Goal: Task Accomplishment & Management: Manage account settings

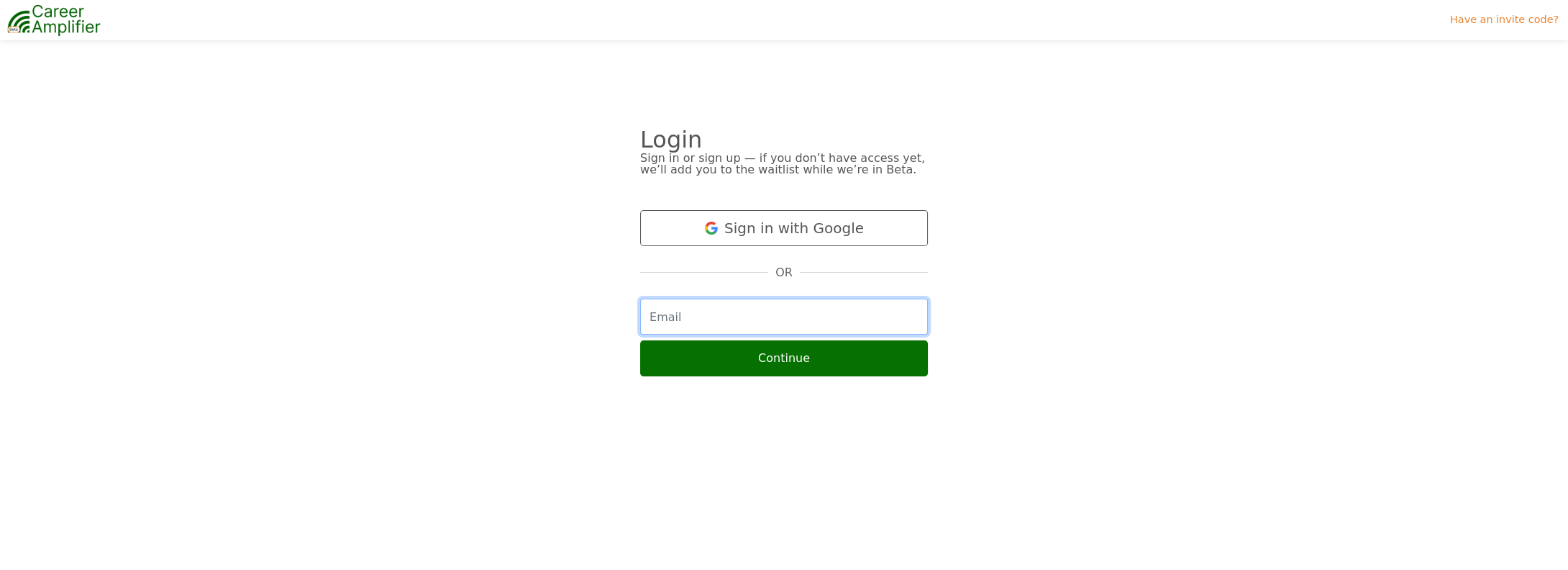
click at [749, 315] on input "email" at bounding box center [783, 316] width 288 height 36
type input "tom.hutchinson.cfa@gmail.com"
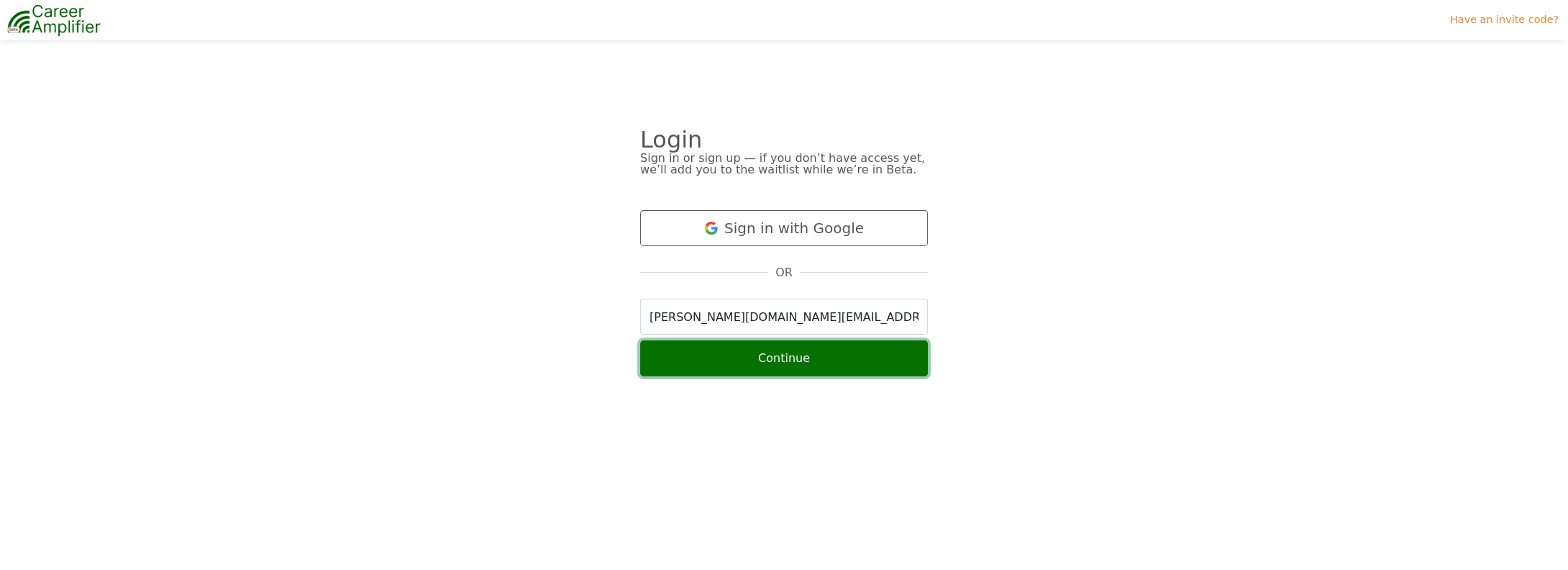
click at [779, 357] on button "Continue" at bounding box center [783, 359] width 288 height 36
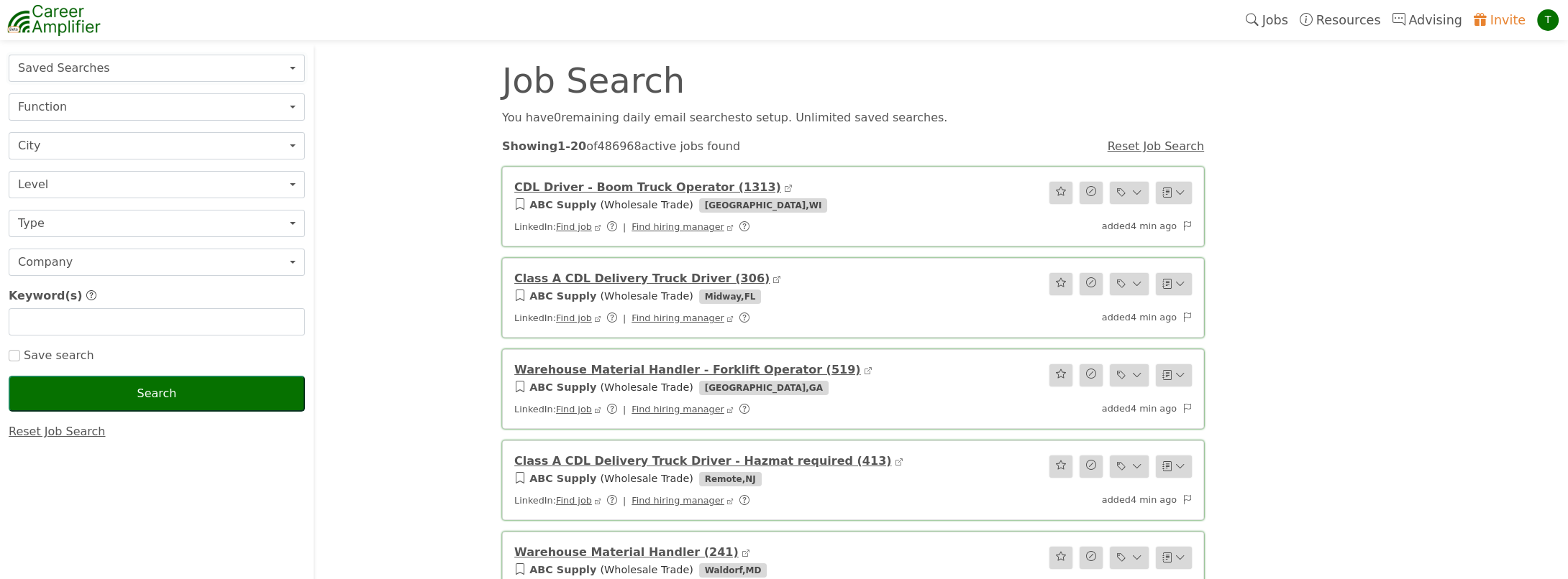
click at [118, 69] on button "Saved Searches" at bounding box center [157, 68] width 296 height 27
click at [68, 115] on button "Function" at bounding box center [157, 107] width 296 height 27
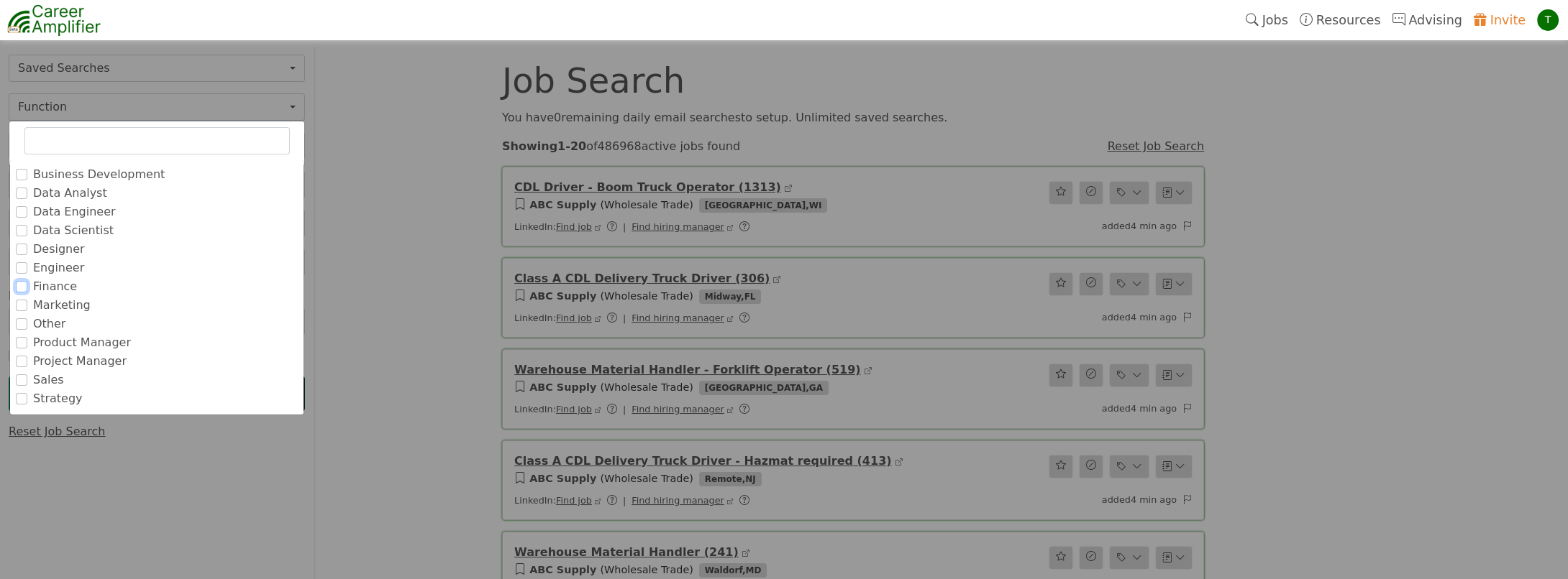
click at [20, 282] on input "Finance" at bounding box center [22, 287] width 11 height 11
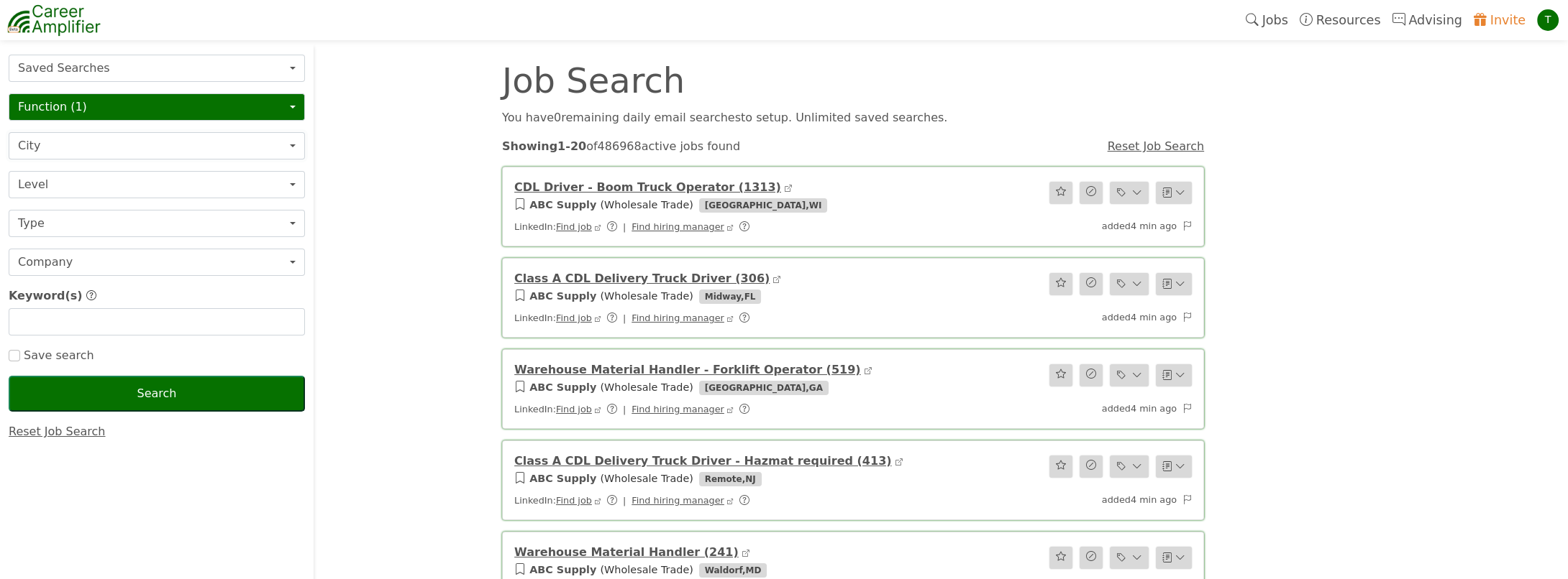
click at [141, 144] on button "City" at bounding box center [157, 145] width 296 height 27
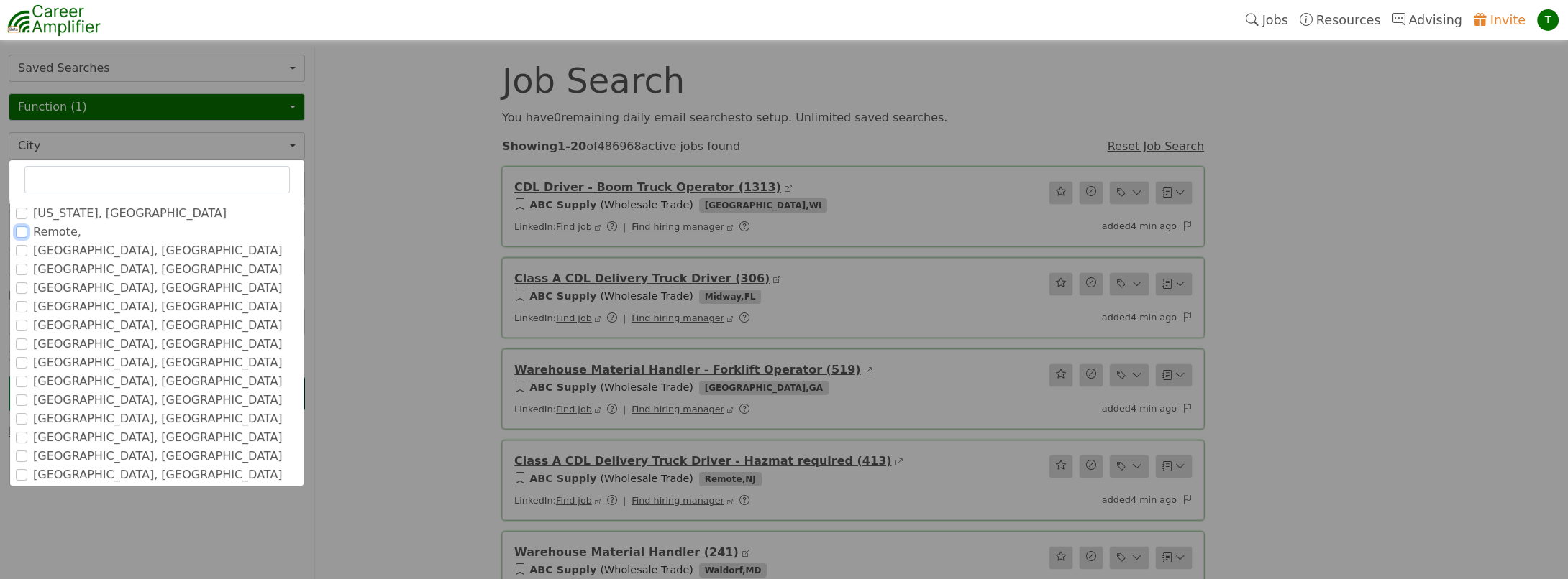
click at [23, 226] on input "Remote," at bounding box center [22, 232] width 11 height 11
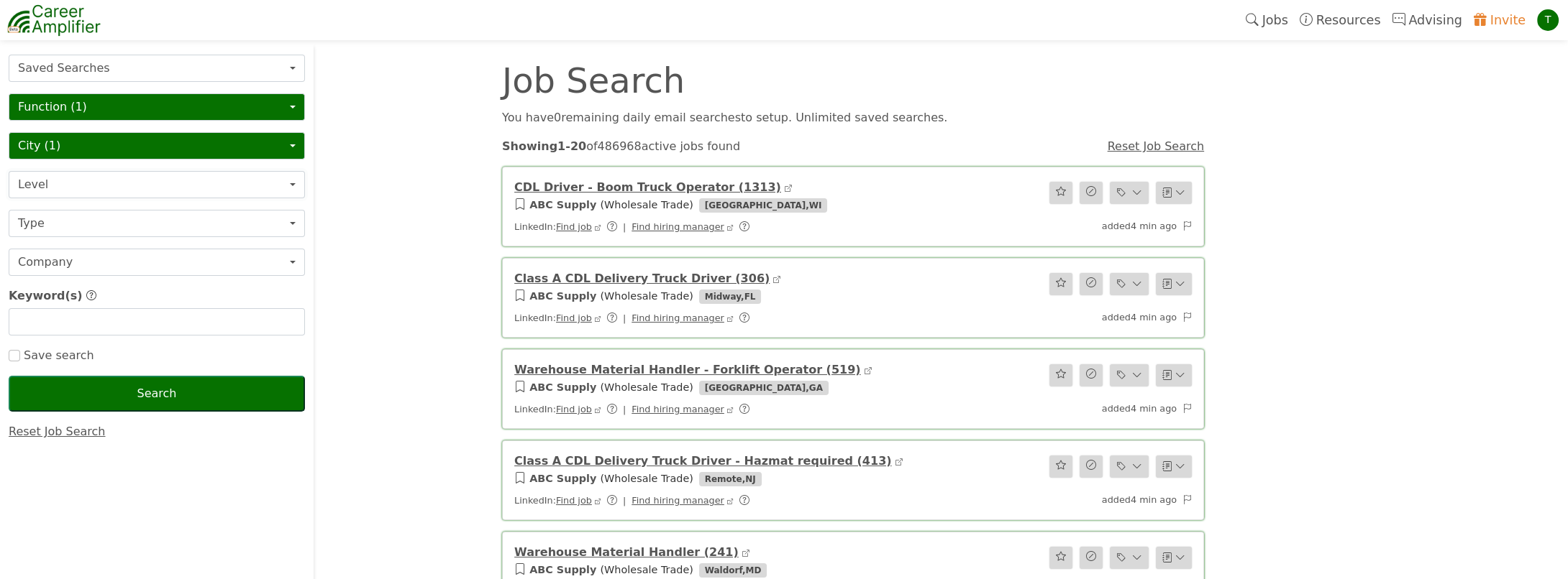
click at [50, 182] on button "Level" at bounding box center [157, 184] width 296 height 27
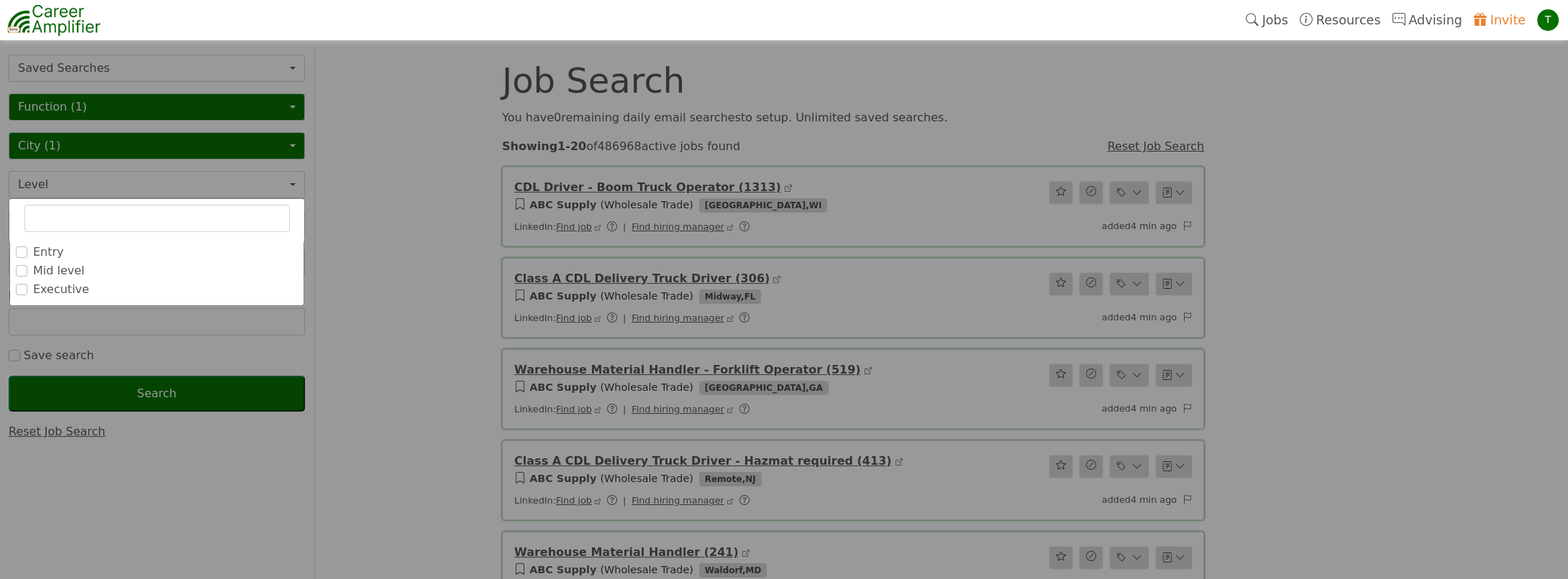
click at [55, 285] on label "Executive" at bounding box center [60, 290] width 56 height 17
click at [0, 0] on input "Executive" at bounding box center [0, 0] width 0 height 0
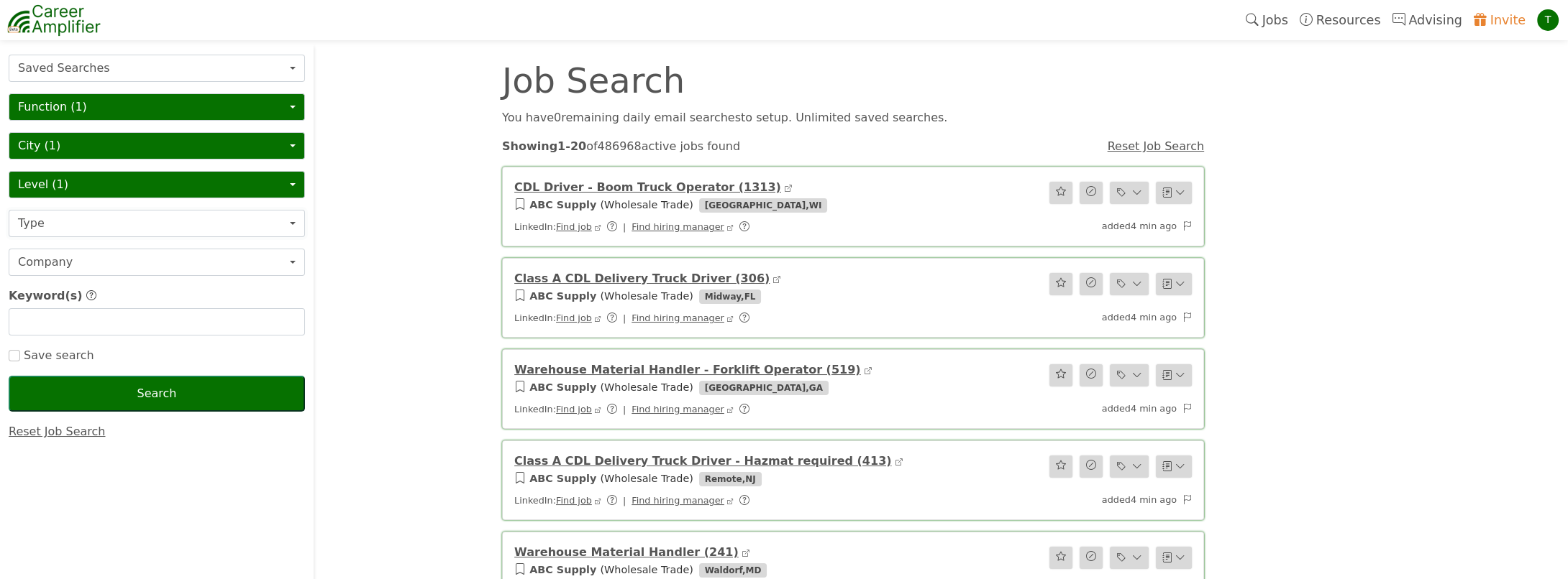
click at [116, 225] on button "Type" at bounding box center [157, 223] width 296 height 27
click at [109, 183] on button "Level (1)" at bounding box center [157, 184] width 296 height 27
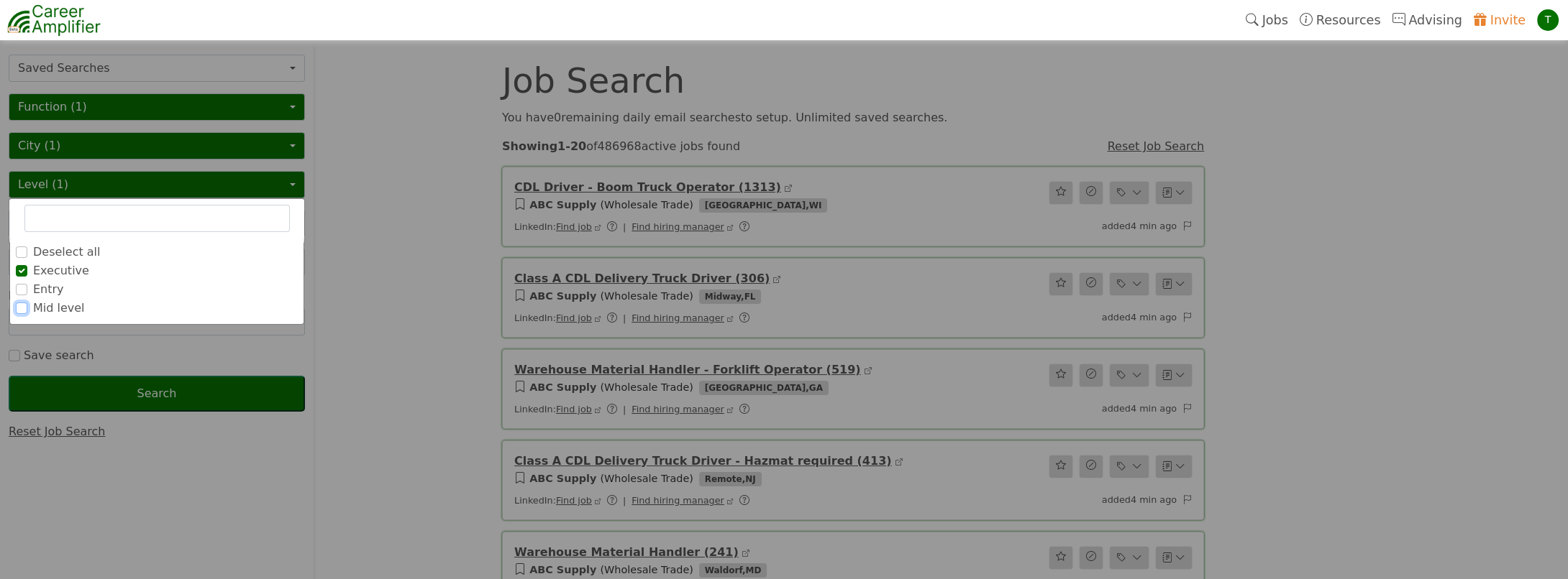
click at [21, 306] on input "Mid level" at bounding box center [22, 308] width 11 height 11
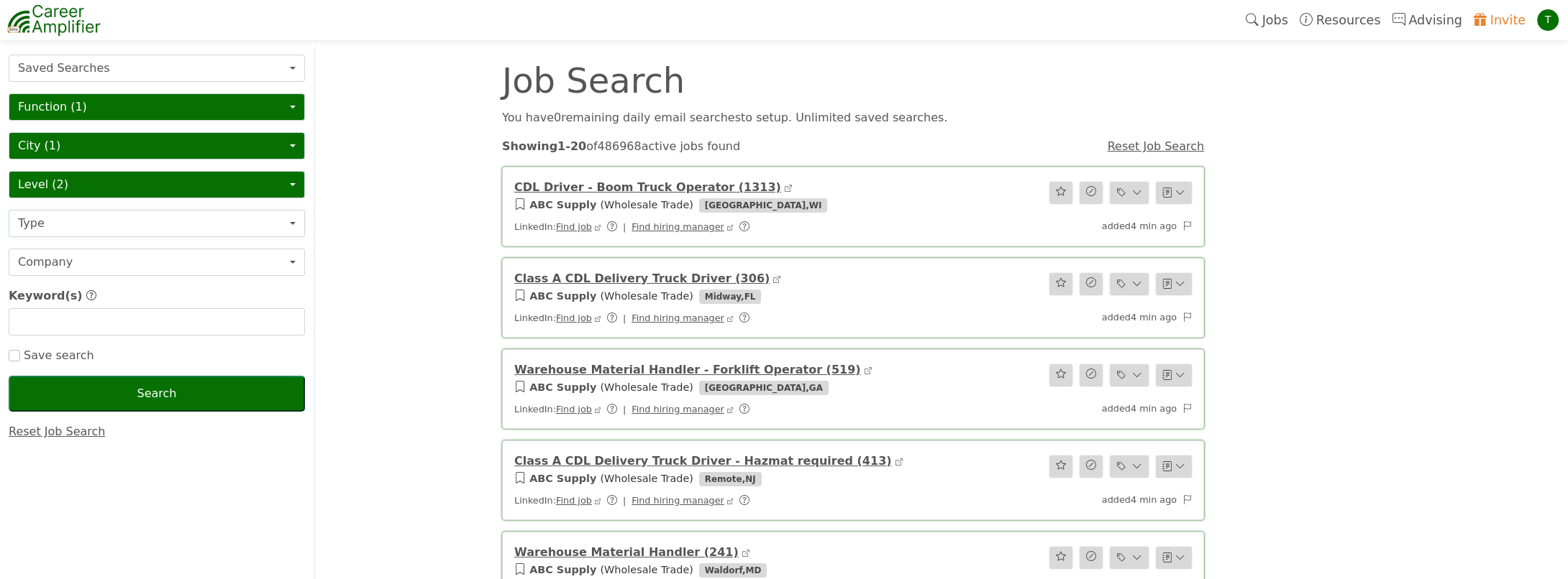
click at [131, 220] on button "Type" at bounding box center [157, 223] width 296 height 27
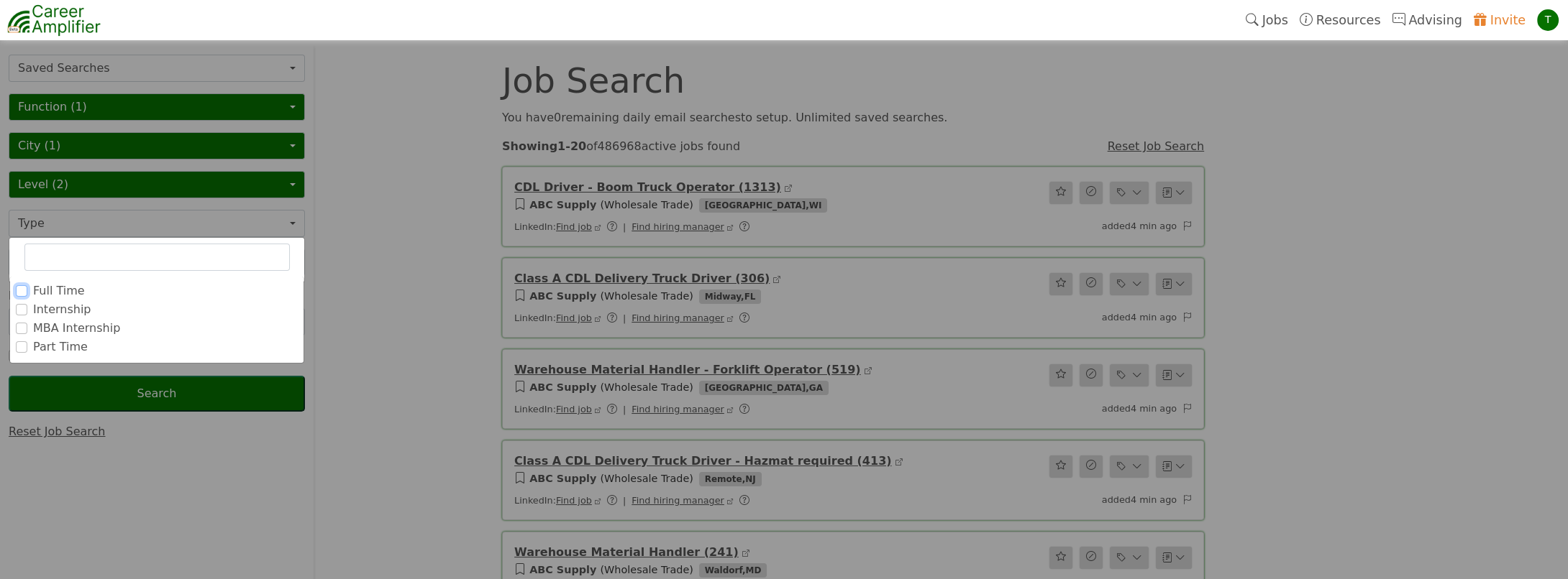
click at [25, 289] on input "Full Time" at bounding box center [22, 291] width 11 height 11
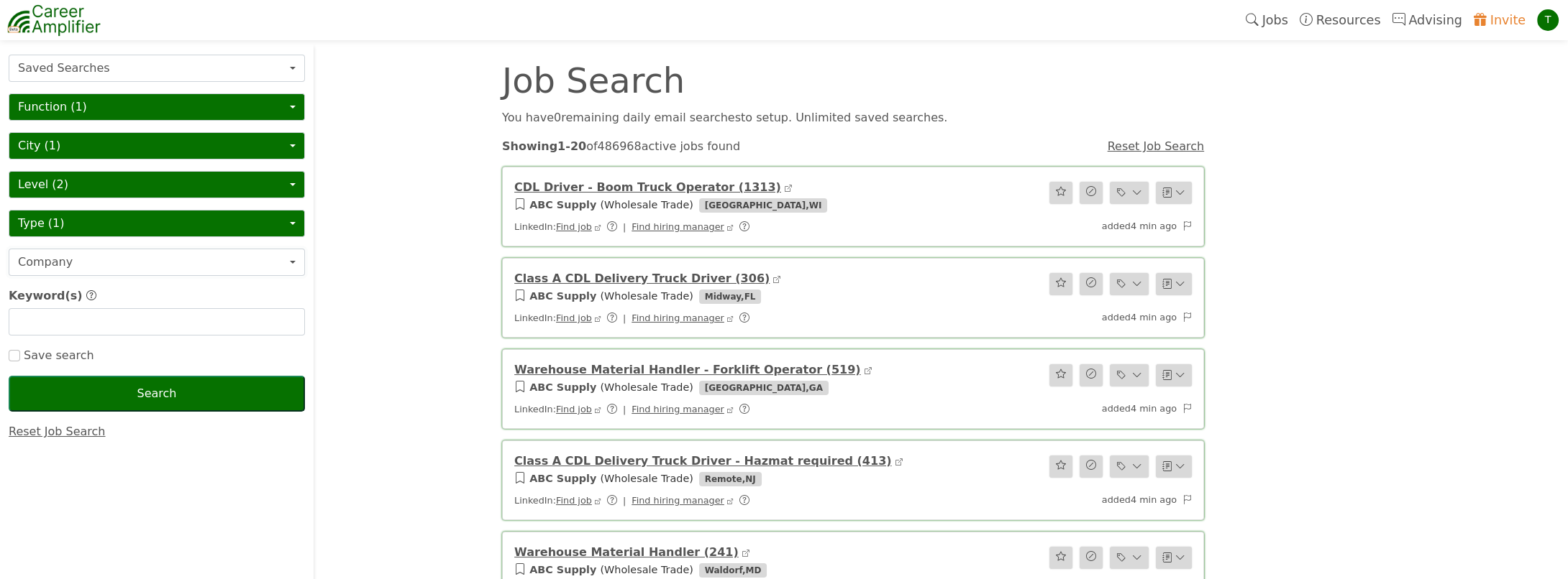
click at [86, 262] on button "Company" at bounding box center [157, 262] width 296 height 27
click at [121, 324] on input "text" at bounding box center [157, 322] width 296 height 27
type input "v"
type input ""VP finance" or "VP FP&A""
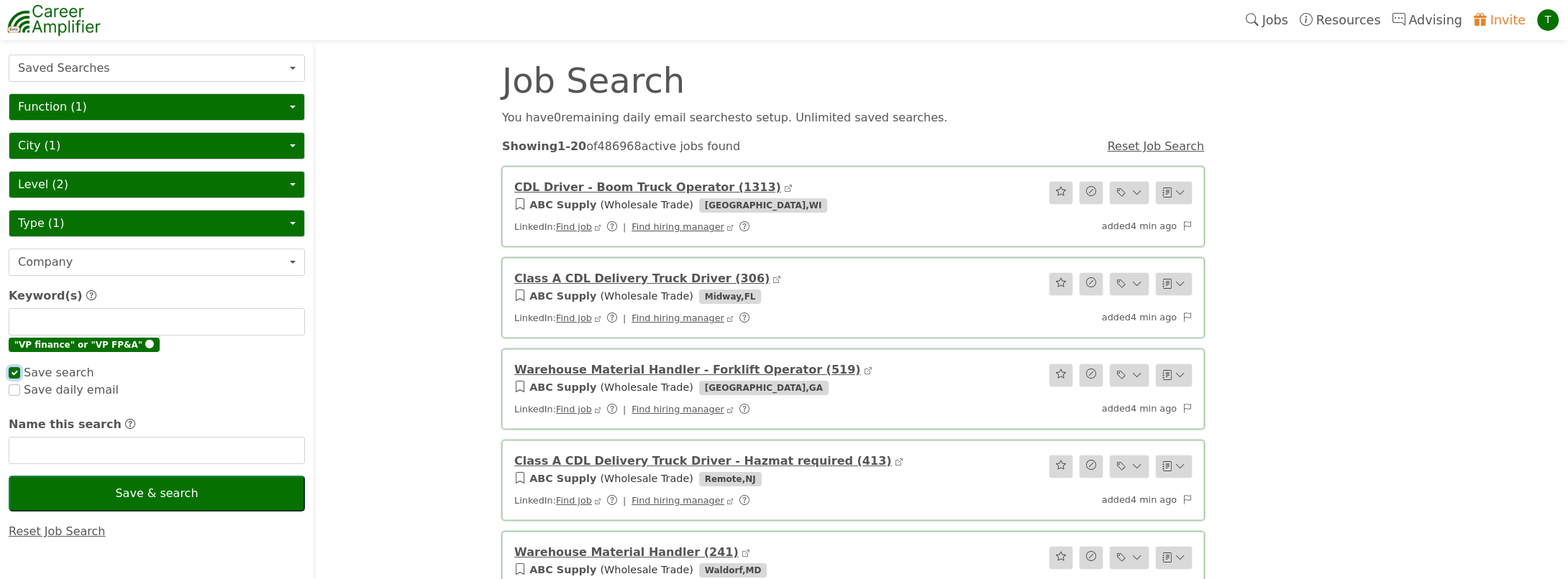
click at [10, 356] on form "Saved Searches Test1 (daily email) Function (1) Deselect all Finance Business D…" at bounding box center [157, 297] width 296 height 486
click at [70, 452] on input "text" at bounding box center [157, 450] width 296 height 27
checkbox input "true"
type input "VP FP&A (remote)"
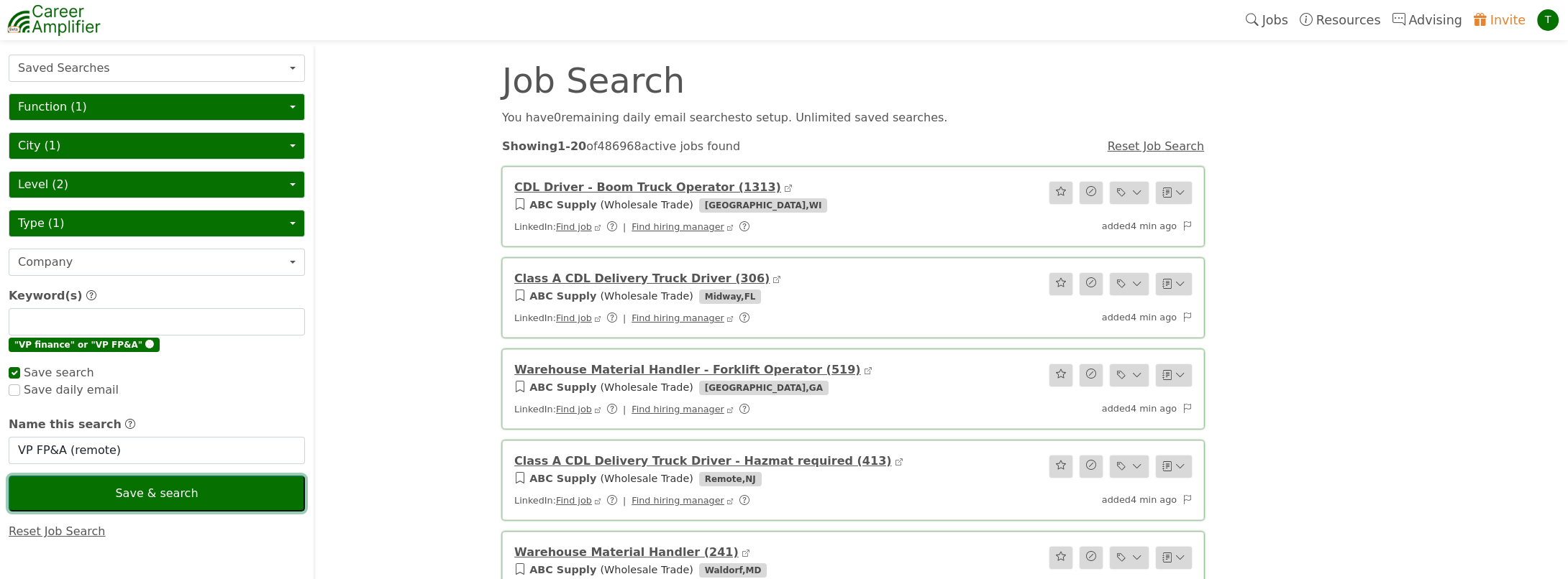
click at [160, 492] on button "Save & search" at bounding box center [157, 494] width 296 height 36
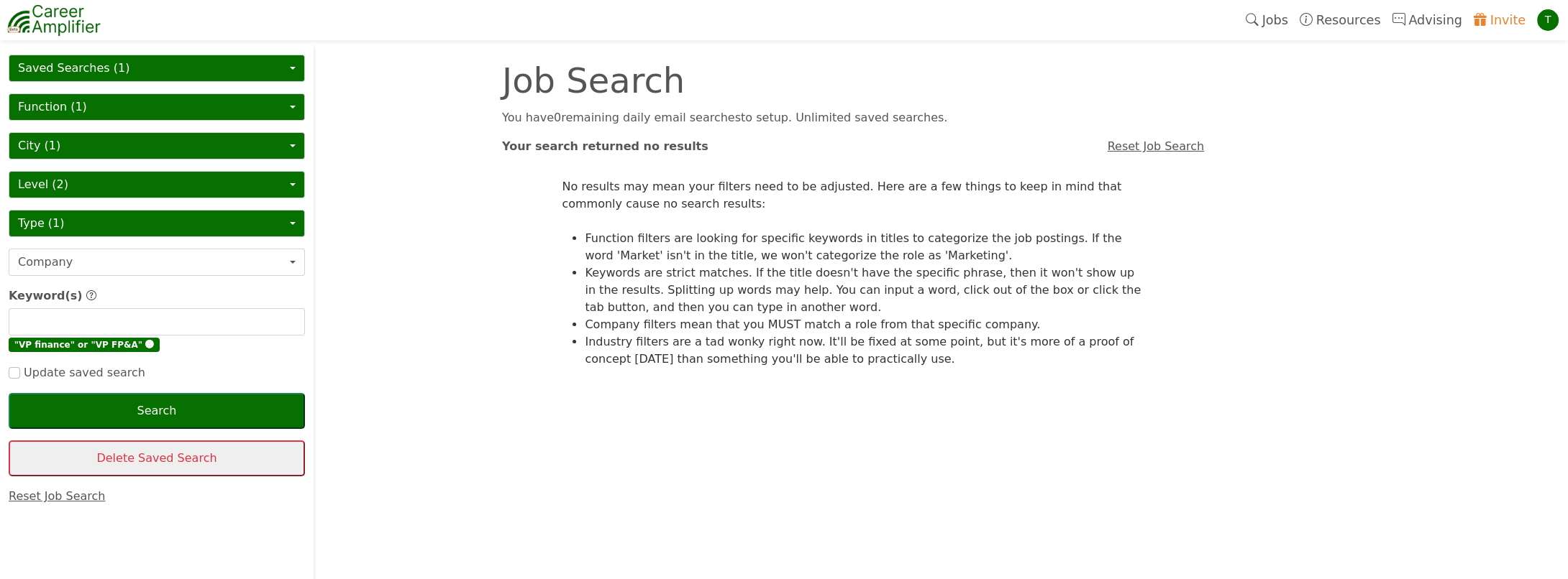
click at [145, 343] on span "🅧" at bounding box center [149, 345] width 8 height 10
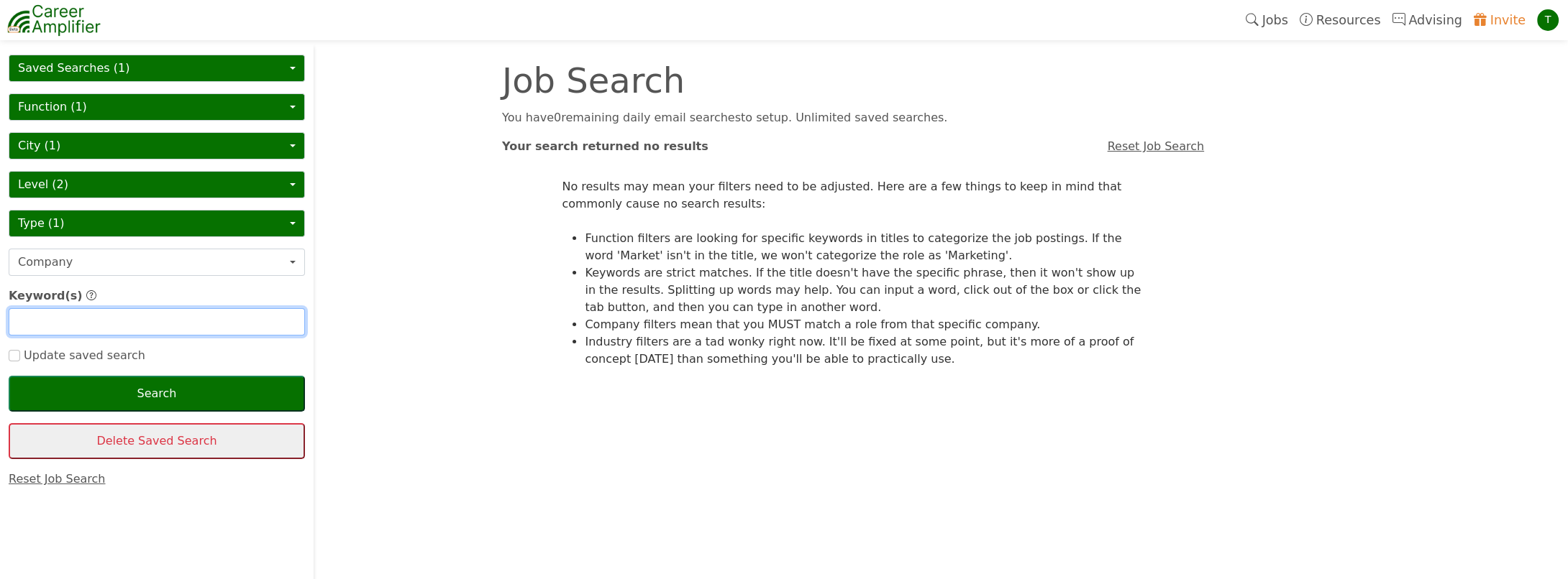
click at [47, 322] on input "text" at bounding box center [157, 322] width 296 height 27
type input "VP finance"
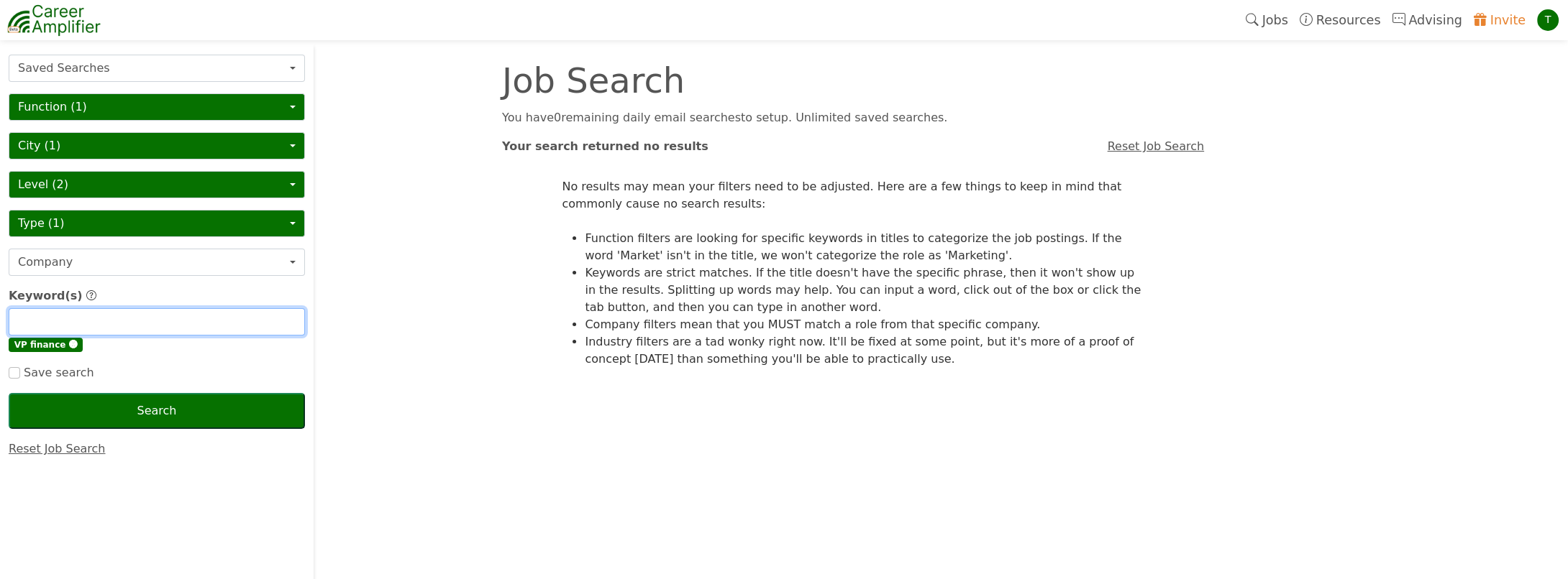
click at [71, 320] on input "text" at bounding box center [157, 322] width 296 height 27
type input "VP FP&A"
click at [16, 374] on input "checkbox" at bounding box center [14, 373] width 11 height 11
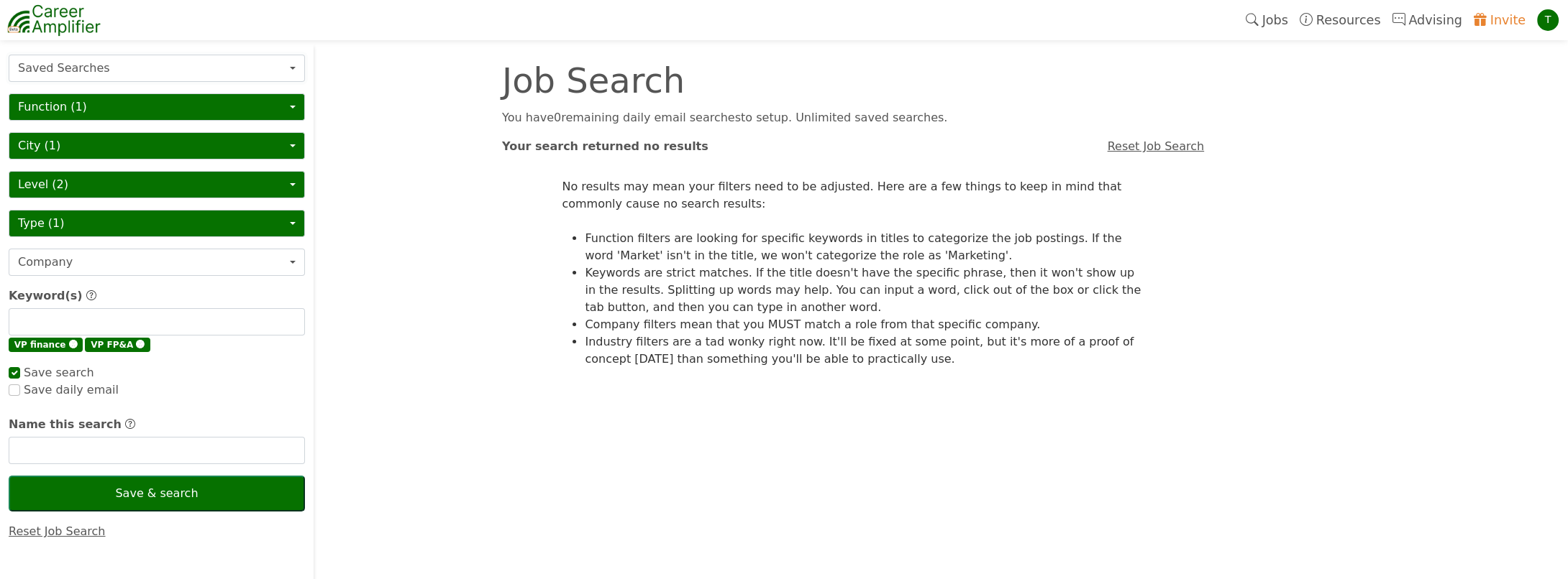
checkbox input "true"
click at [114, 64] on button "Saved Searches" at bounding box center [157, 68] width 296 height 27
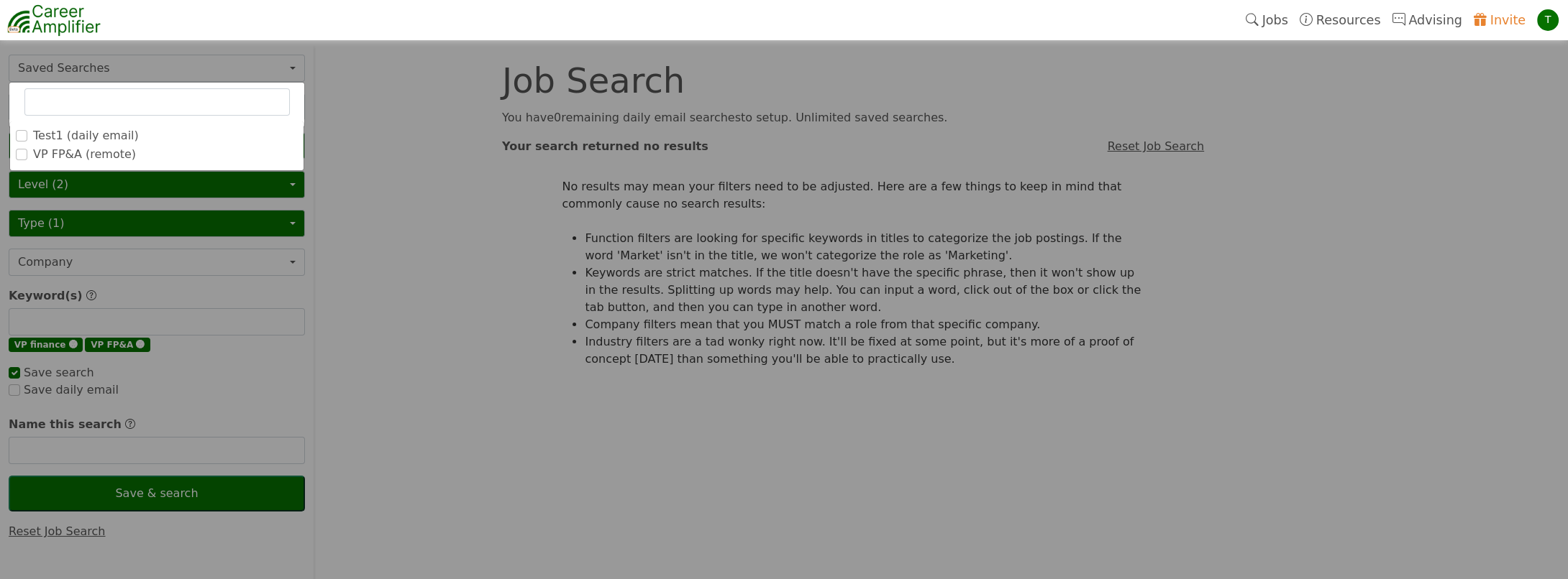
click at [80, 153] on label "VP FP&A (remote)" at bounding box center [84, 155] width 103 height 17
click at [0, 0] on input "VP FP&A (remote)" at bounding box center [0, 0] width 0 height 0
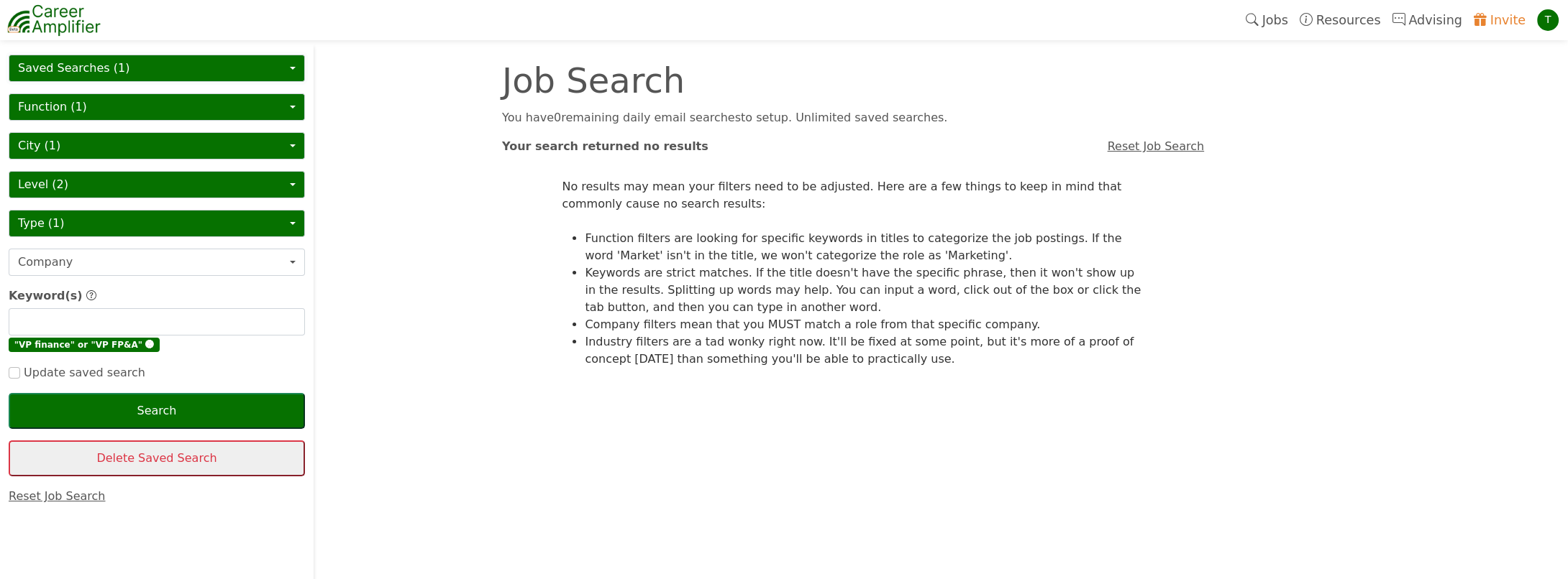
click at [90, 63] on button "Saved Searches (1)" at bounding box center [157, 68] width 296 height 27
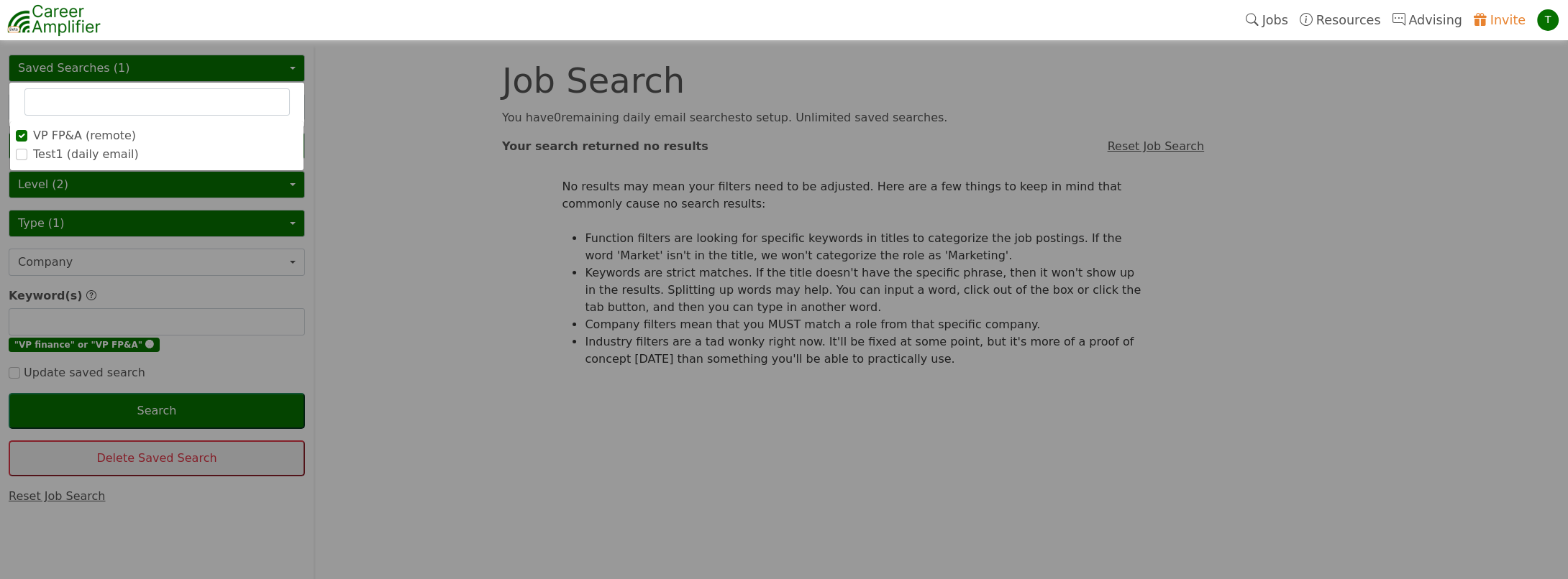
click at [66, 155] on label "Test1 (daily email)" at bounding box center [86, 155] width 106 height 17
click at [0, 0] on input "Test1 (daily email)" at bounding box center [0, 0] width 0 height 0
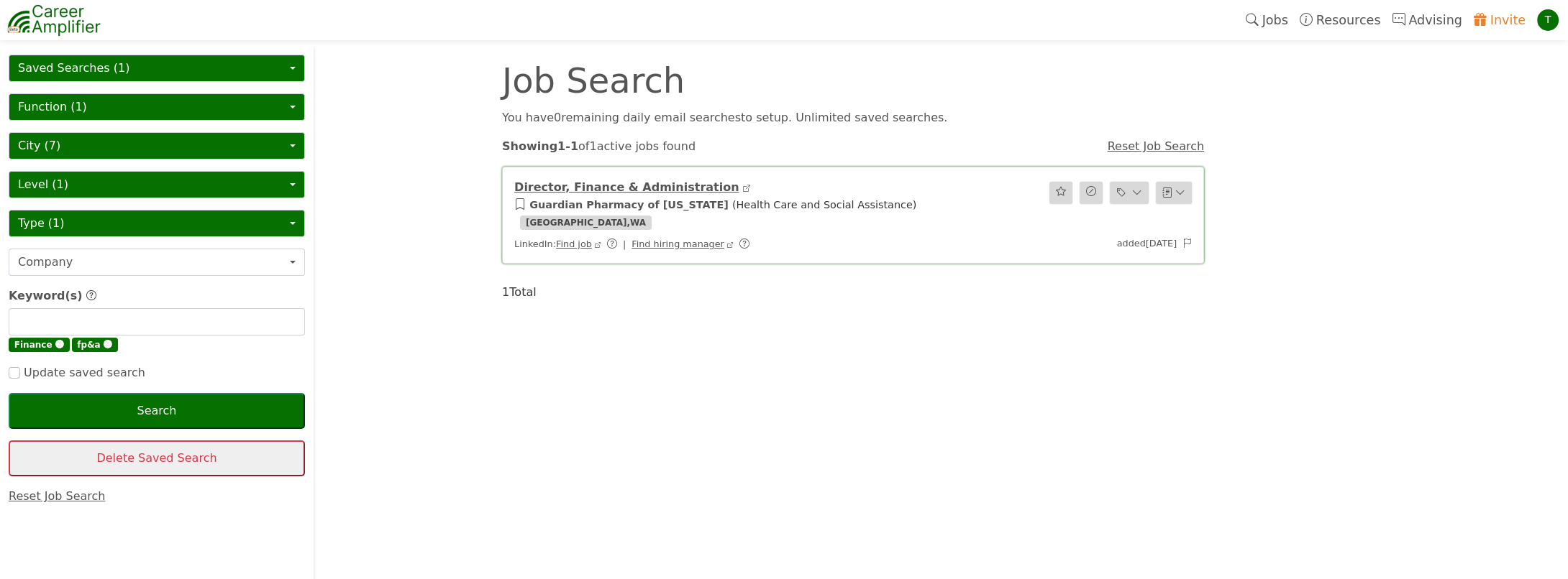
click at [78, 182] on button "Level (1)" at bounding box center [157, 184] width 296 height 27
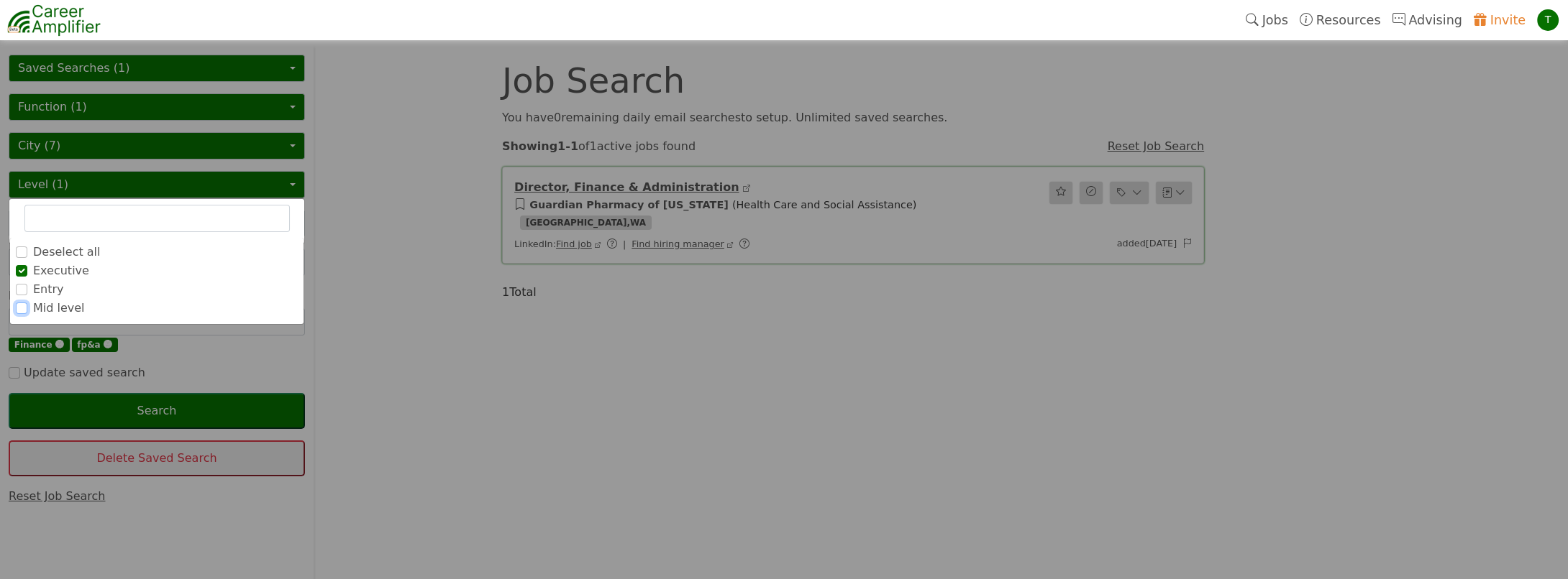
click at [20, 306] on input "Mid level" at bounding box center [22, 308] width 11 height 11
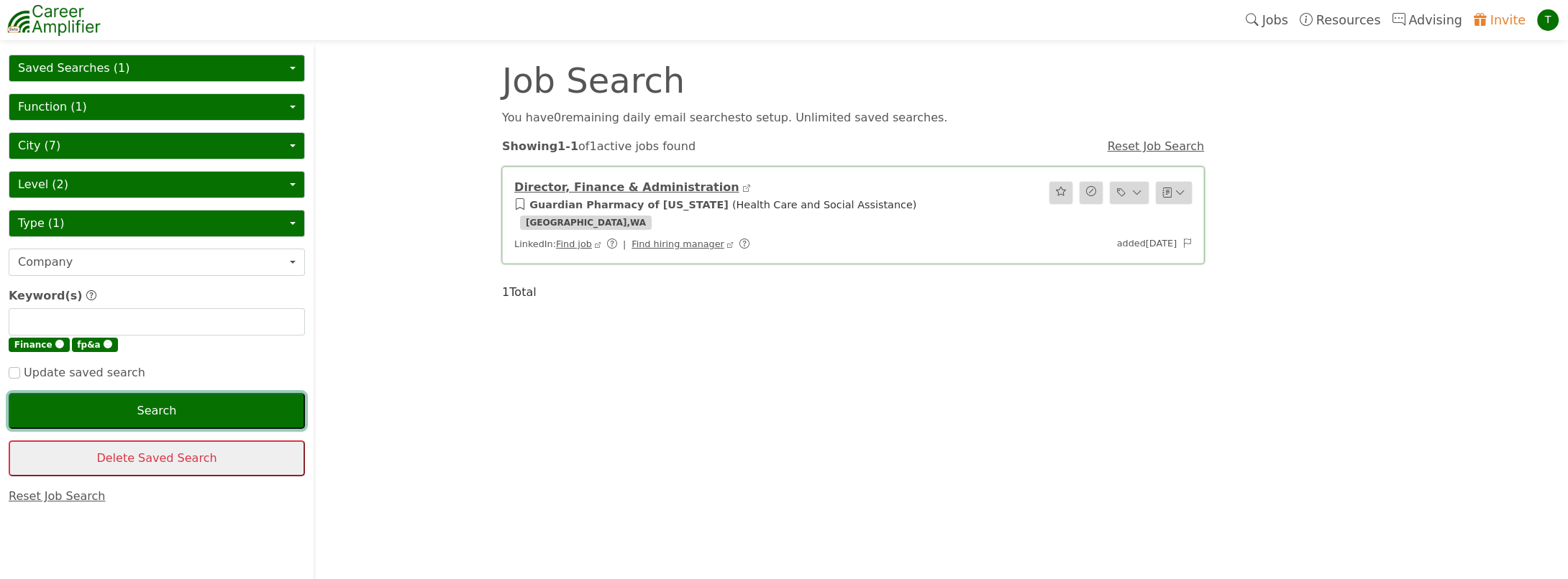
click at [158, 400] on button "Search" at bounding box center [157, 411] width 296 height 36
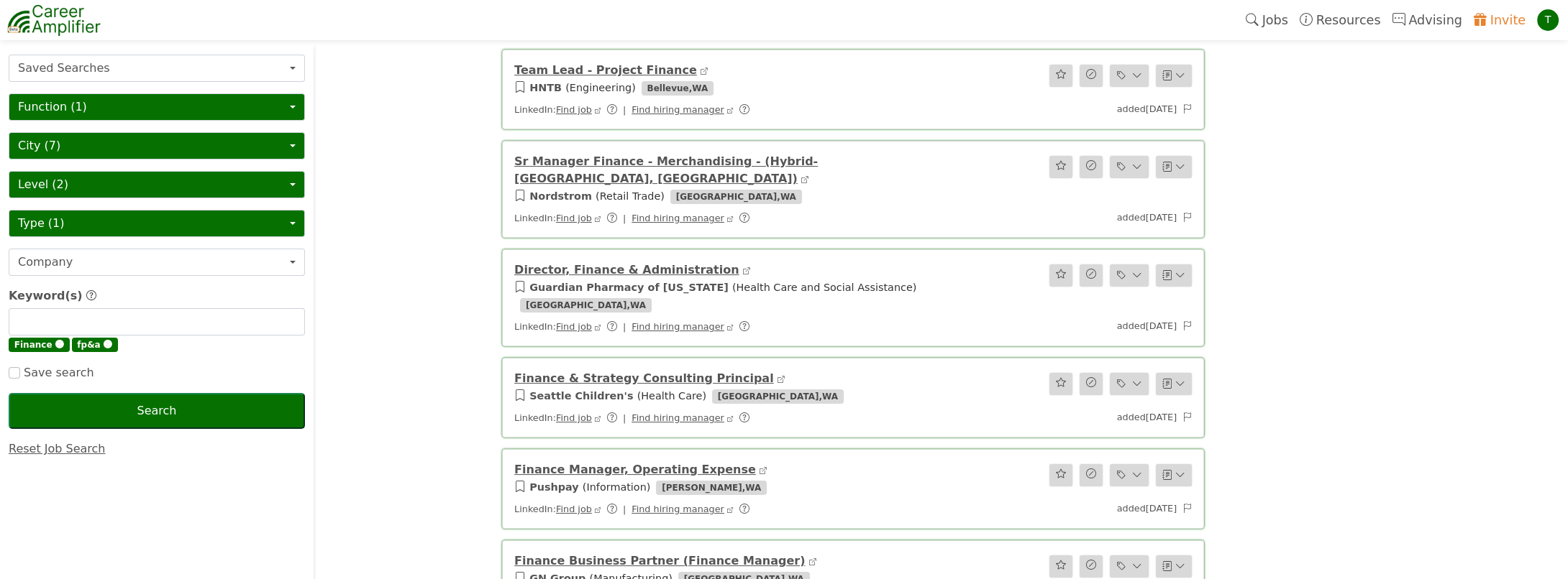
scroll to position [406, 0]
click at [81, 65] on button "Saved Searches" at bounding box center [157, 68] width 296 height 27
click at [129, 63] on button "Saved Searches" at bounding box center [157, 68] width 296 height 27
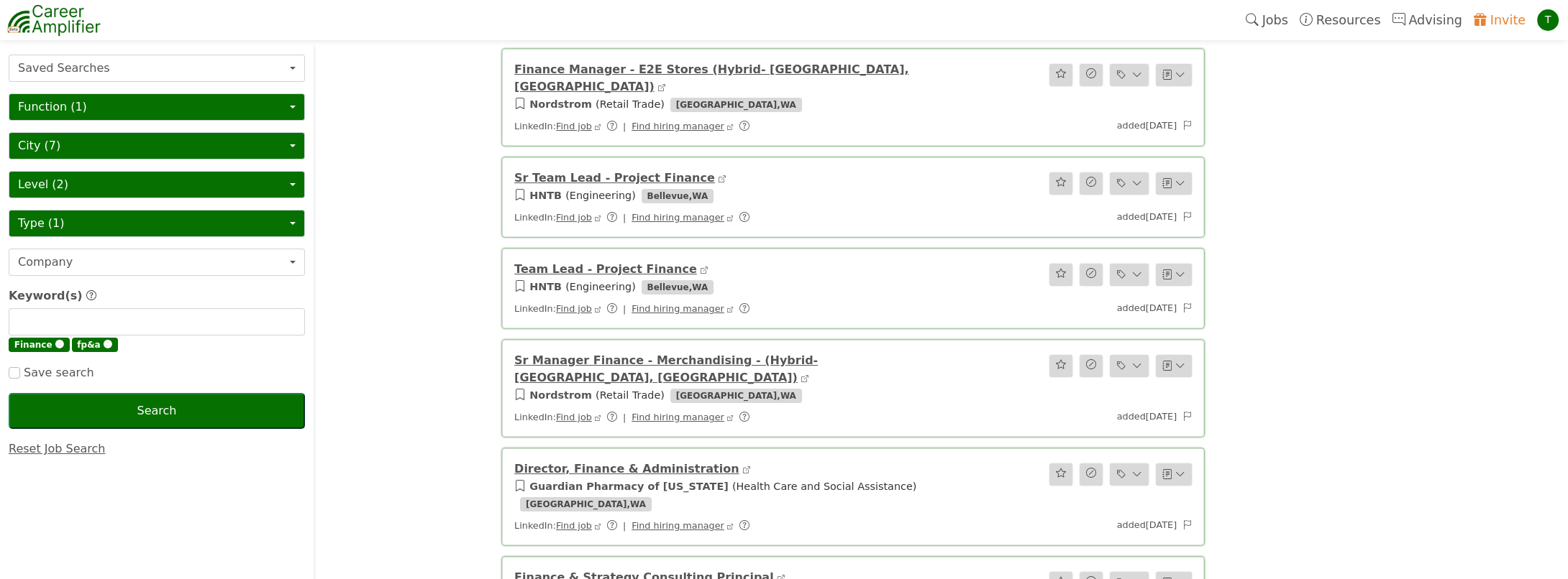
scroll to position [240, 0]
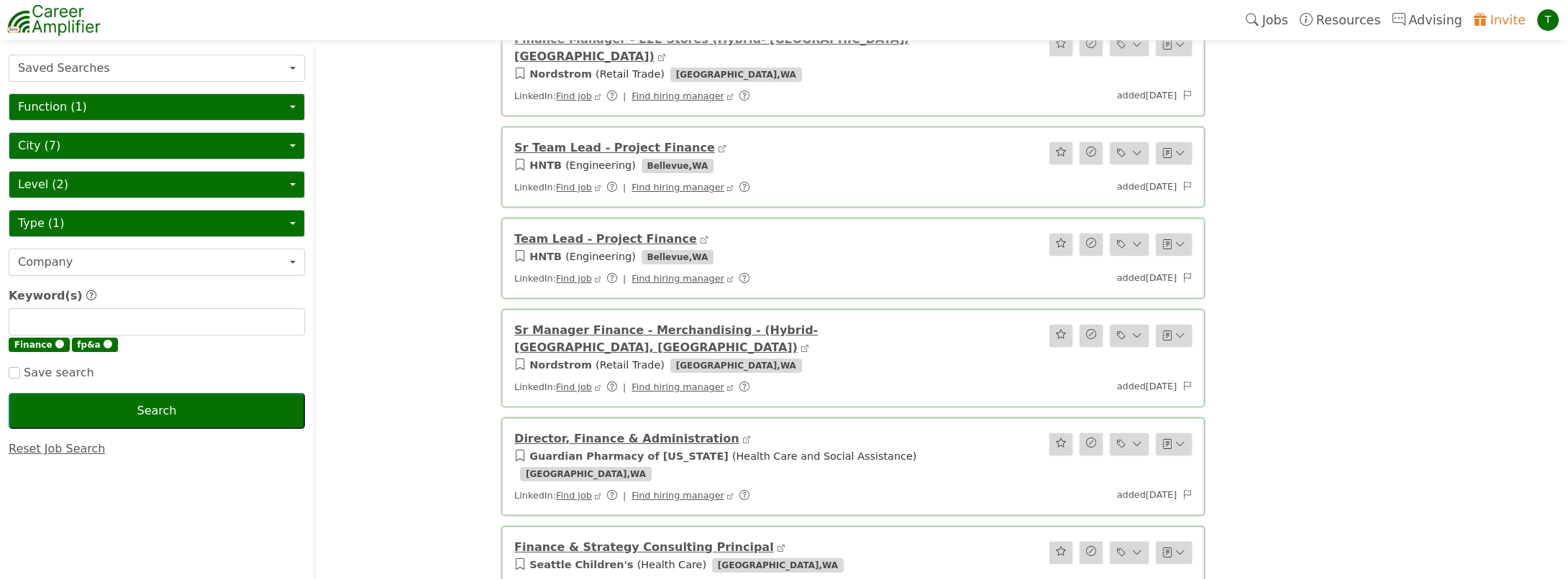
click at [56, 443] on link "Reset Job Search" at bounding box center [57, 449] width 97 height 13
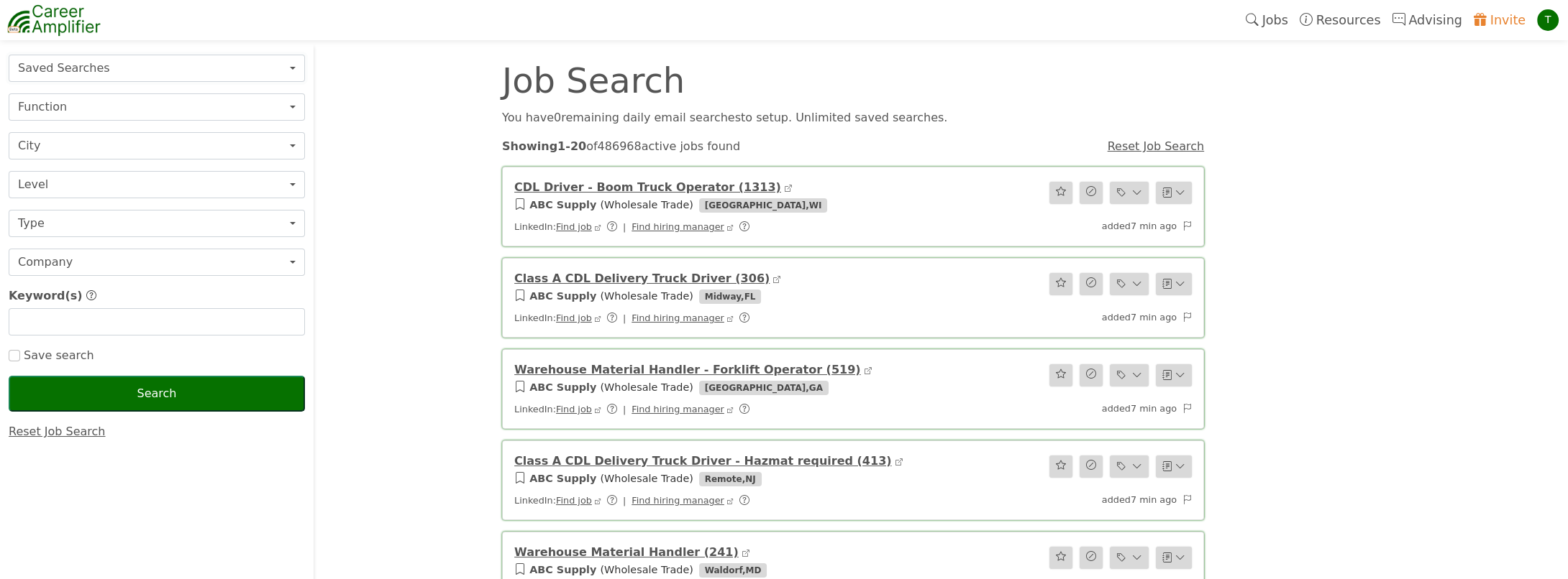
click at [117, 67] on button "Saved Searches" at bounding box center [157, 68] width 296 height 27
click at [81, 107] on button "Function" at bounding box center [157, 107] width 296 height 27
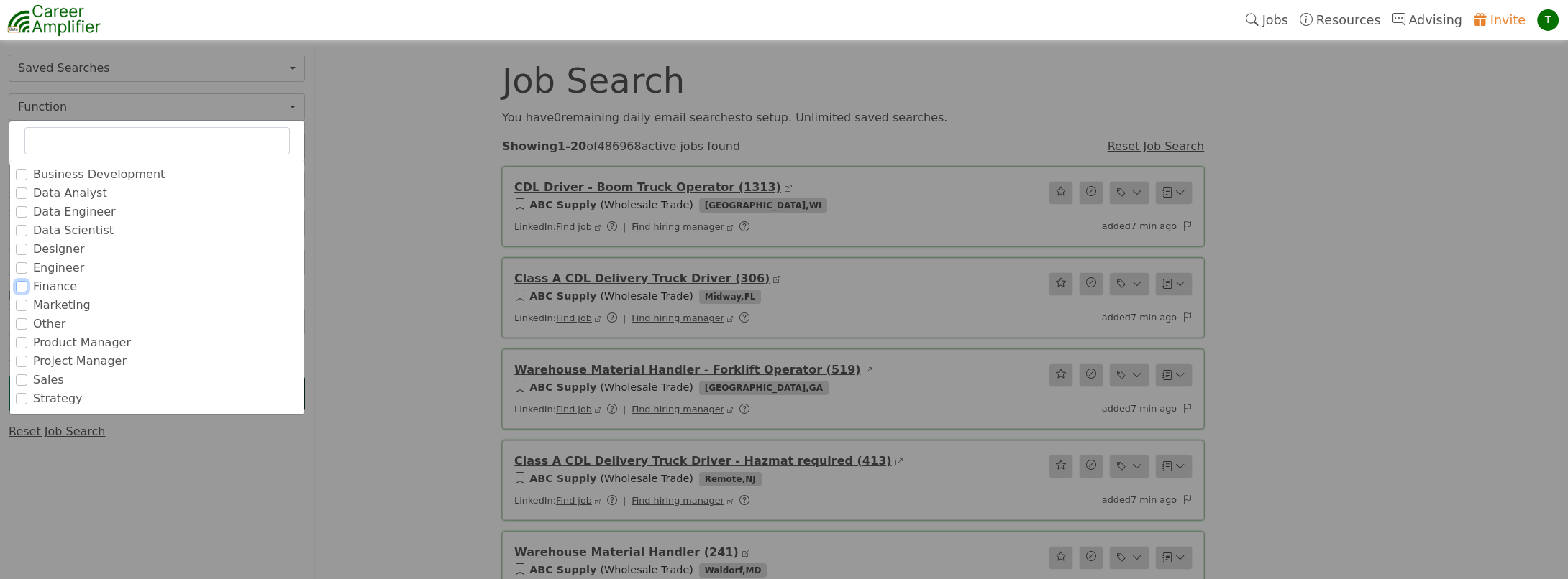
click at [25, 286] on input "Finance" at bounding box center [22, 287] width 11 height 11
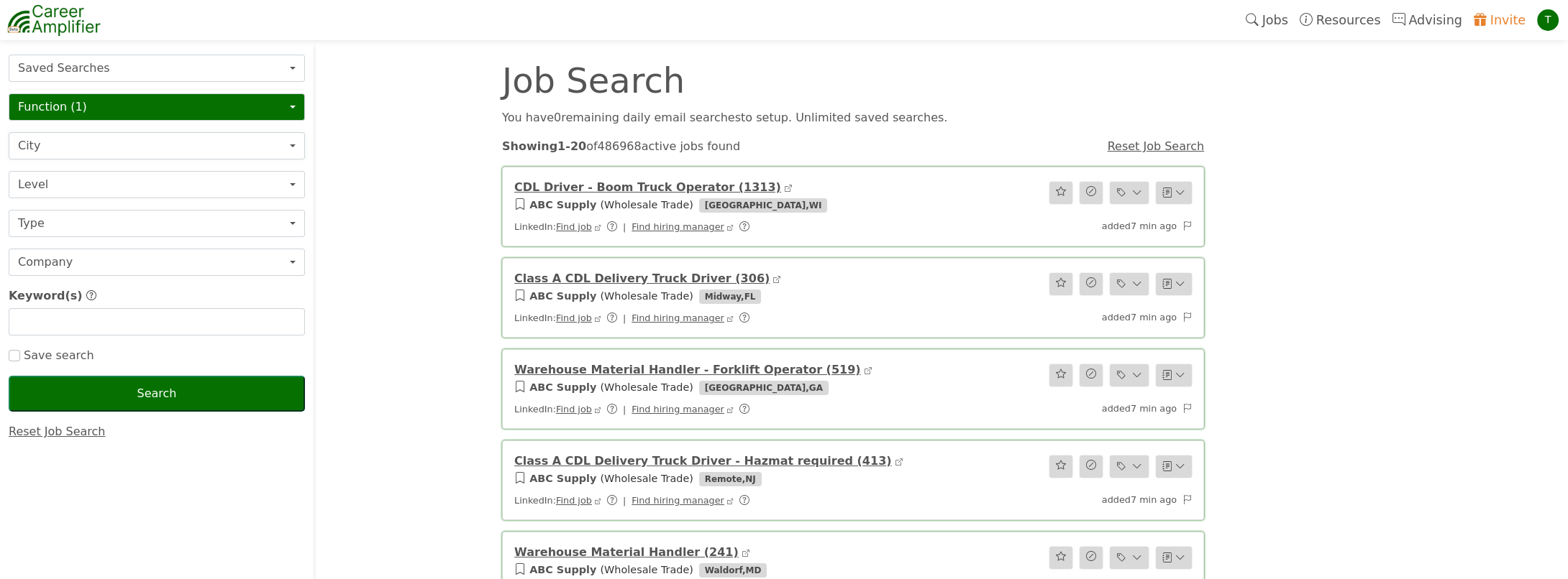
click at [65, 145] on button "City" at bounding box center [157, 145] width 296 height 27
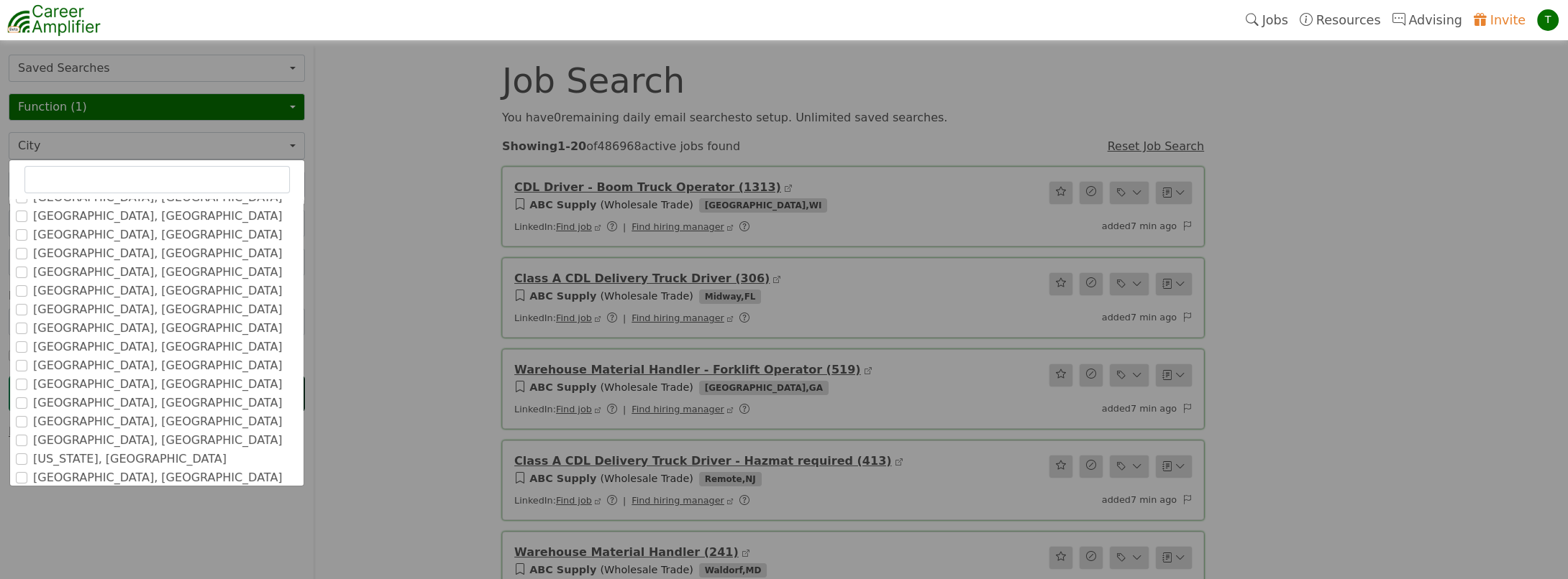
scroll to position [216, 0]
click at [18, 370] on input "[GEOGRAPHIC_DATA], [GEOGRAPHIC_DATA]" at bounding box center [22, 372] width 11 height 11
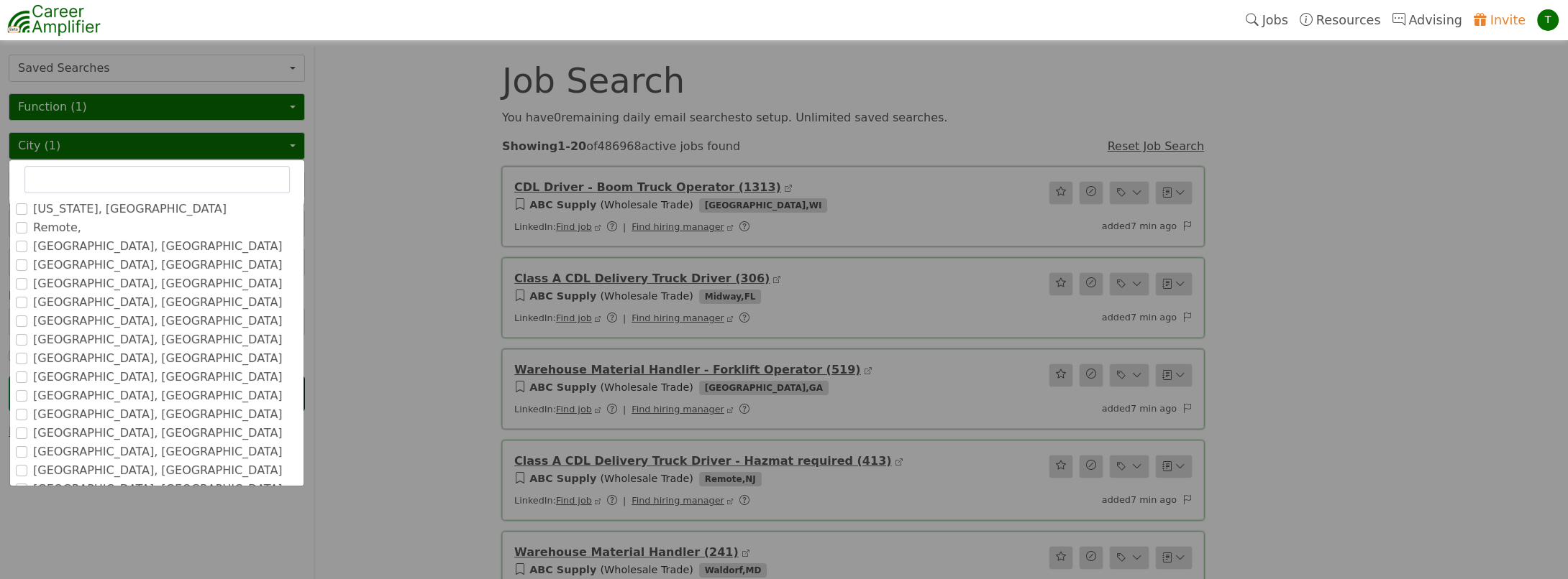
scroll to position [0, 0]
click at [19, 320] on input "[GEOGRAPHIC_DATA], [GEOGRAPHIC_DATA]" at bounding box center [22, 325] width 11 height 11
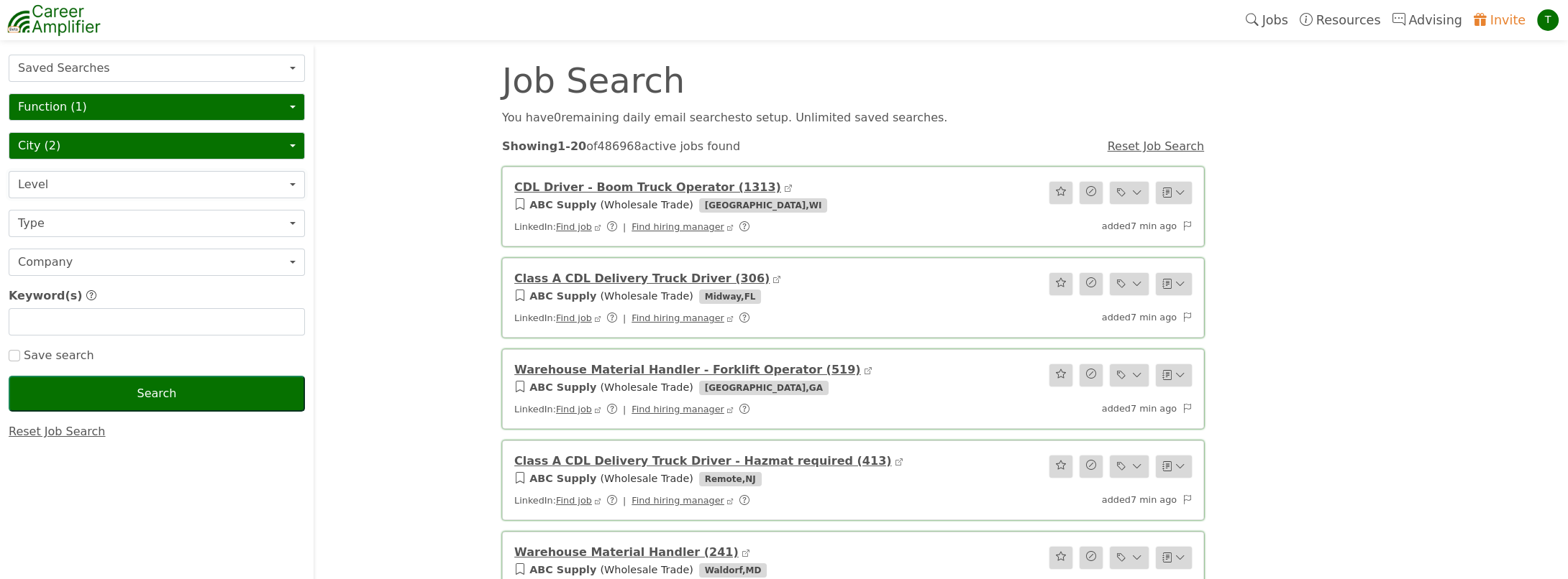
click at [123, 180] on button "Level" at bounding box center [157, 184] width 296 height 27
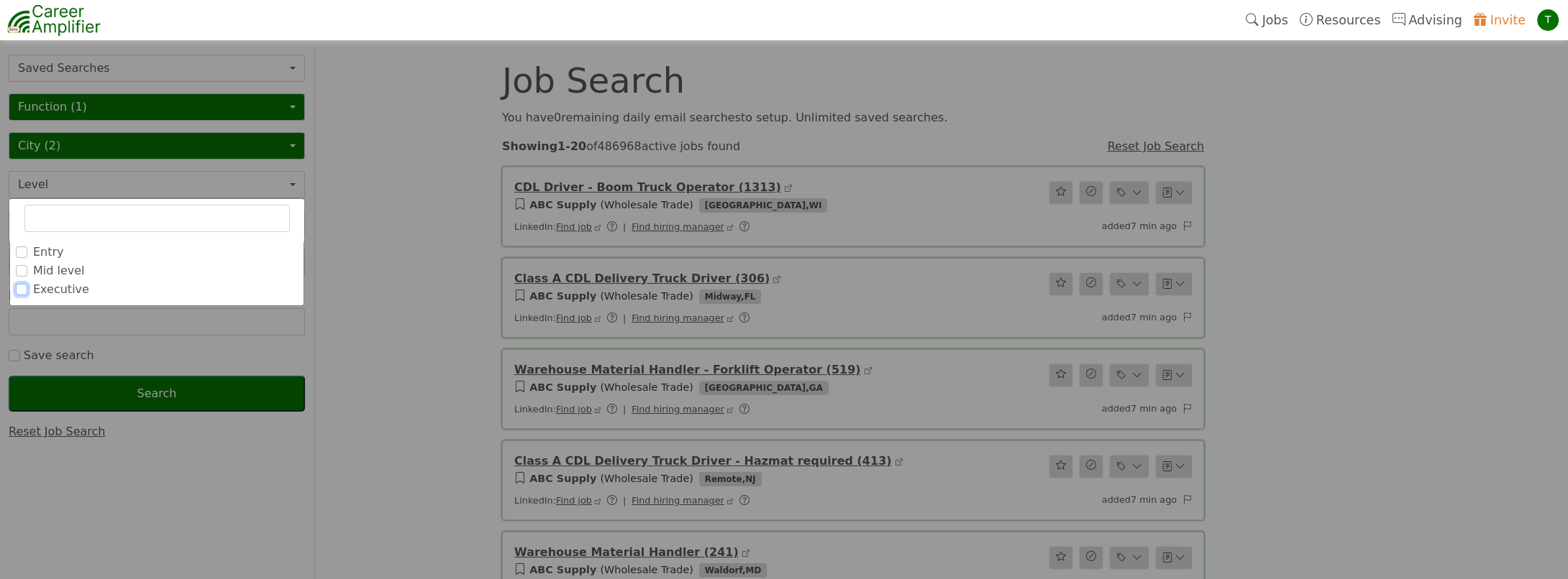
click at [23, 288] on input "Executive" at bounding box center [22, 290] width 11 height 11
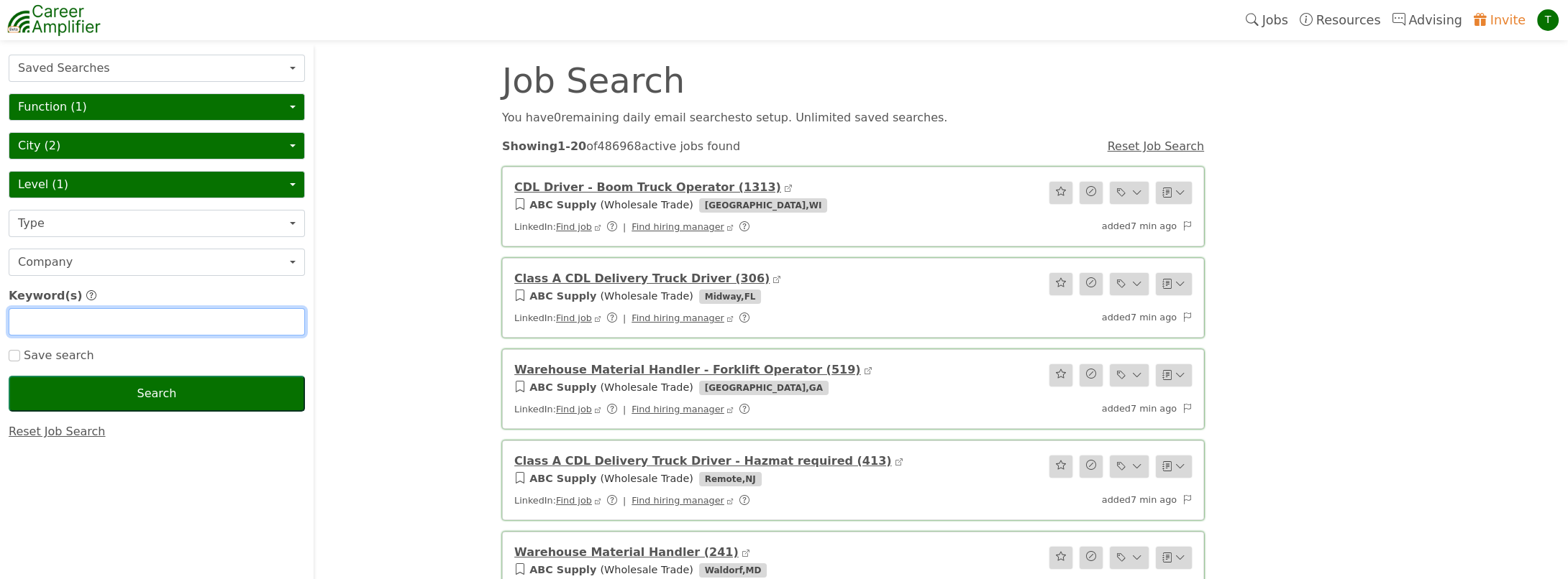
click at [53, 316] on input "text" at bounding box center [157, 322] width 296 height 27
type input "VP Finance"
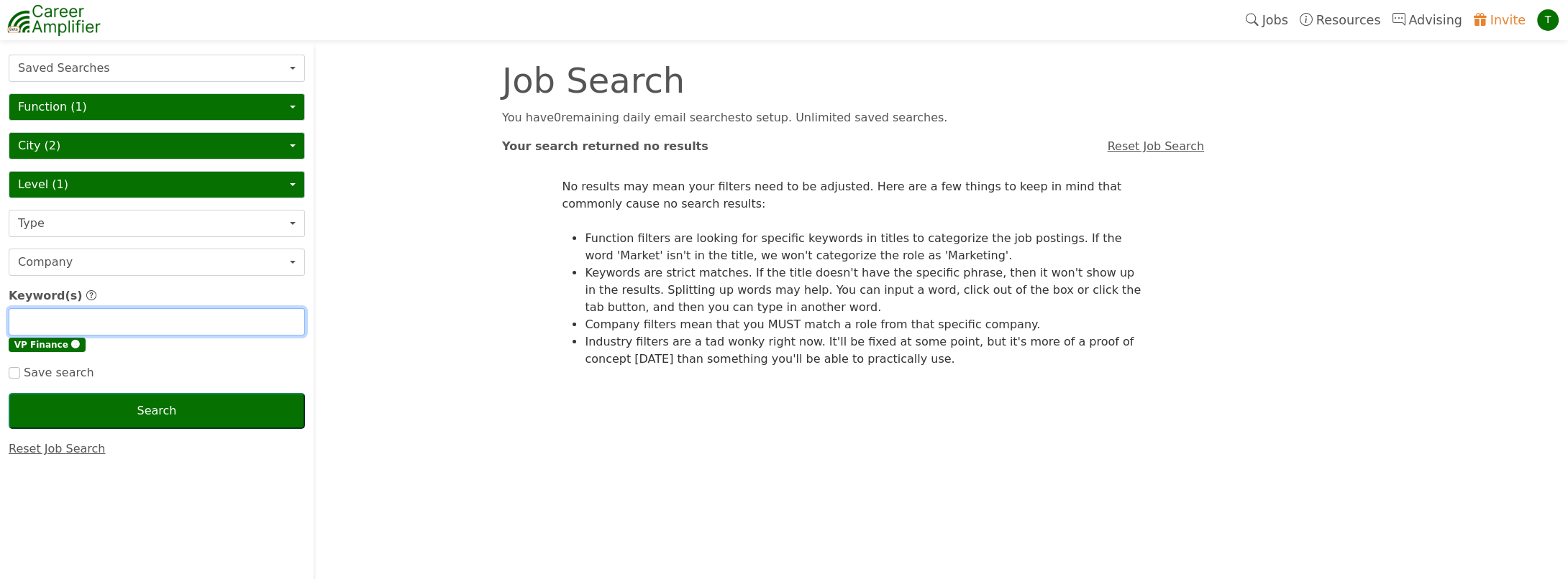
click at [40, 314] on input "text" at bounding box center [157, 322] width 296 height 27
type input "VP FP&A"
click at [62, 319] on input "text" at bounding box center [157, 322] width 296 height 27
type input "Strategic Finance"
click at [95, 177] on button "Level (1)" at bounding box center [157, 184] width 296 height 27
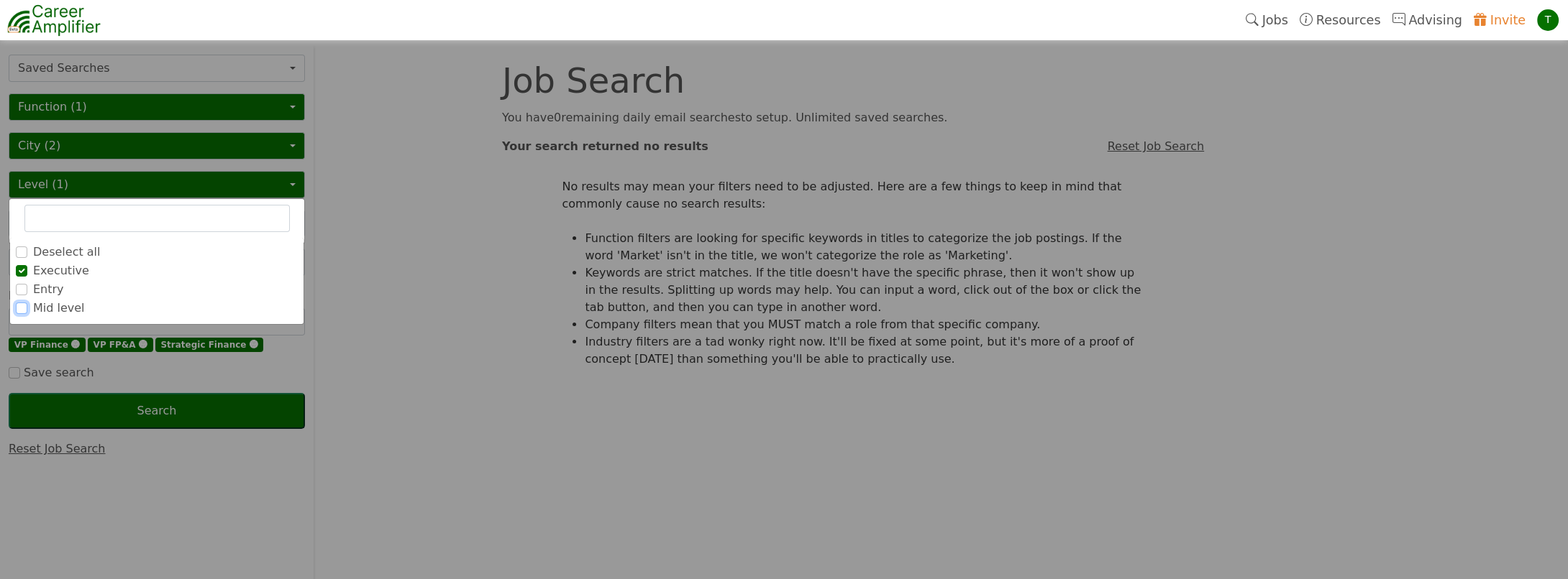
click at [19, 303] on input "Mid level" at bounding box center [22, 308] width 11 height 11
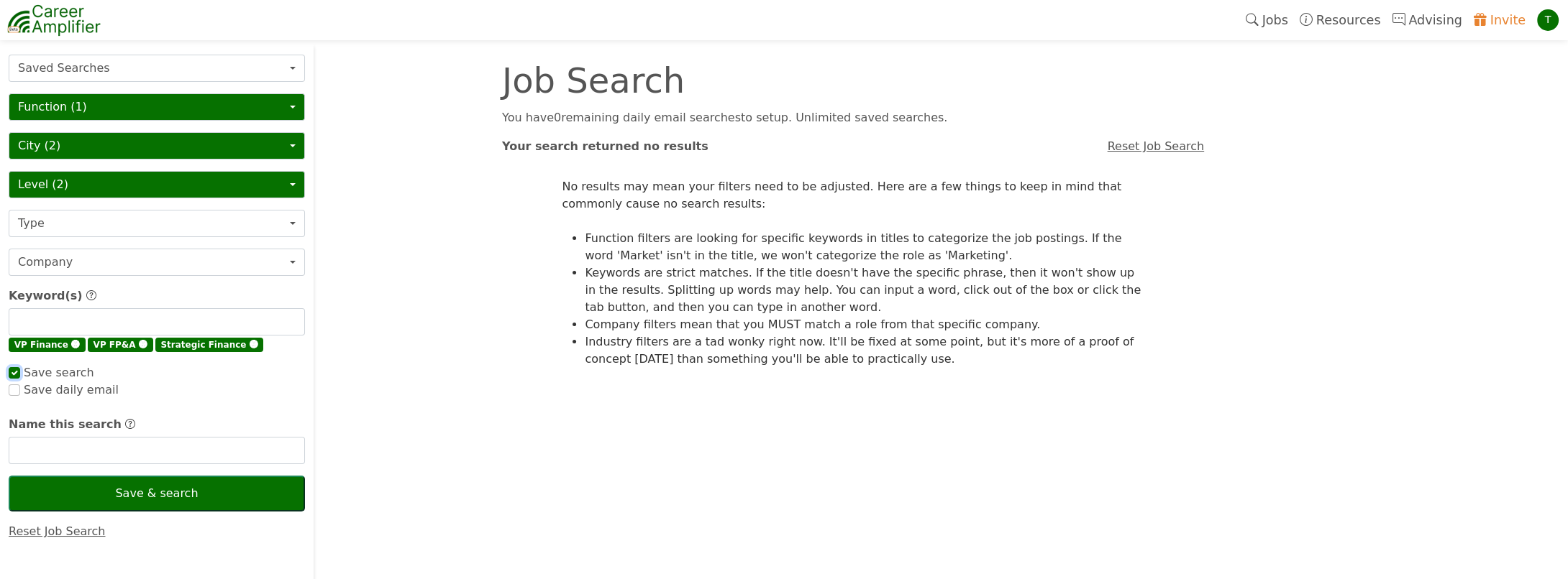
click at [14, 368] on input "checkbox" at bounding box center [14, 373] width 11 height 11
click at [48, 446] on input "text" at bounding box center [157, 450] width 296 height 27
checkbox input "true"
type input "VP Finance (SF Bay)"
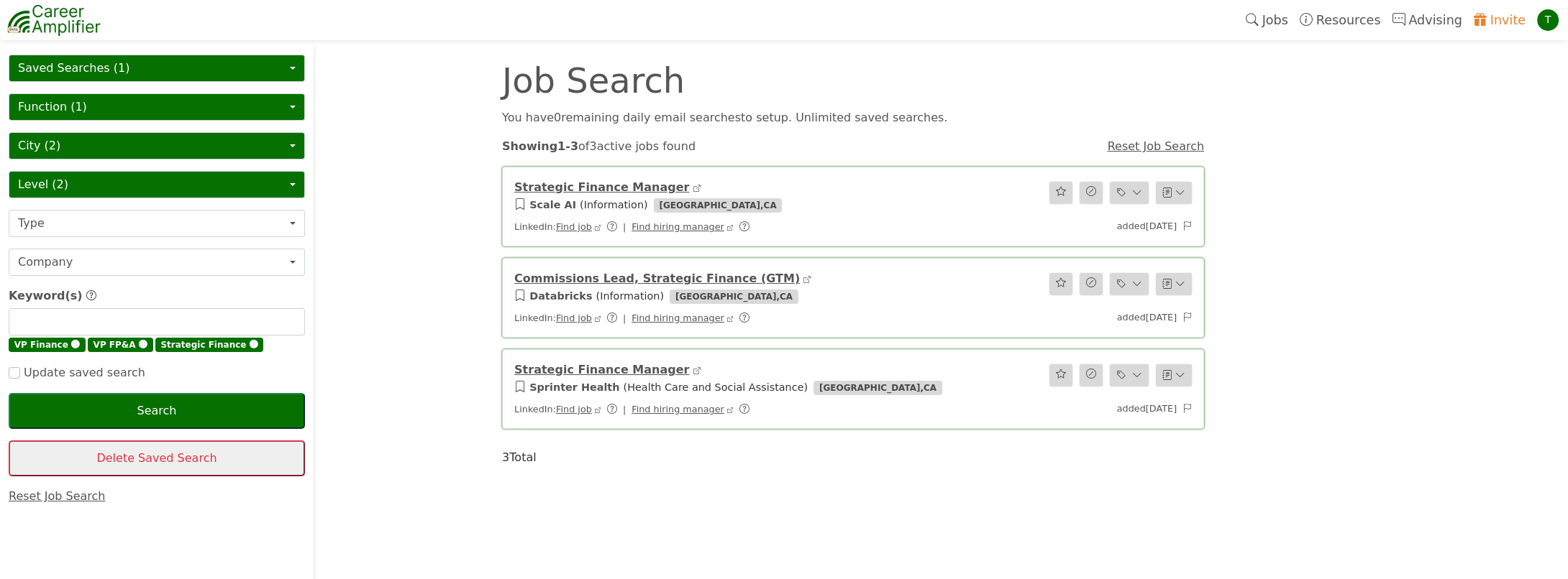
click at [70, 141] on button "City (2)" at bounding box center [157, 145] width 296 height 27
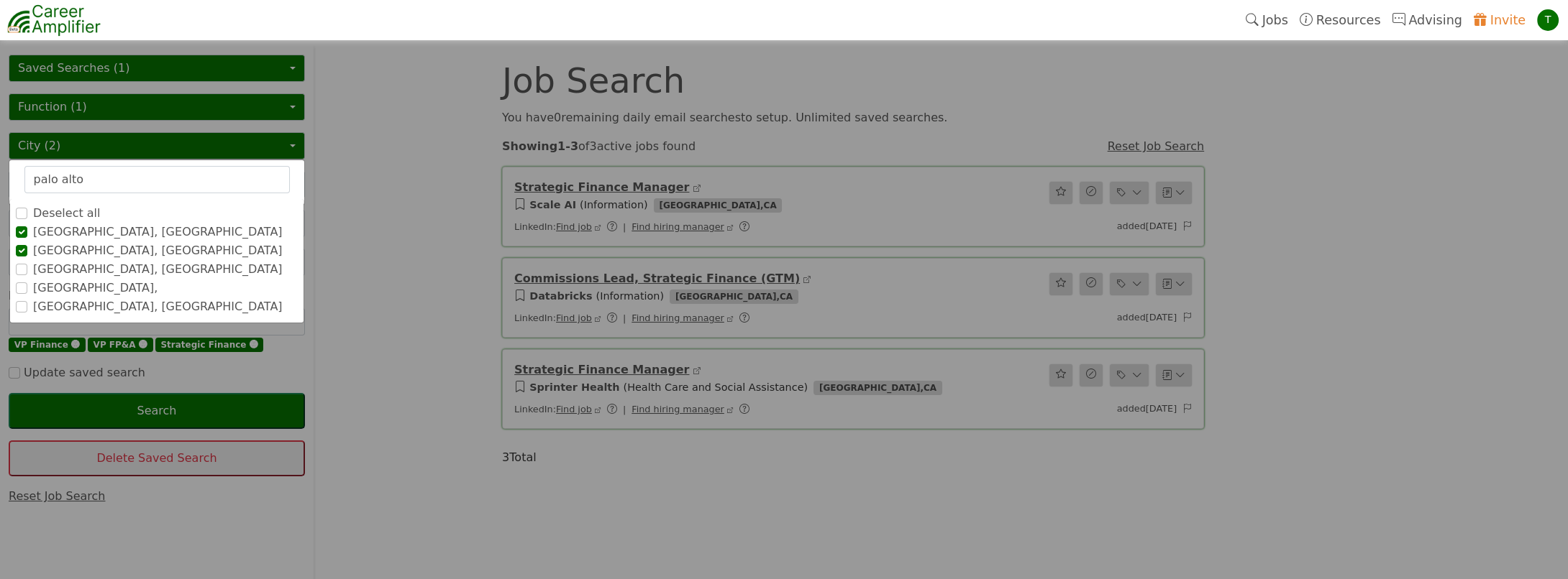
click at [16, 266] on li "[GEOGRAPHIC_DATA], [GEOGRAPHIC_DATA]" at bounding box center [157, 270] width 293 height 17
click at [17, 268] on input "[GEOGRAPHIC_DATA], [GEOGRAPHIC_DATA]" at bounding box center [22, 270] width 11 height 11
drag, startPoint x: 88, startPoint y: 179, endPoint x: -3, endPoint y: 151, distance: 95.2
click at [0, 151] on html "T Jobs Resources Advising Invite T Job Search You have 0 remaining daily email …" at bounding box center [784, 403] width 1568 height 805
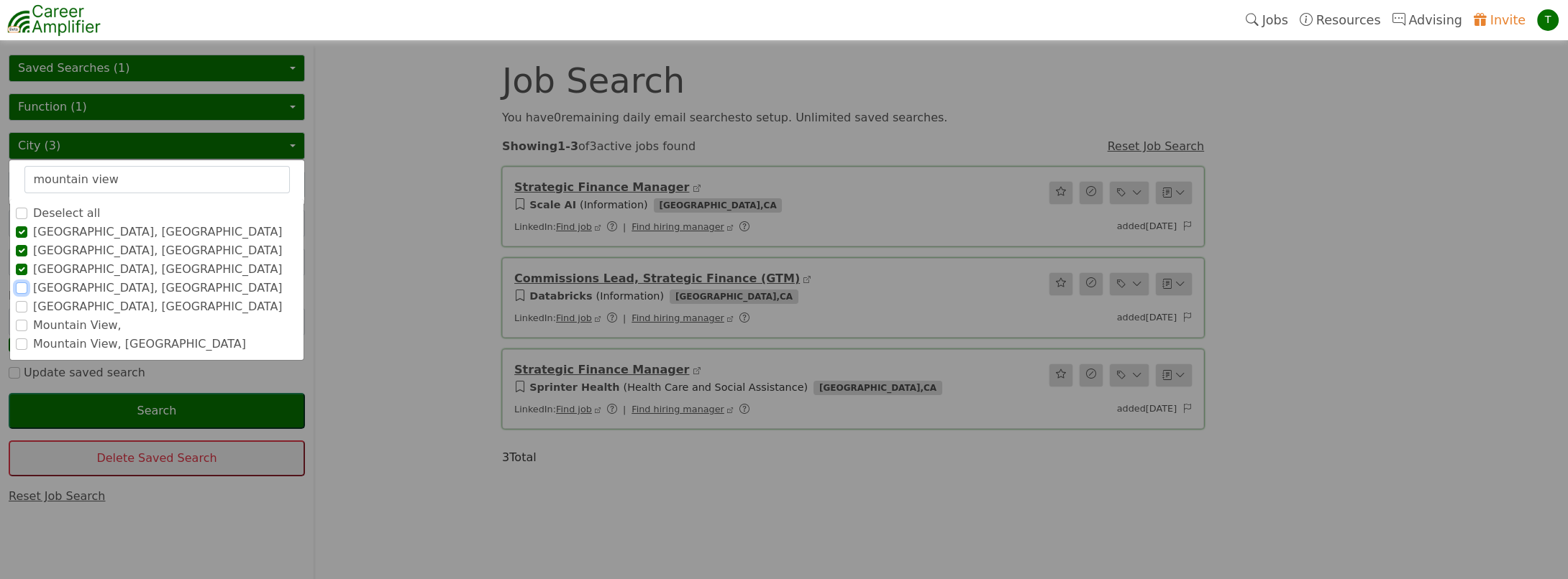
click at [22, 286] on input "[GEOGRAPHIC_DATA], [GEOGRAPHIC_DATA]" at bounding box center [22, 289] width 11 height 11
drag, startPoint x: 123, startPoint y: 177, endPoint x: -3, endPoint y: 110, distance: 142.7
click at [0, 110] on html "T Jobs Resources Advising Invite T Job Search You have 0 remaining daily email …" at bounding box center [784, 403] width 1568 height 805
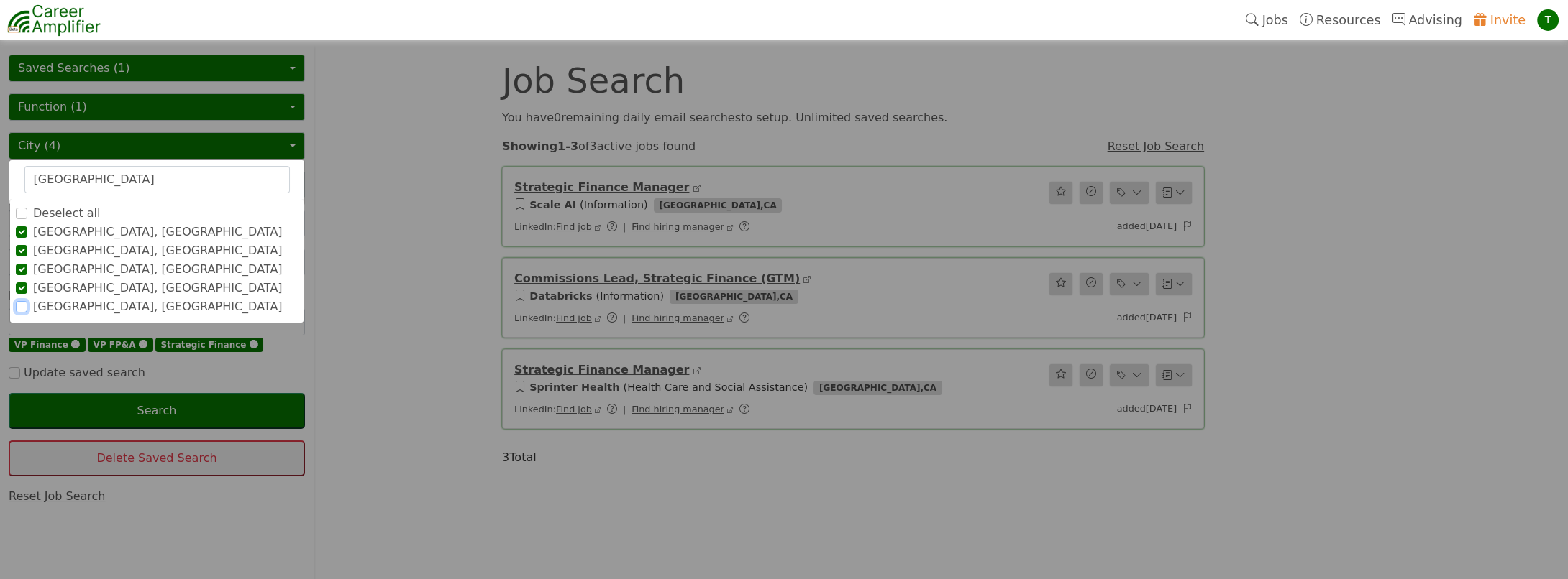
drag, startPoint x: 20, startPoint y: 306, endPoint x: 107, endPoint y: 194, distance: 141.8
click at [107, 195] on div "redwood city Deselect all San Francisco, CA San Jose, CA Mountain View, CA Palo…" at bounding box center [157, 182] width 296 height 46
click at [19, 306] on input "Redwood City, CA" at bounding box center [22, 306] width 11 height 11
drag, startPoint x: 113, startPoint y: 174, endPoint x: -3, endPoint y: 108, distance: 133.5
click at [0, 108] on html "T Jobs Resources Advising Invite T Job Search You have 0 remaining daily email …" at bounding box center [784, 403] width 1568 height 805
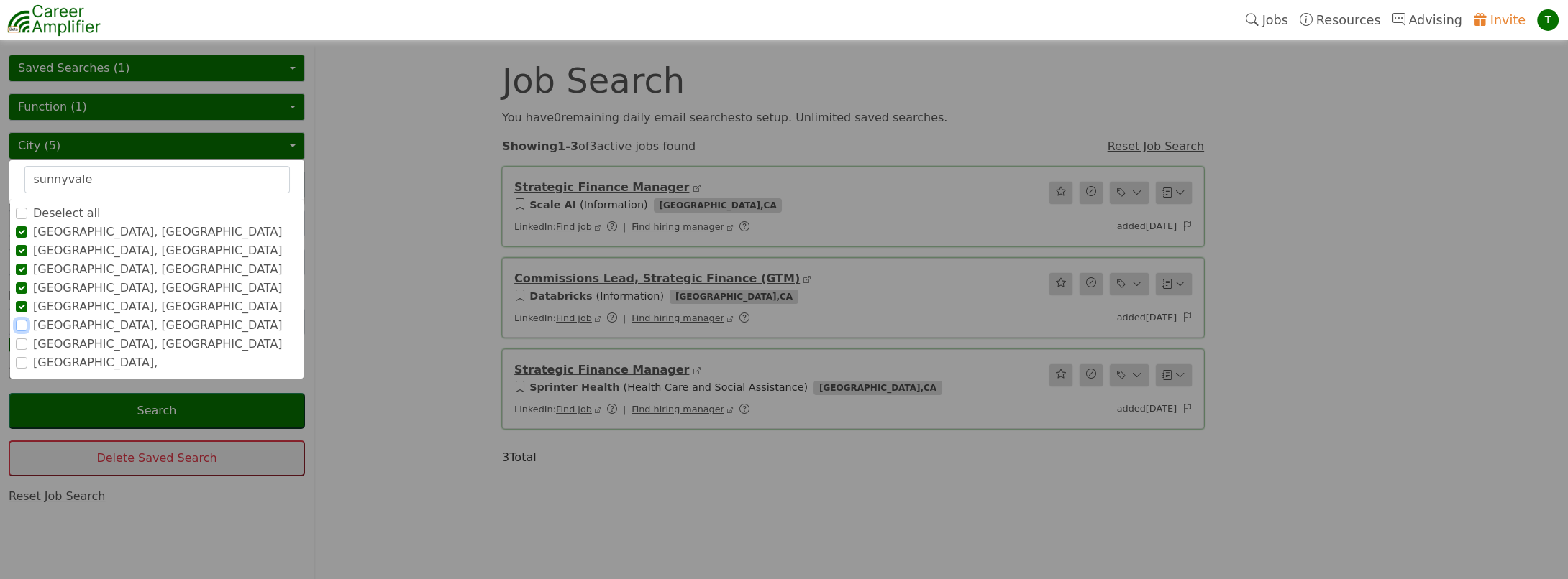
click at [20, 325] on input "Sunnyvale, CA" at bounding box center [22, 325] width 11 height 11
drag, startPoint x: 92, startPoint y: 179, endPoint x: -3, endPoint y: 153, distance: 98.5
click at [0, 153] on html "T Jobs Resources Advising Invite T Job Search You have 0 remaining daily email …" at bounding box center [784, 403] width 1568 height 805
click at [20, 343] on input "[GEOGRAPHIC_DATA], [GEOGRAPHIC_DATA]" at bounding box center [22, 344] width 11 height 11
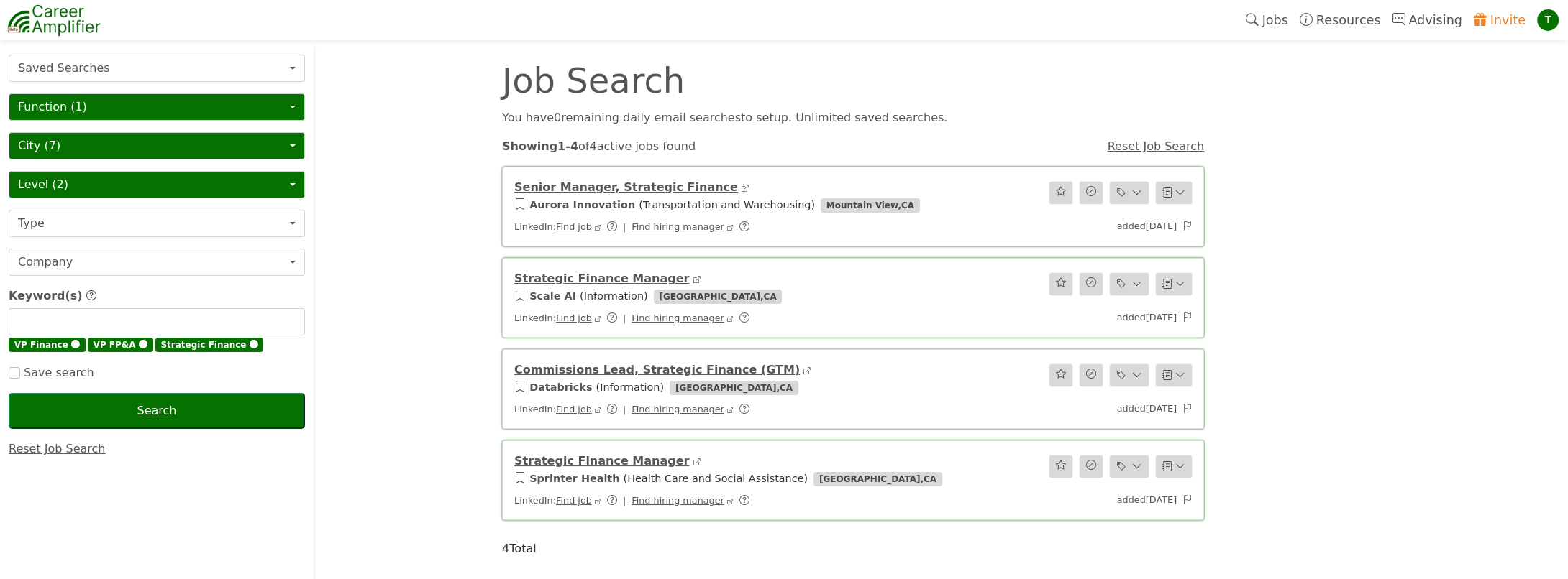
click at [35, 186] on button "Level (2)" at bounding box center [157, 184] width 296 height 27
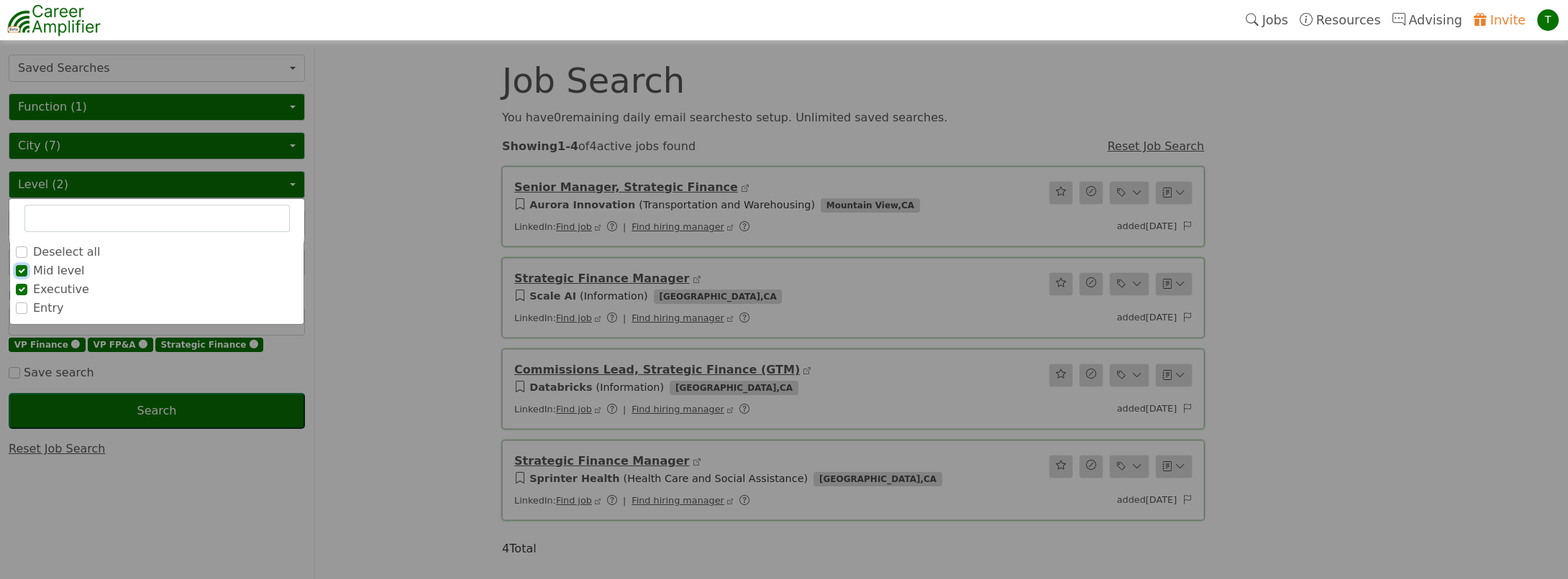
click at [25, 271] on input "Mid level" at bounding box center [22, 271] width 11 height 11
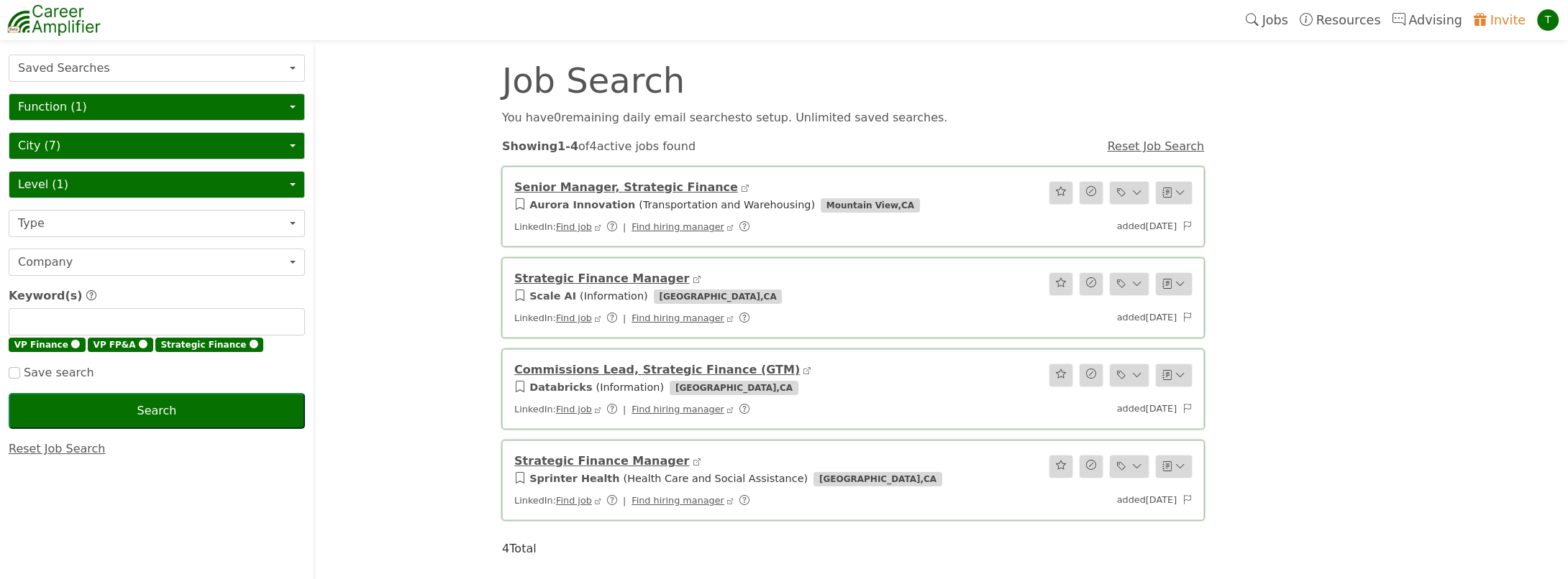
click at [72, 447] on link "Reset Job Search" at bounding box center [57, 449] width 97 height 13
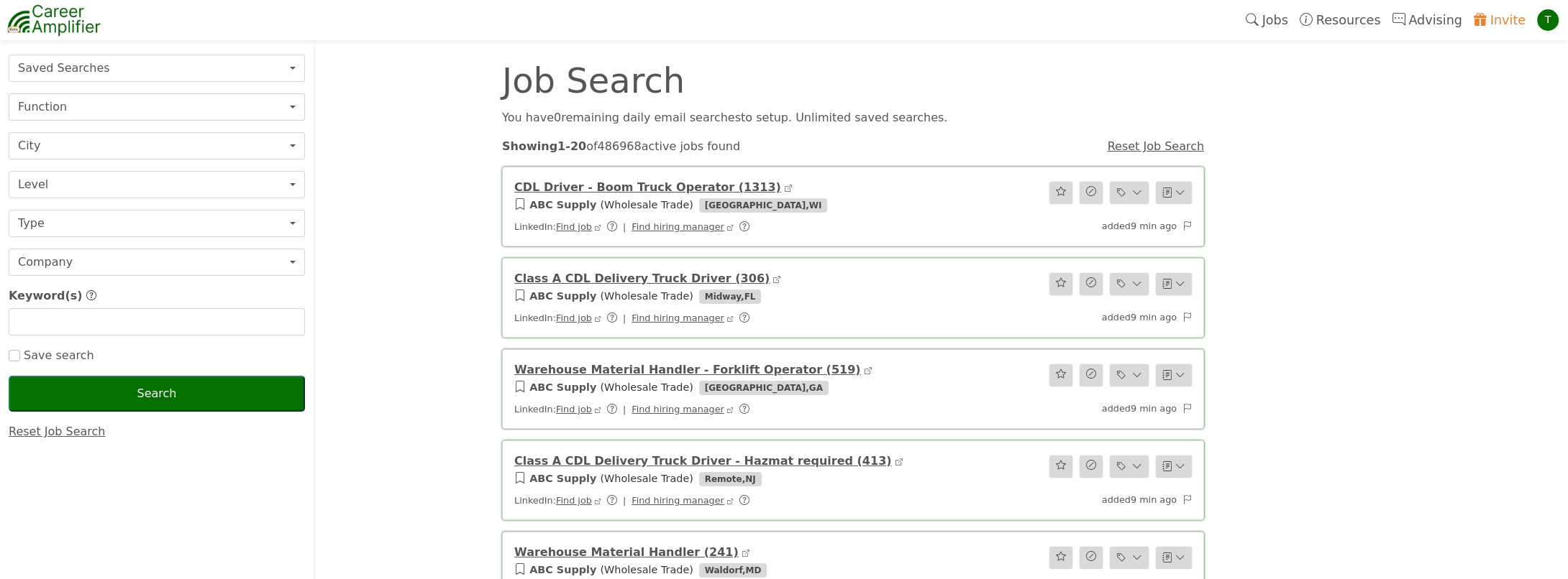
click at [70, 108] on button "Function" at bounding box center [157, 107] width 296 height 27
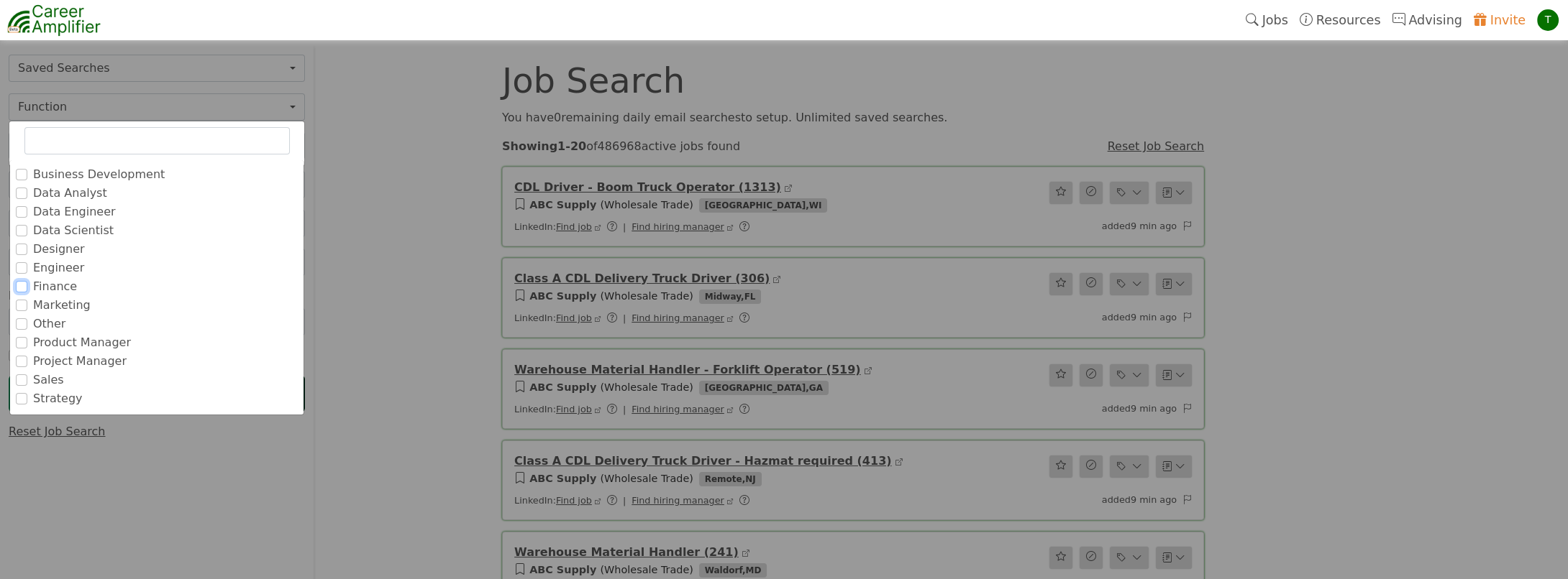
click at [16, 286] on input "Finance" at bounding box center [22, 287] width 11 height 11
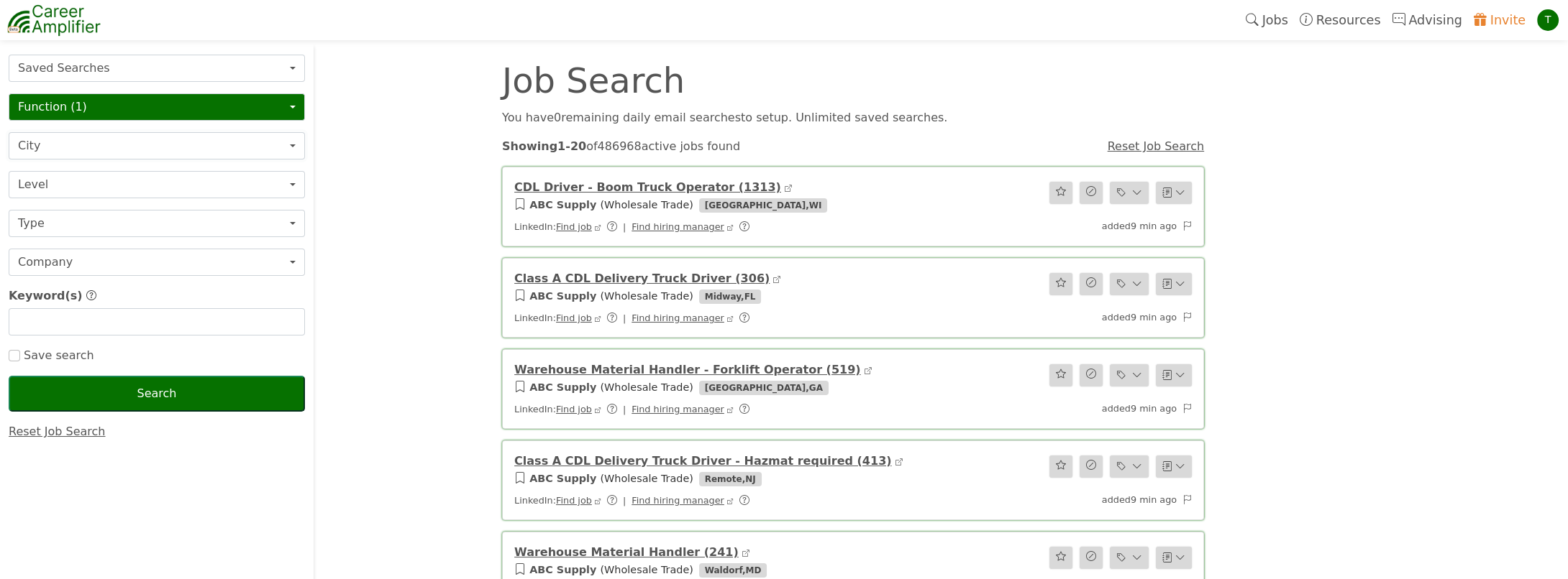
click at [83, 148] on button "City" at bounding box center [157, 145] width 296 height 27
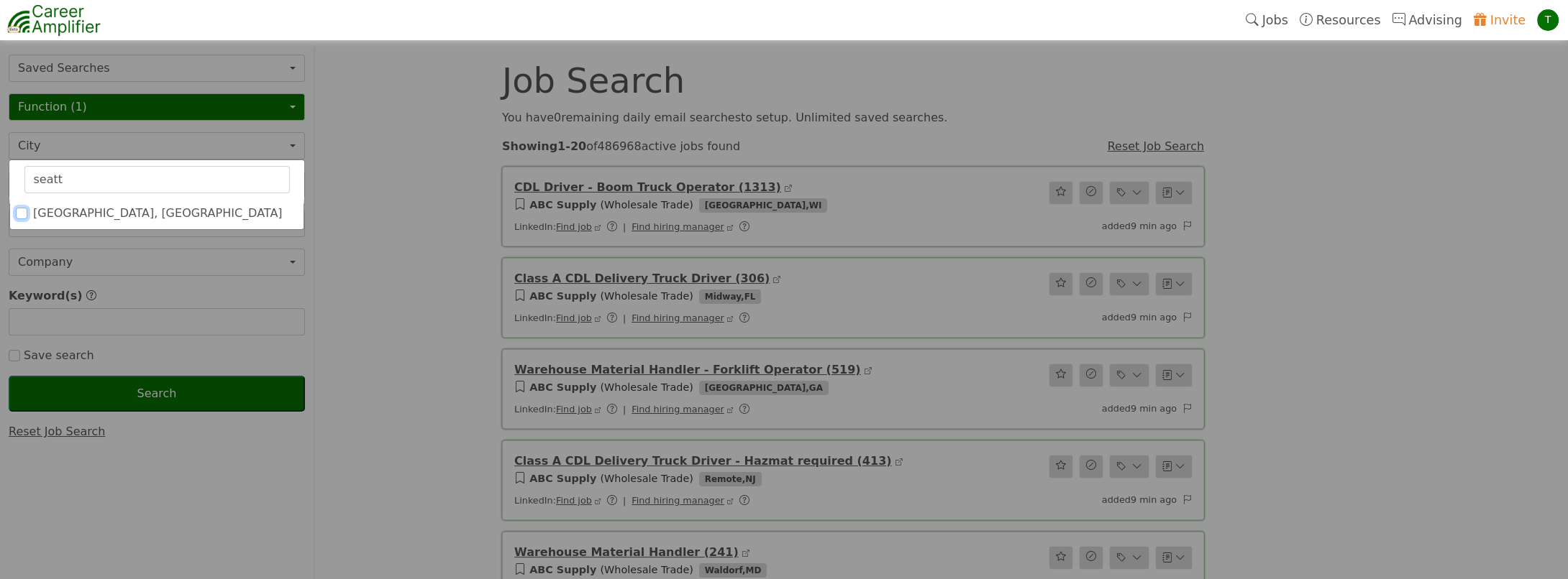
click at [23, 214] on input "[GEOGRAPHIC_DATA], [GEOGRAPHIC_DATA]" at bounding box center [22, 213] width 11 height 11
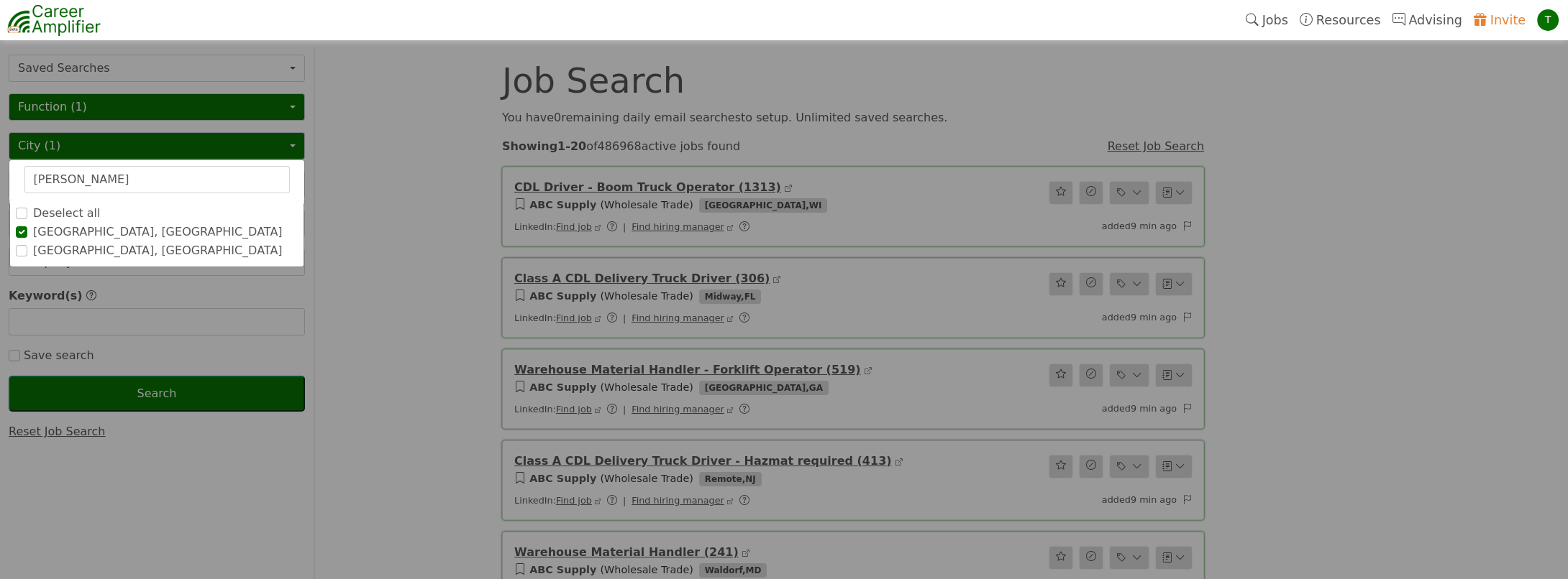
click at [13, 248] on li "Kirkland, WA" at bounding box center [157, 251] width 293 height 17
click at [24, 249] on input "Kirkland, WA" at bounding box center [22, 251] width 11 height 11
drag, startPoint x: 98, startPoint y: 182, endPoint x: 0, endPoint y: 155, distance: 101.7
click at [20, 272] on input "Woodinville, WA" at bounding box center [22, 270] width 11 height 11
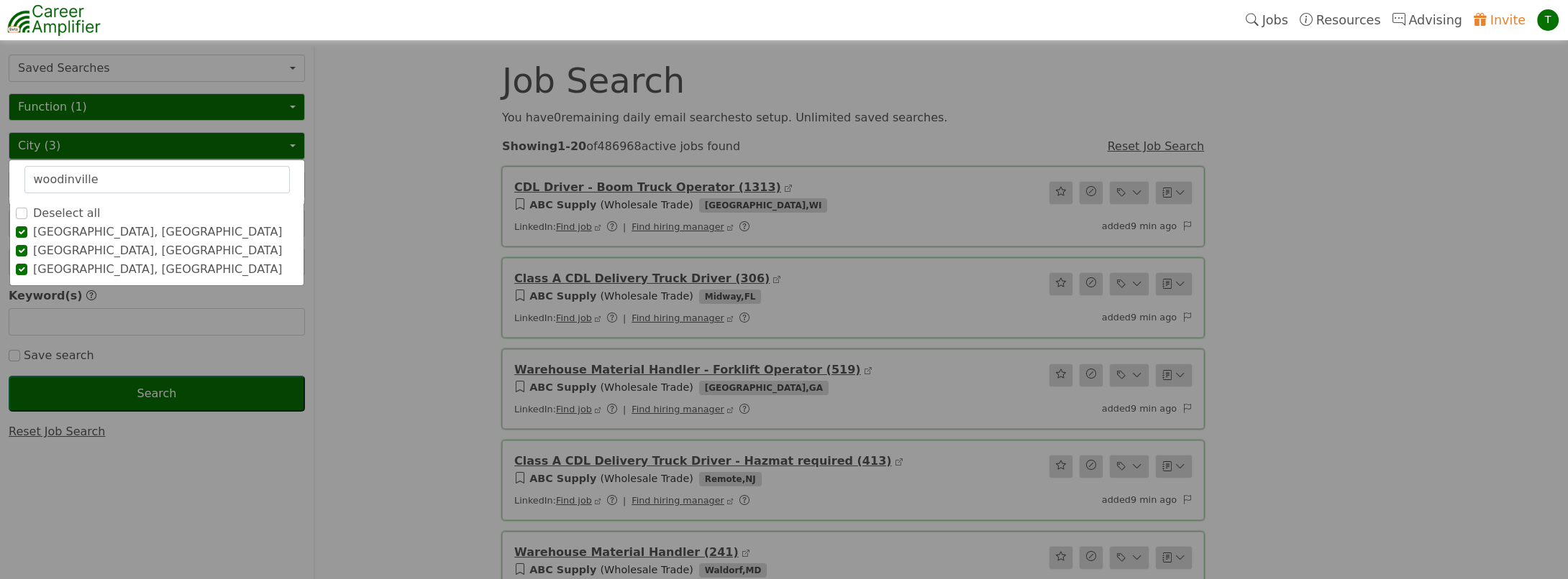
drag, startPoint x: 106, startPoint y: 172, endPoint x: -3, endPoint y: 103, distance: 129.0
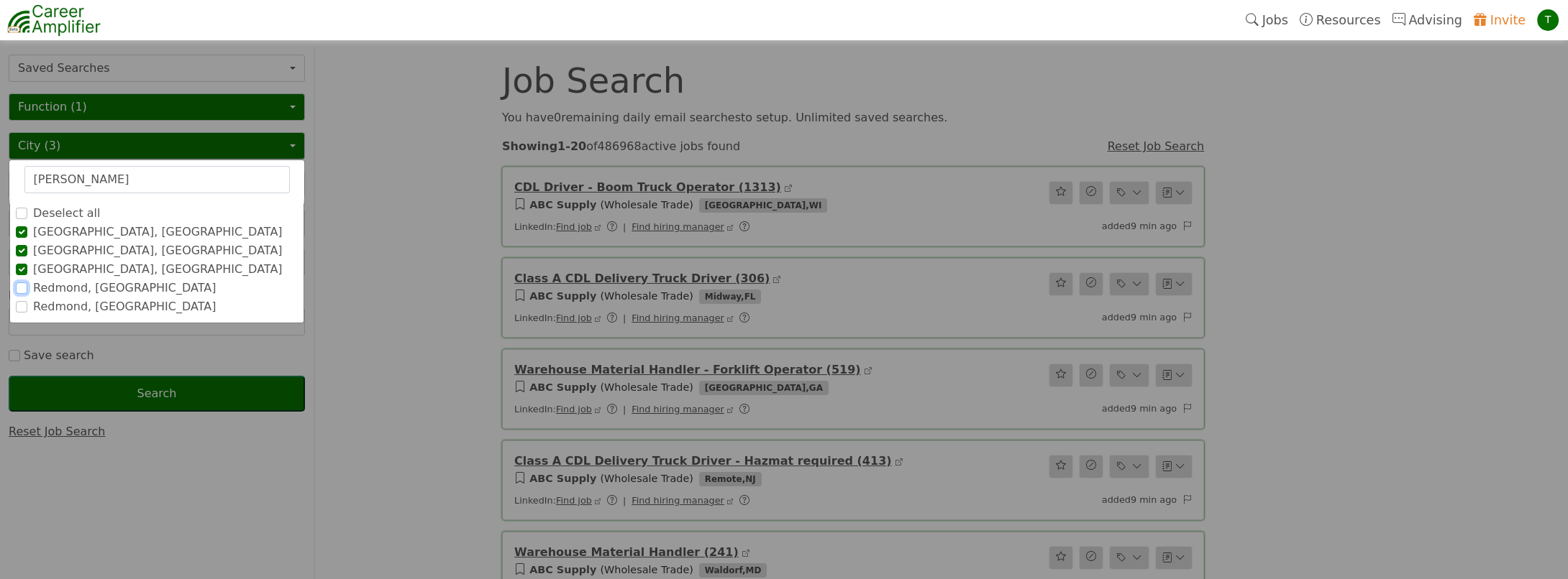
click at [20, 288] on input "Redmond, WA" at bounding box center [22, 289] width 11 height 11
drag, startPoint x: 90, startPoint y: 174, endPoint x: 0, endPoint y: 92, distance: 121.8
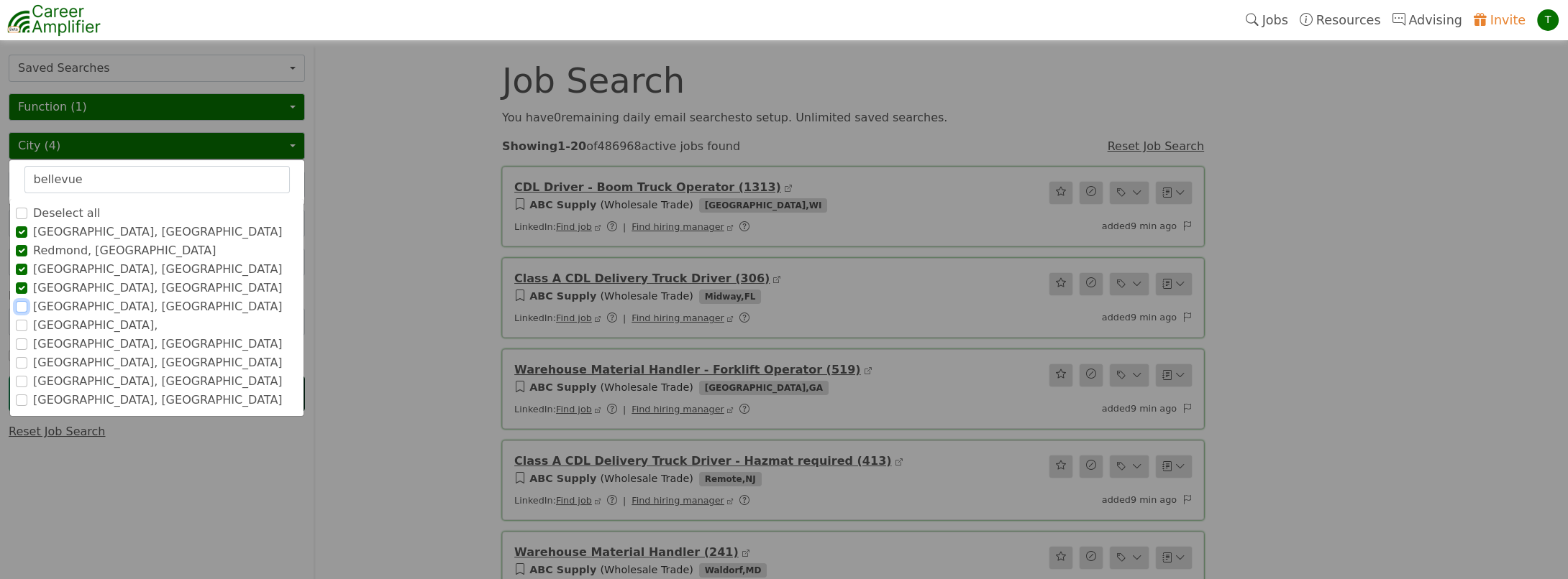
click at [17, 306] on input "[GEOGRAPHIC_DATA], [GEOGRAPHIC_DATA]" at bounding box center [22, 306] width 11 height 11
drag, startPoint x: 91, startPoint y: 174, endPoint x: -3, endPoint y: 153, distance: 96.3
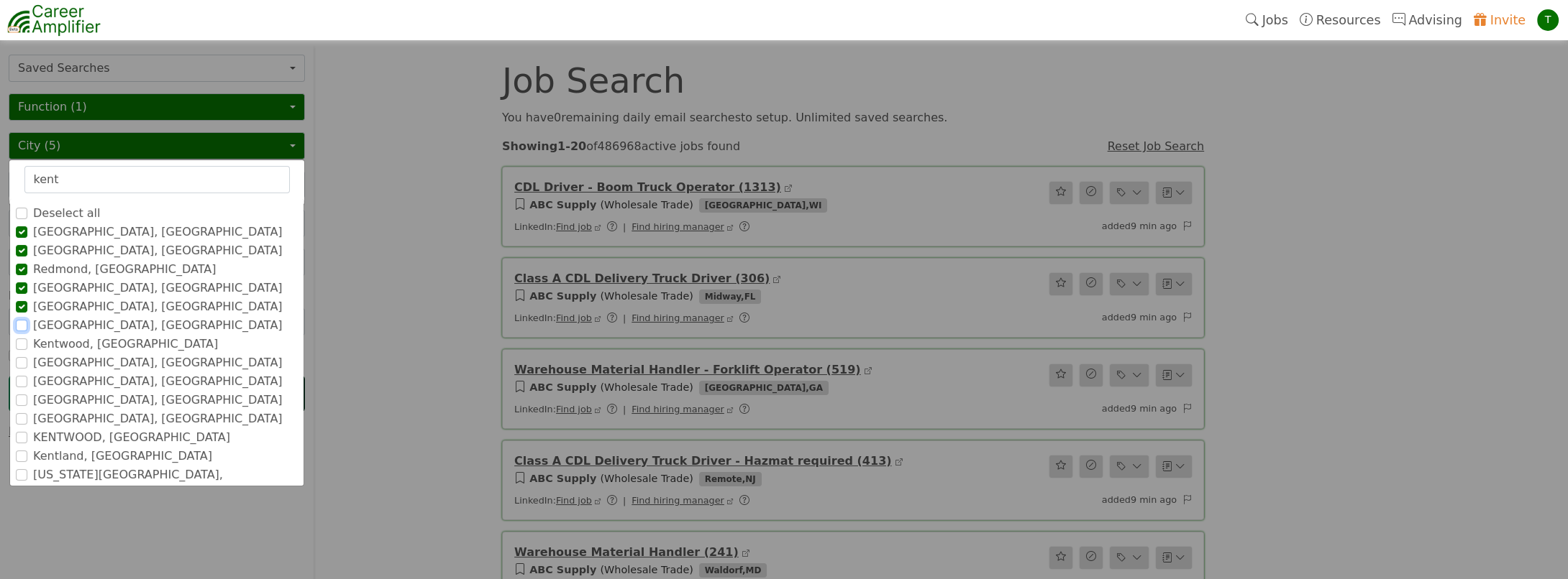
click at [21, 323] on input "[GEOGRAPHIC_DATA], [GEOGRAPHIC_DATA]" at bounding box center [22, 325] width 11 height 11
drag, startPoint x: 75, startPoint y: 183, endPoint x: -3, endPoint y: 143, distance: 87.7
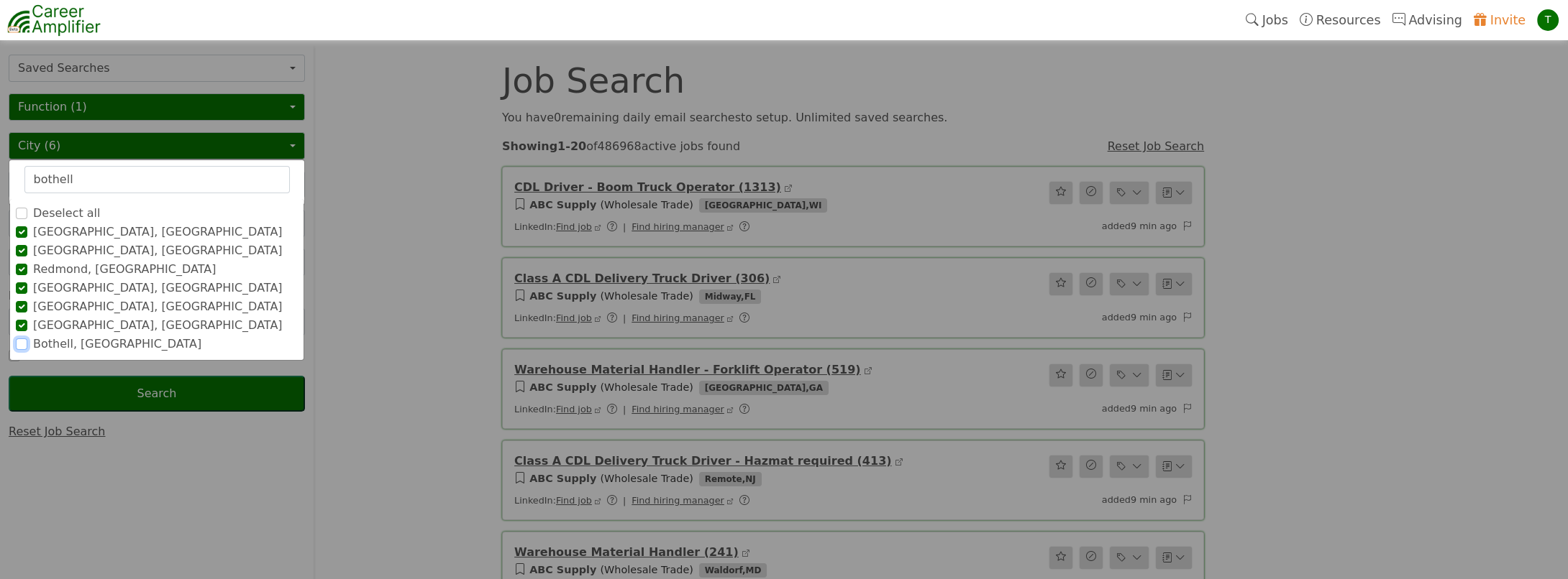
click at [17, 339] on input "Bothell, [GEOGRAPHIC_DATA]" at bounding box center [22, 344] width 11 height 11
drag, startPoint x: 76, startPoint y: 178, endPoint x: 0, endPoint y: 135, distance: 87.3
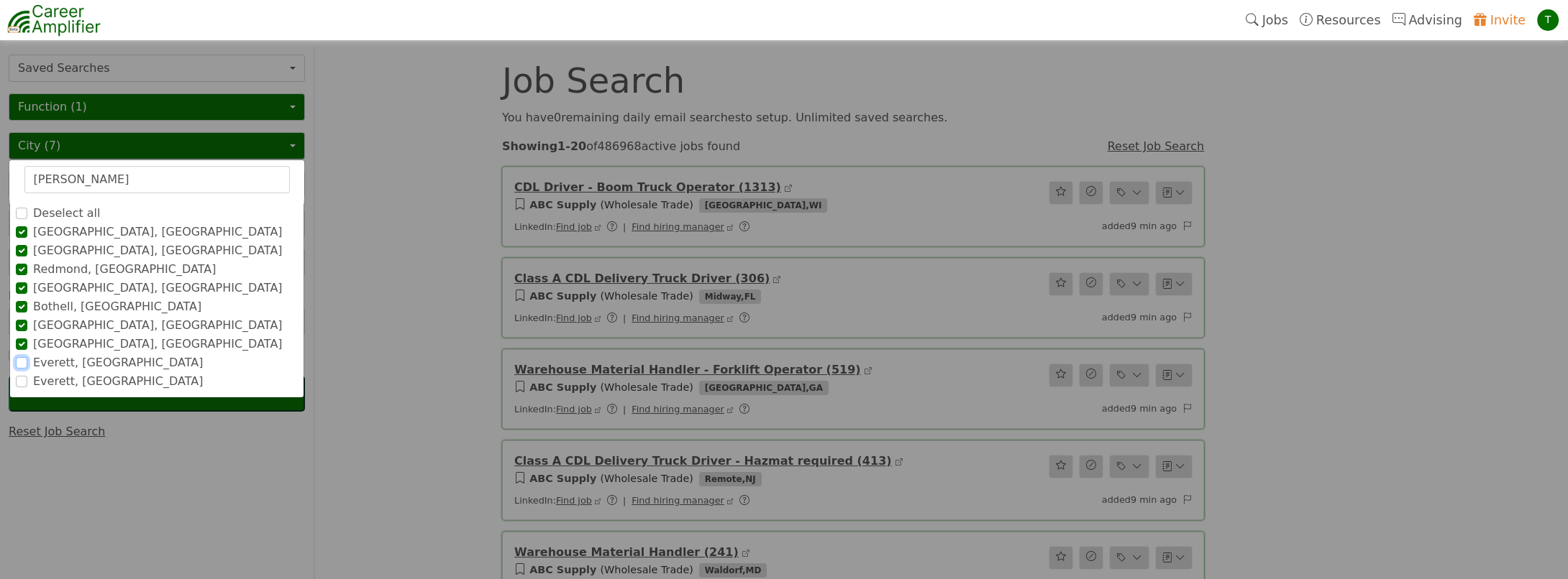
click at [21, 361] on input "Everett, [GEOGRAPHIC_DATA]" at bounding box center [22, 363] width 11 height 11
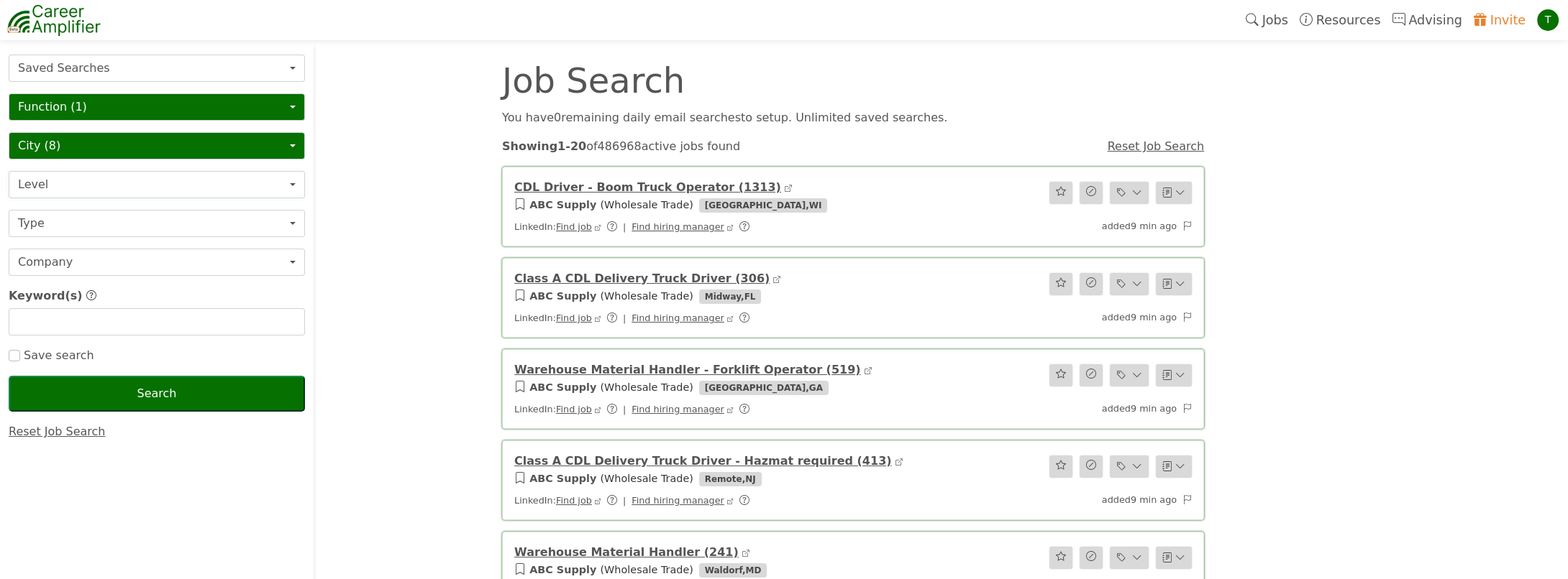
click at [60, 191] on button "Level" at bounding box center [157, 184] width 296 height 27
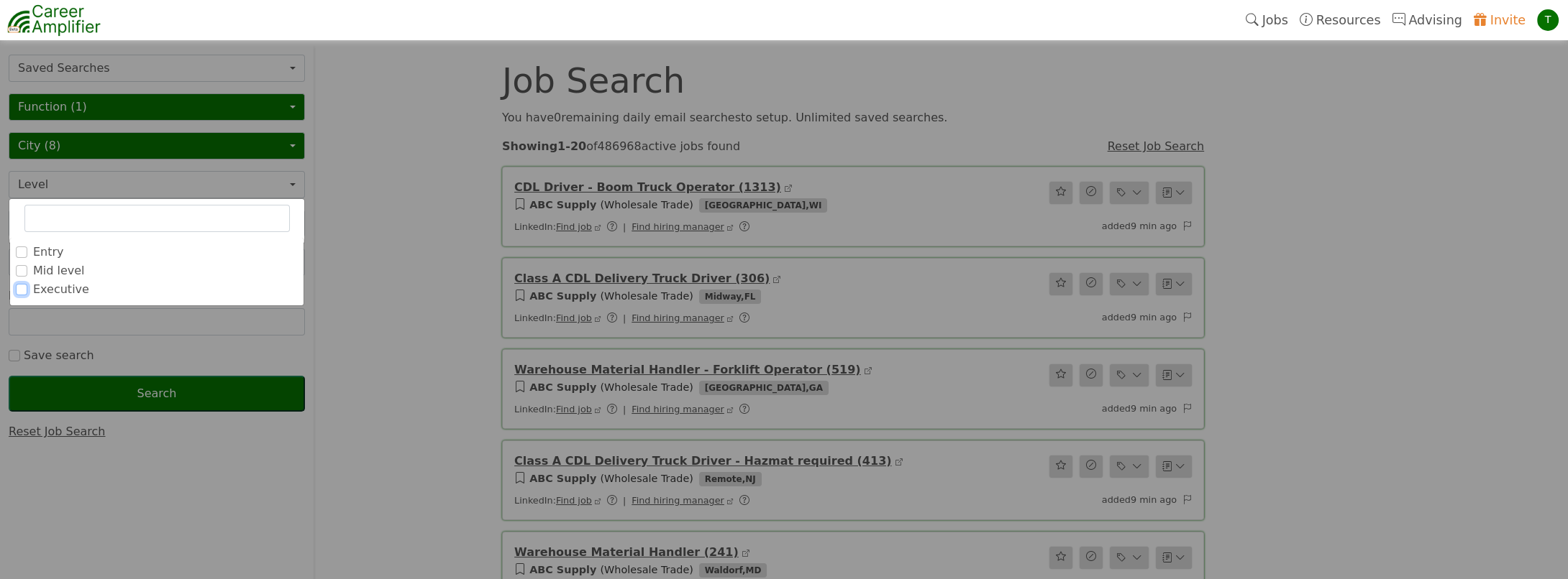
click at [23, 287] on input "Executive" at bounding box center [22, 290] width 11 height 11
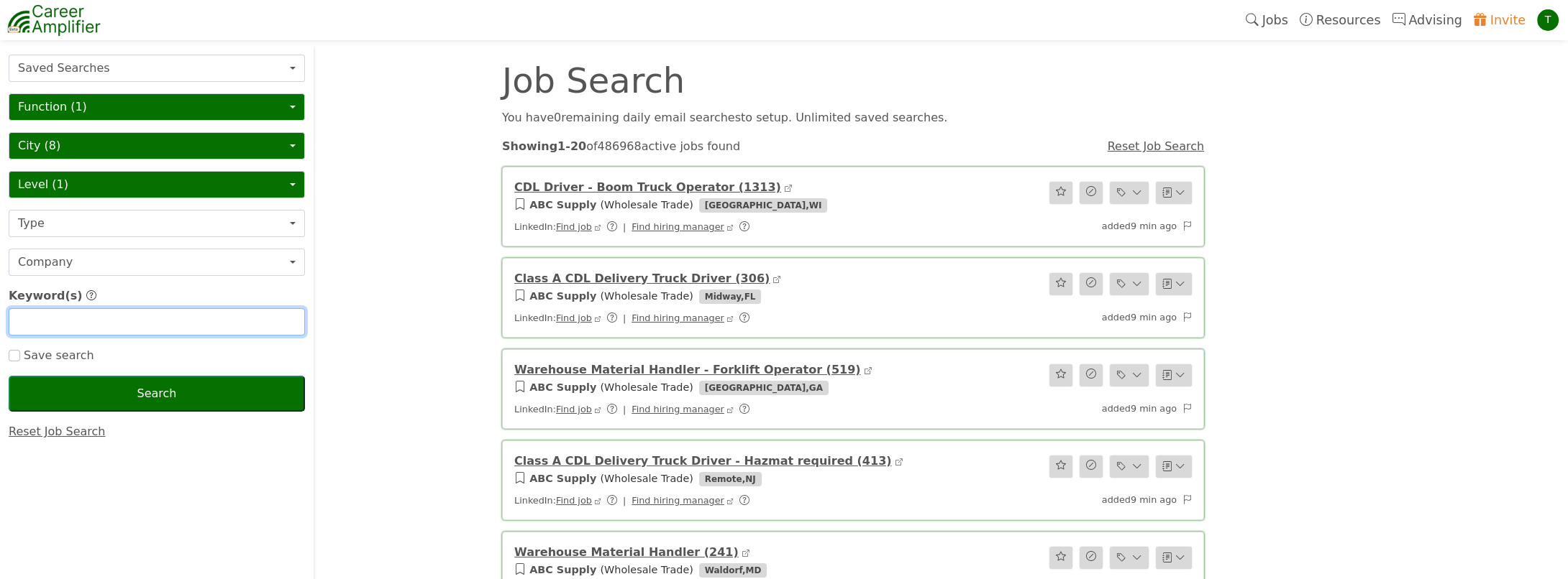
click at [35, 317] on input "text" at bounding box center [157, 322] width 296 height 27
type input "Director"
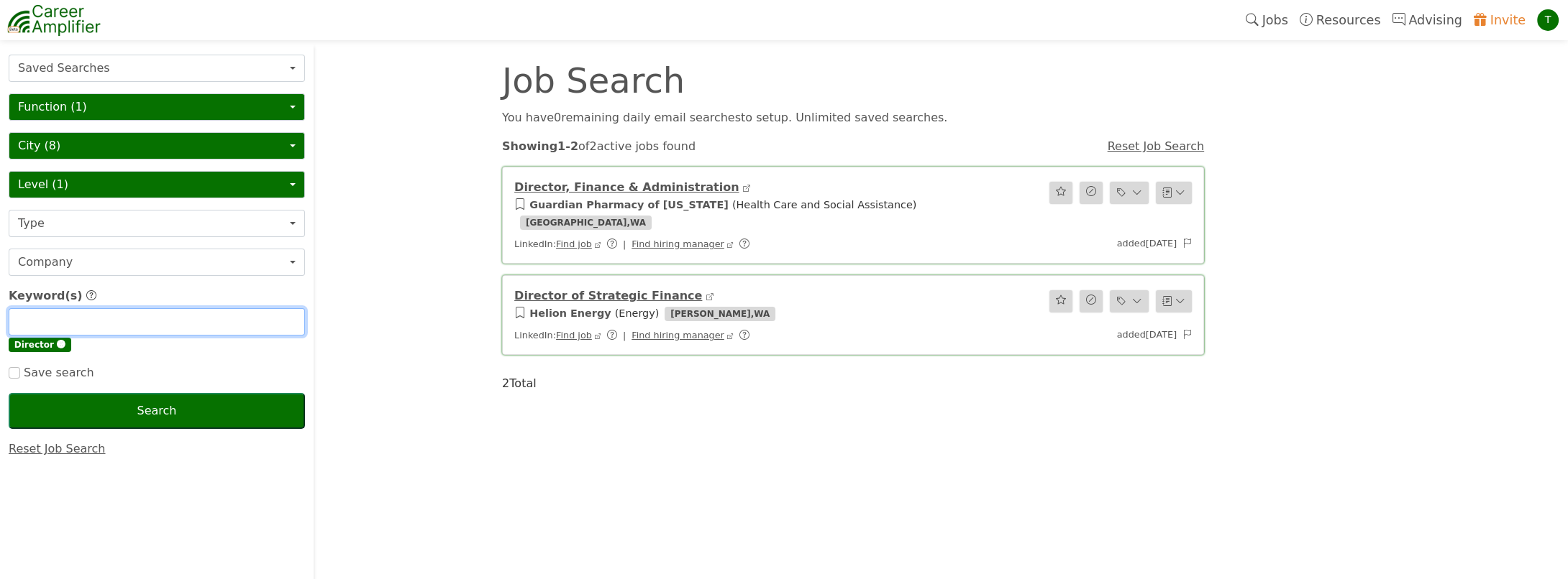
click at [50, 322] on input "text" at bounding box center [157, 322] width 296 height 27
type input "FP&A"
click at [50, 322] on input "text" at bounding box center [157, 322] width 296 height 27
type input "Finance"
click at [50, 322] on input "text" at bounding box center [157, 322] width 296 height 27
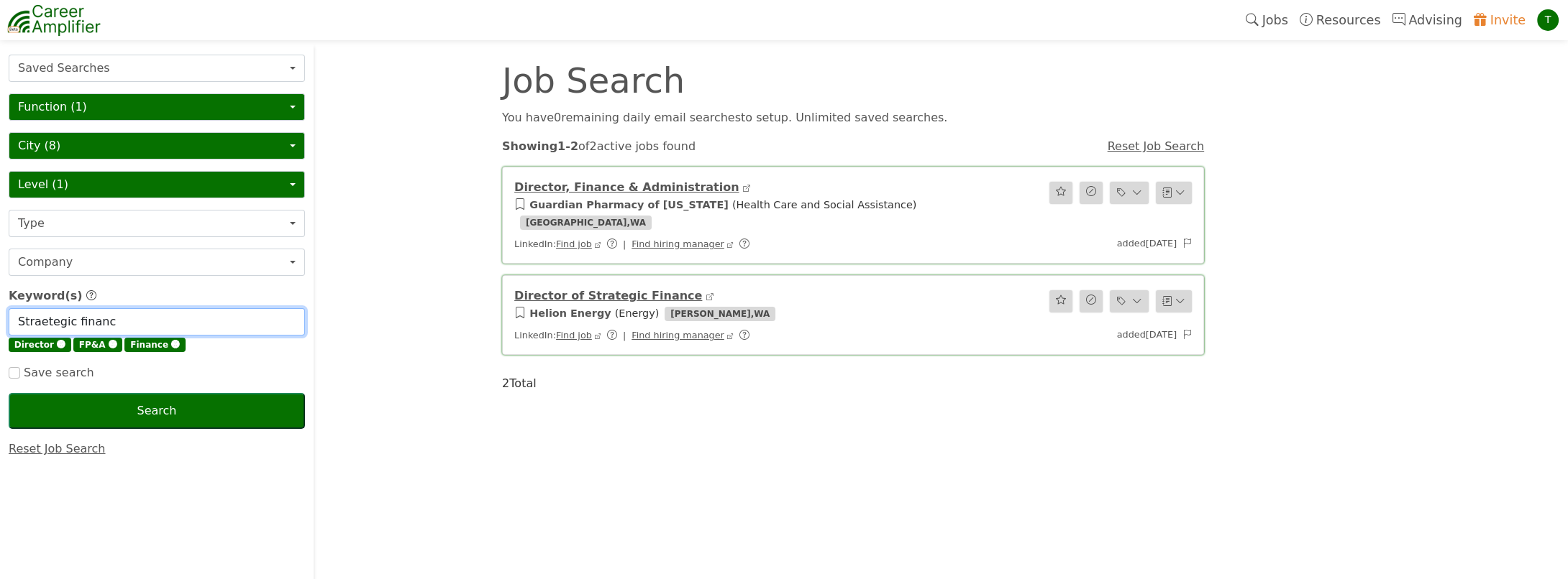
type input "Straetegic finance"
click at [114, 150] on button "City (8)" at bounding box center [157, 145] width 296 height 27
click at [32, 228] on button "Type" at bounding box center [157, 223] width 296 height 27
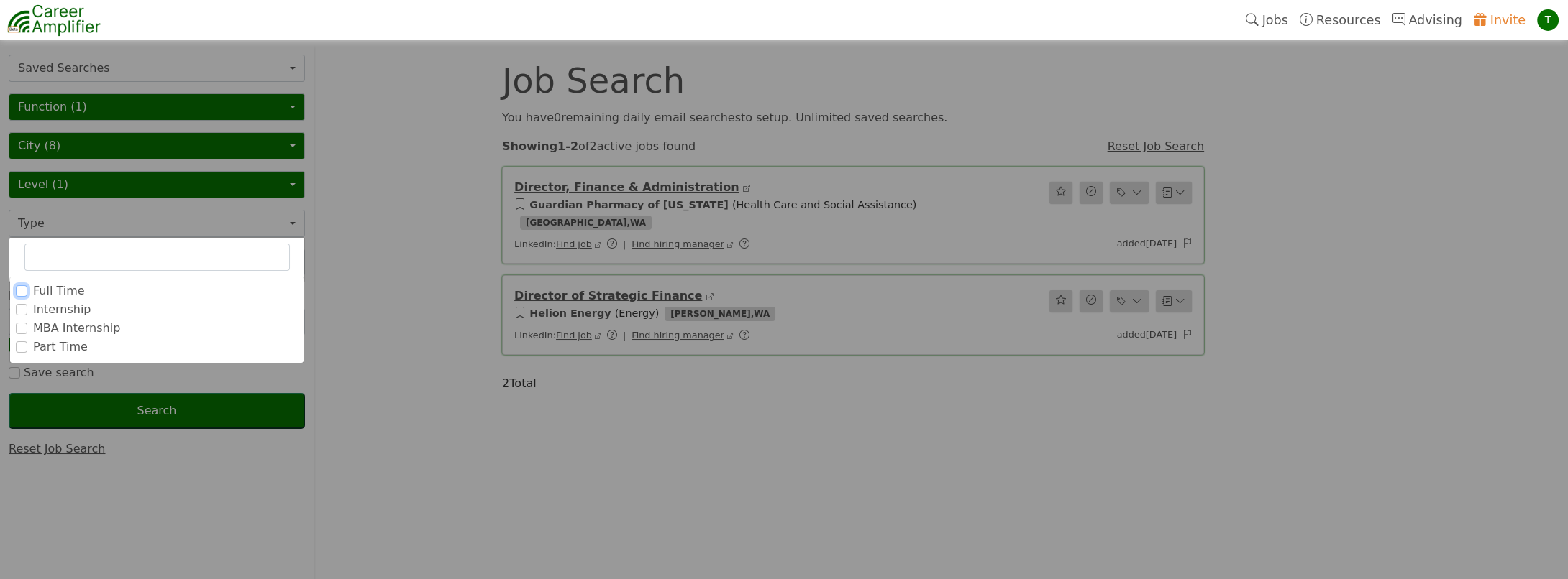
click at [20, 288] on input "Full Time" at bounding box center [22, 291] width 11 height 11
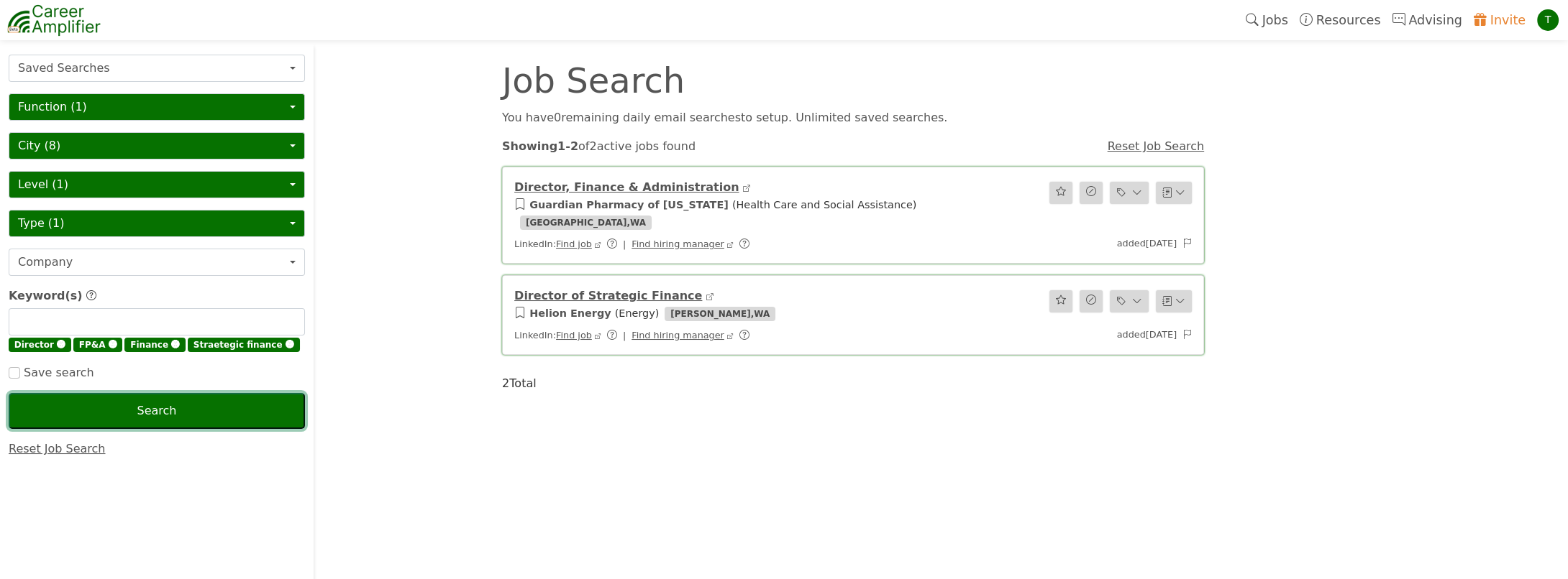
click at [142, 410] on button "Search" at bounding box center [157, 411] width 296 height 36
click at [60, 446] on link "Reset Job Search" at bounding box center [57, 449] width 97 height 13
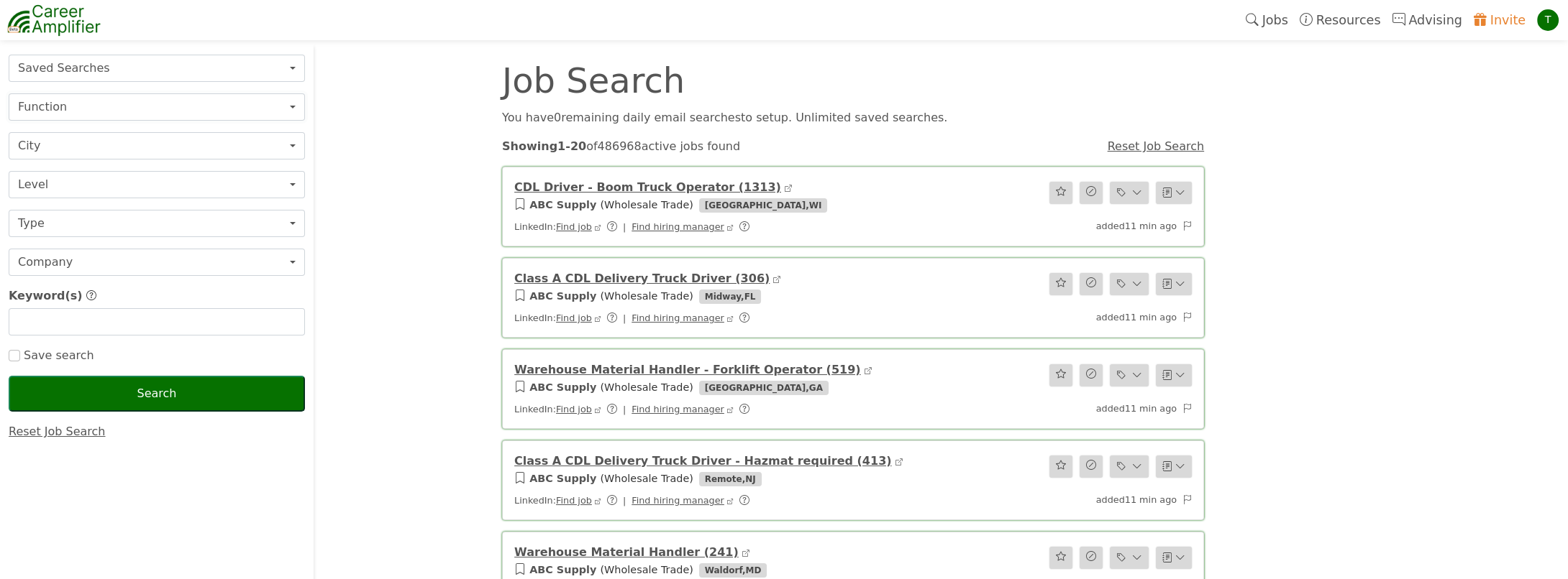
click at [67, 107] on button "Function" at bounding box center [157, 107] width 296 height 27
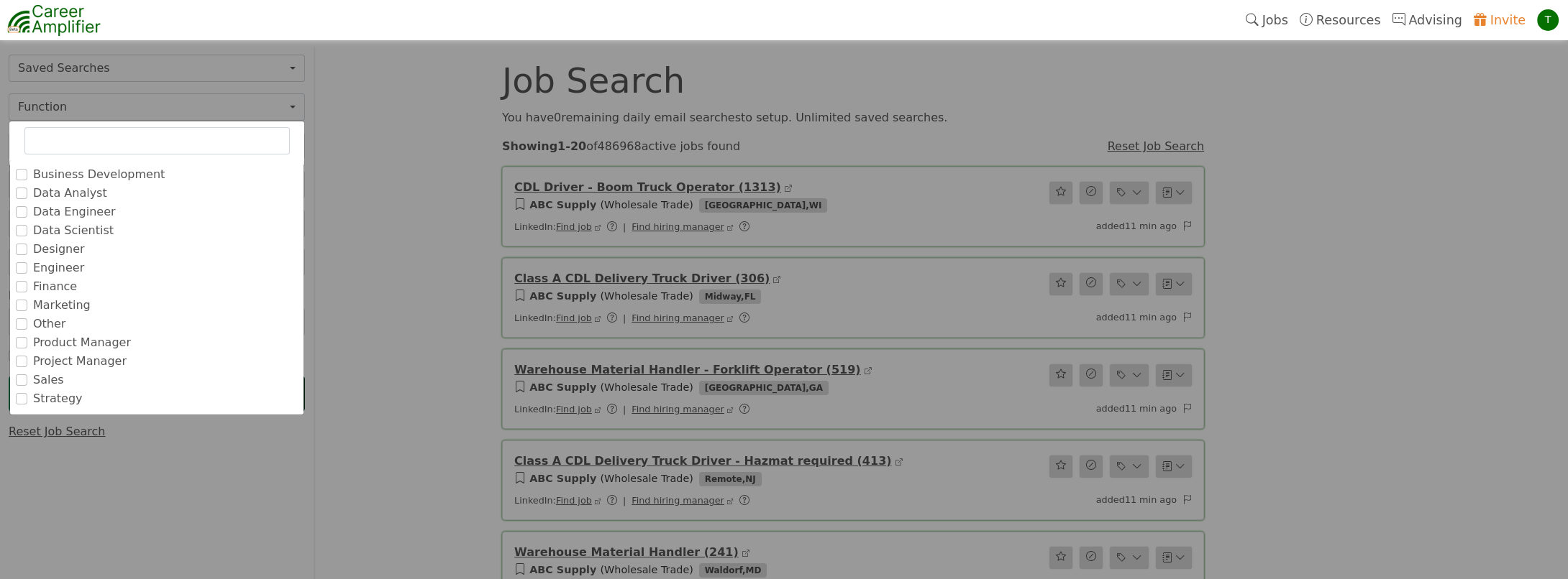
click at [45, 284] on label "Finance" at bounding box center [55, 287] width 43 height 17
click at [0, 0] on input "Finance" at bounding box center [0, 0] width 0 height 0
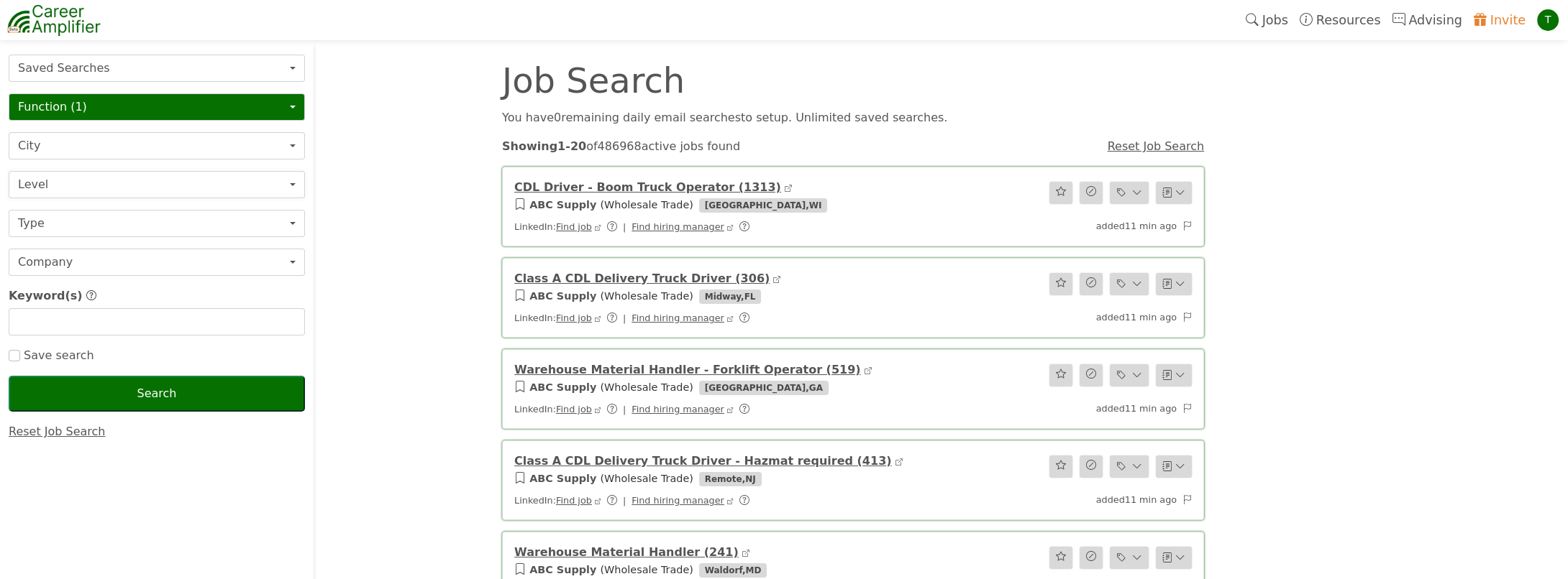
click at [68, 177] on button "Level" at bounding box center [157, 184] width 296 height 27
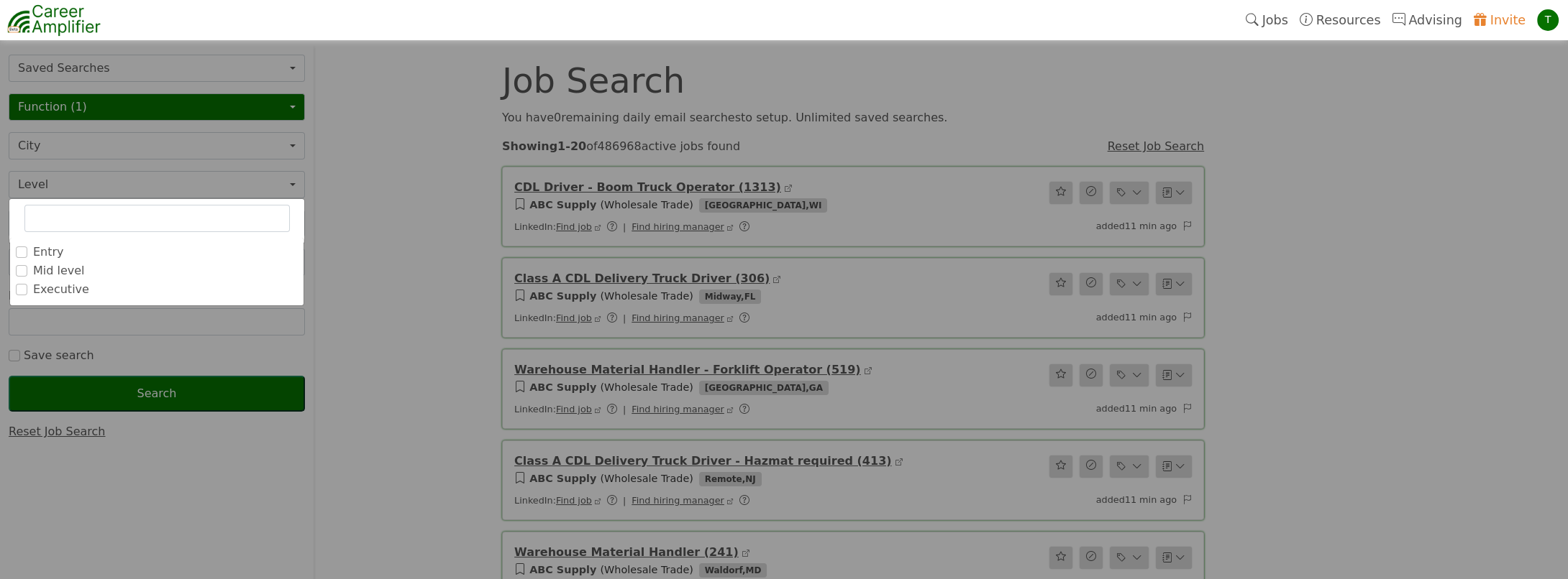
click at [45, 288] on label "Executive" at bounding box center [60, 290] width 56 height 17
click at [0, 0] on input "Executive" at bounding box center [0, 0] width 0 height 0
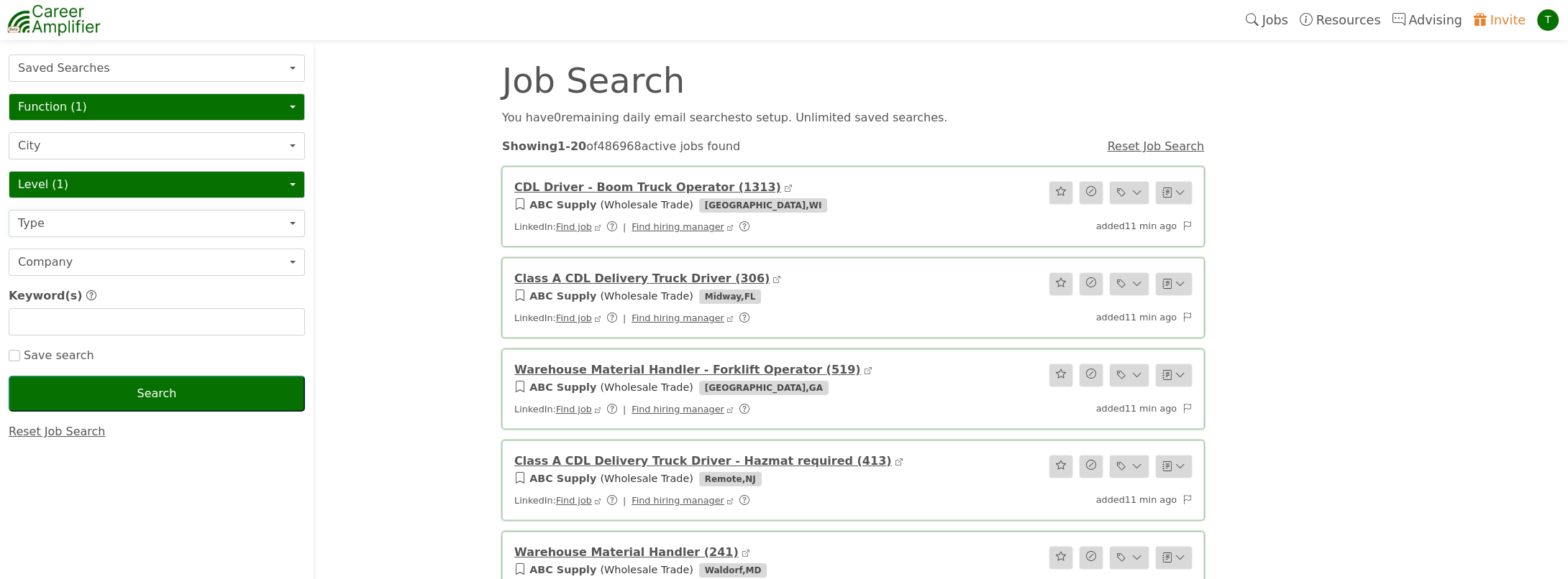
click at [108, 228] on button "Type" at bounding box center [157, 223] width 296 height 27
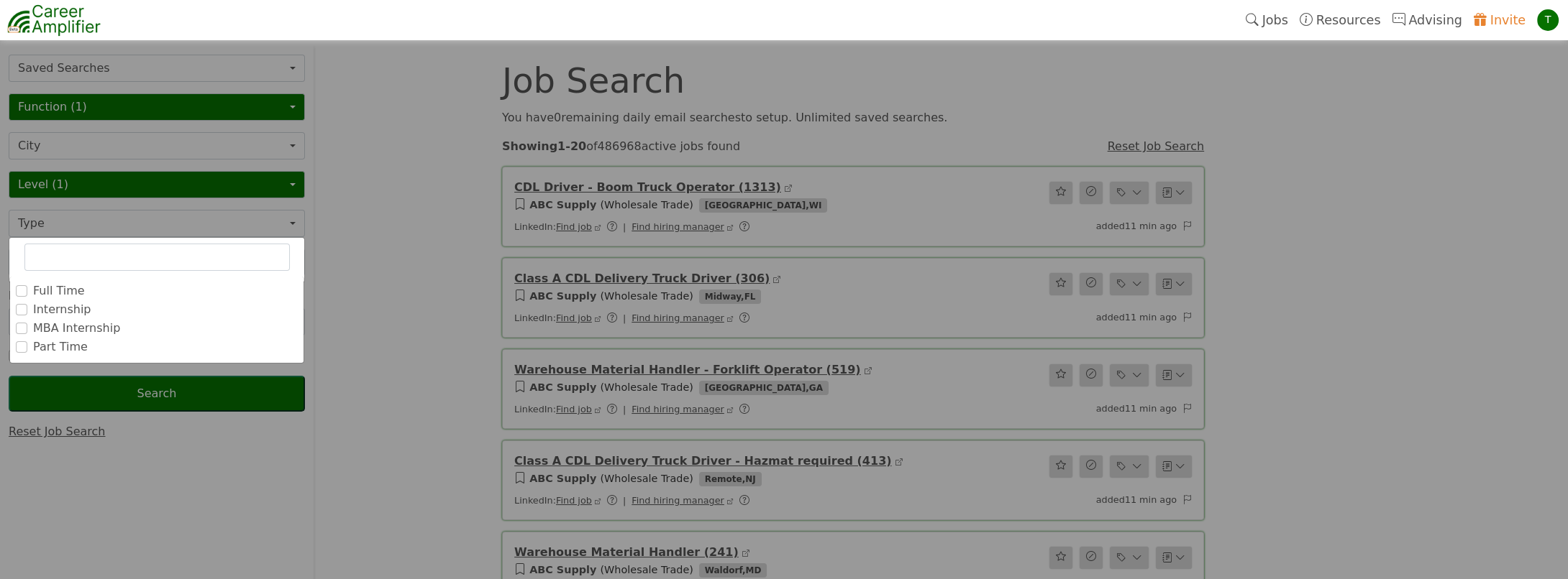
click at [58, 283] on label "Full Time" at bounding box center [58, 291] width 52 height 17
click at [0, 0] on input "Full Time" at bounding box center [0, 0] width 0 height 0
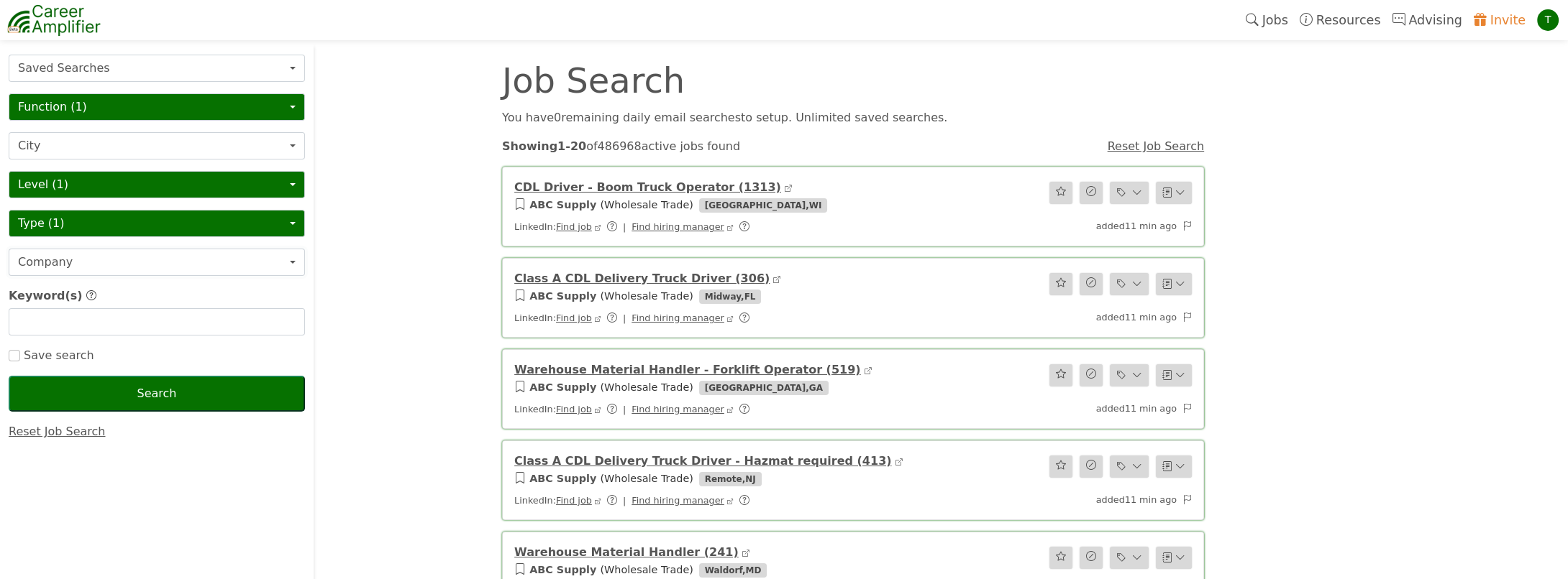
click at [129, 266] on button "Company" at bounding box center [157, 262] width 296 height 27
click at [56, 324] on input "text" at bounding box center [157, 322] width 296 height 27
type input "director"
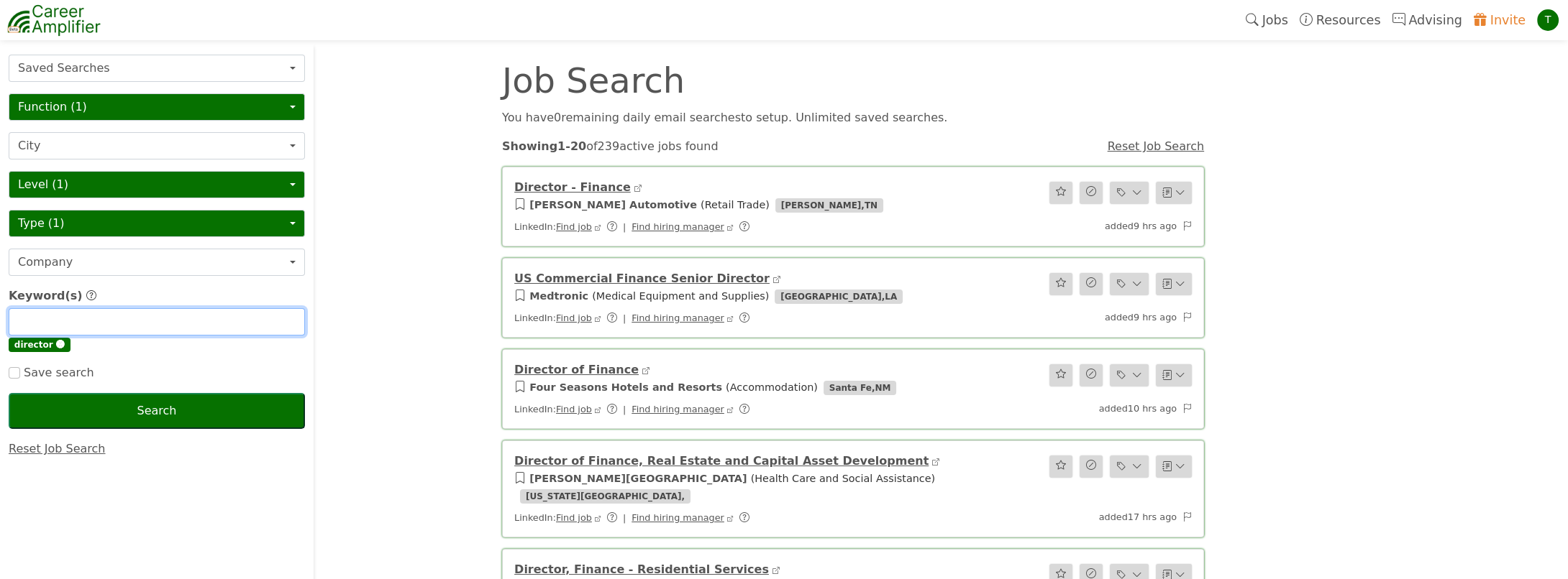
click at [60, 324] on input "text" at bounding box center [157, 322] width 296 height 27
type input "fp&a"
click at [60, 324] on input "text" at bounding box center [157, 322] width 296 height 27
type input "Strategic Finance"
click at [89, 331] on input "text" at bounding box center [157, 322] width 296 height 27
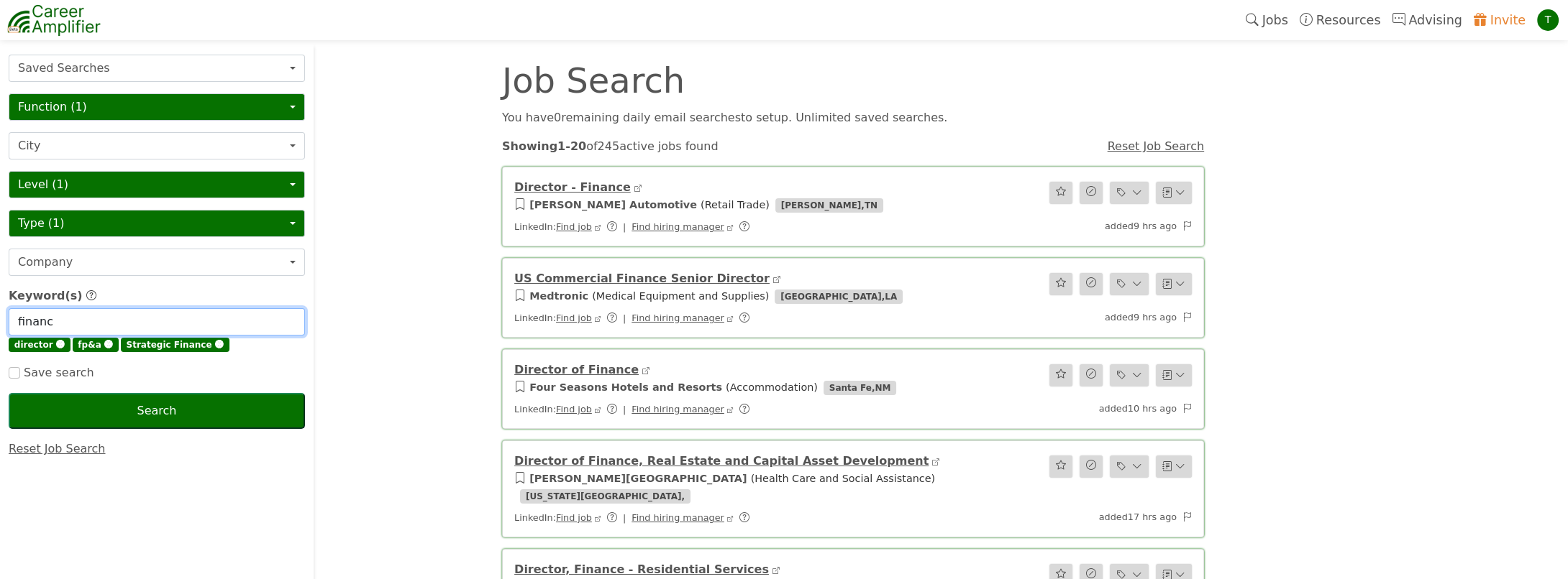
type input "finance"
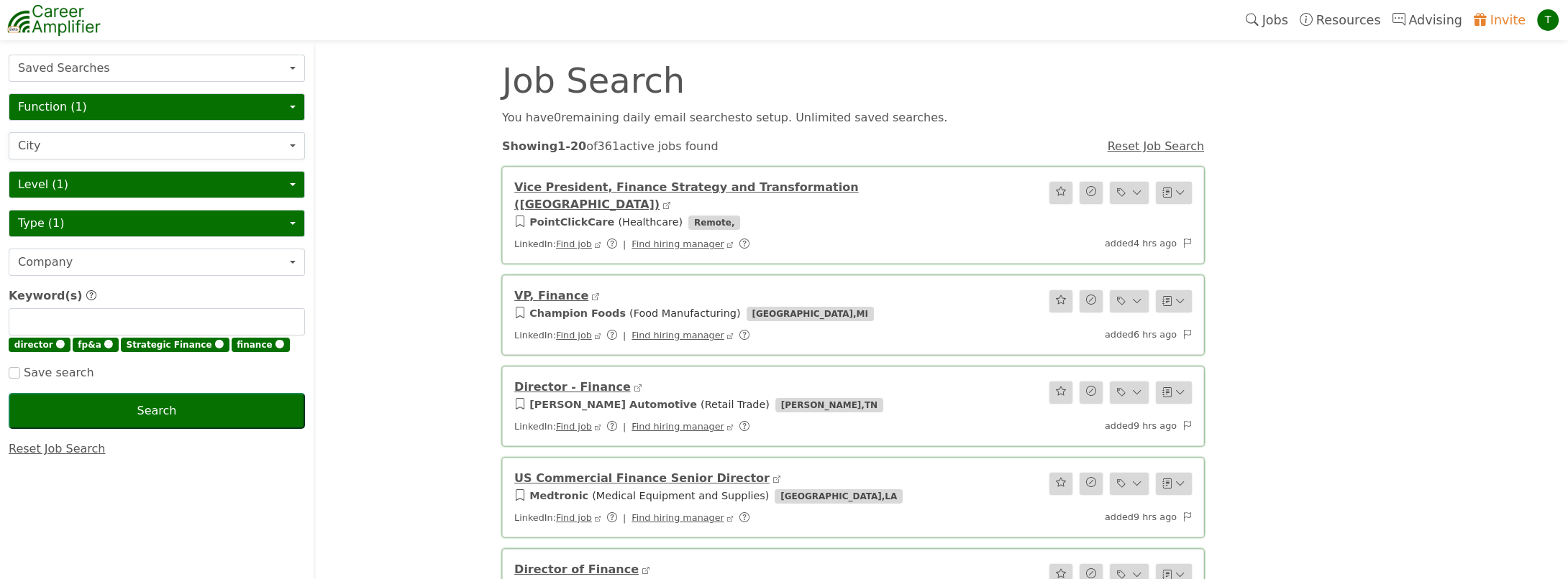
click at [71, 145] on button "City" at bounding box center [157, 145] width 296 height 27
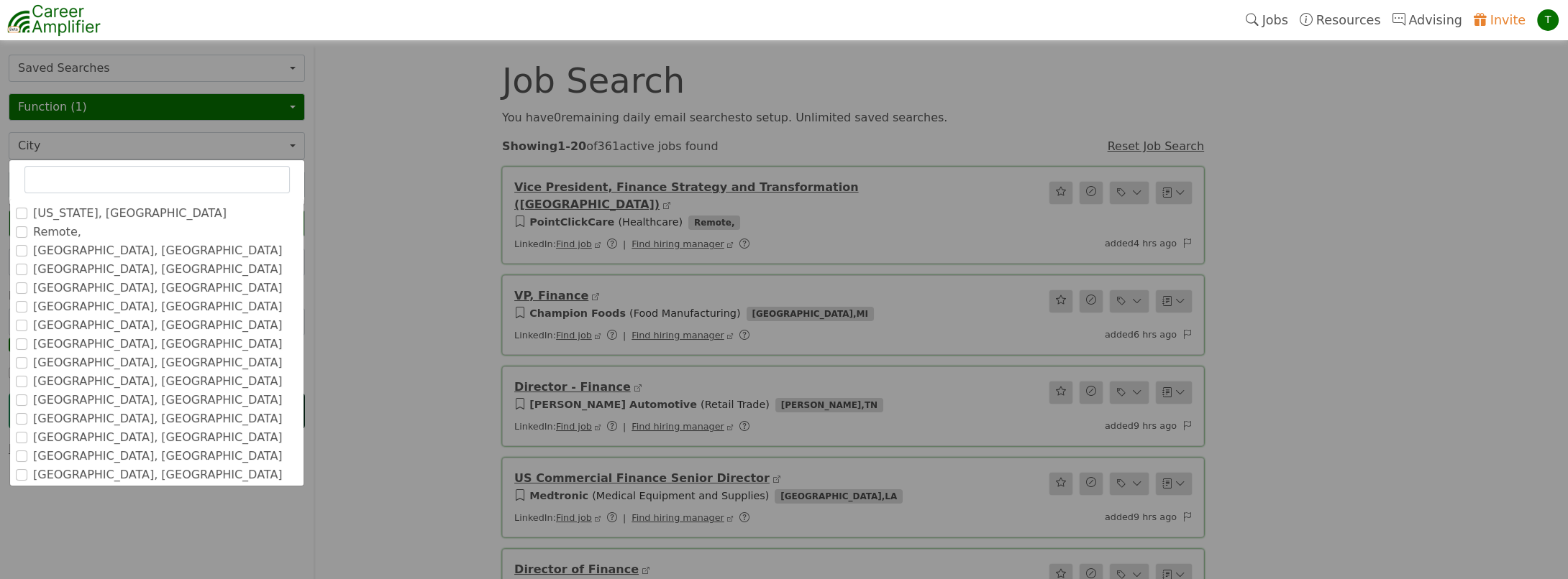
click at [57, 231] on label "Remote," at bounding box center [57, 232] width 48 height 17
click at [0, 0] on input "Remote," at bounding box center [0, 0] width 0 height 0
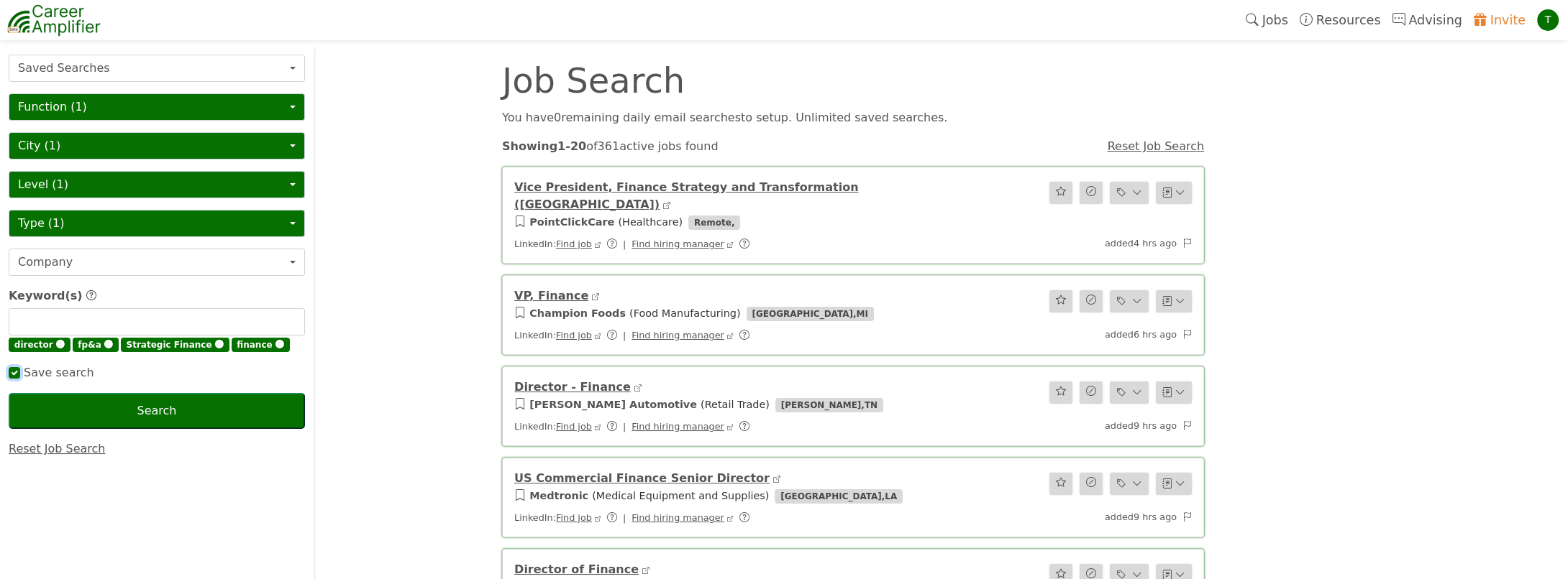
click at [14, 369] on input "checkbox" at bounding box center [14, 373] width 11 height 11
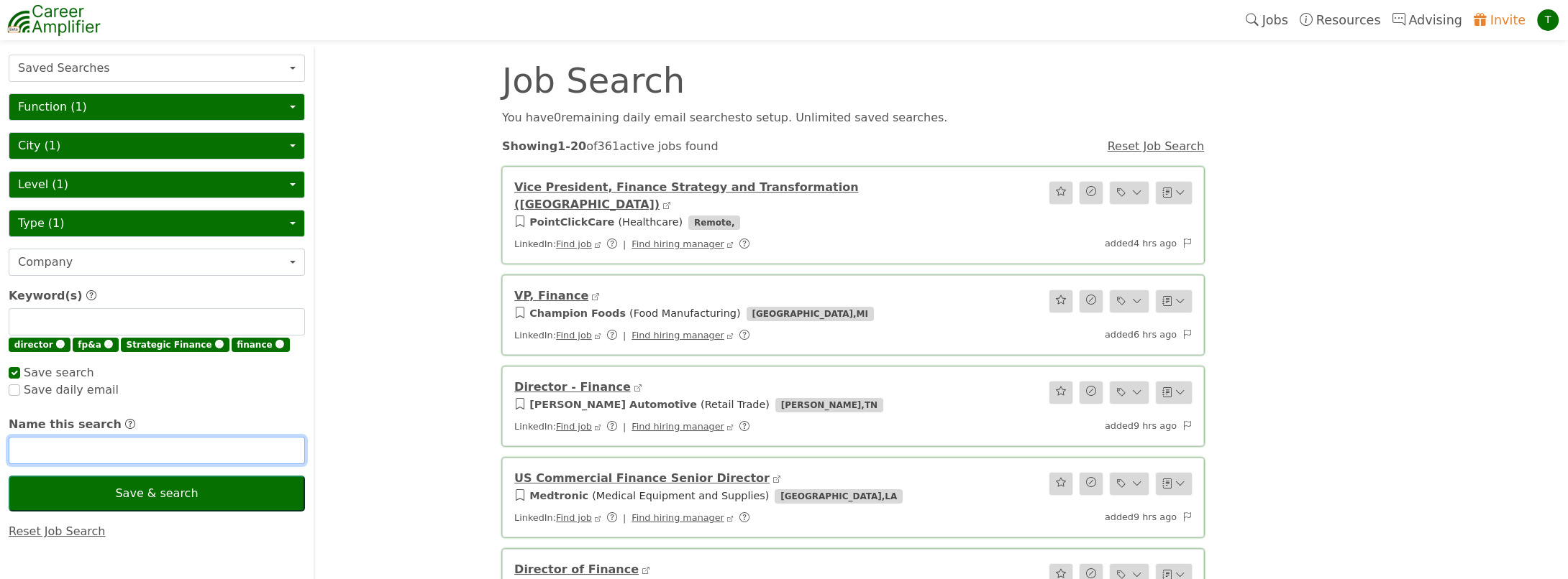
click at [80, 440] on input "text" at bounding box center [157, 450] width 296 height 27
checkbox input "true"
type input "Director of Finance (remote)"
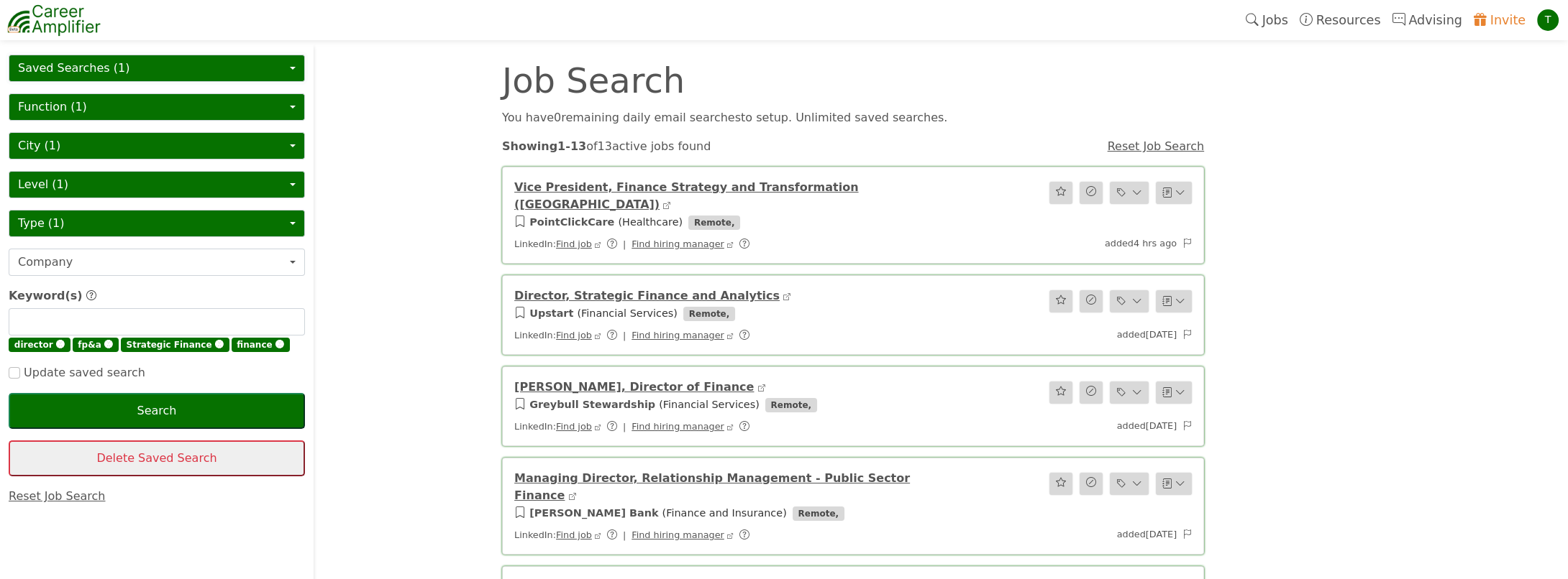
click at [108, 67] on button "Saved Searches (1)" at bounding box center [157, 68] width 296 height 27
click at [49, 492] on link "Reset Job Search" at bounding box center [57, 496] width 97 height 13
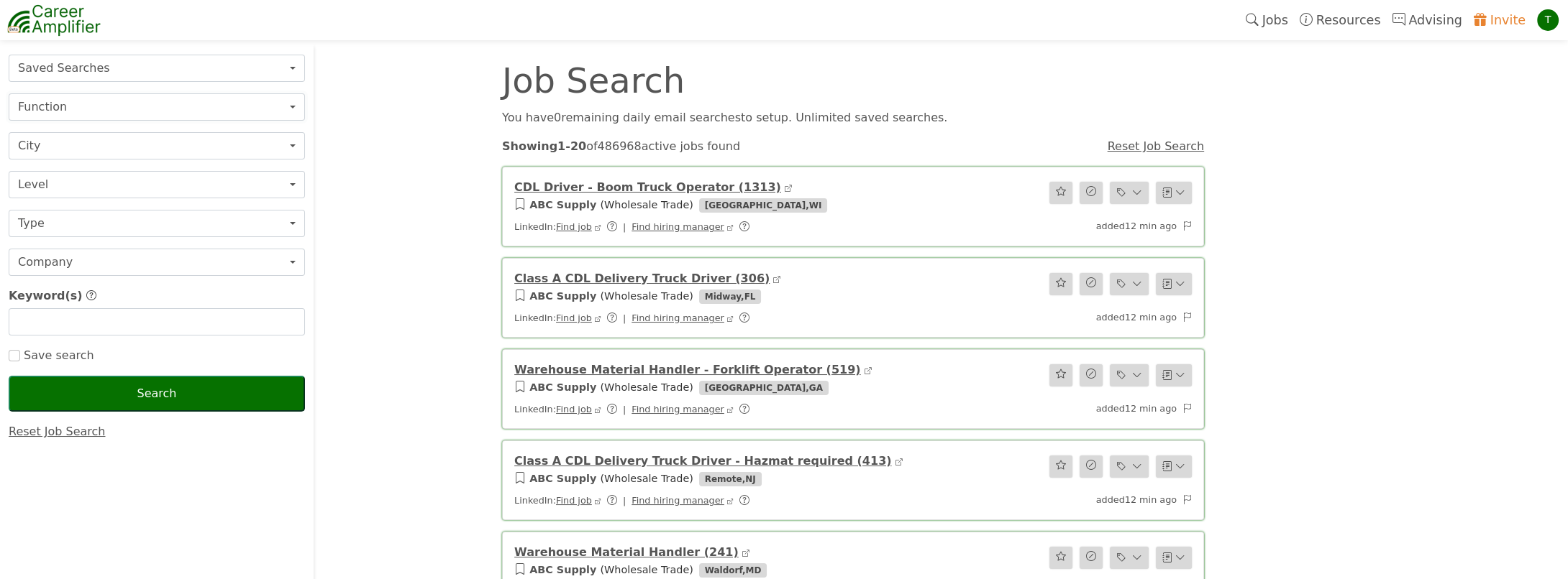
click at [65, 108] on button "Function" at bounding box center [157, 107] width 296 height 27
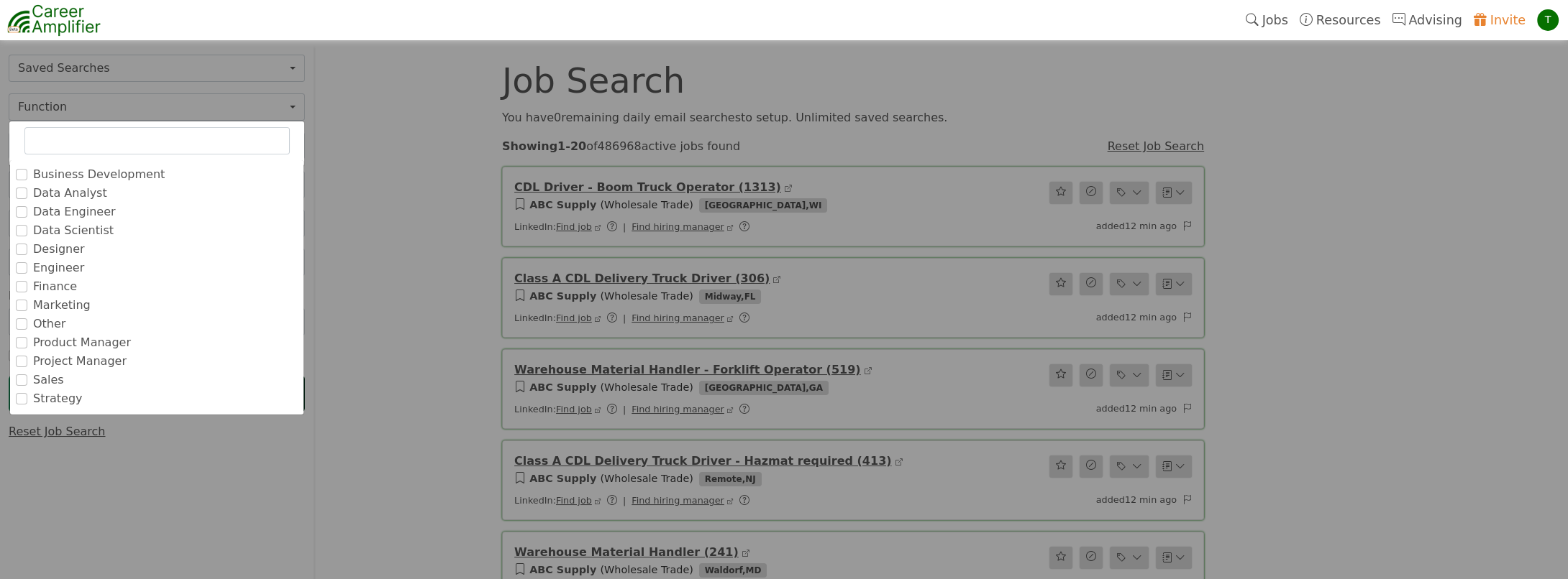
click at [49, 284] on label "Finance" at bounding box center [55, 287] width 43 height 17
click at [0, 0] on input "Finance" at bounding box center [0, 0] width 0 height 0
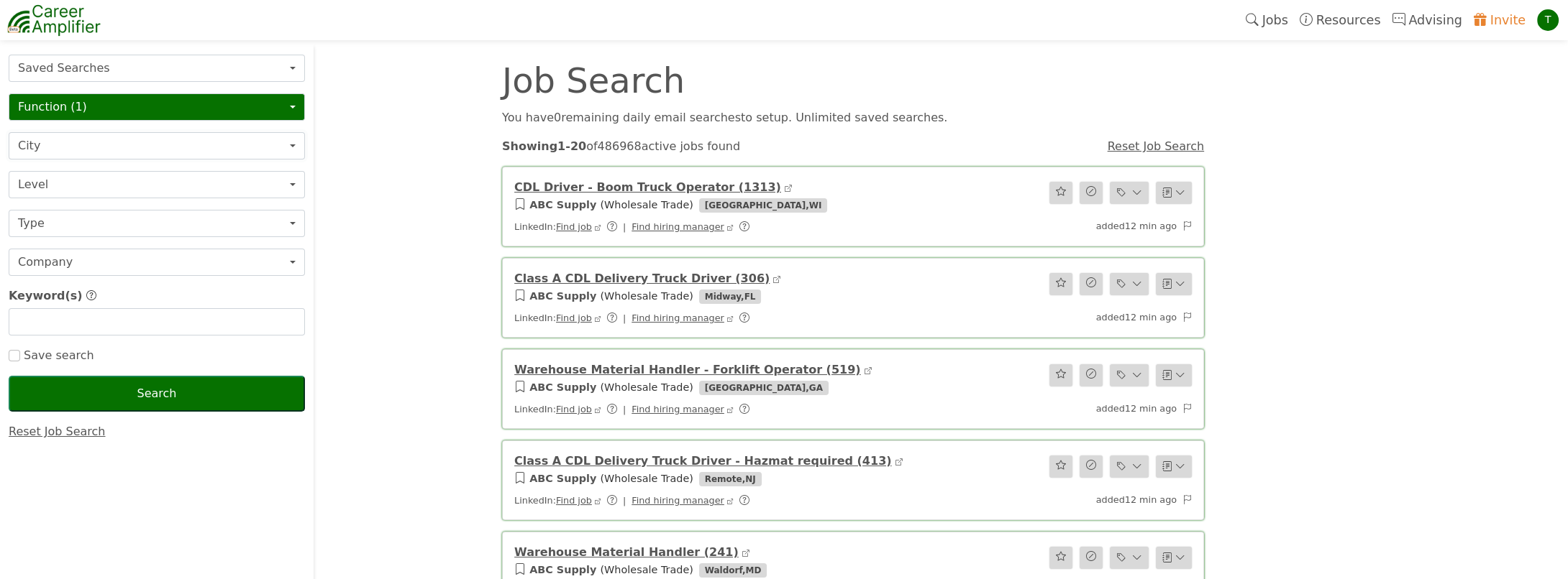
click at [50, 137] on button "City" at bounding box center [157, 145] width 296 height 27
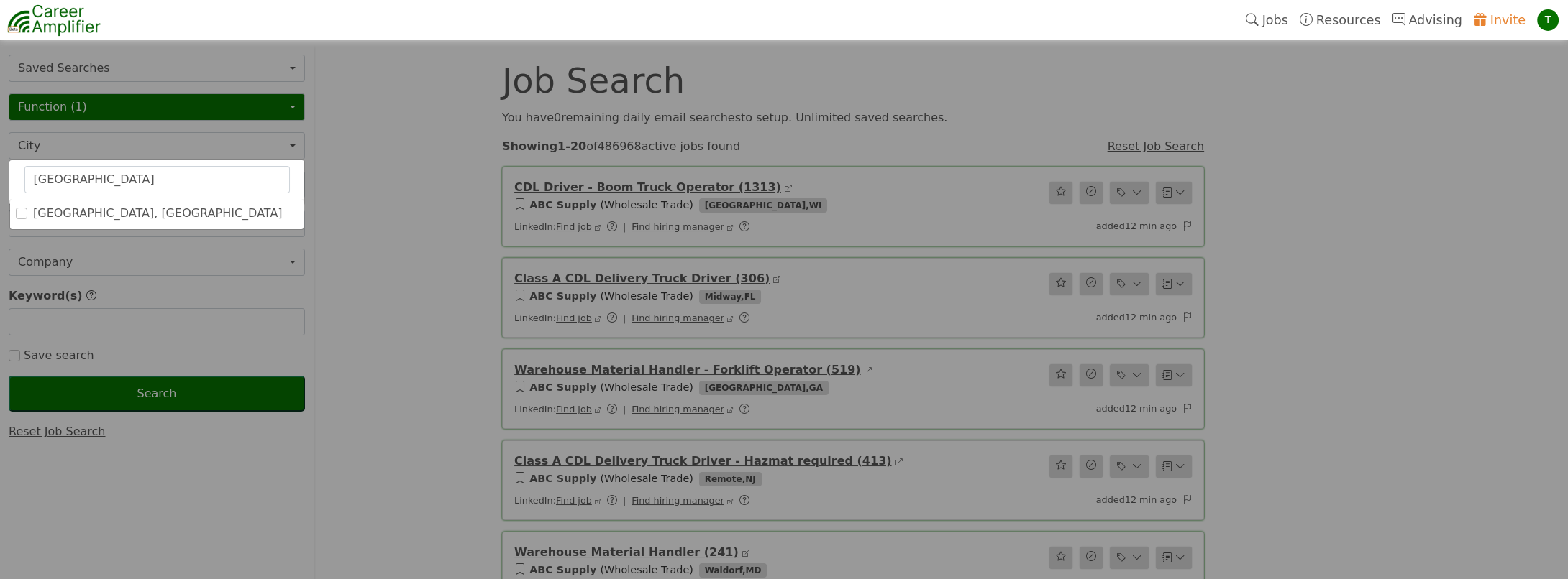
click at [43, 205] on label "[GEOGRAPHIC_DATA], [GEOGRAPHIC_DATA]" at bounding box center [158, 213] width 250 height 17
click at [0, 0] on input "[GEOGRAPHIC_DATA], [GEOGRAPHIC_DATA]" at bounding box center [0, 0] width 0 height 0
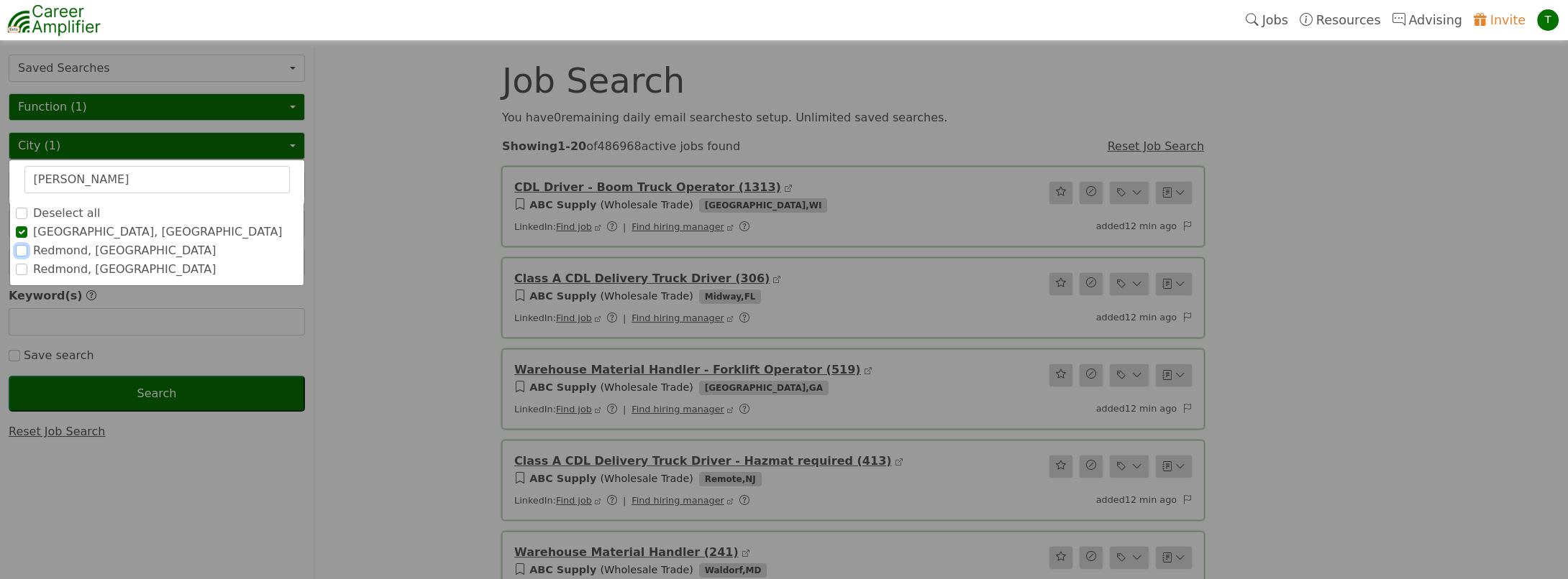
click at [21, 251] on input "Redmond, [GEOGRAPHIC_DATA]" at bounding box center [22, 251] width 11 height 11
drag, startPoint x: 109, startPoint y: 182, endPoint x: -3, endPoint y: 157, distance: 114.8
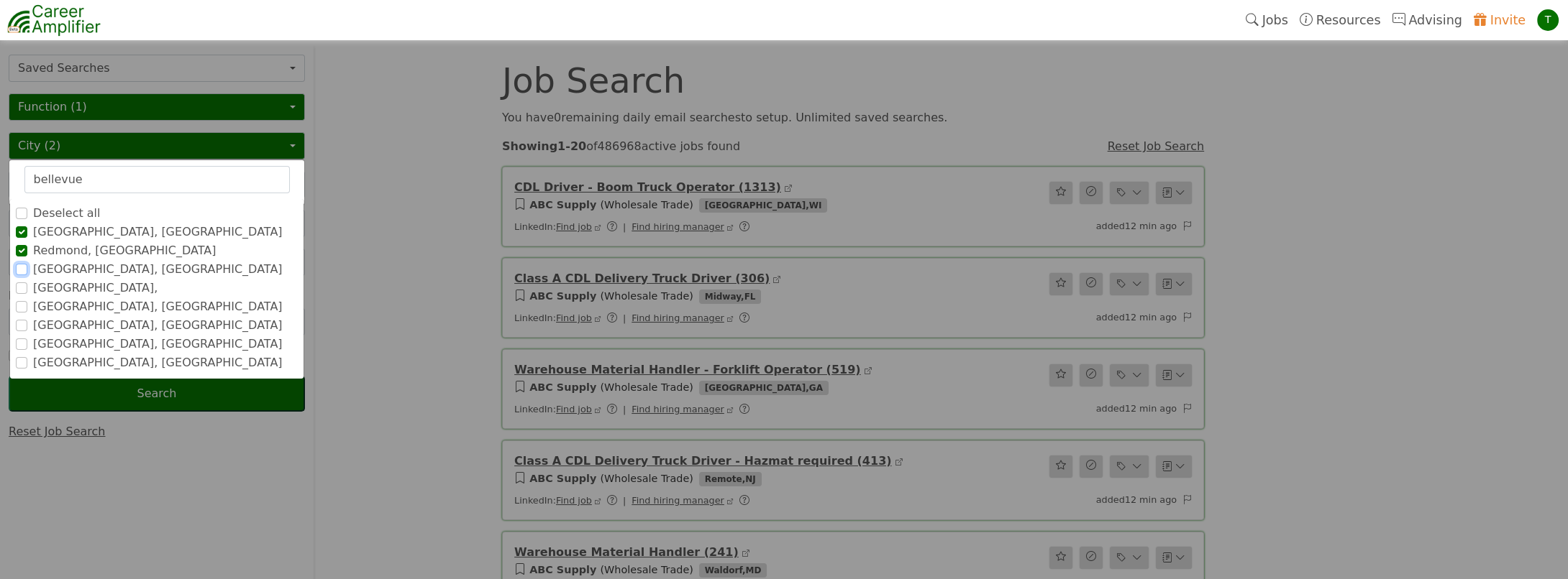
click at [17, 264] on input "[GEOGRAPHIC_DATA], [GEOGRAPHIC_DATA]" at bounding box center [22, 270] width 11 height 11
drag, startPoint x: 83, startPoint y: 177, endPoint x: 0, endPoint y: 141, distance: 90.5
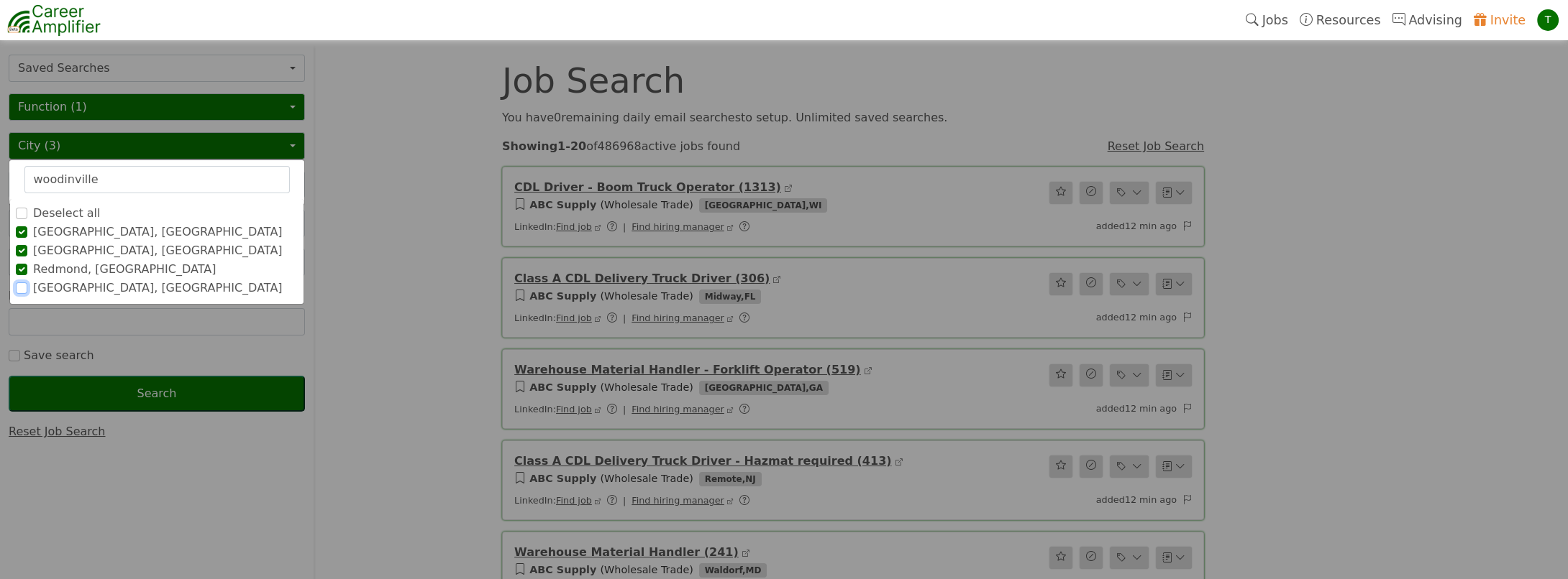
click at [16, 285] on input "[GEOGRAPHIC_DATA], [GEOGRAPHIC_DATA]" at bounding box center [22, 289] width 11 height 11
drag, startPoint x: 106, startPoint y: 175, endPoint x: 0, endPoint y: 157, distance: 107.5
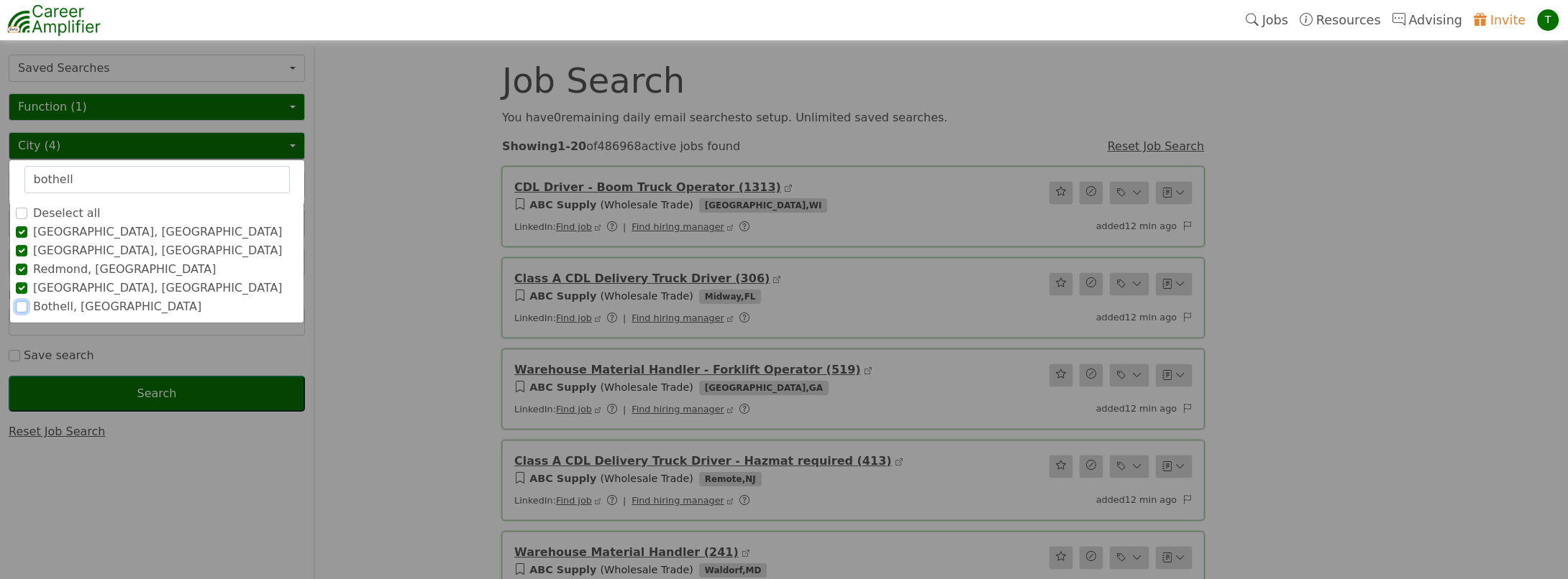
click at [20, 306] on input "Bothell, [GEOGRAPHIC_DATA]" at bounding box center [22, 306] width 11 height 11
drag, startPoint x: 101, startPoint y: 180, endPoint x: 0, endPoint y: 157, distance: 103.6
click at [20, 320] on input "Issaquah, [GEOGRAPHIC_DATA]" at bounding box center [22, 325] width 11 height 11
drag, startPoint x: 89, startPoint y: 183, endPoint x: -3, endPoint y: 130, distance: 106.2
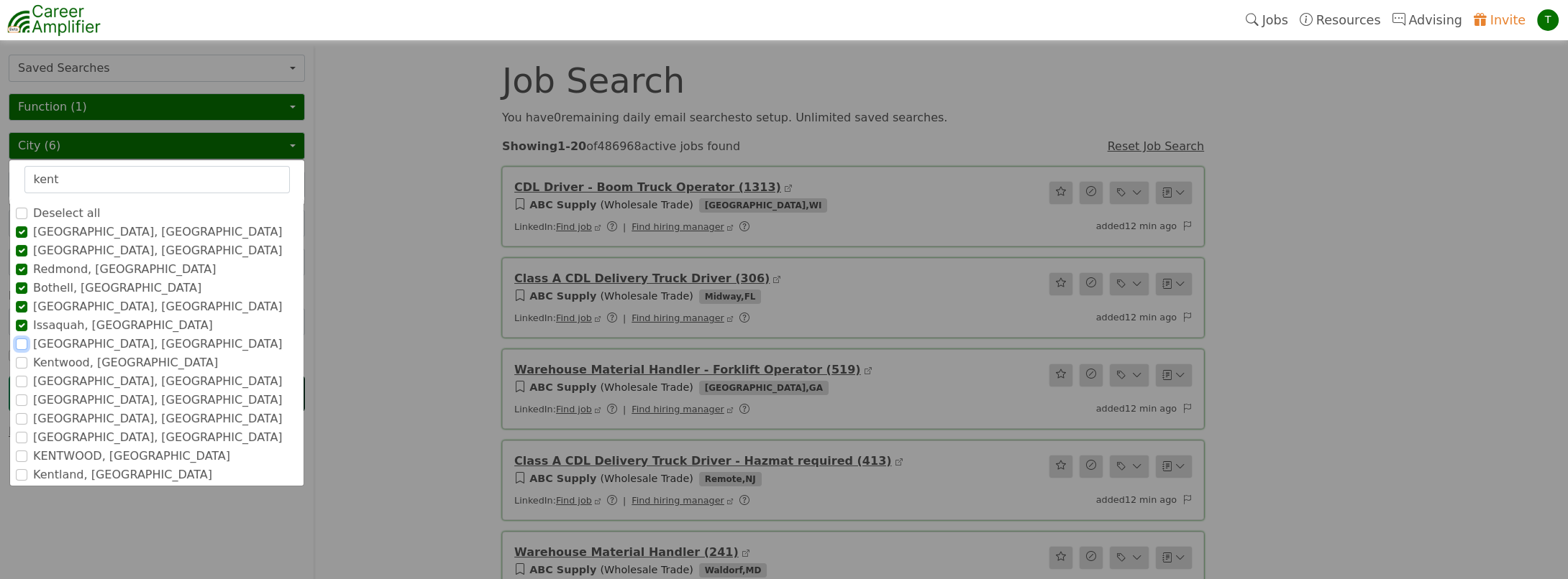
click at [17, 342] on input "[GEOGRAPHIC_DATA], [GEOGRAPHIC_DATA]" at bounding box center [22, 344] width 11 height 11
drag, startPoint x: 75, startPoint y: 179, endPoint x: 0, endPoint y: 162, distance: 76.9
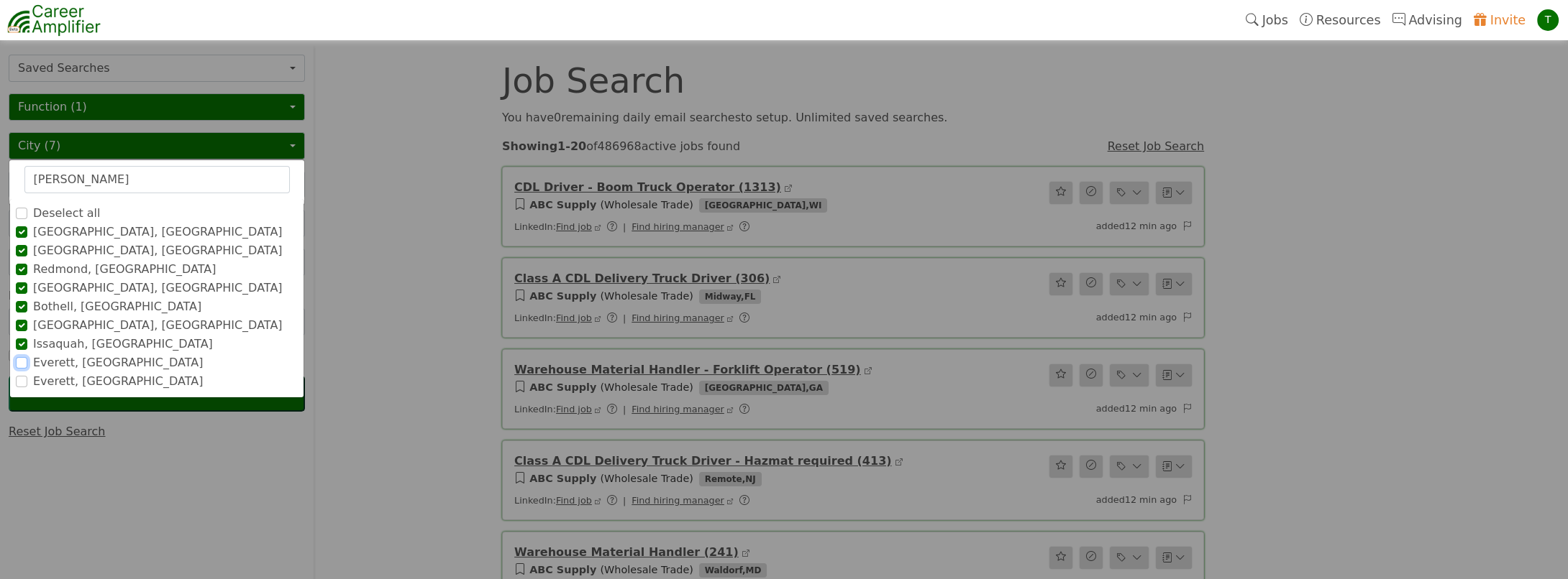
click at [23, 357] on input "Everett, [GEOGRAPHIC_DATA]" at bounding box center [22, 363] width 11 height 11
drag, startPoint x: 78, startPoint y: 177, endPoint x: 0, endPoint y: 156, distance: 80.8
click at [21, 377] on input "Kirkland, WA" at bounding box center [22, 382] width 11 height 11
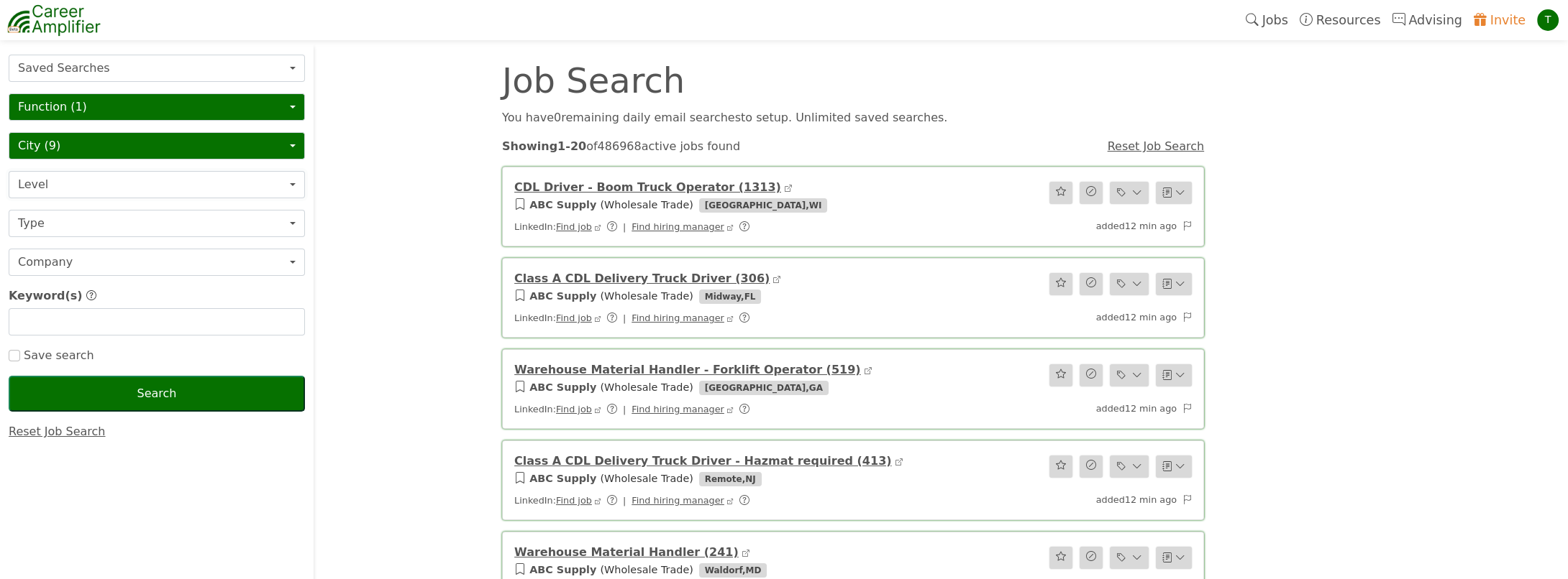
click at [72, 183] on button "Level" at bounding box center [157, 184] width 296 height 27
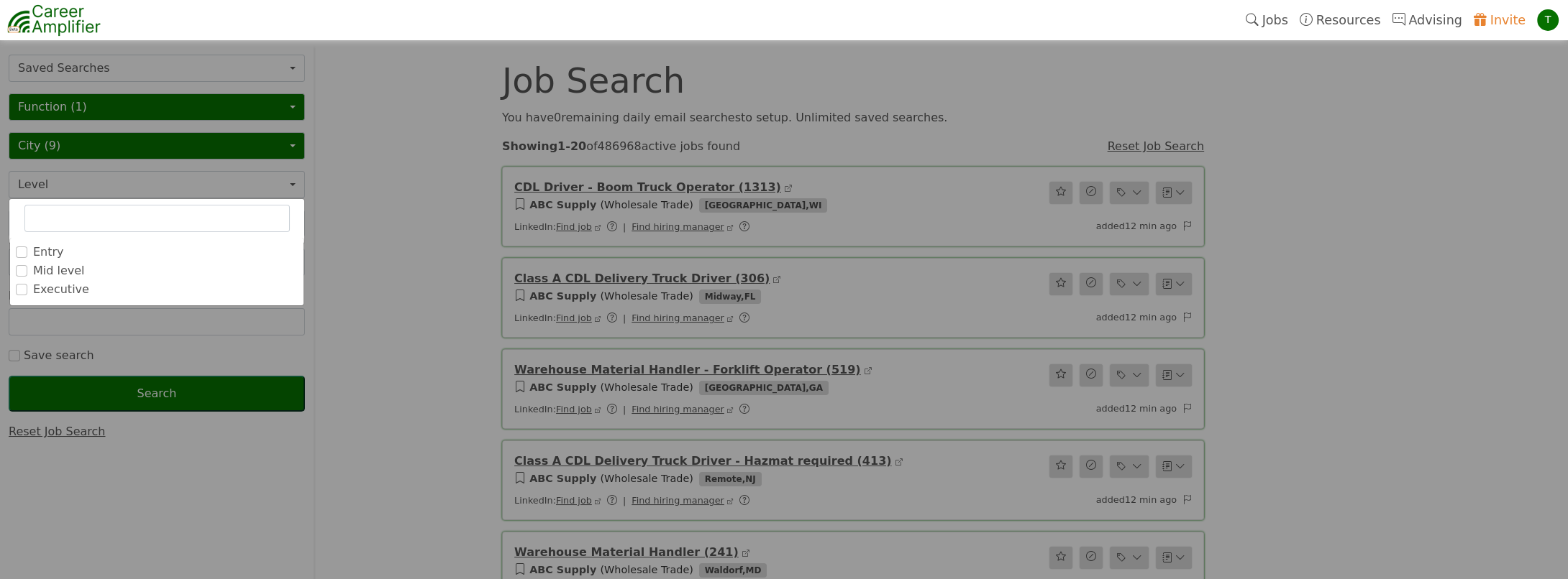
click at [58, 289] on label "Executive" at bounding box center [60, 290] width 56 height 17
click at [0, 0] on input "Executive" at bounding box center [0, 0] width 0 height 0
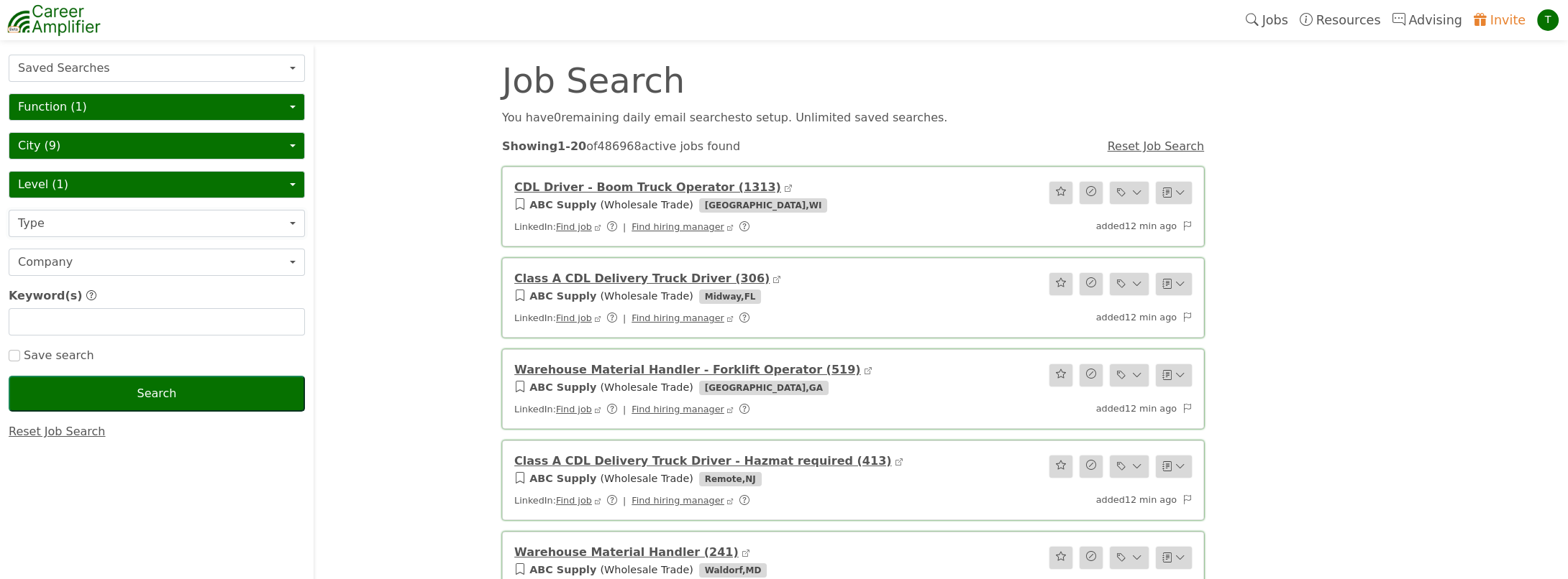
click at [75, 229] on button "Type" at bounding box center [157, 223] width 296 height 27
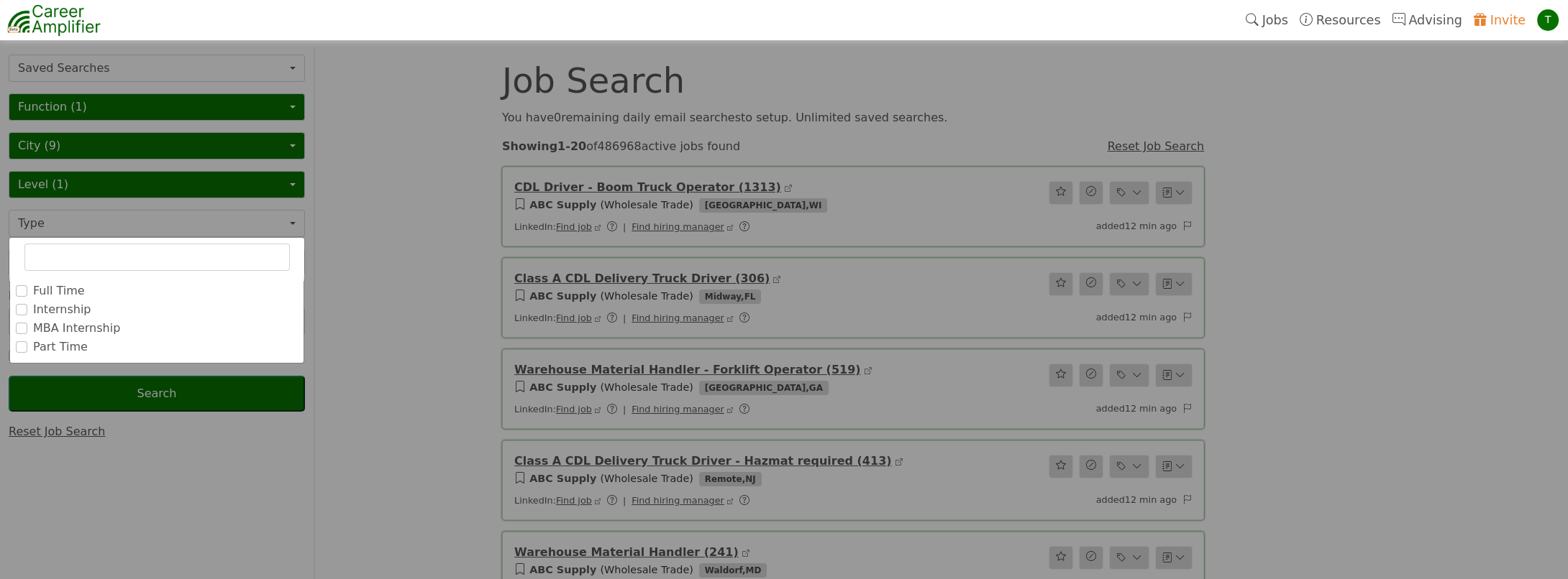
click at [43, 285] on label "Full Time" at bounding box center [58, 291] width 52 height 17
click at [0, 0] on input "Full Time" at bounding box center [0, 0] width 0 height 0
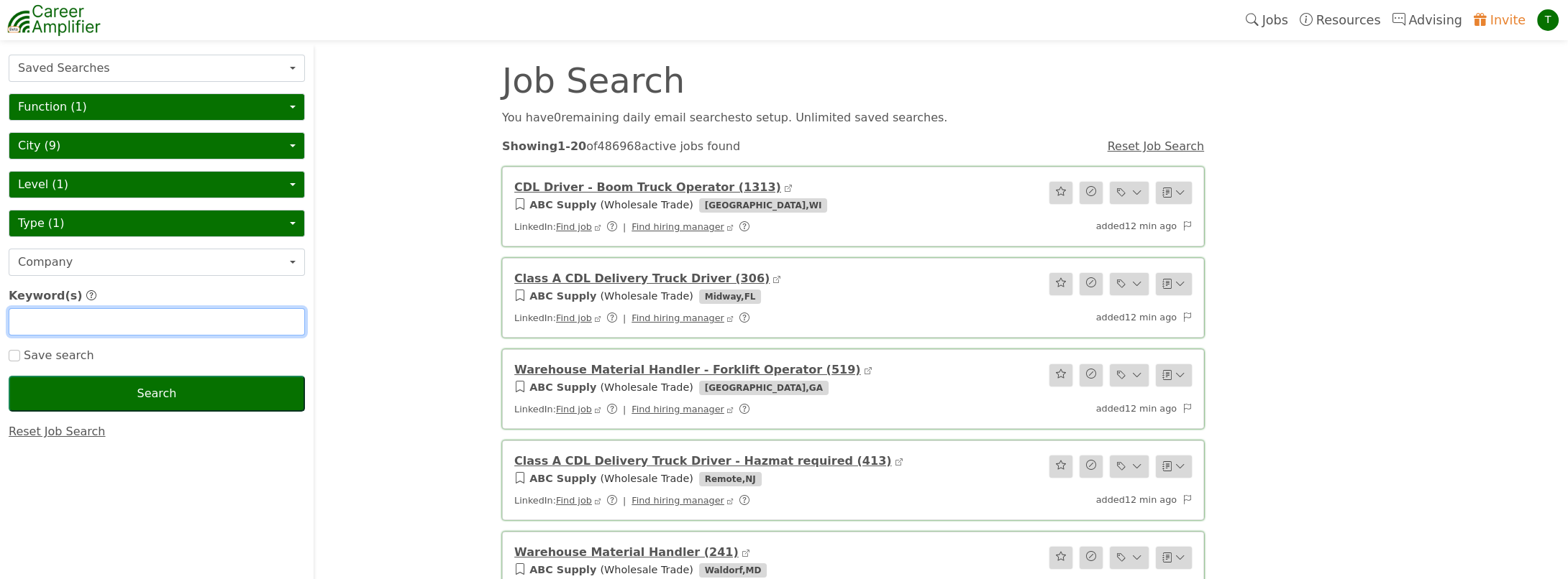
click at [84, 320] on input "text" at bounding box center [157, 322] width 296 height 27
type input "director"
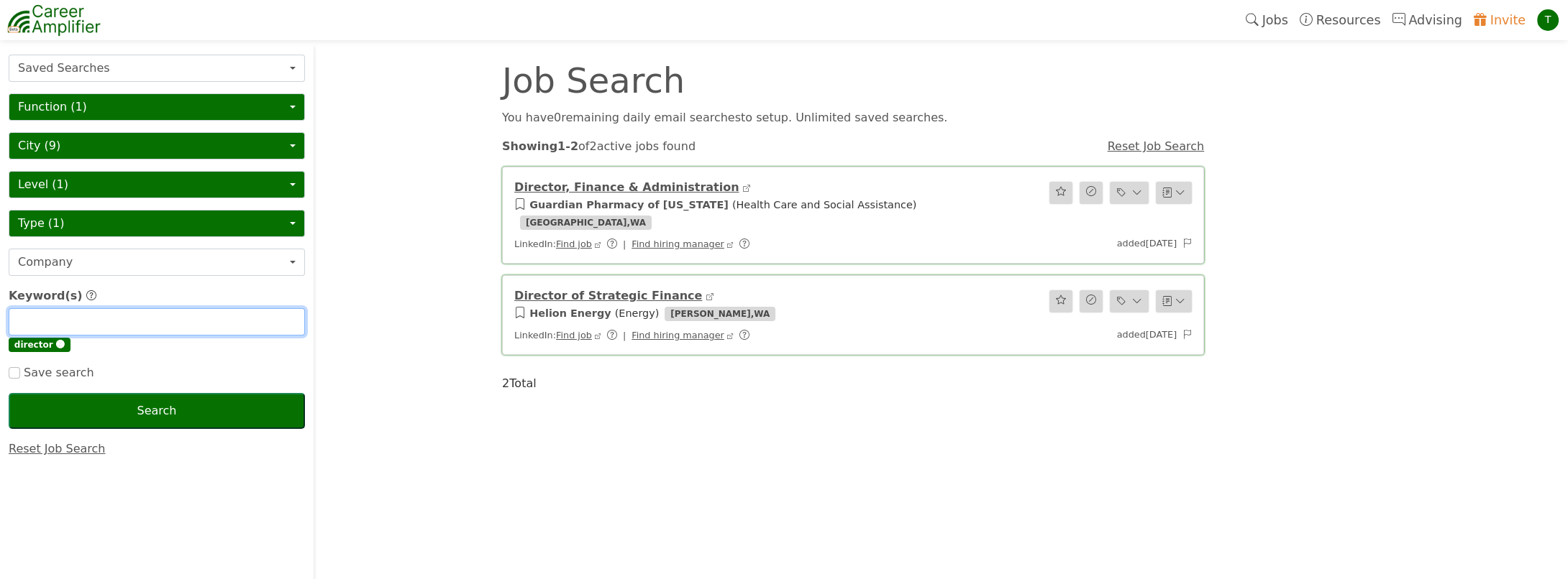
click at [80, 325] on input "text" at bounding box center [157, 322] width 296 height 27
type input "finance"
click at [80, 323] on input "text" at bounding box center [157, 322] width 296 height 27
type input "FP&A"
drag, startPoint x: 60, startPoint y: 305, endPoint x: 59, endPoint y: 313, distance: 8.1
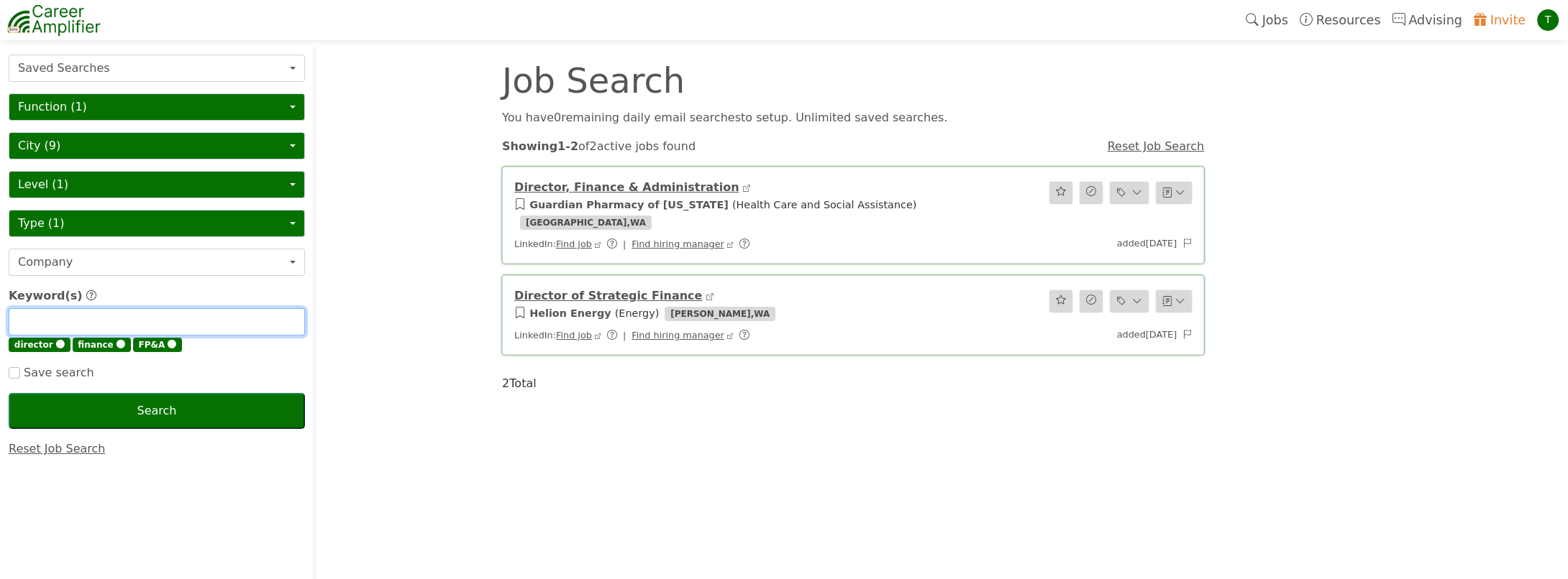
click at [59, 313] on input "text" at bounding box center [157, 322] width 296 height 27
type input "strategic finance"
click at [10, 371] on input "checkbox" at bounding box center [14, 373] width 11 height 11
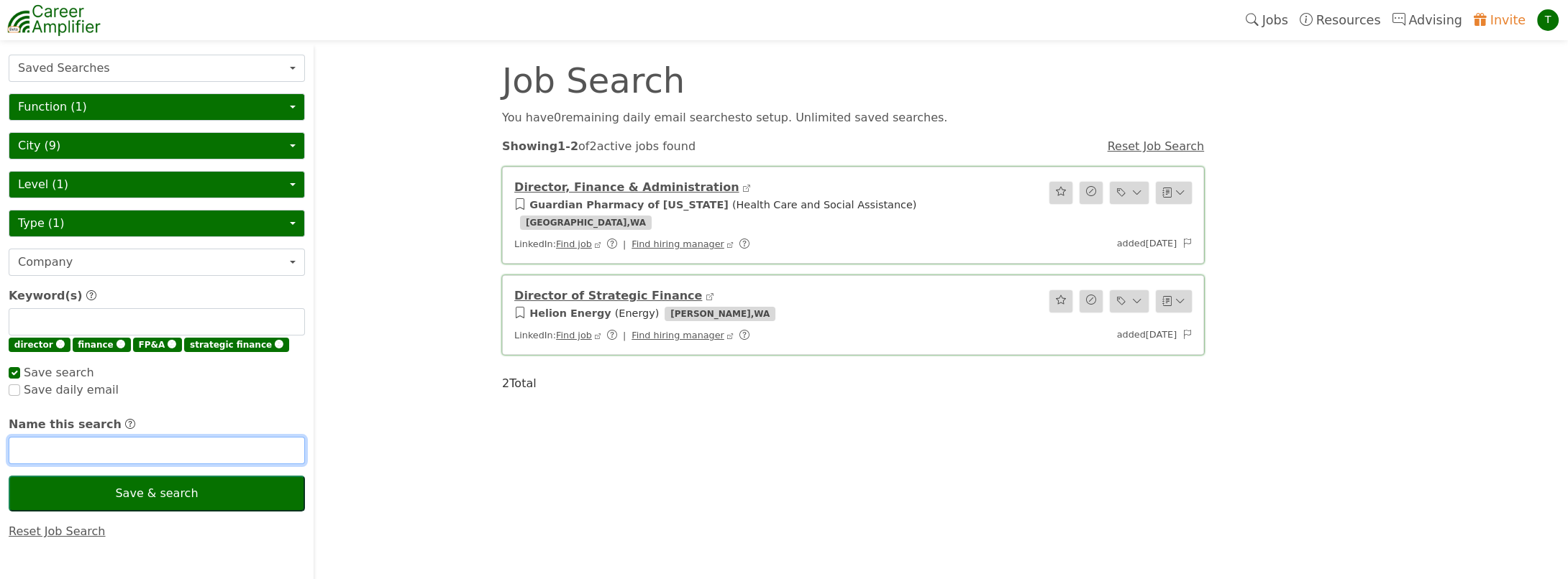
click at [62, 447] on input "text" at bounding box center [157, 450] width 296 height 27
checkbox input "true"
type input "Director ([GEOGRAPHIC_DATA])"
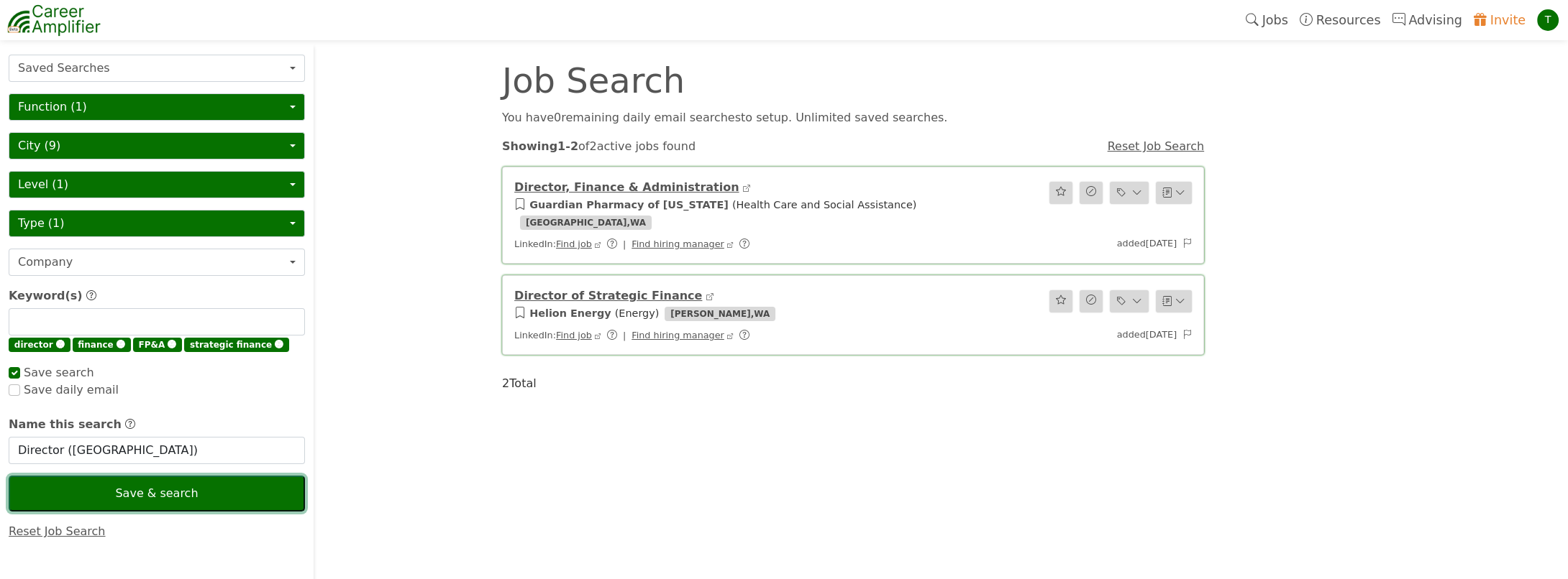
click at [180, 490] on button "Save & search" at bounding box center [157, 494] width 296 height 36
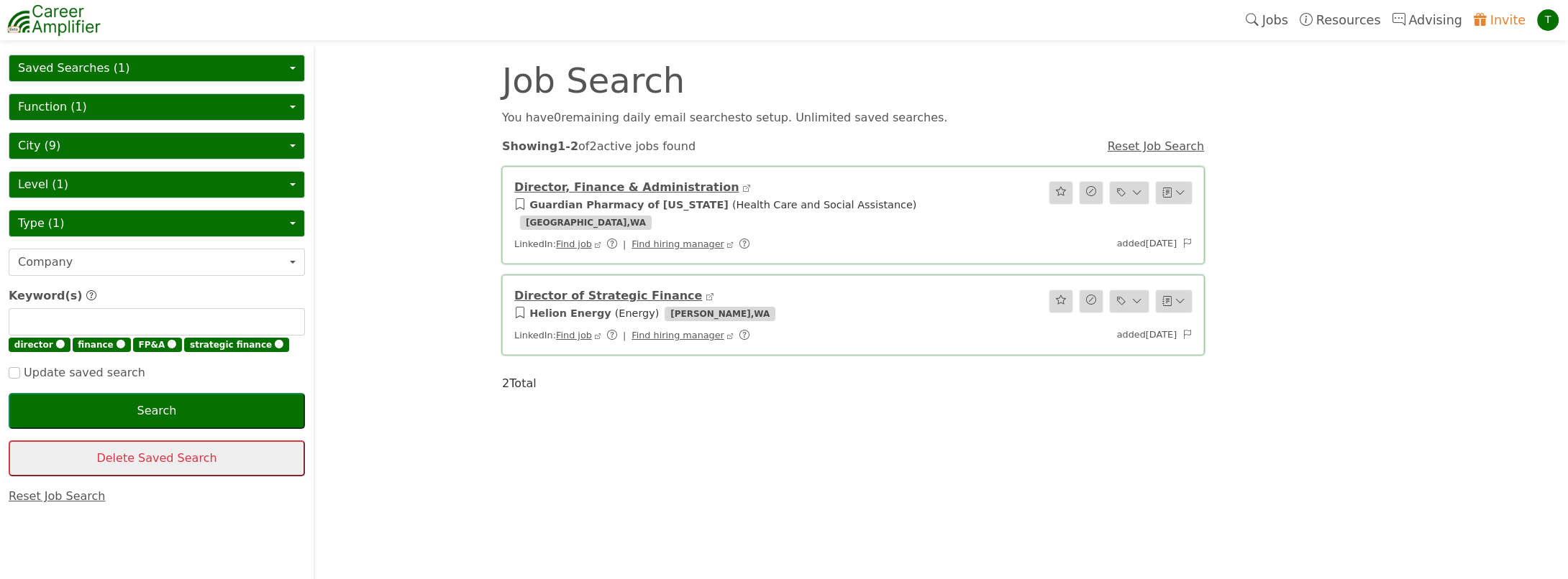
click at [96, 67] on button "Saved Searches (1)" at bounding box center [157, 68] width 296 height 27
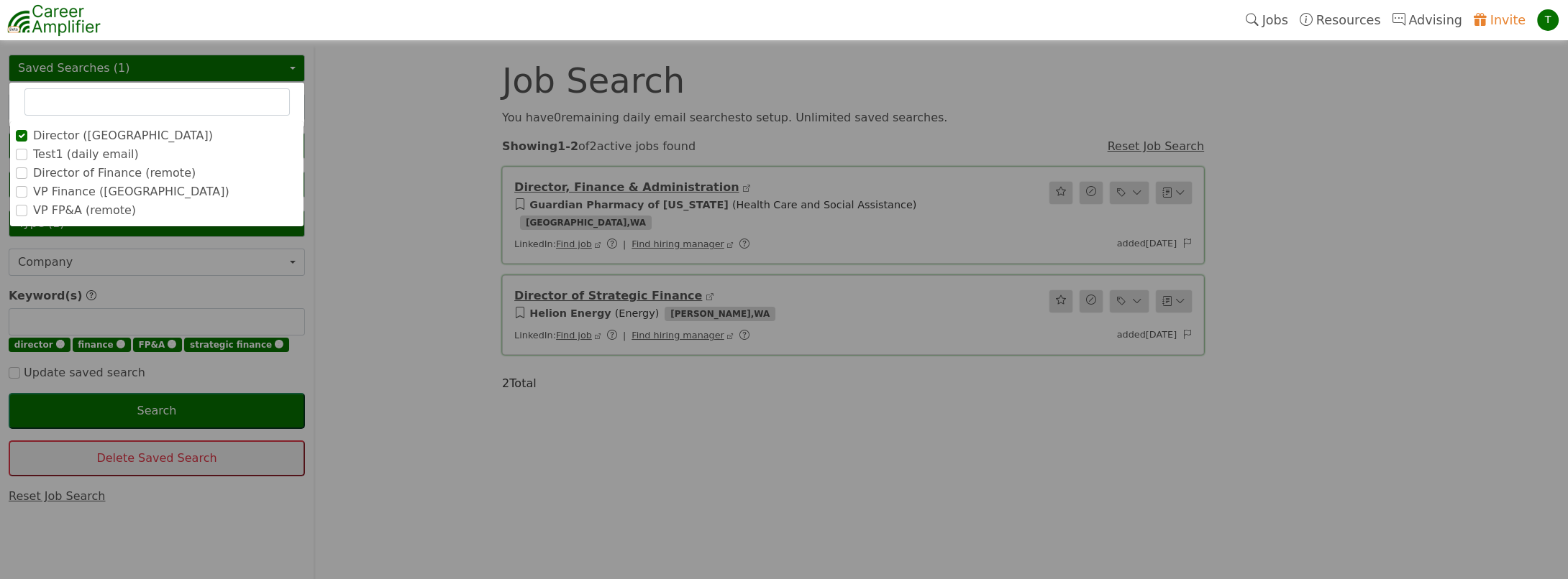
click at [75, 210] on label "VP FP&A (remote)" at bounding box center [84, 210] width 103 height 17
click at [0, 0] on input "VP FP&A (remote)" at bounding box center [0, 0] width 0 height 0
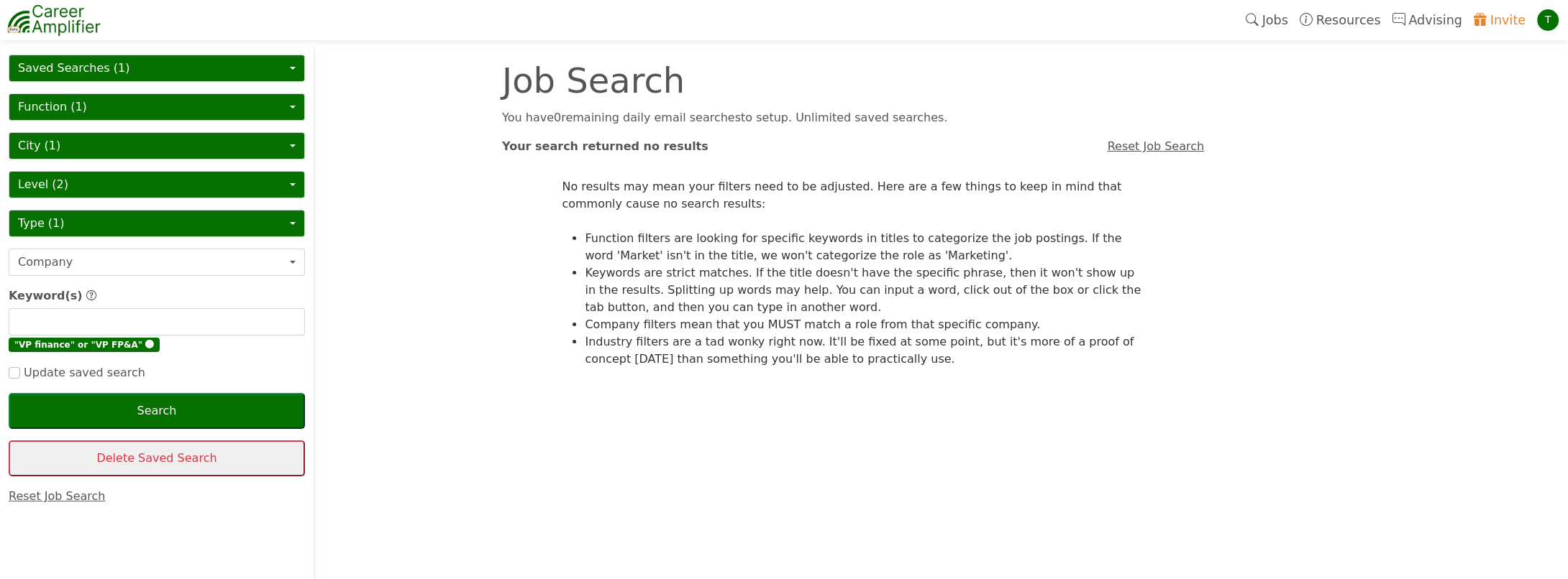
click at [70, 147] on button "City (1)" at bounding box center [157, 145] width 296 height 27
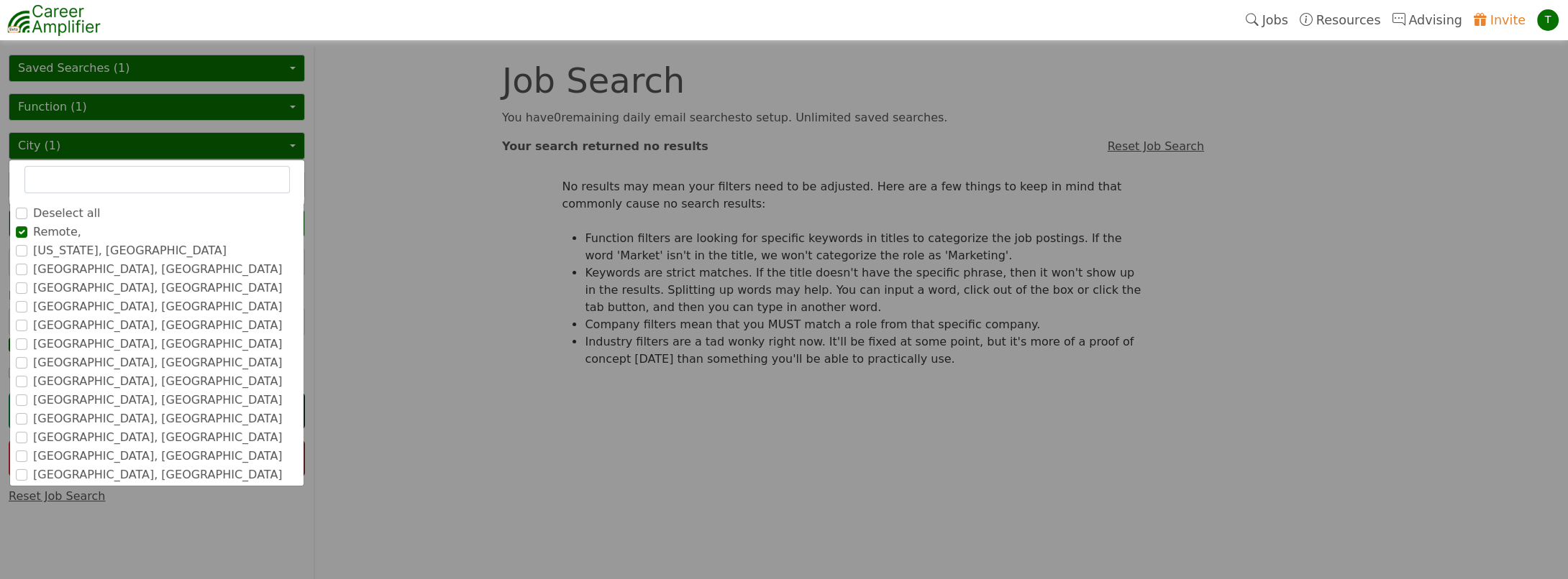
click at [74, 178] on input "text" at bounding box center [157, 179] width 265 height 27
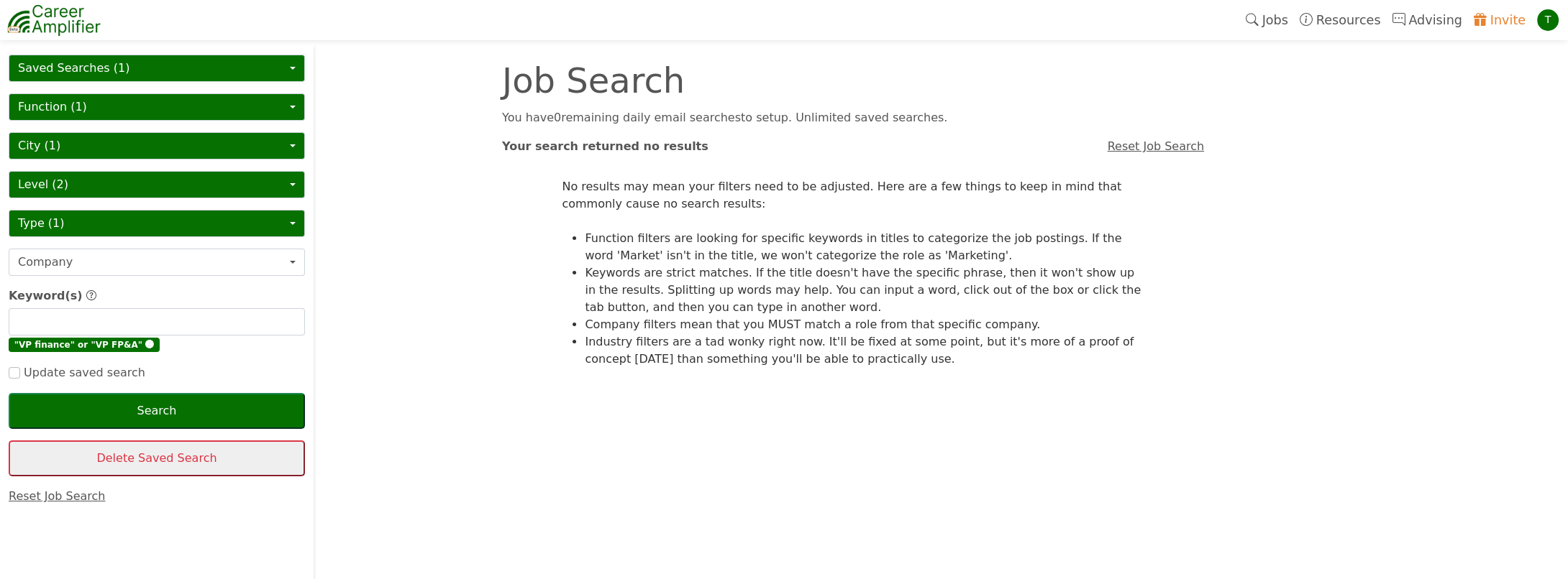
click at [201, 64] on button "Saved Searches (1)" at bounding box center [157, 68] width 296 height 27
click at [59, 494] on link "Reset Job Search" at bounding box center [57, 496] width 97 height 13
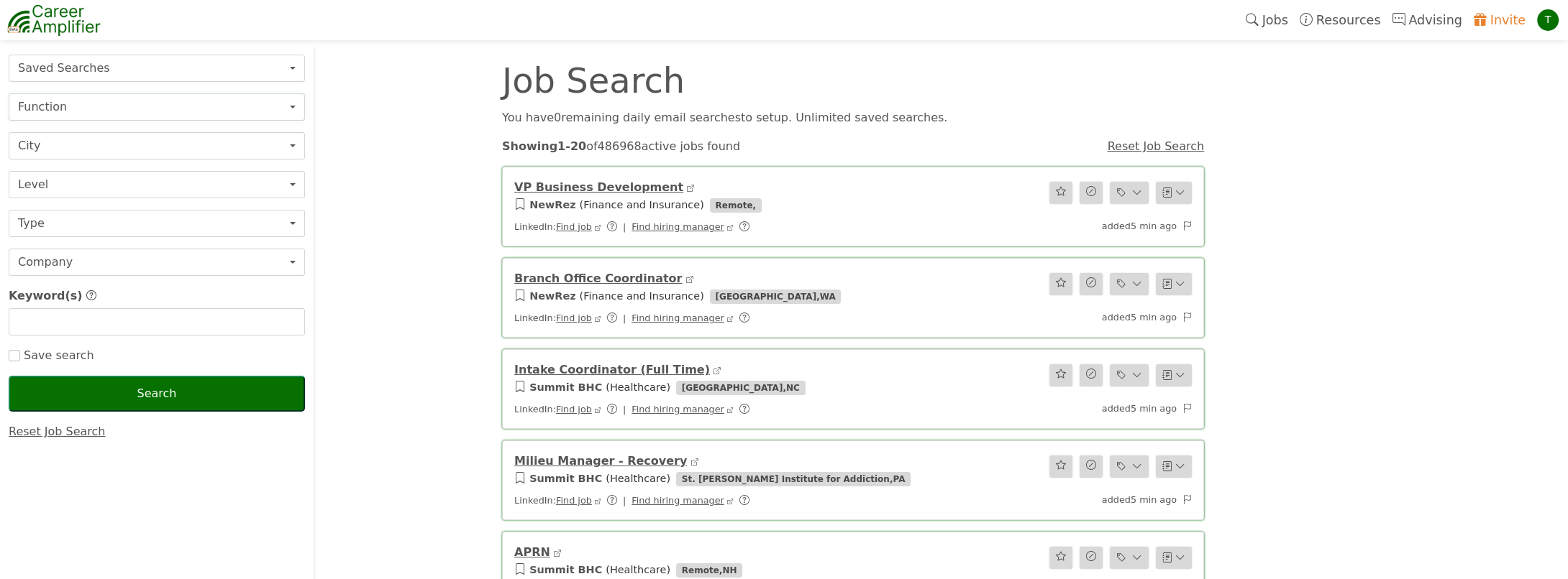
click at [55, 101] on button "Function" at bounding box center [157, 107] width 296 height 27
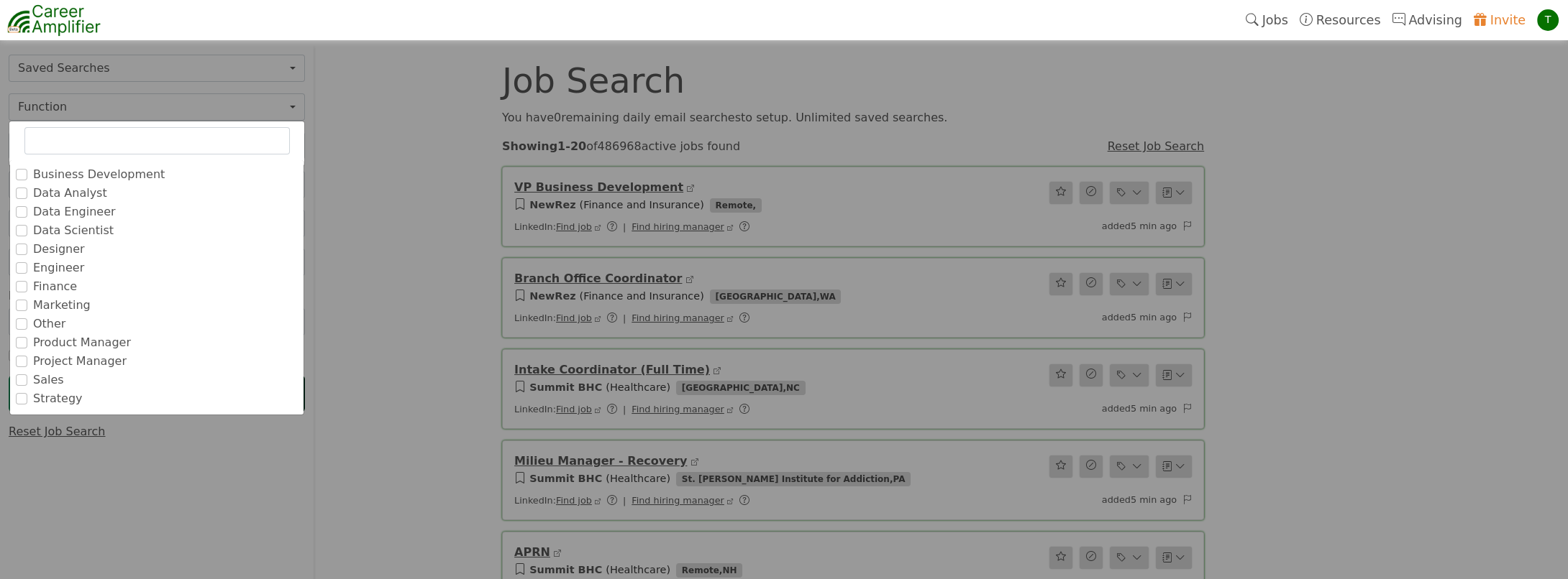
click at [35, 286] on label "Finance" at bounding box center [55, 287] width 43 height 17
click at [0, 0] on input "Finance" at bounding box center [0, 0] width 0 height 0
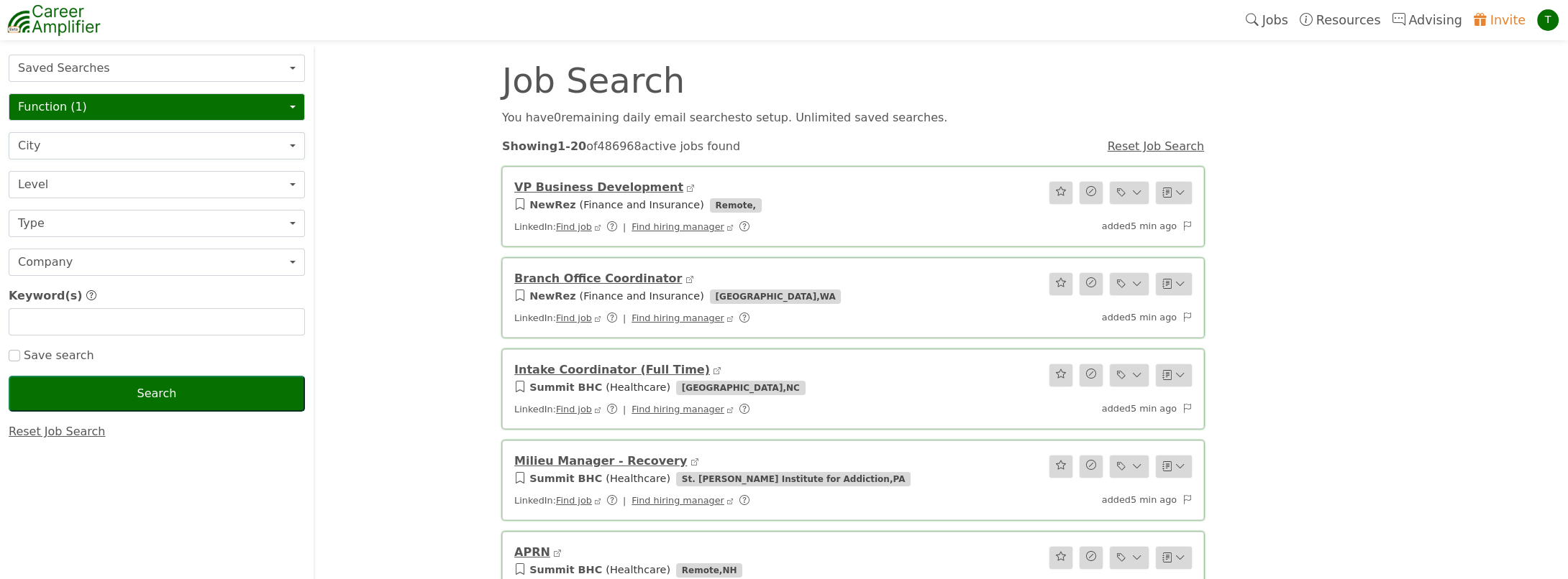
click at [90, 141] on button "City" at bounding box center [157, 145] width 296 height 27
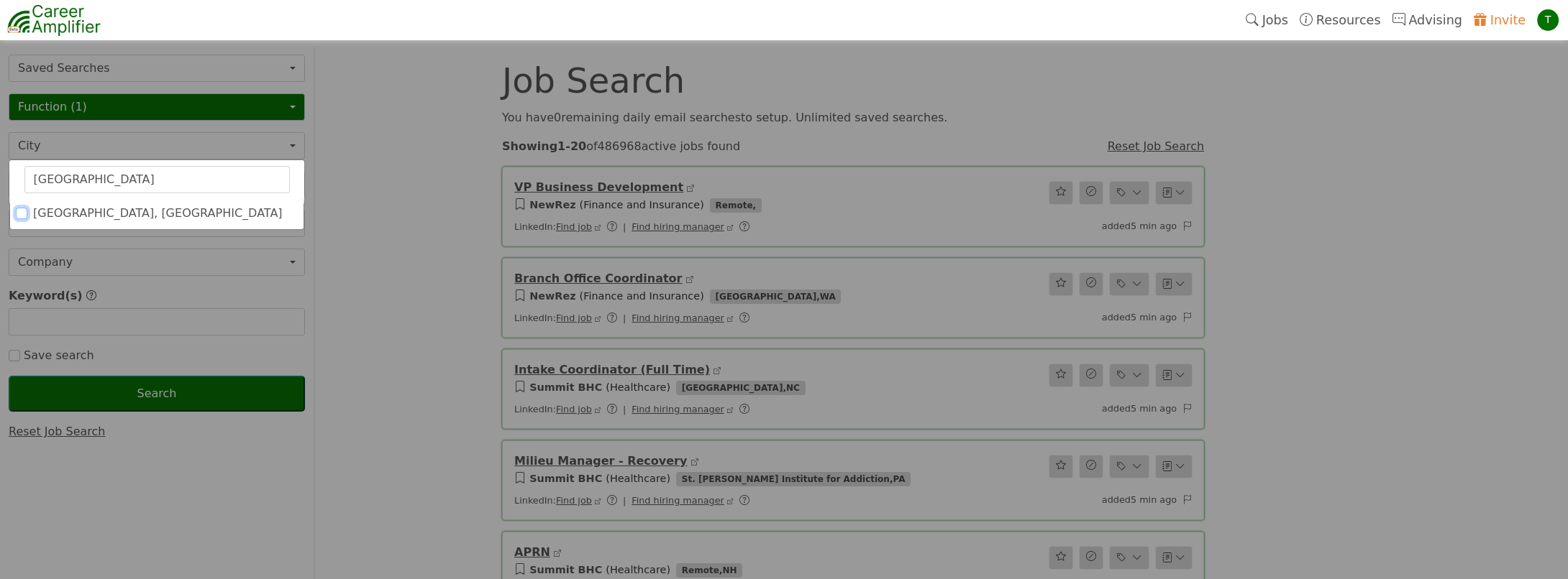
click at [18, 210] on input "[GEOGRAPHIC_DATA], [GEOGRAPHIC_DATA]" at bounding box center [22, 213] width 11 height 11
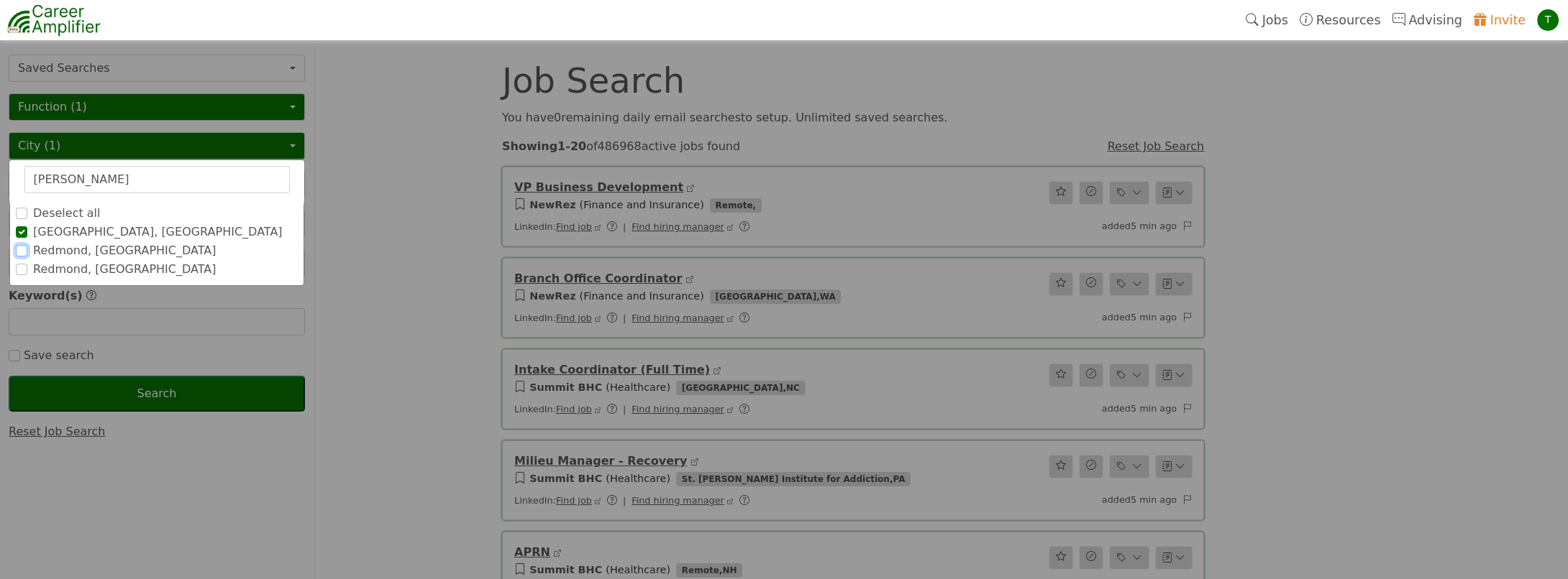
click at [17, 246] on input "Redmond, [GEOGRAPHIC_DATA]" at bounding box center [22, 251] width 11 height 11
drag, startPoint x: 105, startPoint y: 177, endPoint x: -3, endPoint y: 150, distance: 111.3
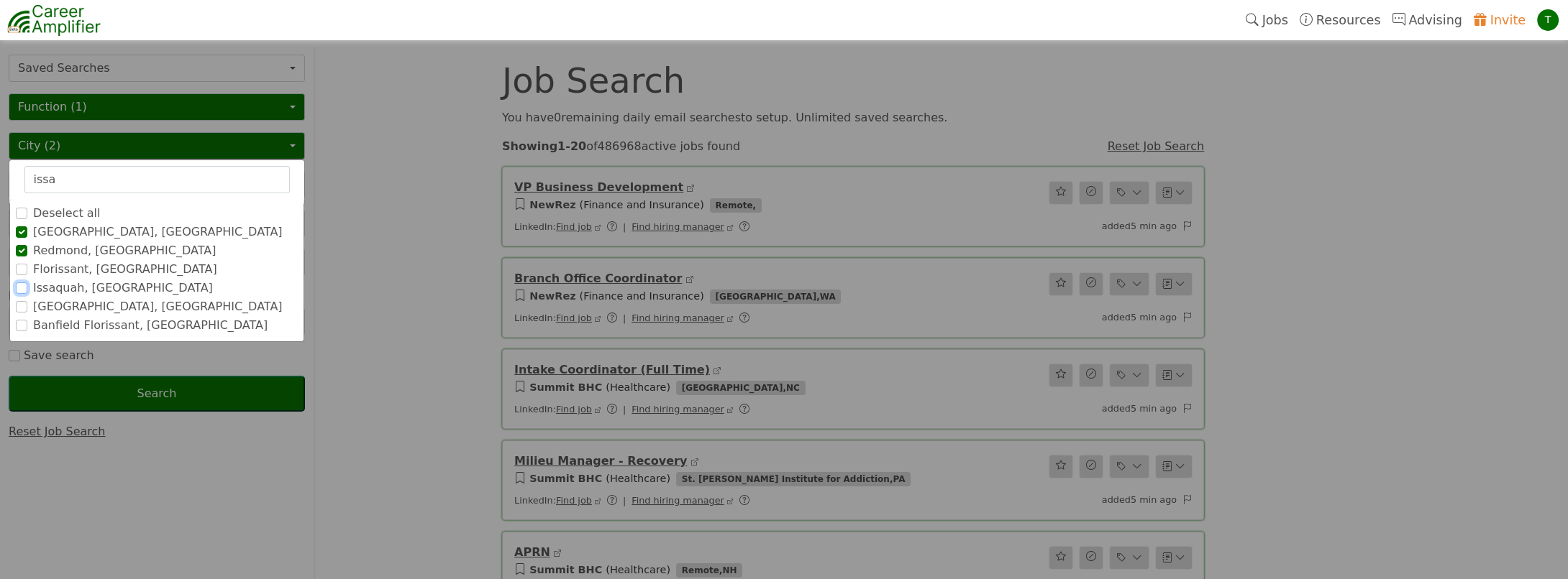
click at [24, 287] on input "Issaquah, [GEOGRAPHIC_DATA]" at bounding box center [22, 289] width 11 height 11
drag, startPoint x: 62, startPoint y: 177, endPoint x: 0, endPoint y: 165, distance: 63.2
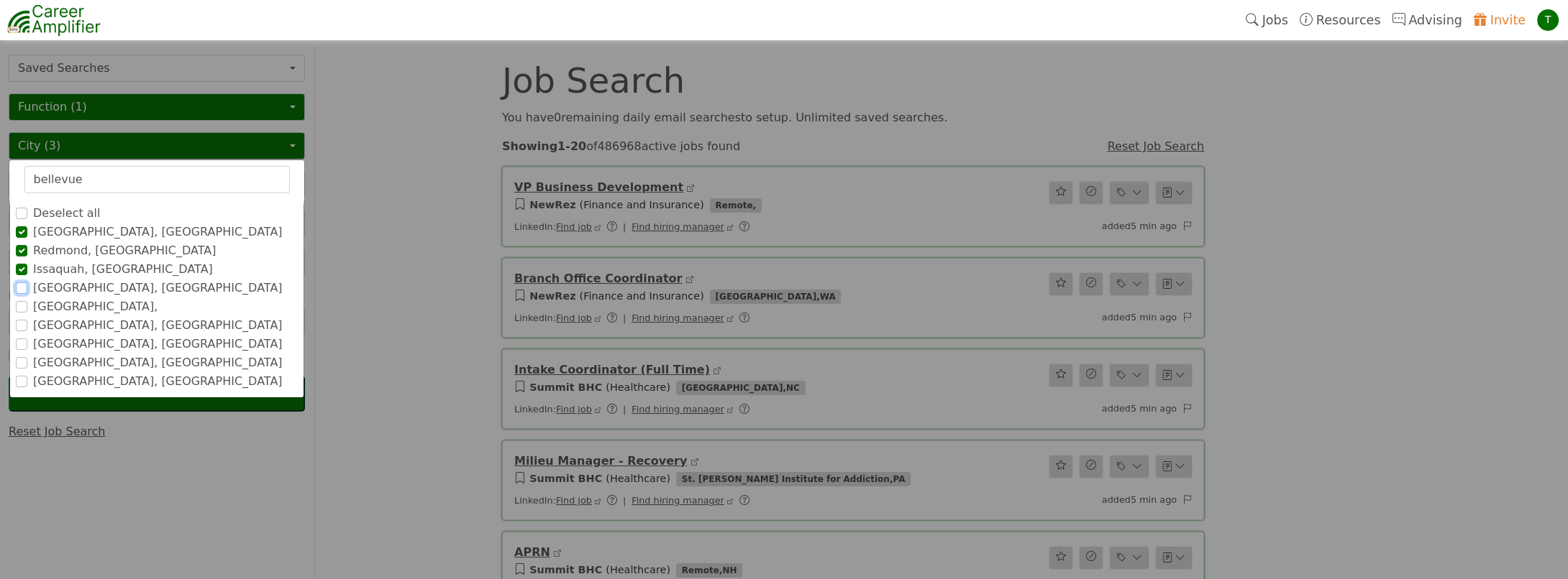
click at [24, 284] on input "[GEOGRAPHIC_DATA], [GEOGRAPHIC_DATA]" at bounding box center [22, 289] width 11 height 11
drag, startPoint x: 80, startPoint y: 173, endPoint x: 0, endPoint y: 141, distance: 86.2
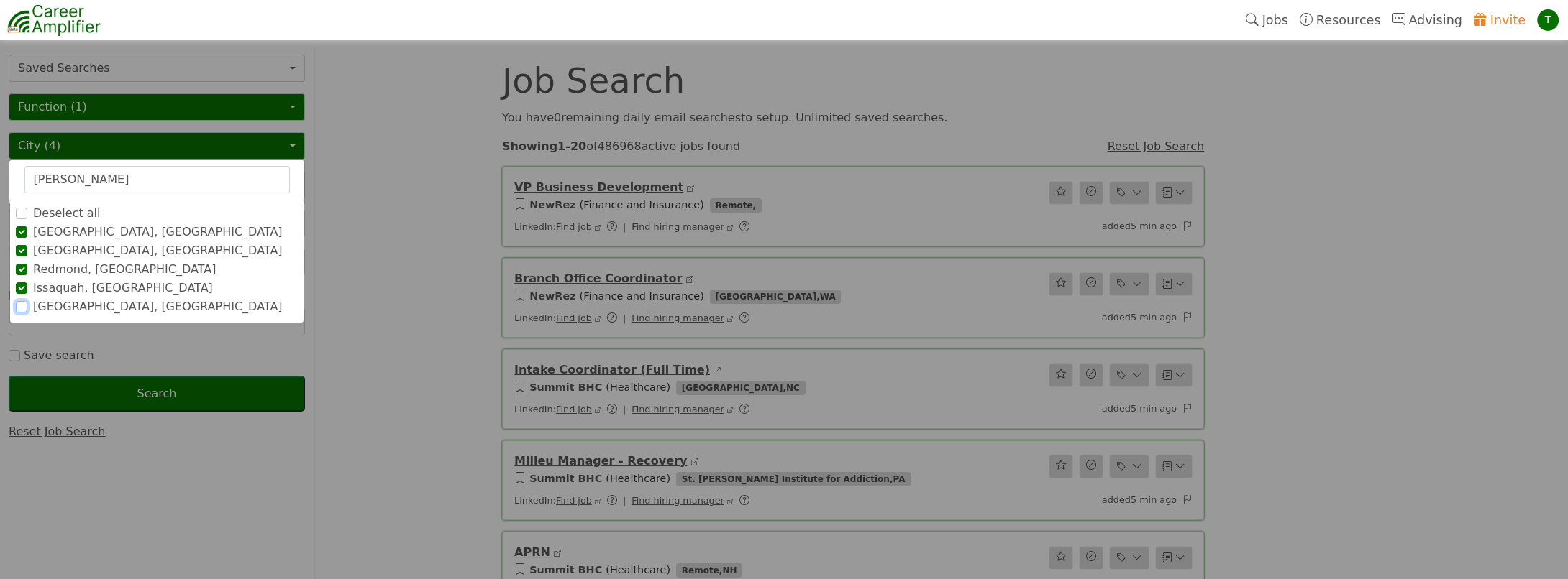
click at [21, 302] on input "[GEOGRAPHIC_DATA], [GEOGRAPHIC_DATA]" at bounding box center [22, 306] width 11 height 11
drag, startPoint x: 90, startPoint y: 180, endPoint x: 0, endPoint y: 142, distance: 97.7
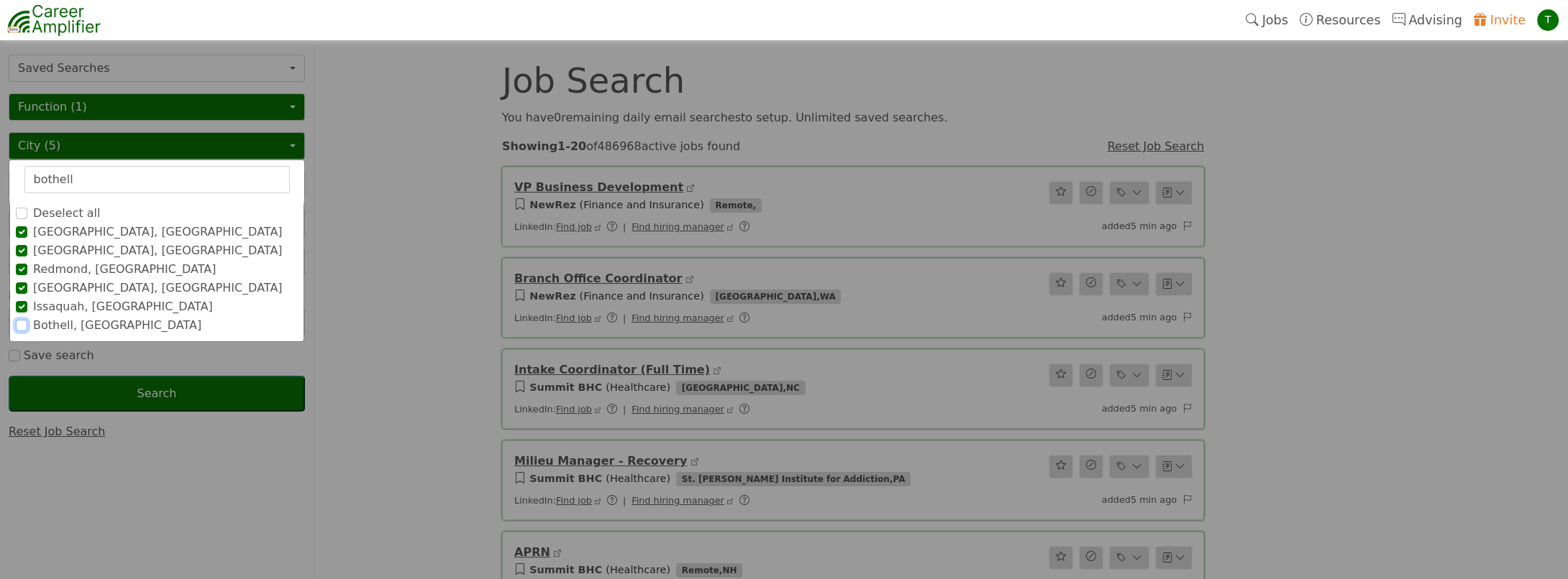
click at [19, 323] on input "Bothell, [GEOGRAPHIC_DATA]" at bounding box center [22, 325] width 11 height 11
drag, startPoint x: 75, startPoint y: 179, endPoint x: 0, endPoint y: 138, distance: 85.5
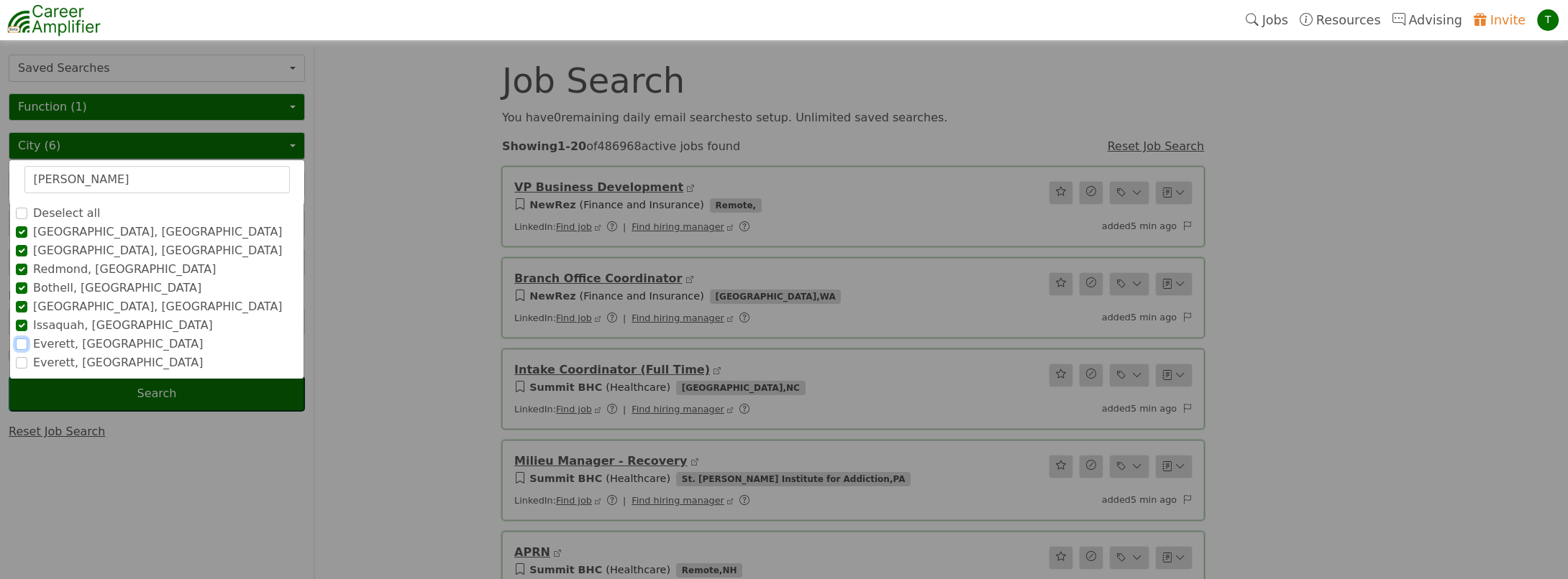
click at [25, 339] on input "Everett, [GEOGRAPHIC_DATA]" at bounding box center [22, 344] width 11 height 11
drag, startPoint x: 95, startPoint y: 177, endPoint x: 0, endPoint y: 141, distance: 101.6
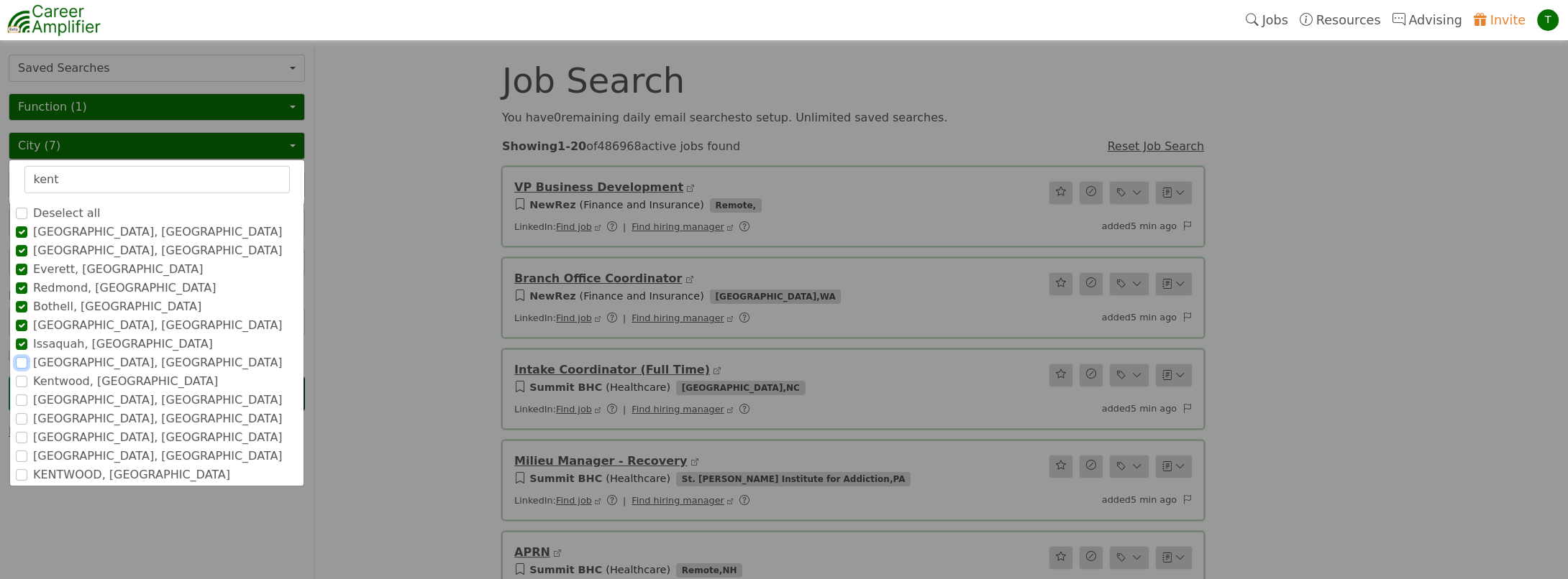
click at [17, 361] on input "[GEOGRAPHIC_DATA], [GEOGRAPHIC_DATA]" at bounding box center [22, 363] width 11 height 11
drag, startPoint x: 75, startPoint y: 180, endPoint x: -3, endPoint y: 155, distance: 81.9
drag, startPoint x: 20, startPoint y: 378, endPoint x: 30, endPoint y: 378, distance: 10.0
click at [20, 378] on input "[GEOGRAPHIC_DATA], [GEOGRAPHIC_DATA]" at bounding box center [22, 382] width 11 height 11
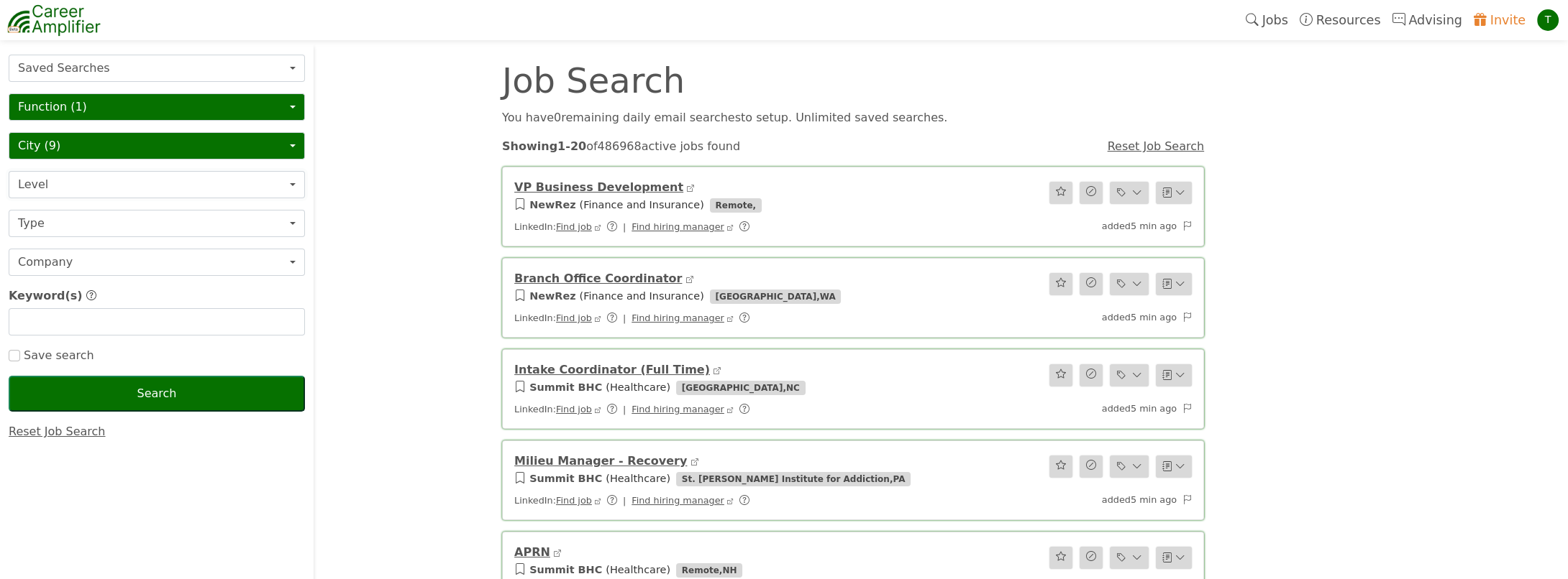
click at [85, 180] on button "Level" at bounding box center [157, 184] width 296 height 27
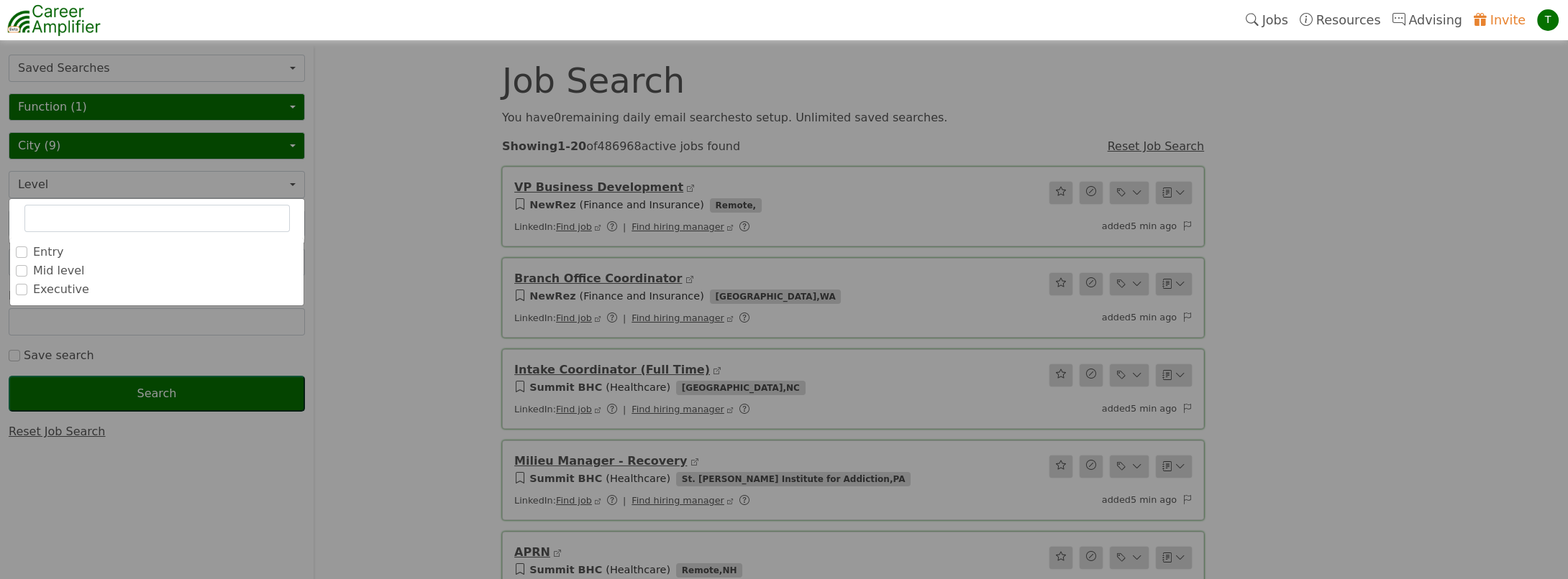
click at [52, 290] on label "Executive" at bounding box center [60, 290] width 56 height 17
click at [0, 0] on input "Executive" at bounding box center [0, 0] width 0 height 0
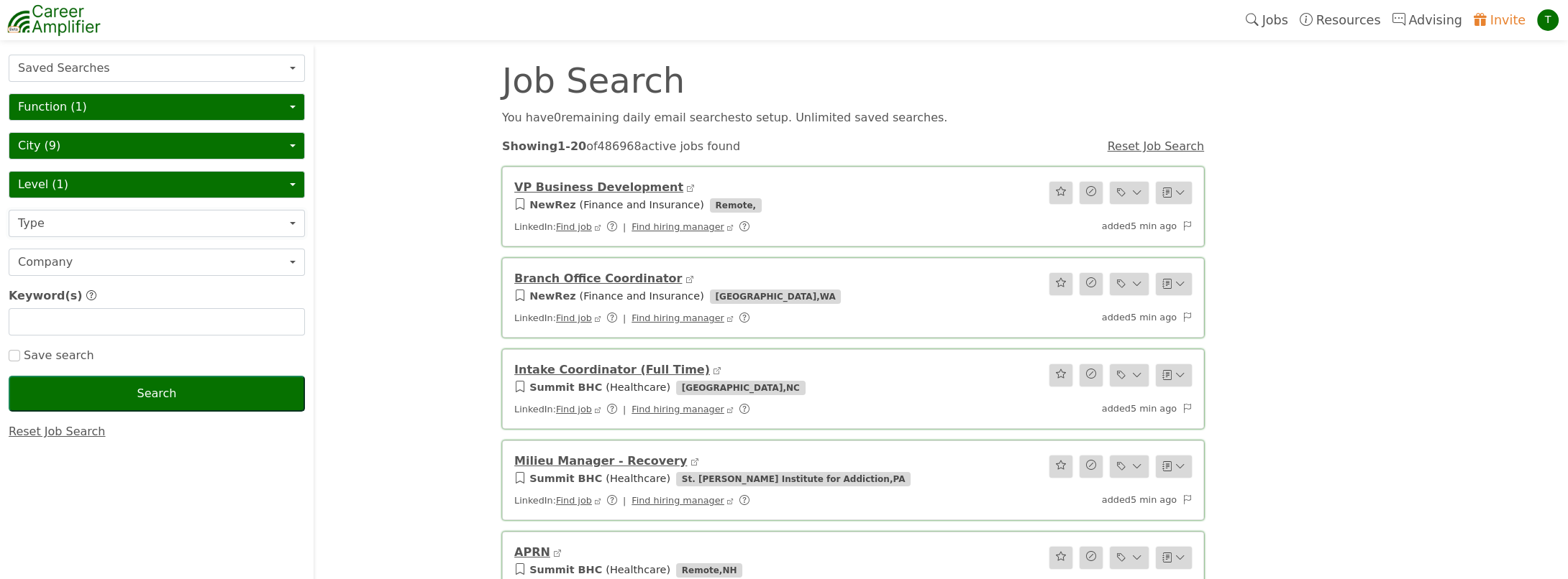
click at [49, 218] on button "Type" at bounding box center [157, 223] width 296 height 27
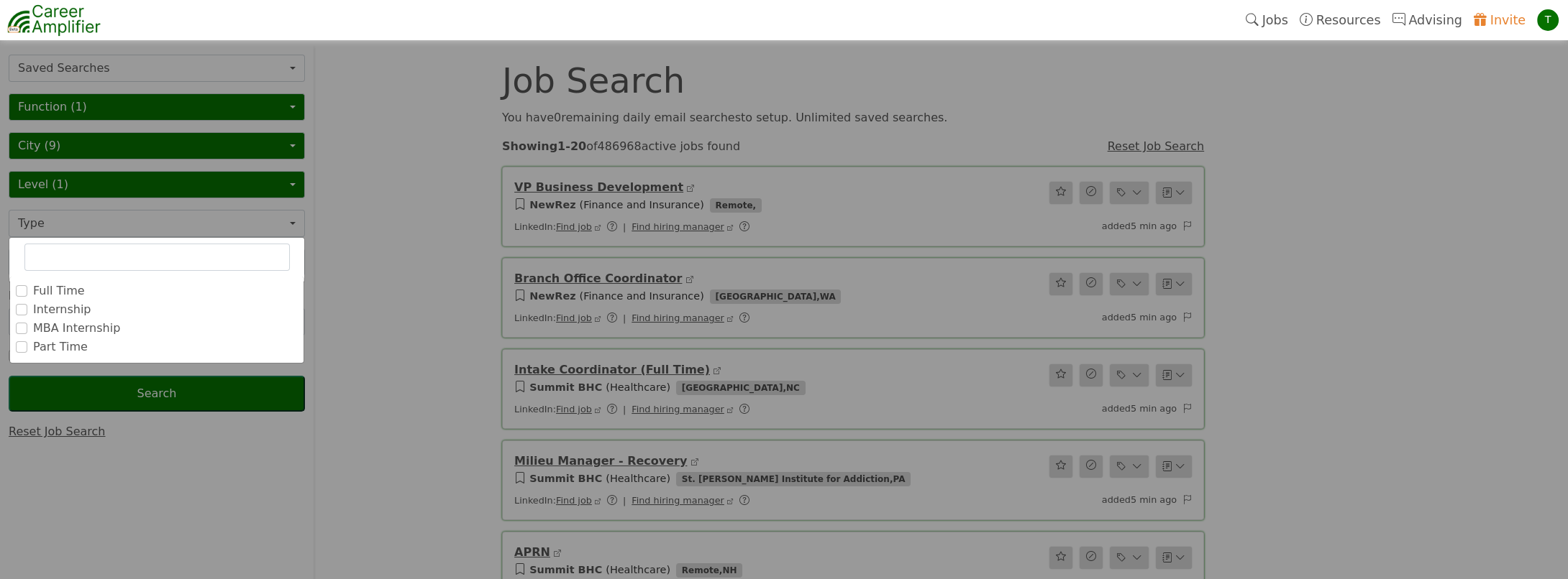
click at [57, 286] on label "Full Time" at bounding box center [58, 291] width 52 height 17
click at [0, 0] on input "Full Time" at bounding box center [0, 0] width 0 height 0
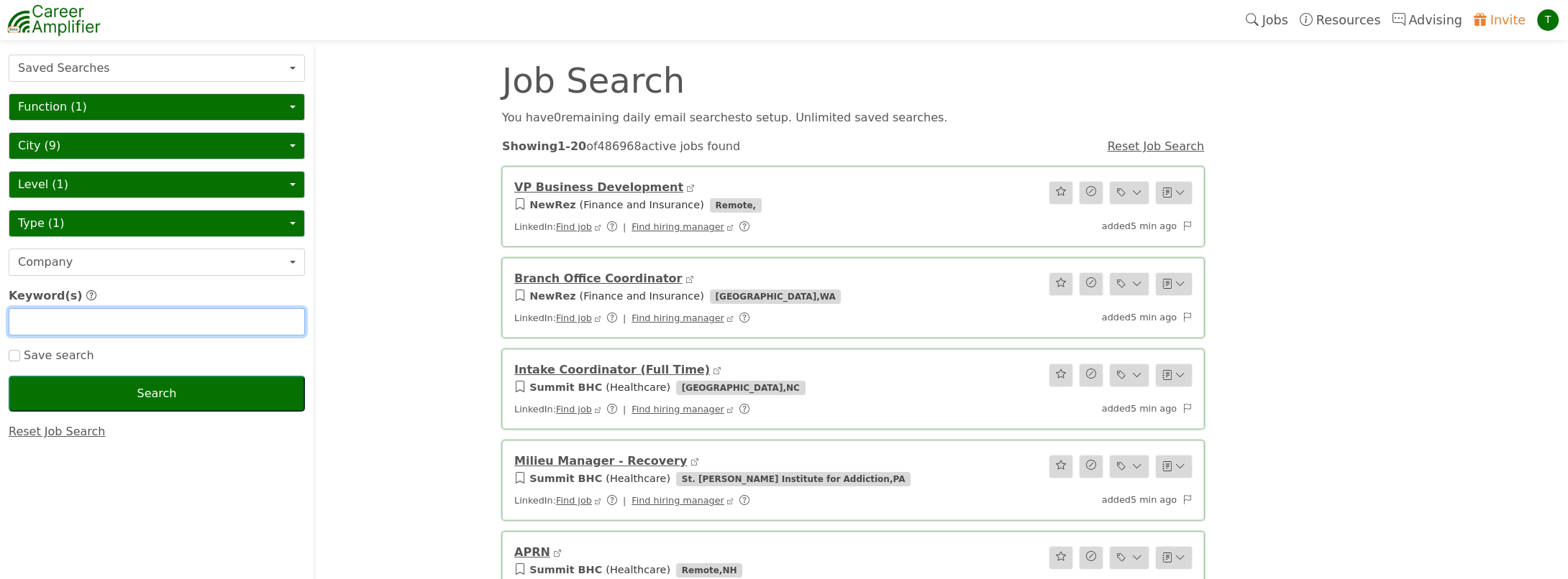
click at [80, 322] on input "text" at bounding box center [157, 322] width 296 height 27
type input "VP"
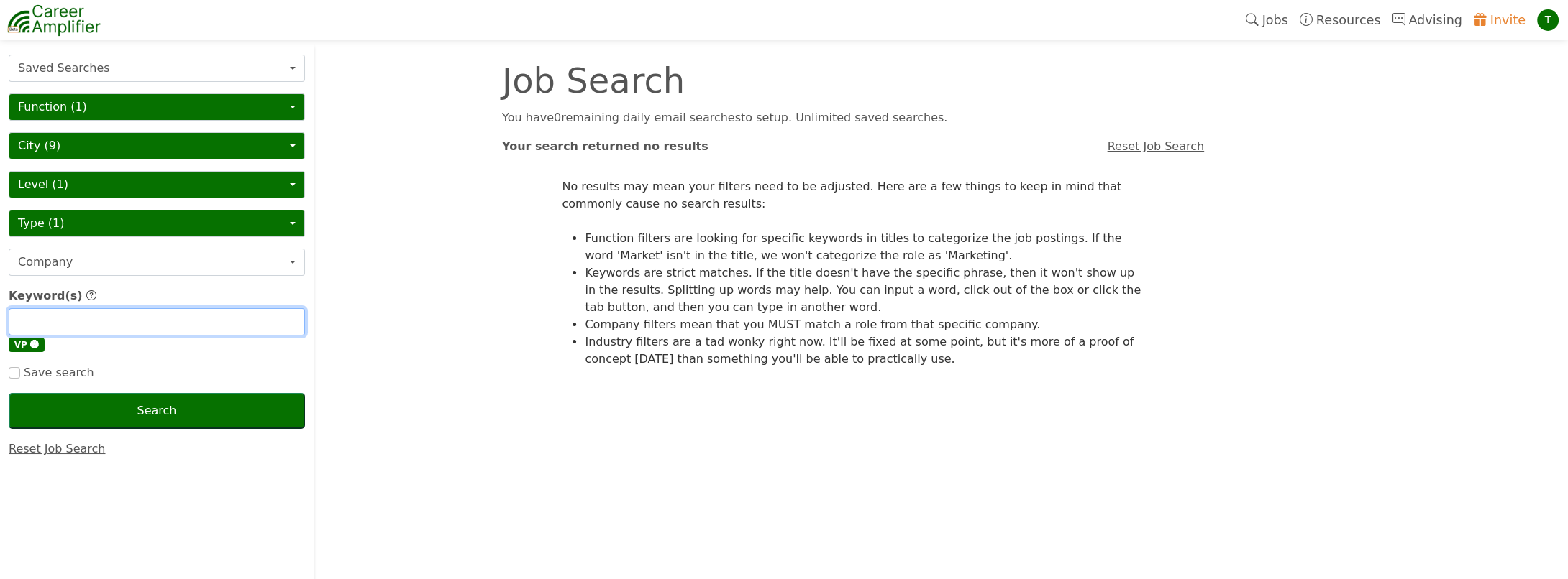
click at [61, 325] on input "text" at bounding box center [157, 322] width 296 height 27
type input "vice president"
click at [61, 323] on input "text" at bounding box center [157, 322] width 296 height 27
type input "FP&A"
click at [59, 321] on input "text" at bounding box center [157, 322] width 296 height 27
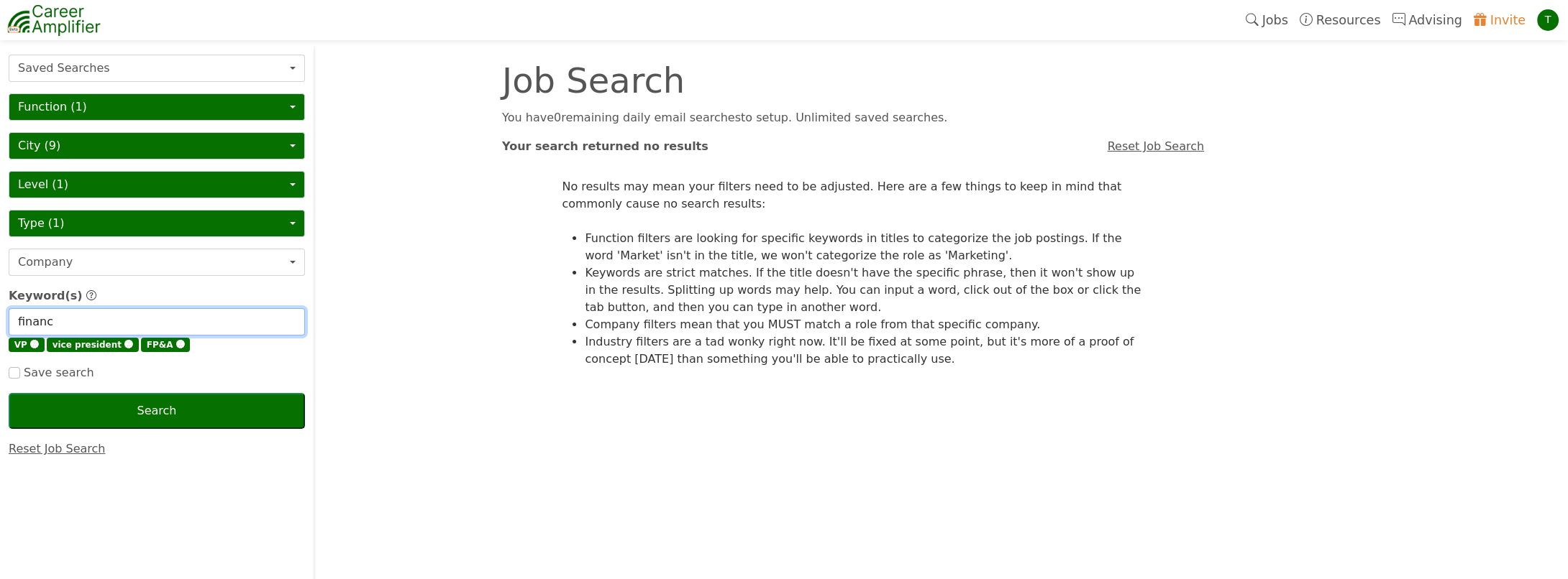
type input "finance"
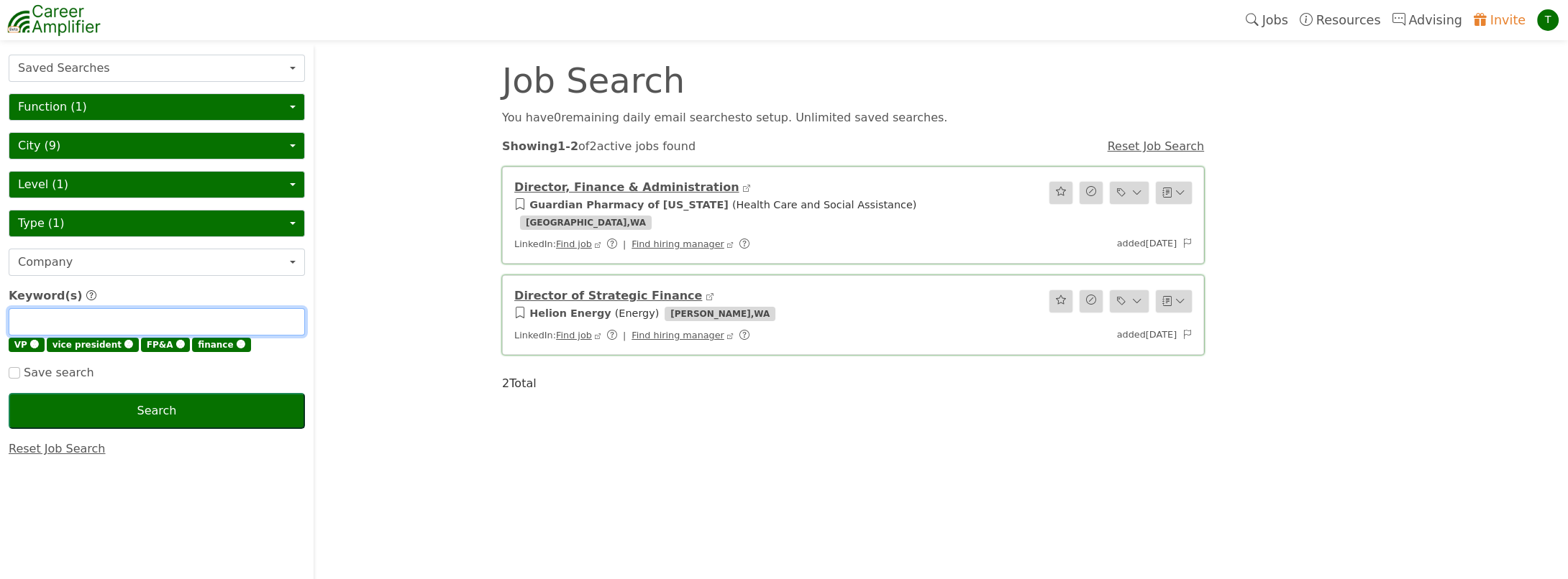
click at [59, 321] on input "text" at bounding box center [157, 322] width 296 height 27
type input "strategic finance"
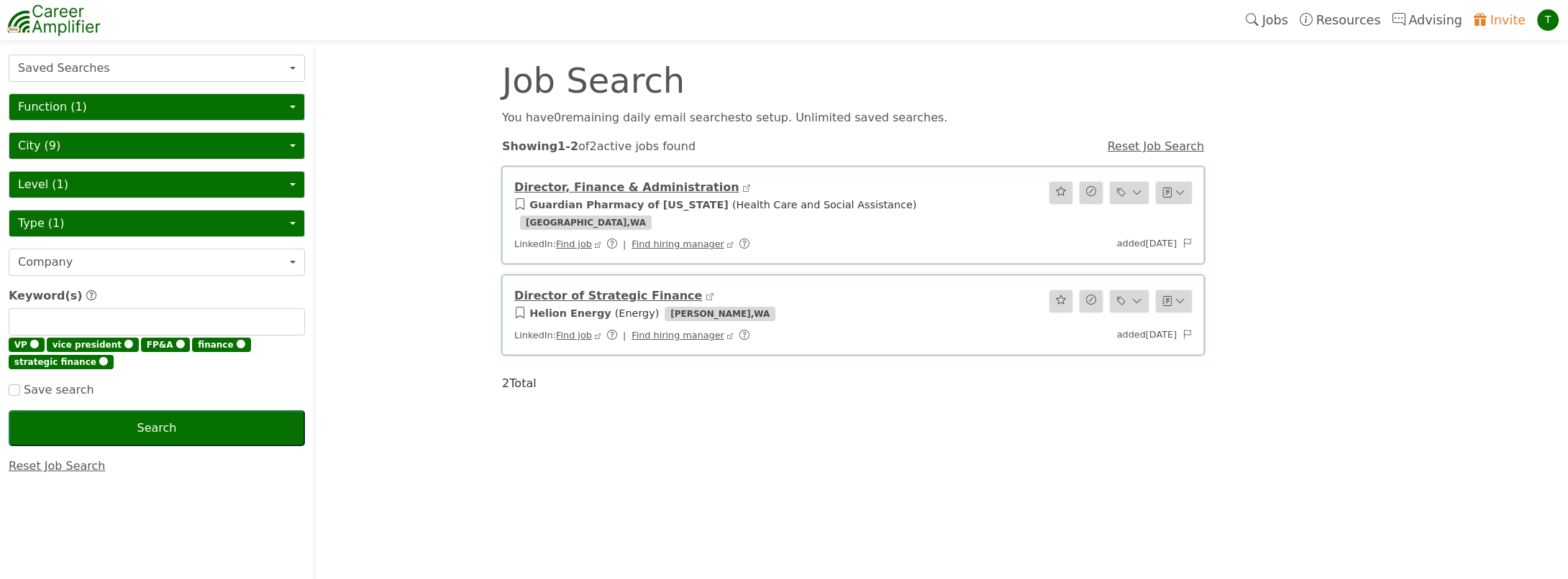
click at [176, 344] on span "🅧" at bounding box center [180, 345] width 8 height 10
click at [125, 343] on span "🅧" at bounding box center [128, 345] width 8 height 10
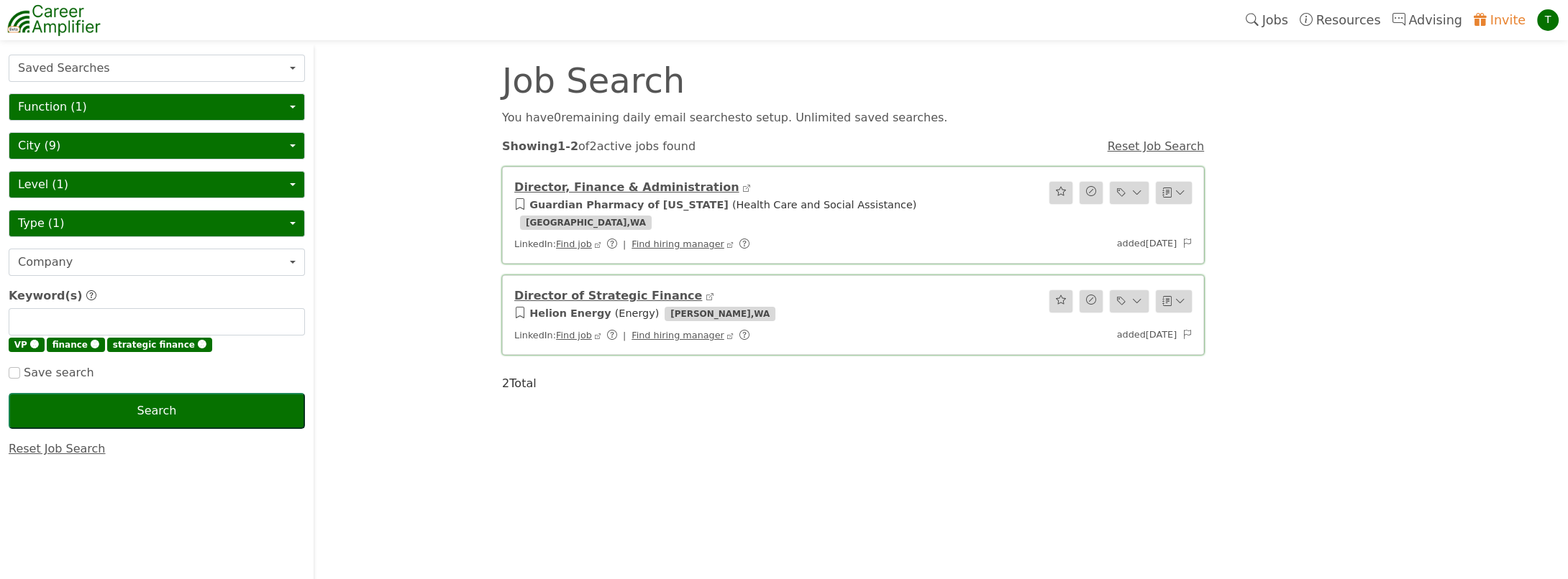
click at [30, 342] on span "🅧" at bounding box center [34, 345] width 8 height 10
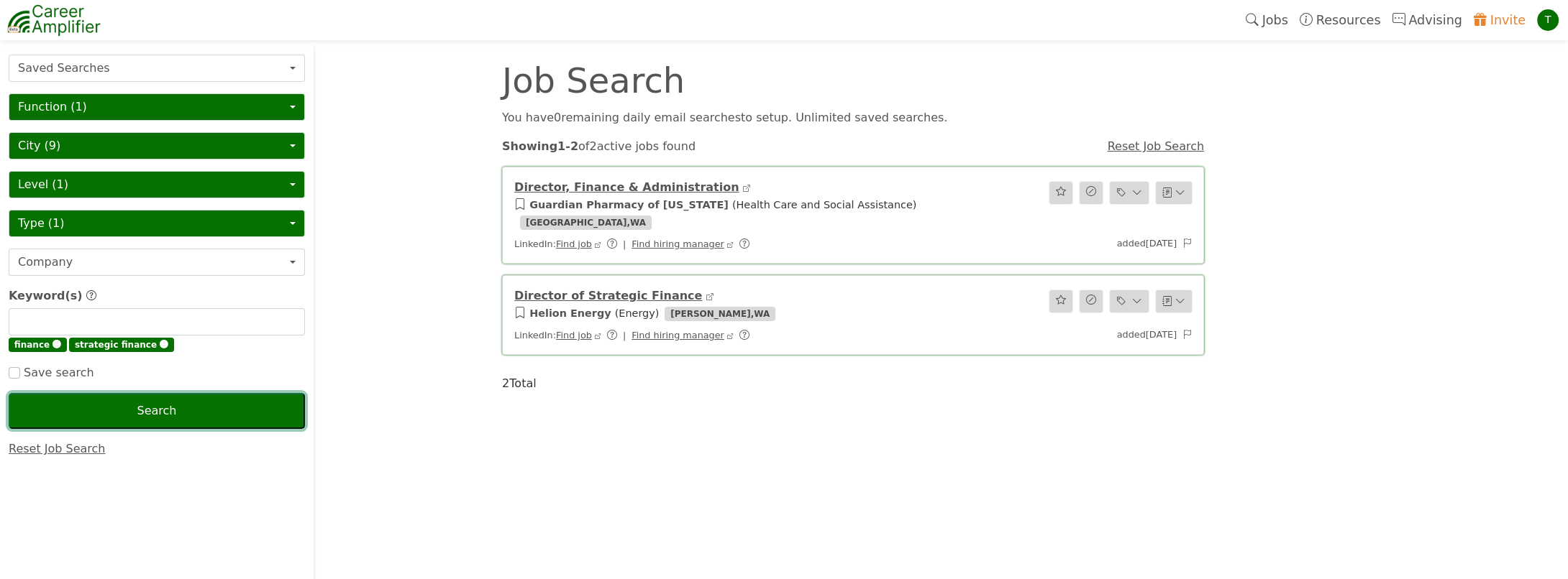
click at [167, 414] on button "Search" at bounding box center [157, 411] width 296 height 36
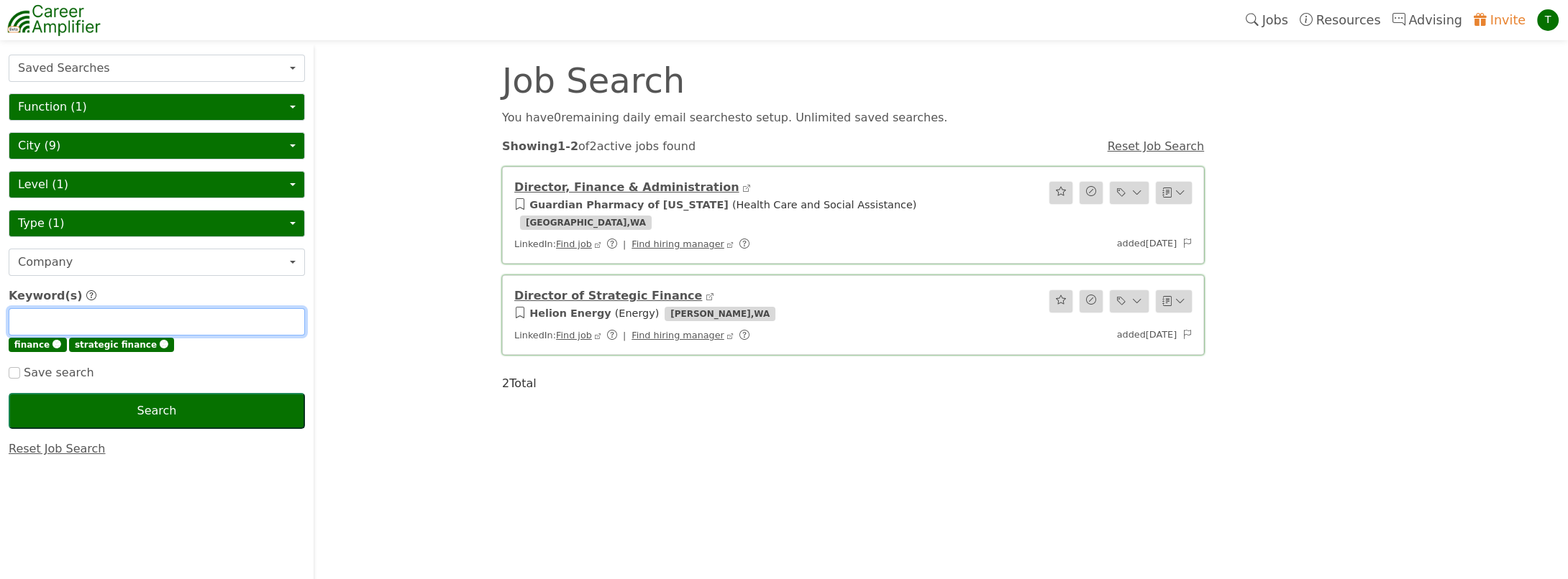
click at [76, 322] on input "text" at bounding box center [157, 322] width 296 height 27
type input "vp"
click at [50, 316] on input "text" at bounding box center [157, 322] width 296 height 27
type input "vice president"
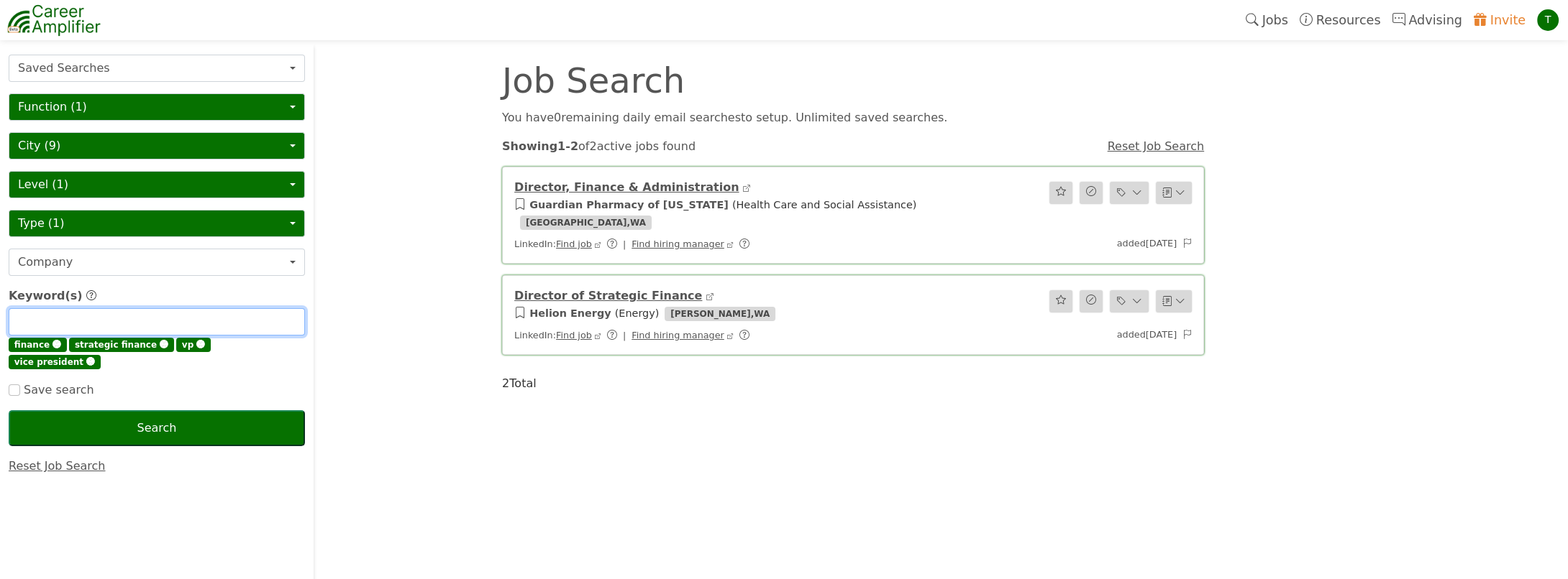
click at [50, 316] on input "text" at bounding box center [157, 322] width 296 height 27
type input "FP&A"
click at [44, 385] on span "Save search" at bounding box center [57, 389] width 75 height 13
click at [11, 388] on input "checkbox" at bounding box center [14, 390] width 11 height 11
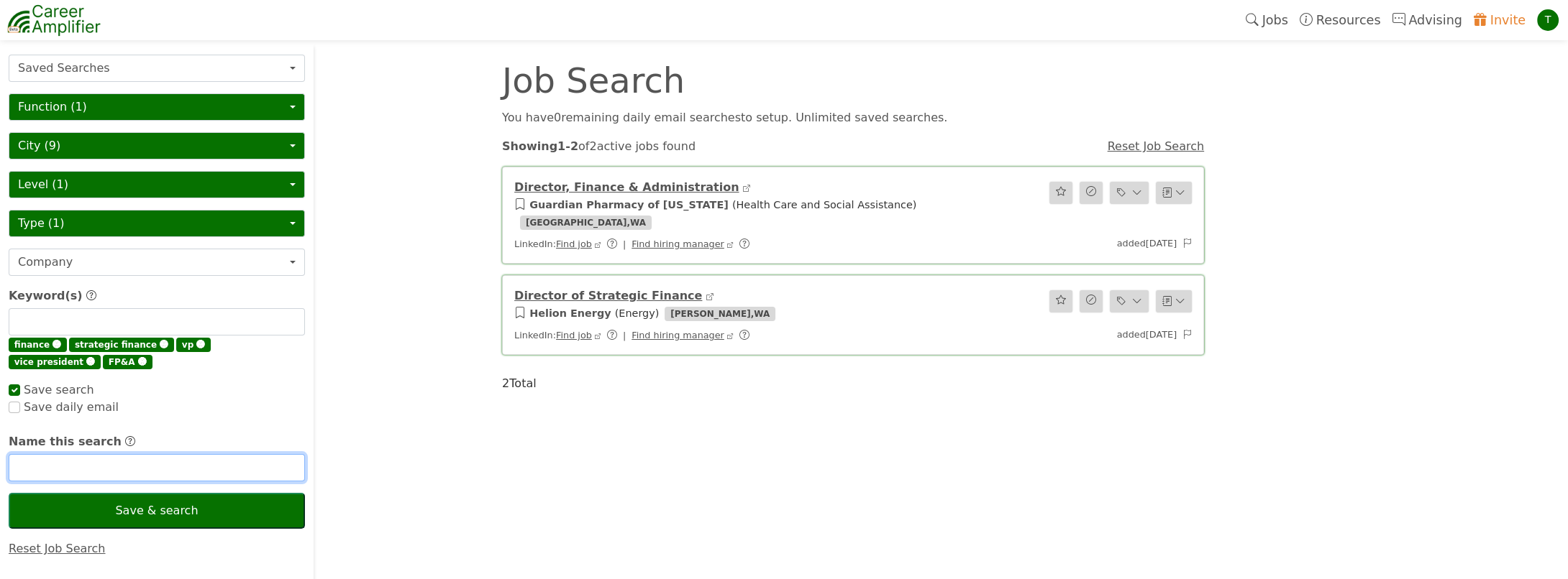
click at [77, 466] on input "text" at bounding box center [157, 468] width 296 height 27
checkbox input "true"
type input "VP Finance ([GEOGRAPHIC_DATA])"
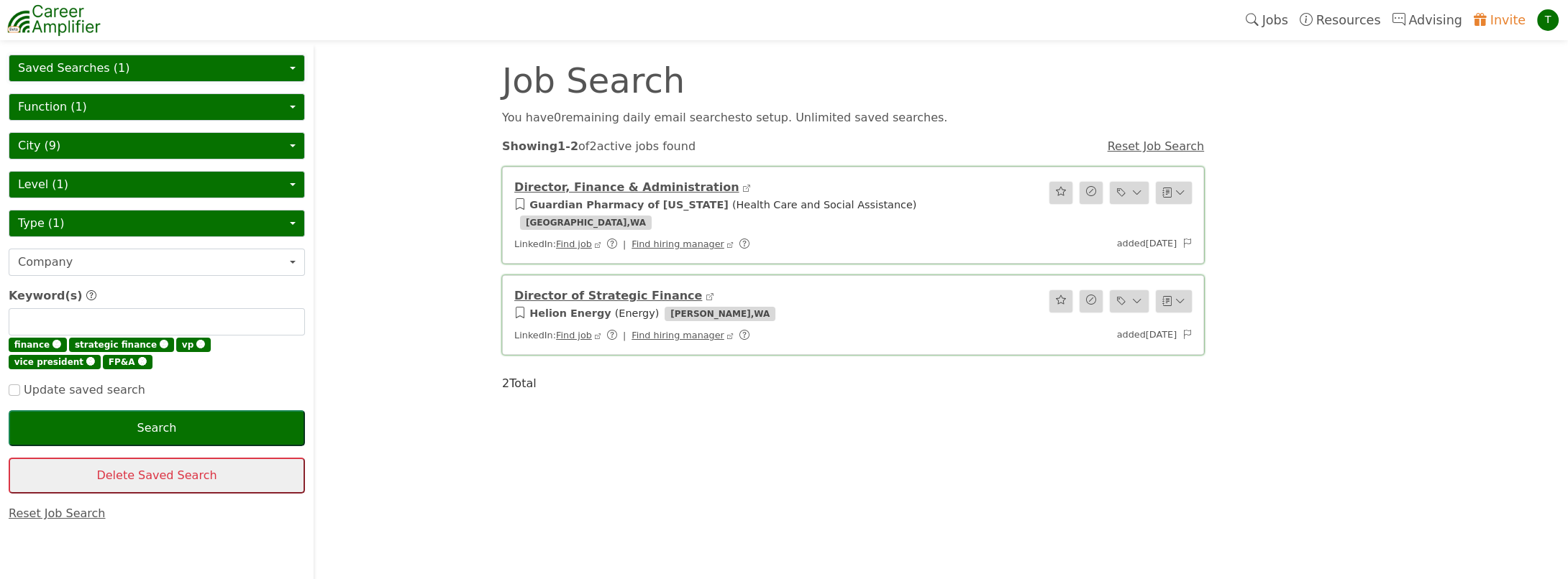
click at [62, 67] on button "Saved Searches (1)" at bounding box center [157, 68] width 296 height 27
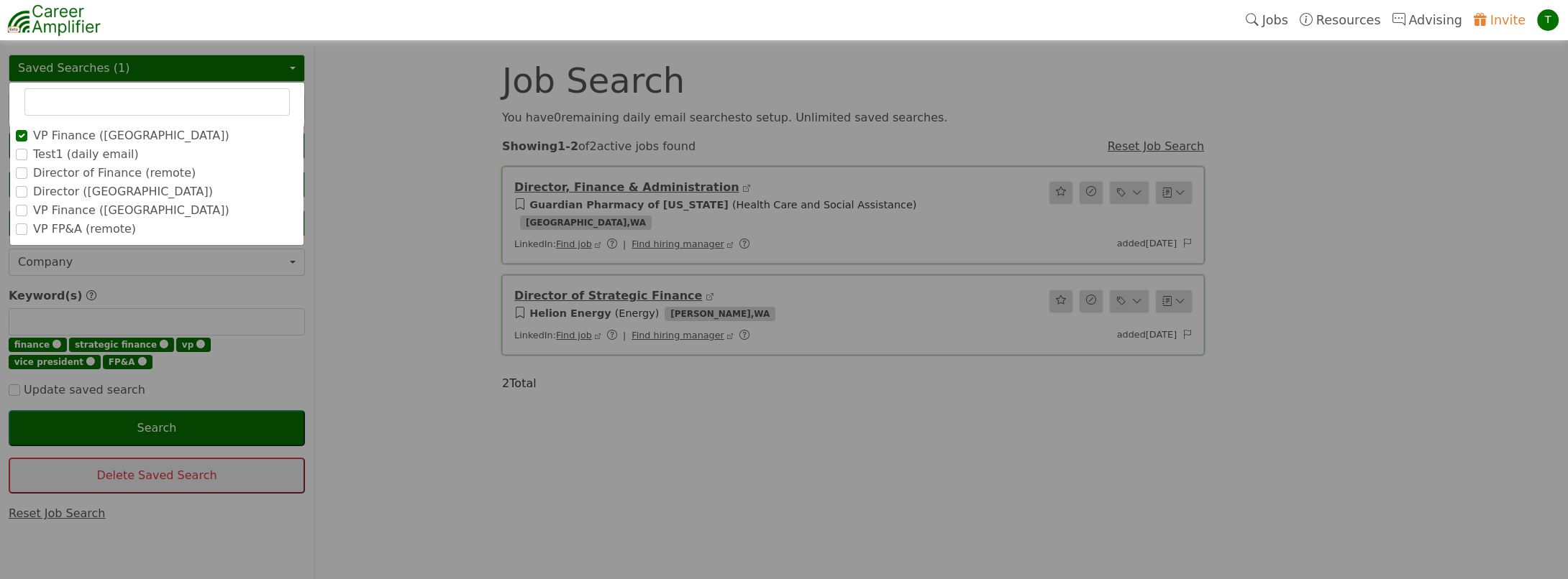
click at [90, 191] on label "Director (Seattle)" at bounding box center [123, 191] width 180 height 17
click at [0, 0] on input "Director (Seattle)" at bounding box center [0, 0] width 0 height 0
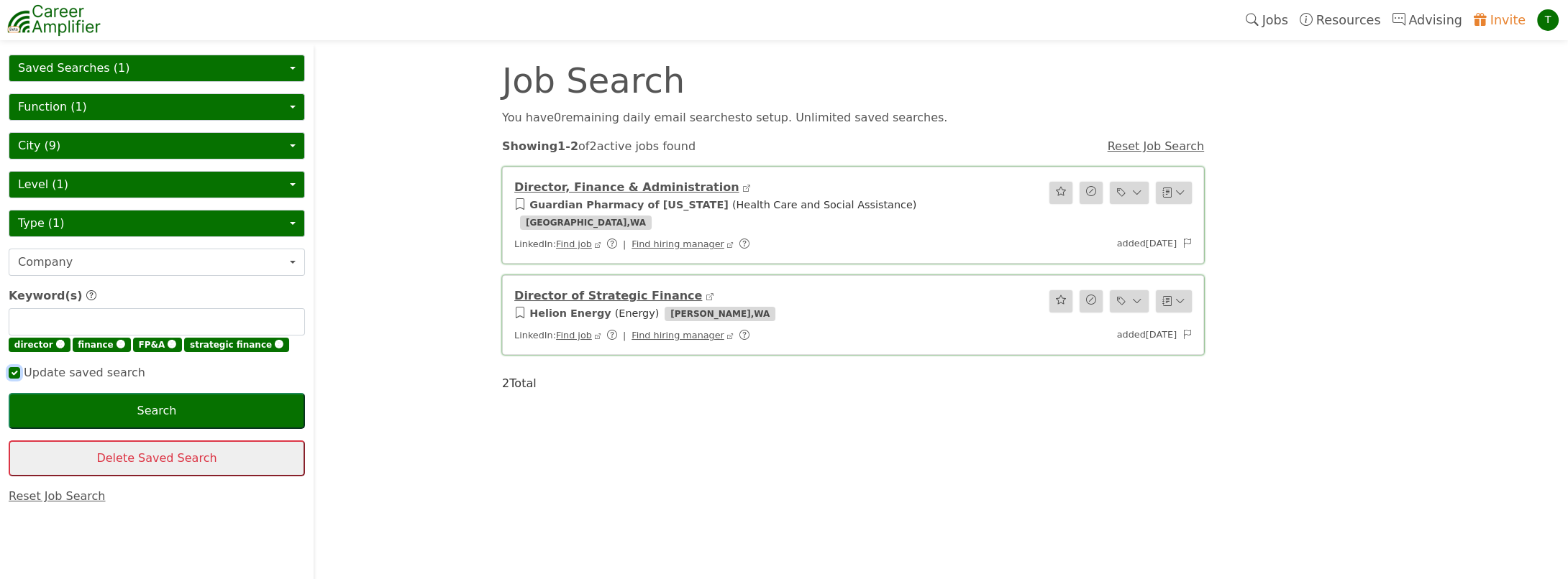
click at [17, 372] on input "checkbox" at bounding box center [14, 373] width 11 height 11
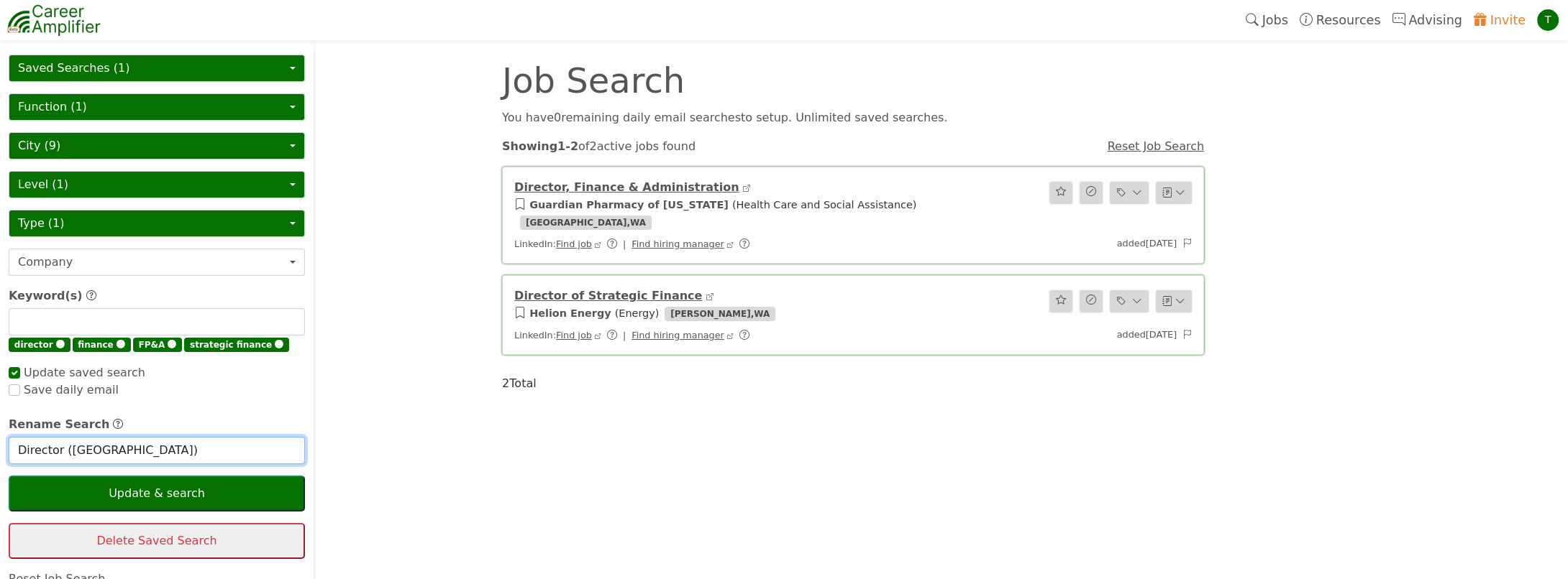
checkbox input "true"
click at [61, 447] on input "Director (Seattle)" at bounding box center [157, 450] width 296 height 27
type input "Director of Finance ([GEOGRAPHIC_DATA])"
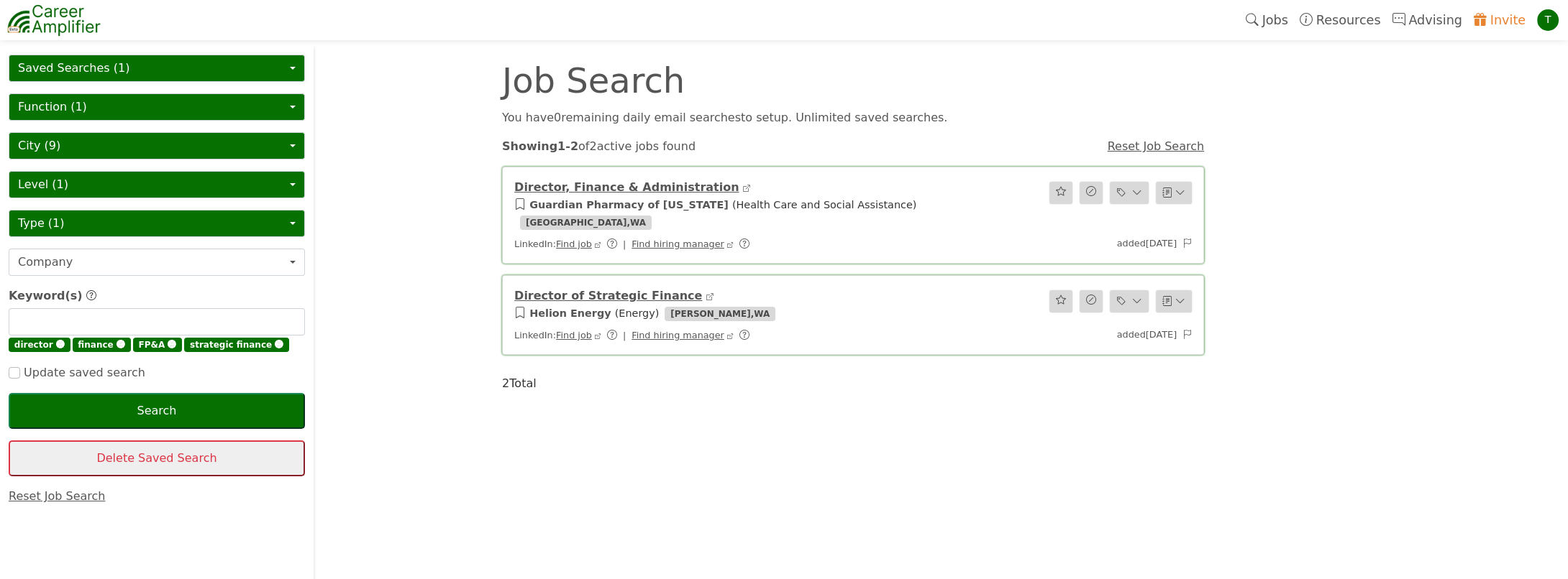
click at [101, 72] on button "Saved Searches (1)" at bounding box center [157, 68] width 296 height 27
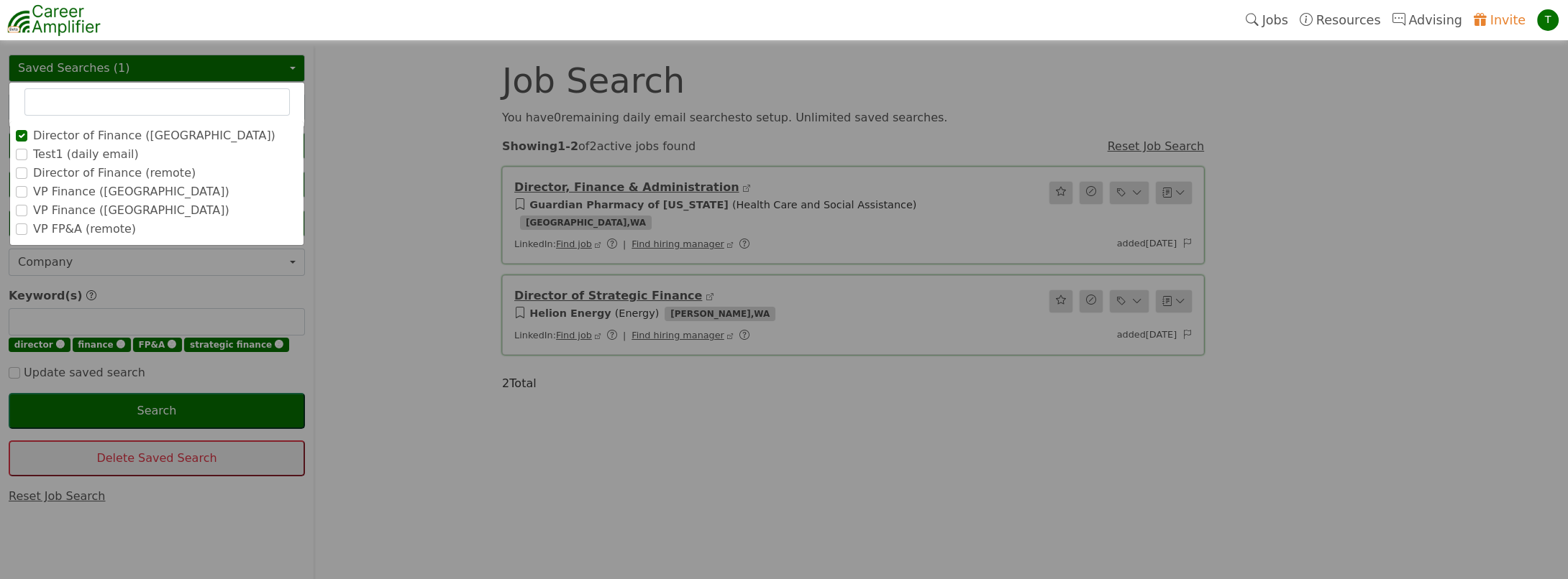
click at [105, 228] on label "VP FP&A (remote)" at bounding box center [84, 229] width 103 height 17
click at [0, 0] on input "VP FP&A (remote)" at bounding box center [0, 0] width 0 height 0
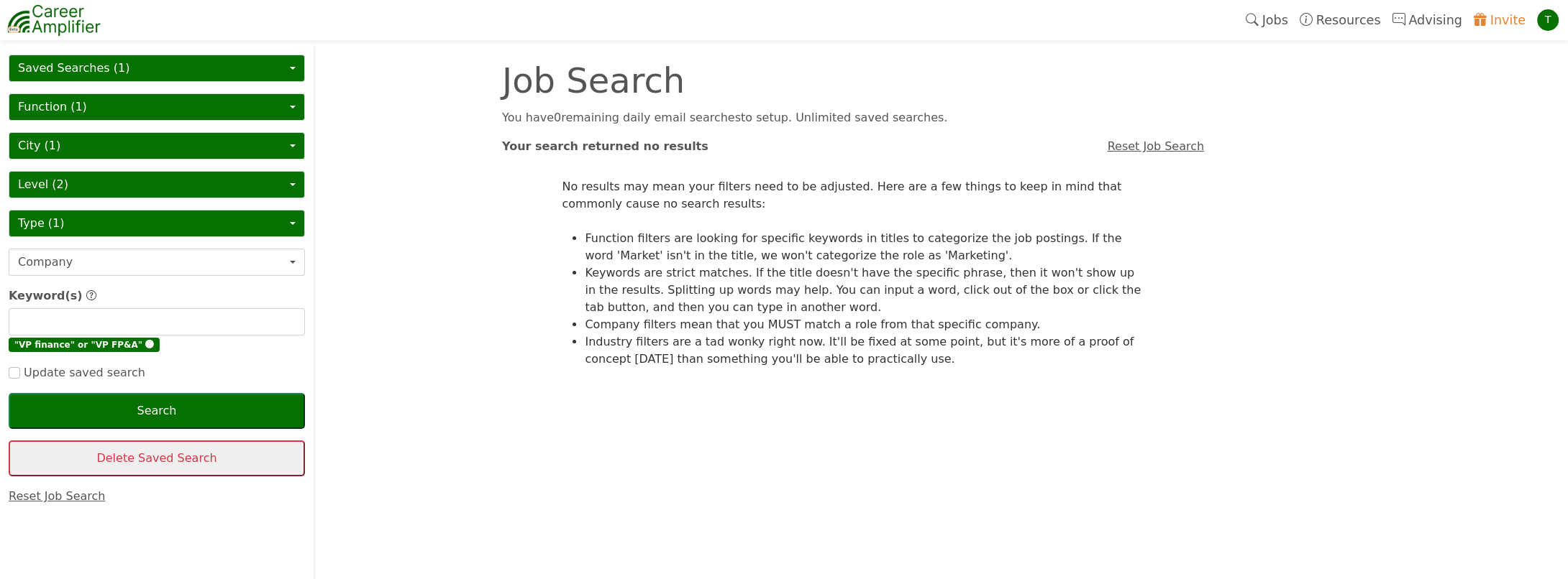
click at [92, 180] on button "Level (2)" at bounding box center [157, 184] width 296 height 27
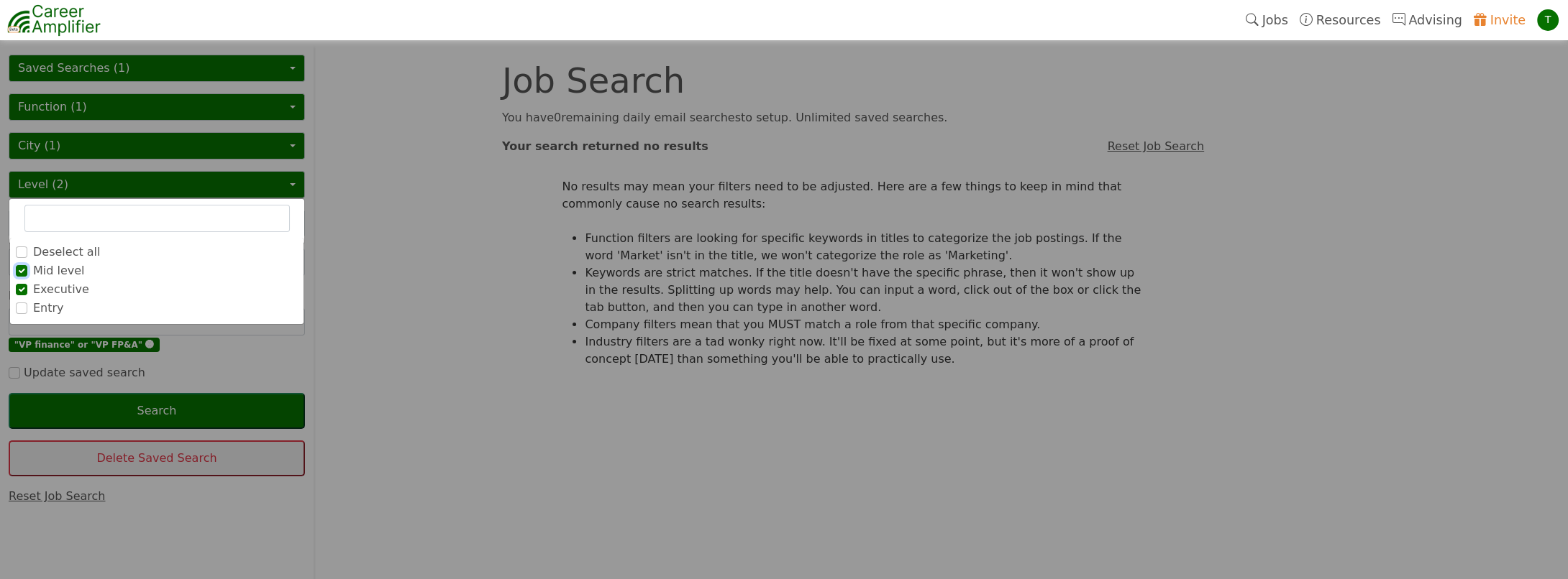
click at [16, 265] on input "Mid level" at bounding box center [22, 271] width 11 height 11
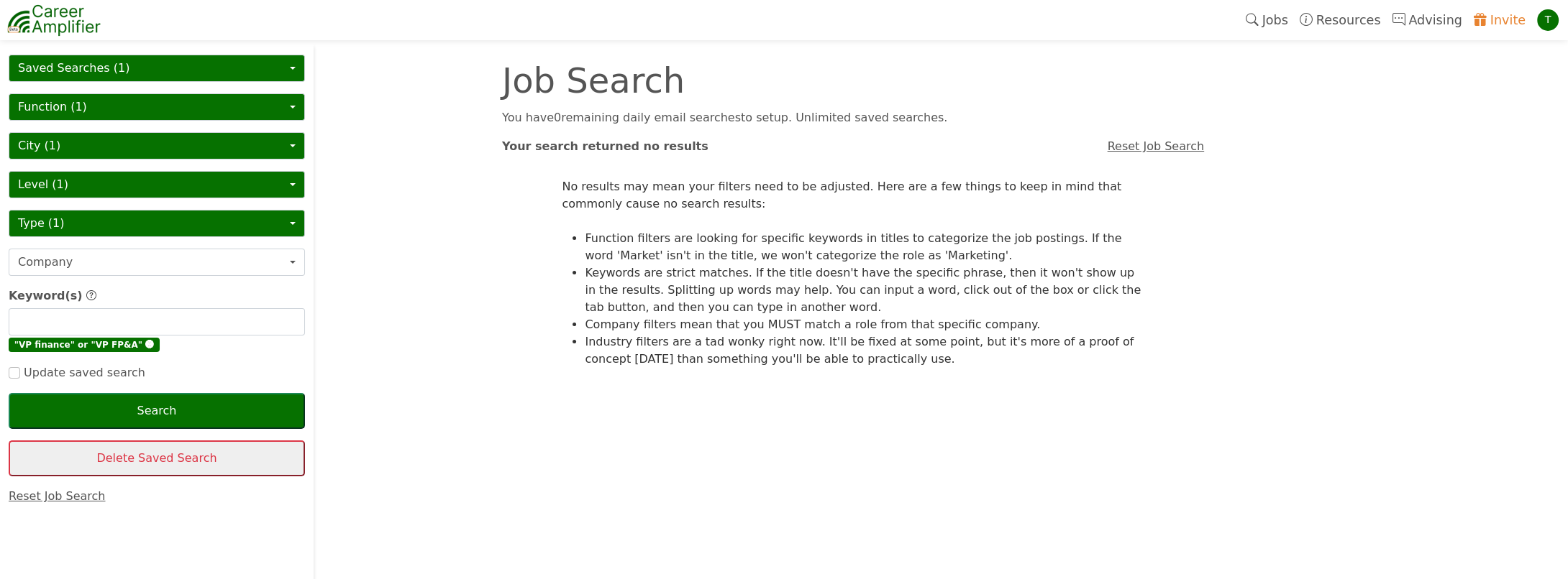
click at [145, 346] on span "🅧" at bounding box center [149, 345] width 8 height 10
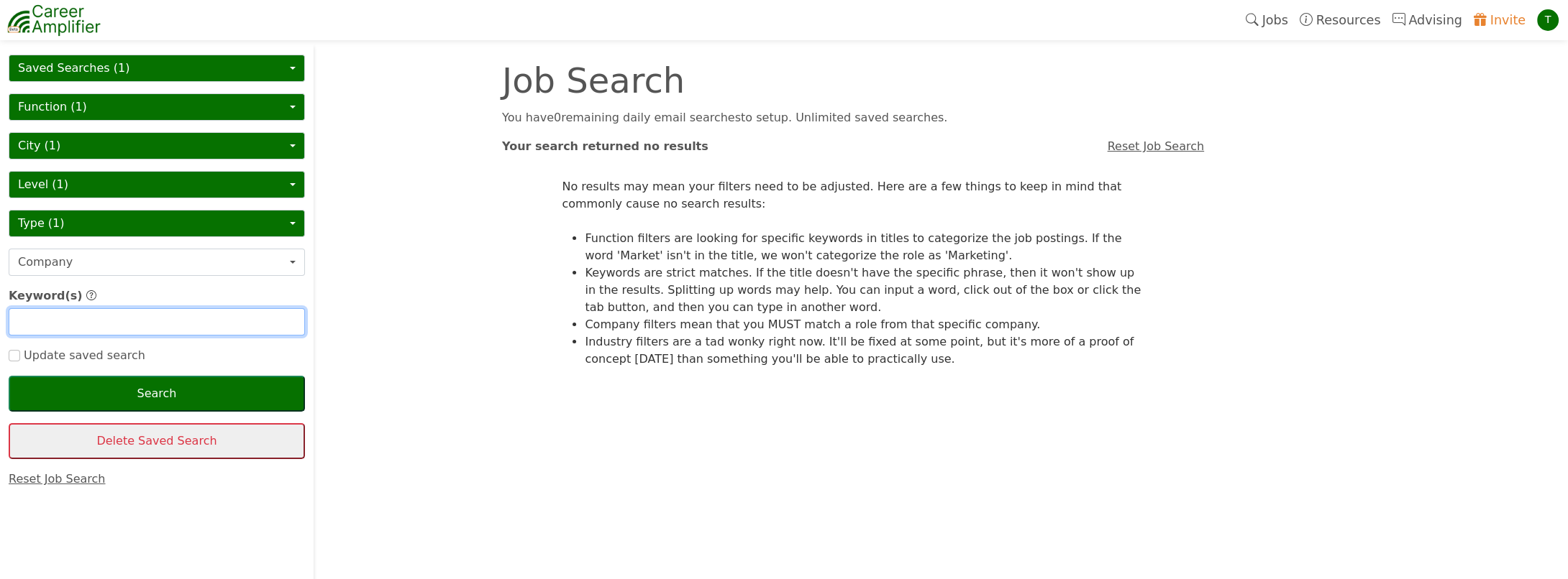
click at [42, 317] on input "text" at bounding box center [157, 322] width 296 height 27
type input "vp"
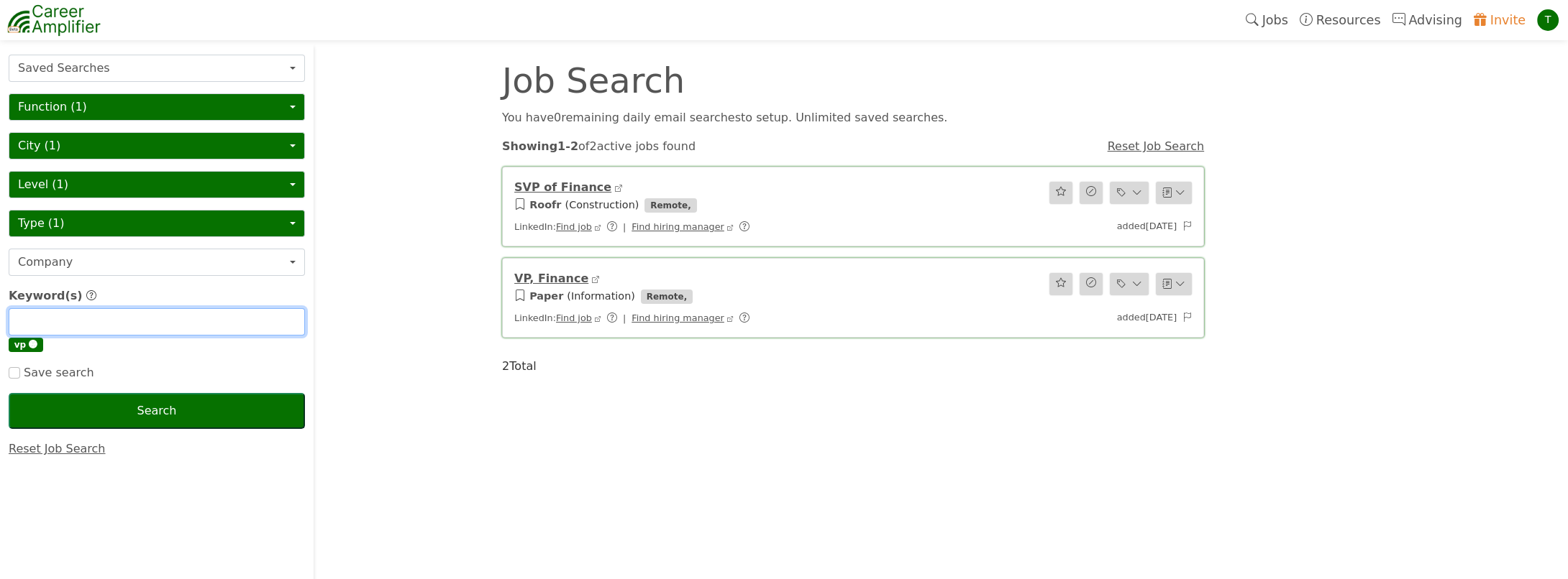
click at [37, 320] on input "text" at bounding box center [157, 322] width 296 height 27
type input "vice president"
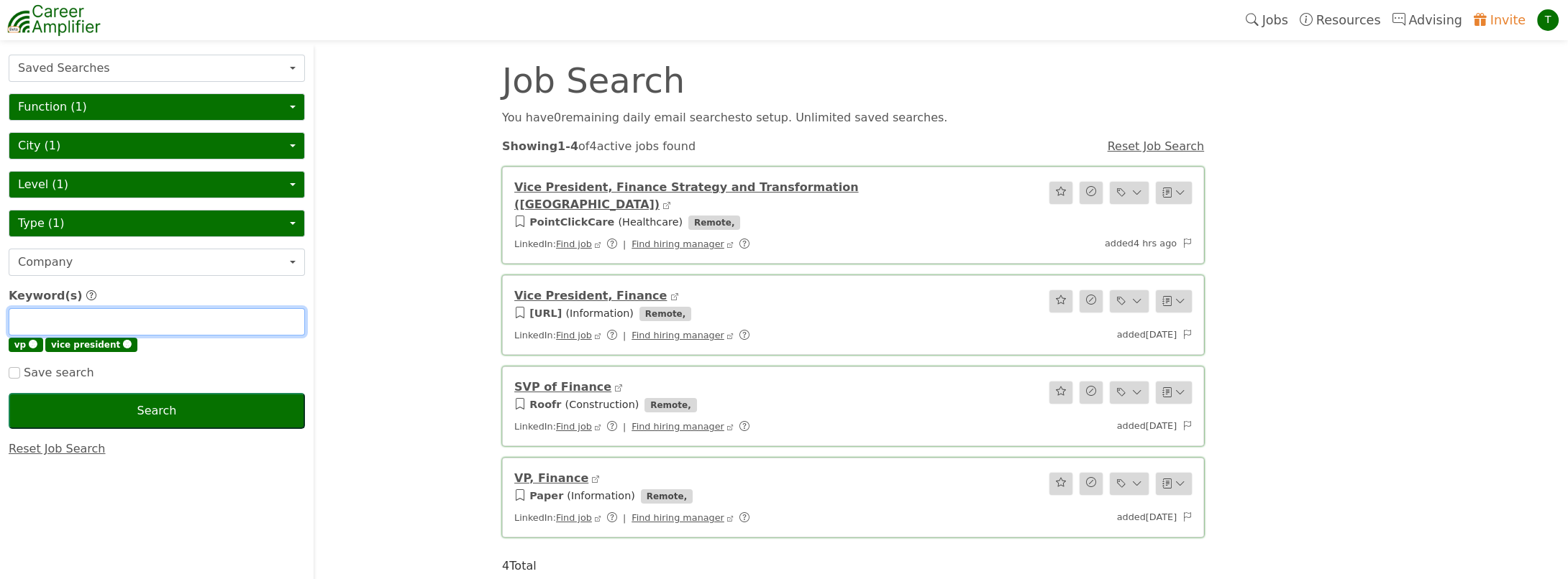
click at [38, 320] on input "text" at bounding box center [157, 322] width 296 height 27
type input "FP&A"
click at [40, 320] on input "text" at bounding box center [157, 322] width 296 height 27
type input "Finance"
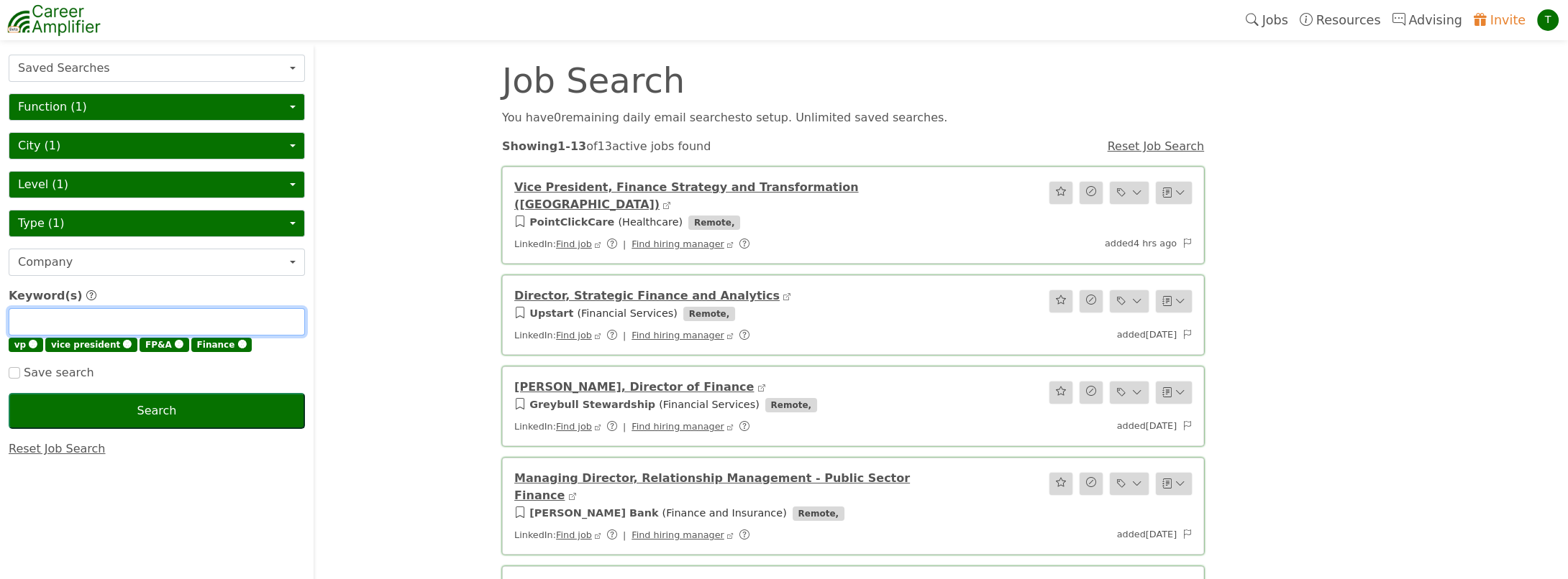
click at [40, 320] on input "text" at bounding box center [157, 322] width 296 height 27
type input "strategic finance"
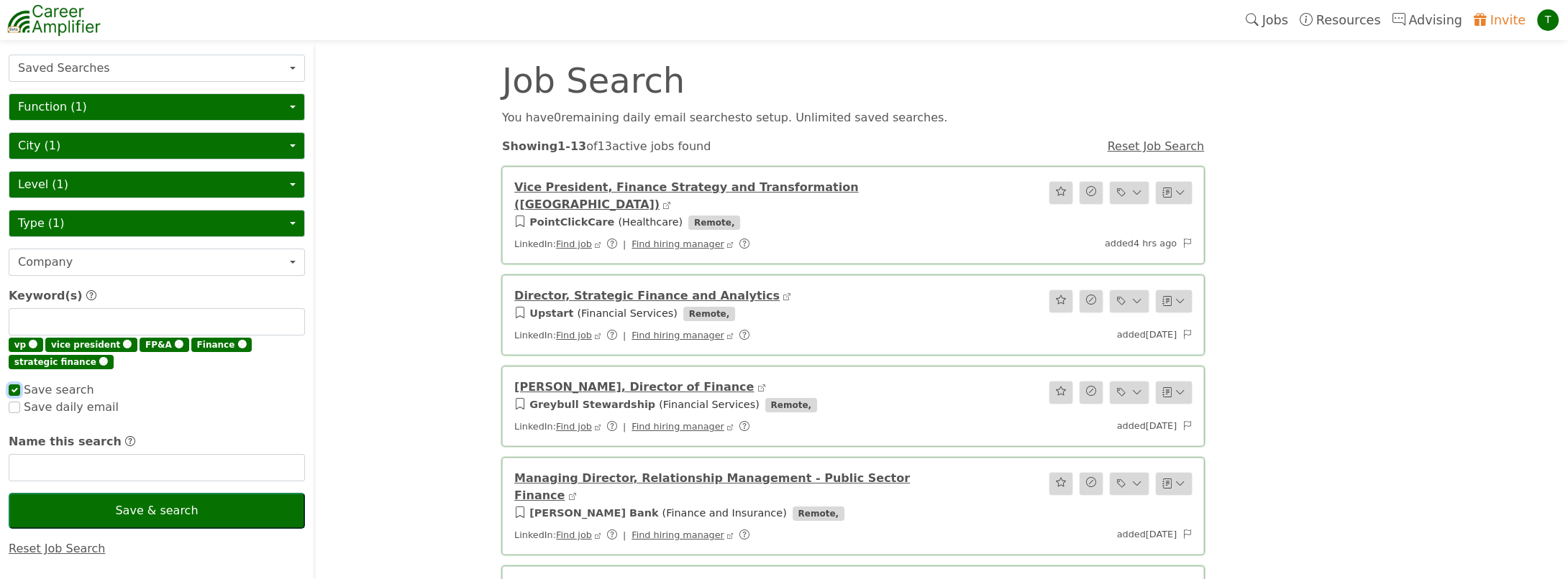
click at [16, 388] on input "checkbox" at bounding box center [14, 390] width 11 height 11
click at [139, 67] on button "Saved Searches" at bounding box center [157, 68] width 296 height 27
click at [78, 138] on button "City (1)" at bounding box center [157, 145] width 296 height 27
click at [60, 460] on input "text" at bounding box center [157, 468] width 296 height 27
checkbox input "true"
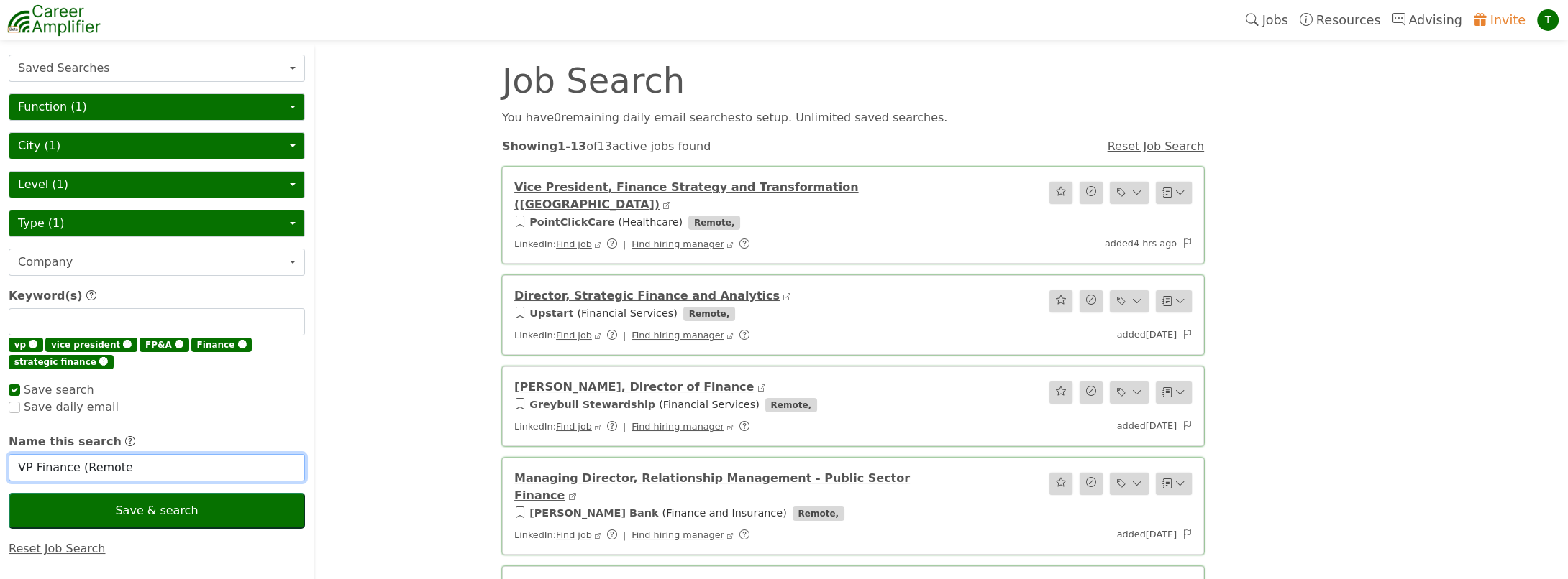
type input "VP Finance (Remote)"
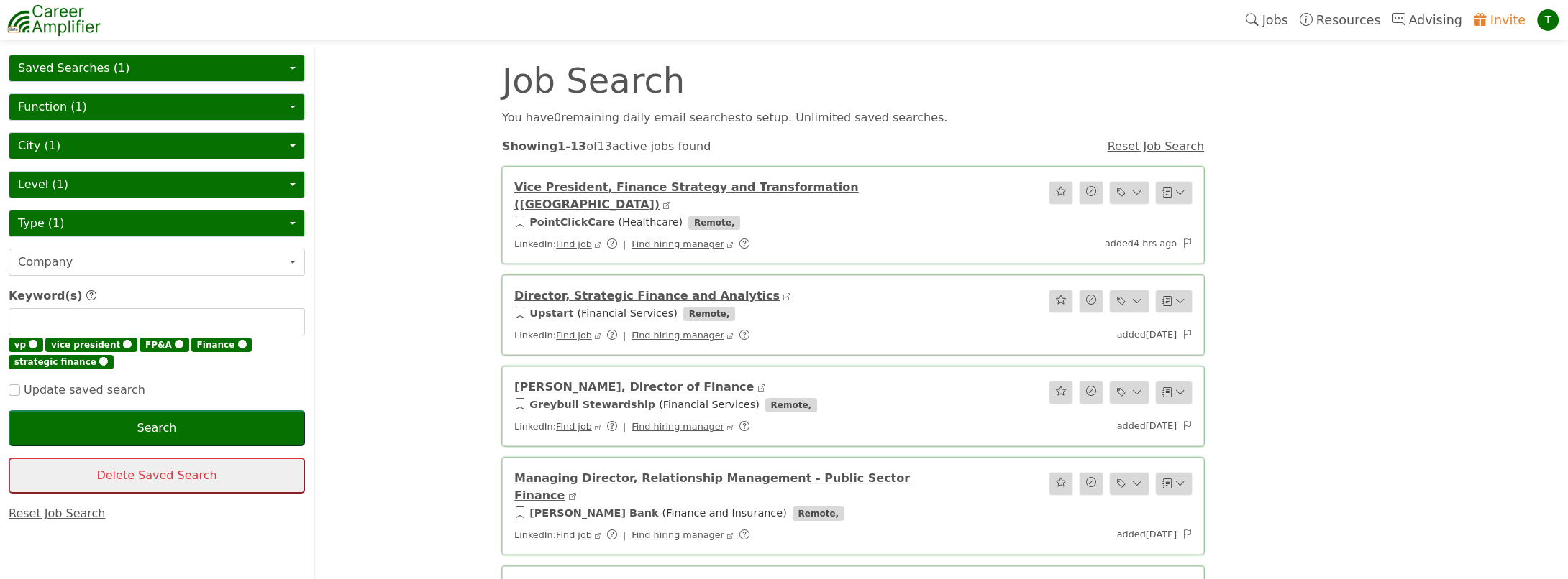
click at [110, 62] on button "Saved Searches (1)" at bounding box center [157, 68] width 296 height 27
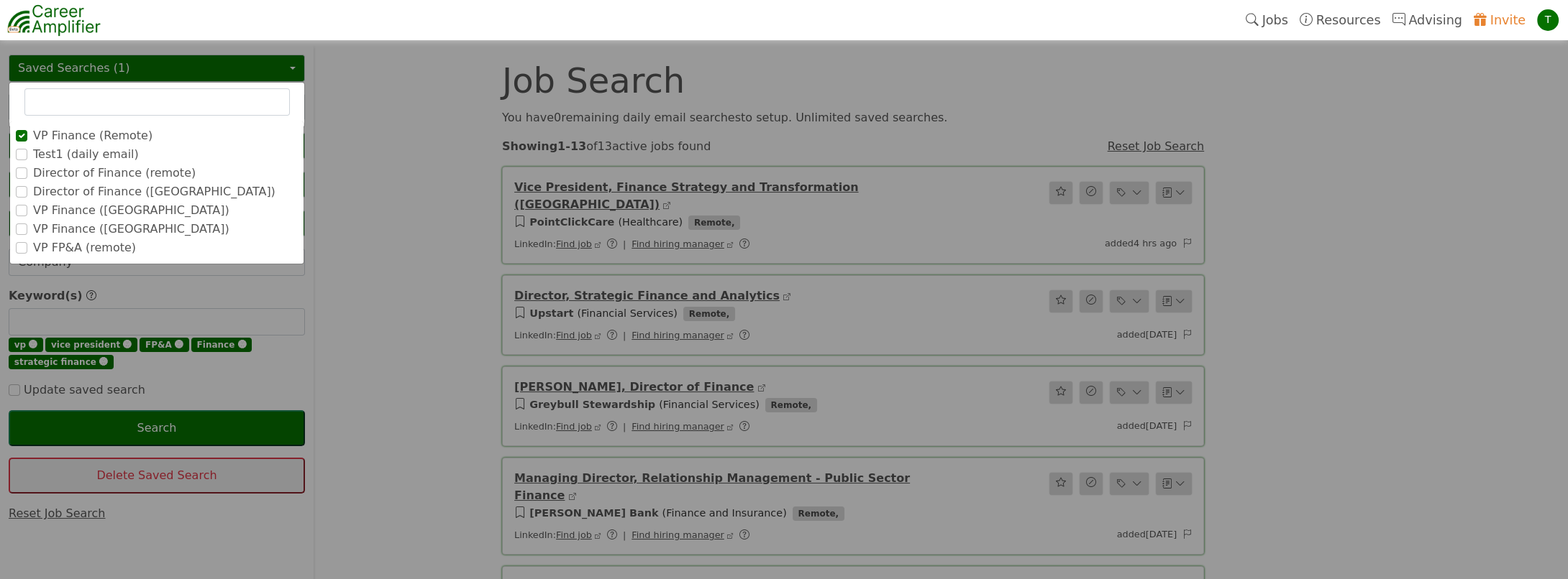
click at [81, 249] on label "VP FP&A (remote)" at bounding box center [84, 248] width 103 height 17
click at [0, 0] on input "VP FP&A (remote)" at bounding box center [0, 0] width 0 height 0
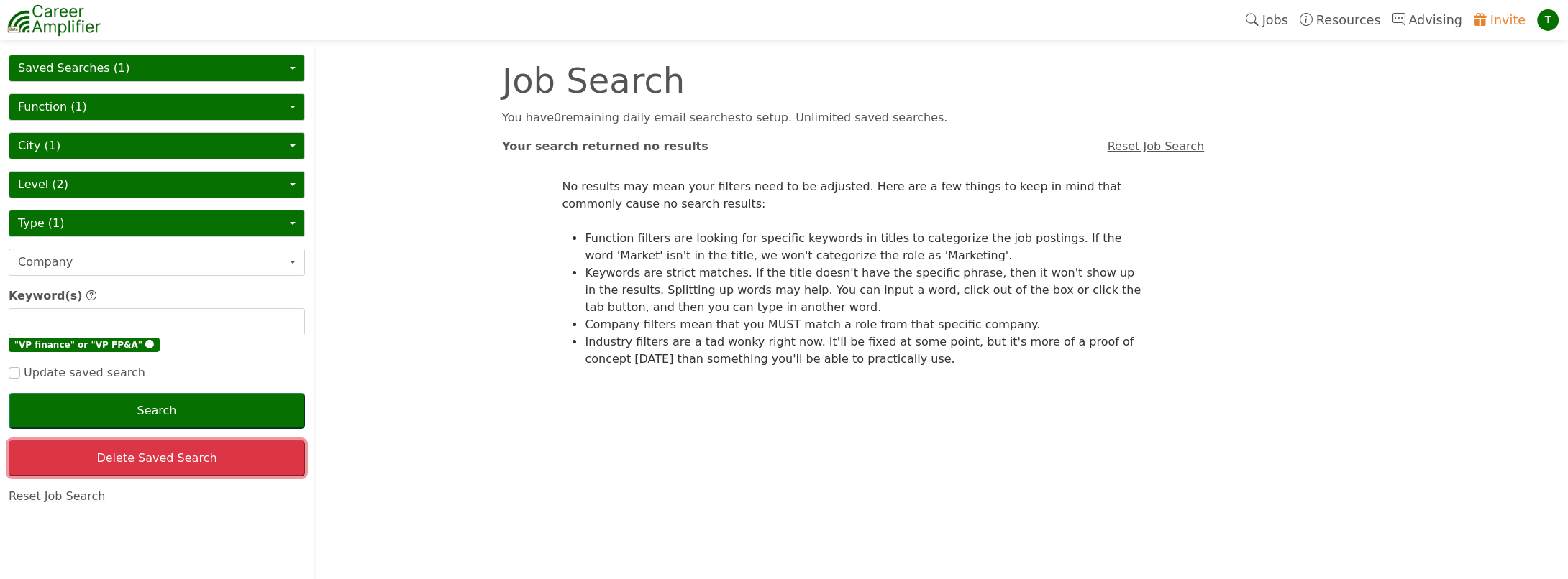
click at [158, 465] on button "Delete Saved Search" at bounding box center [157, 458] width 296 height 36
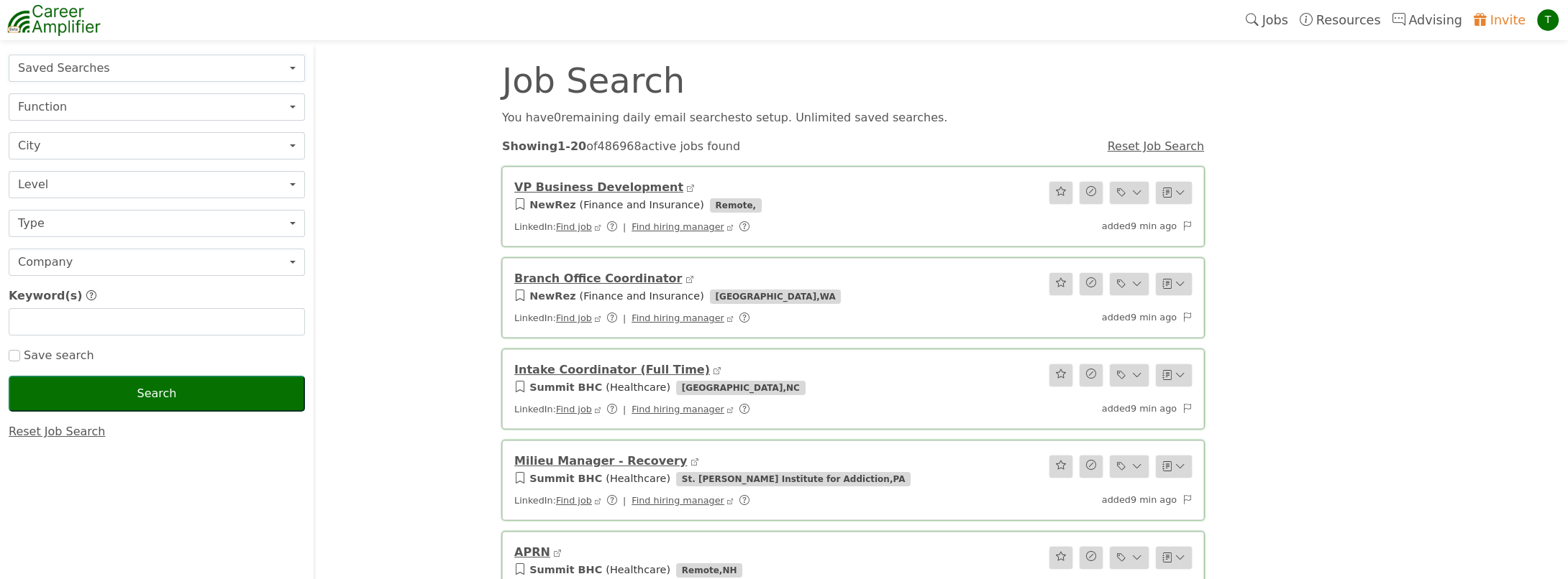
click at [94, 72] on button "Saved Searches" at bounding box center [157, 68] width 296 height 27
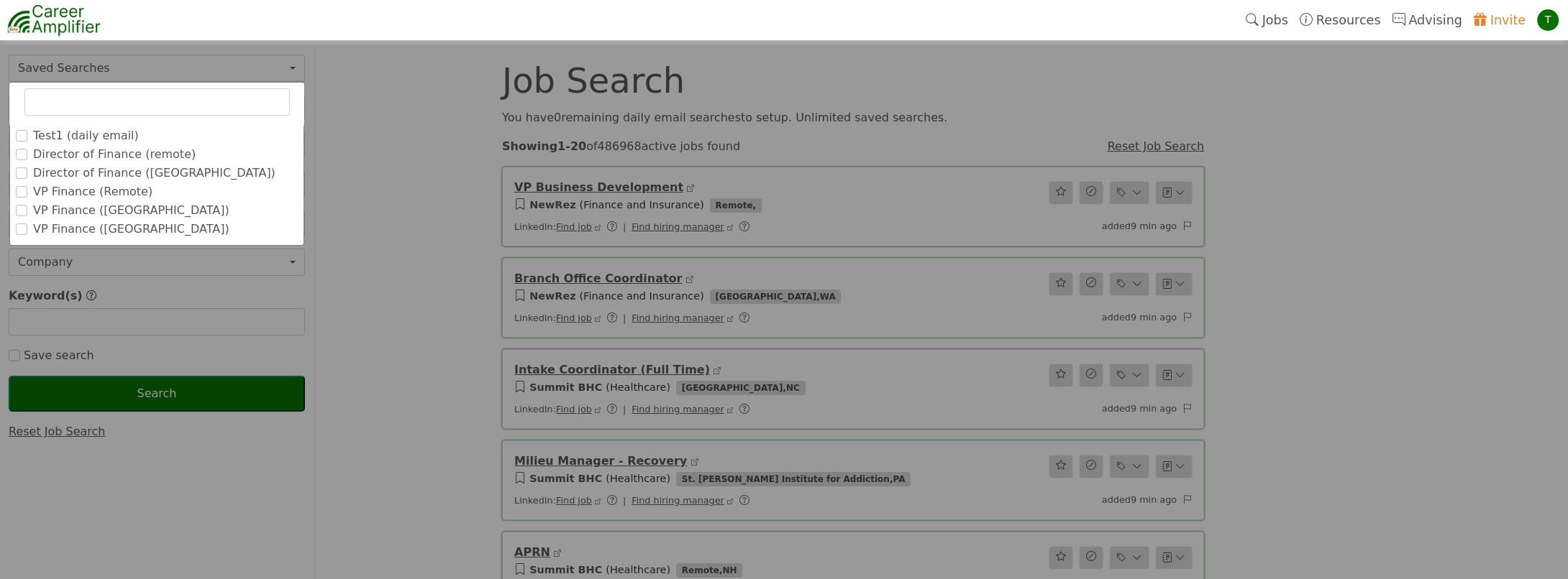
click at [98, 227] on label "VP Finance ([GEOGRAPHIC_DATA])" at bounding box center [131, 229] width 196 height 17
click at [0, 0] on input "VP Finance ([GEOGRAPHIC_DATA])" at bounding box center [0, 0] width 0 height 0
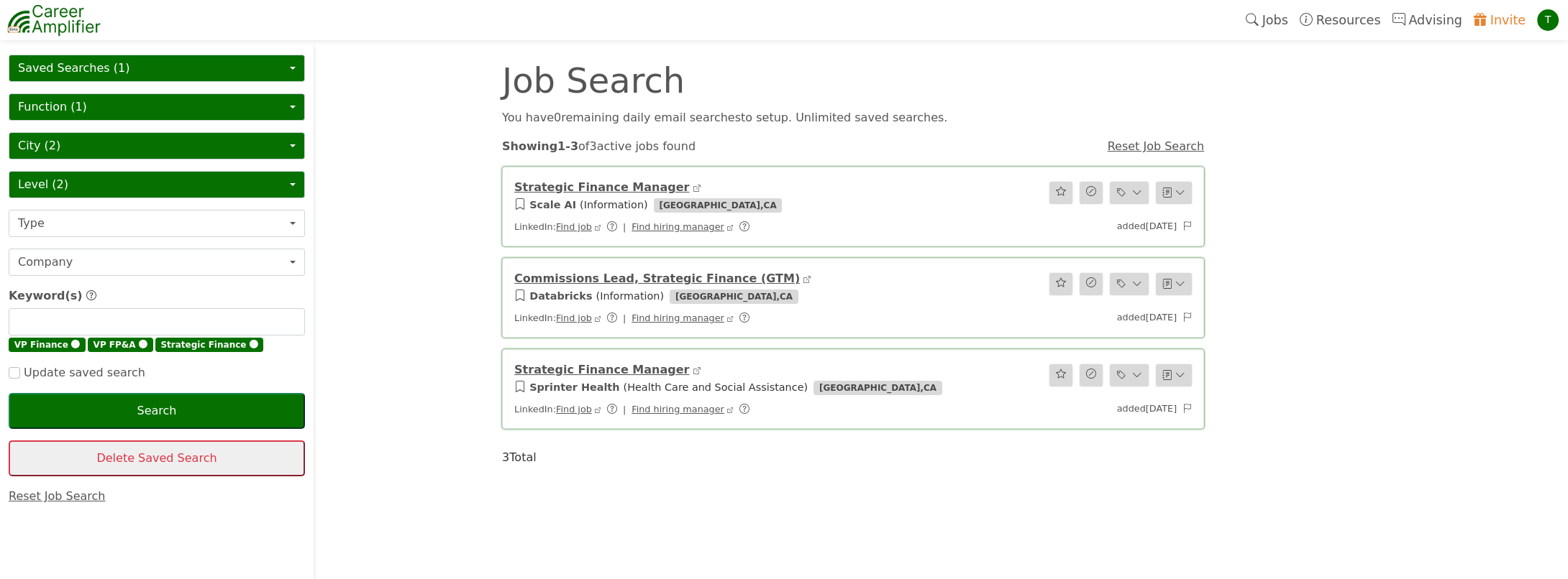
click at [71, 343] on span "🅧" at bounding box center [75, 345] width 8 height 10
click at [59, 342] on span "🅧" at bounding box center [63, 345] width 8 height 10
click at [43, 315] on input "text" at bounding box center [157, 322] width 296 height 27
type input "Finance"
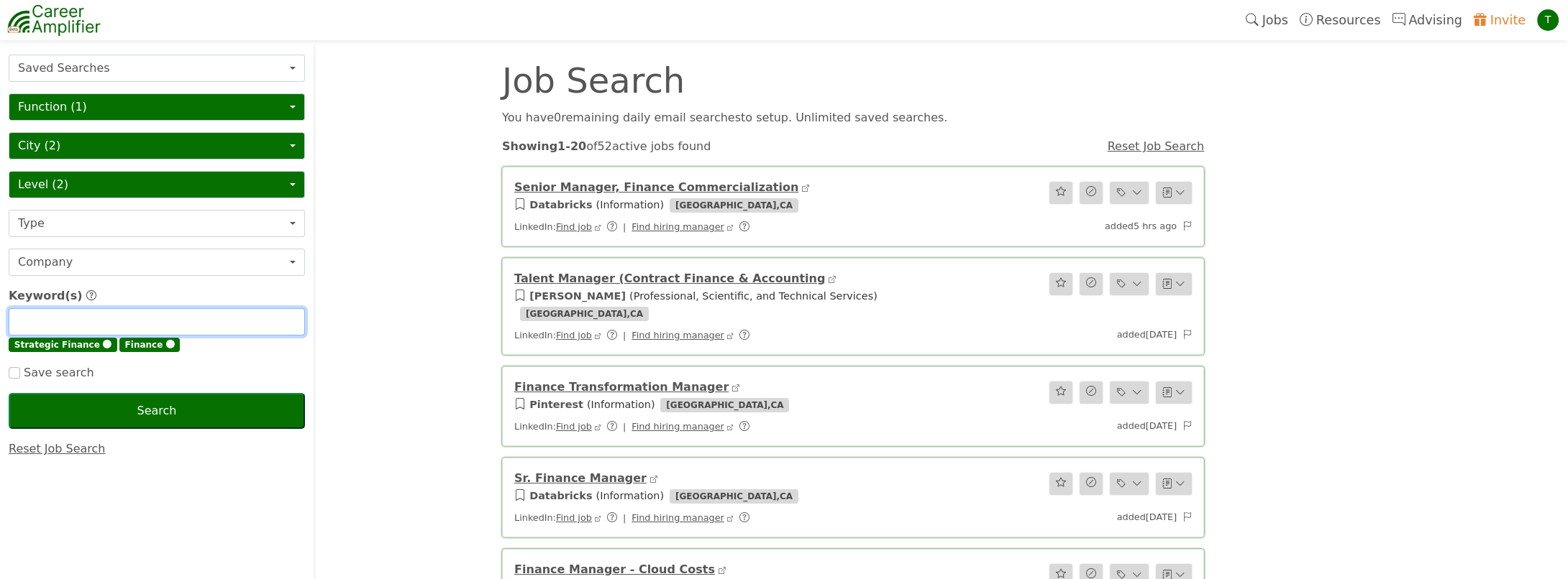
click at [75, 316] on input "text" at bounding box center [157, 322] width 296 height 27
type input "FP&A"
click at [68, 189] on button "Level (2)" at bounding box center [157, 184] width 296 height 27
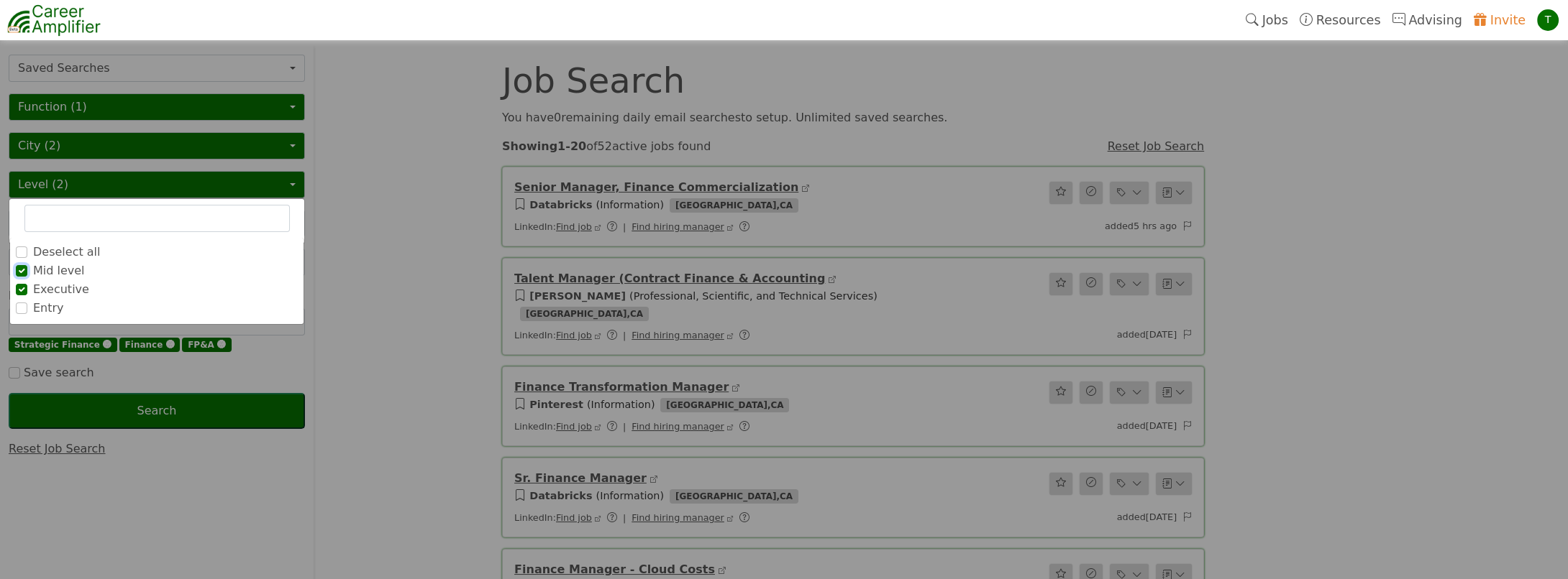
click at [25, 266] on input "Mid level" at bounding box center [22, 271] width 11 height 11
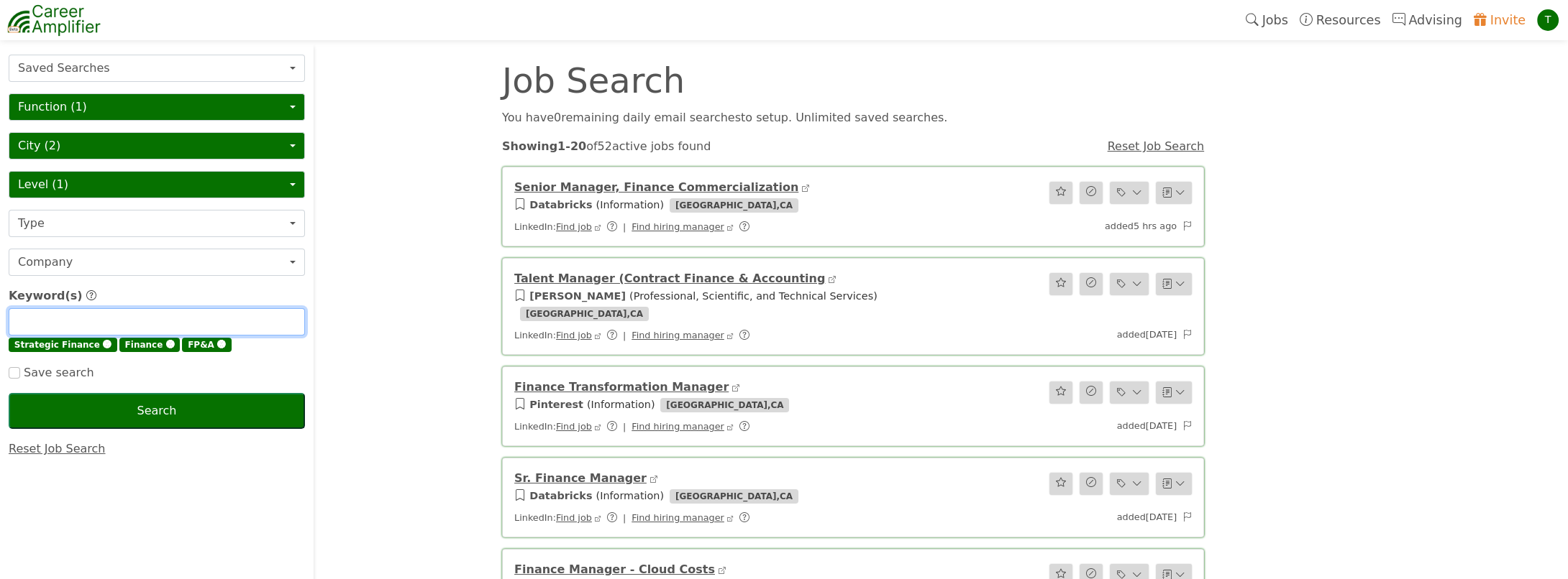
click at [96, 317] on input "text" at bounding box center [157, 322] width 296 height 27
type input "VP"
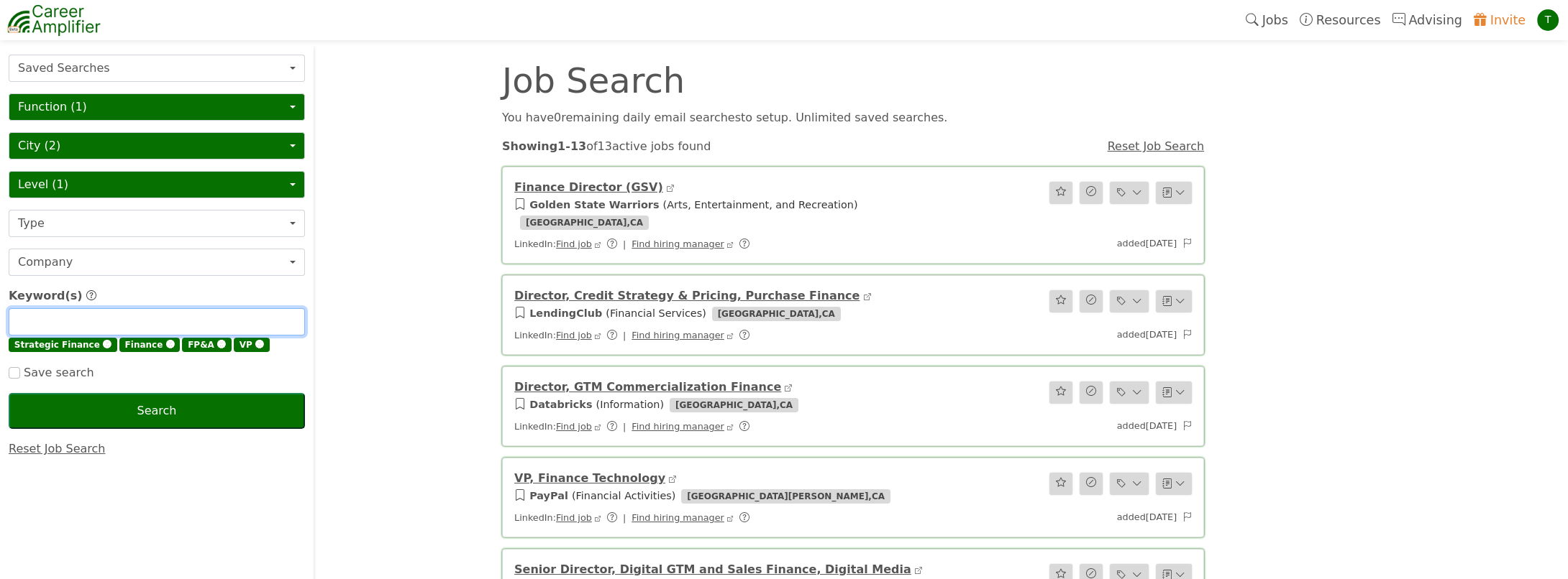
click at [108, 312] on input "text" at bounding box center [157, 322] width 296 height 27
type input "Vice President"
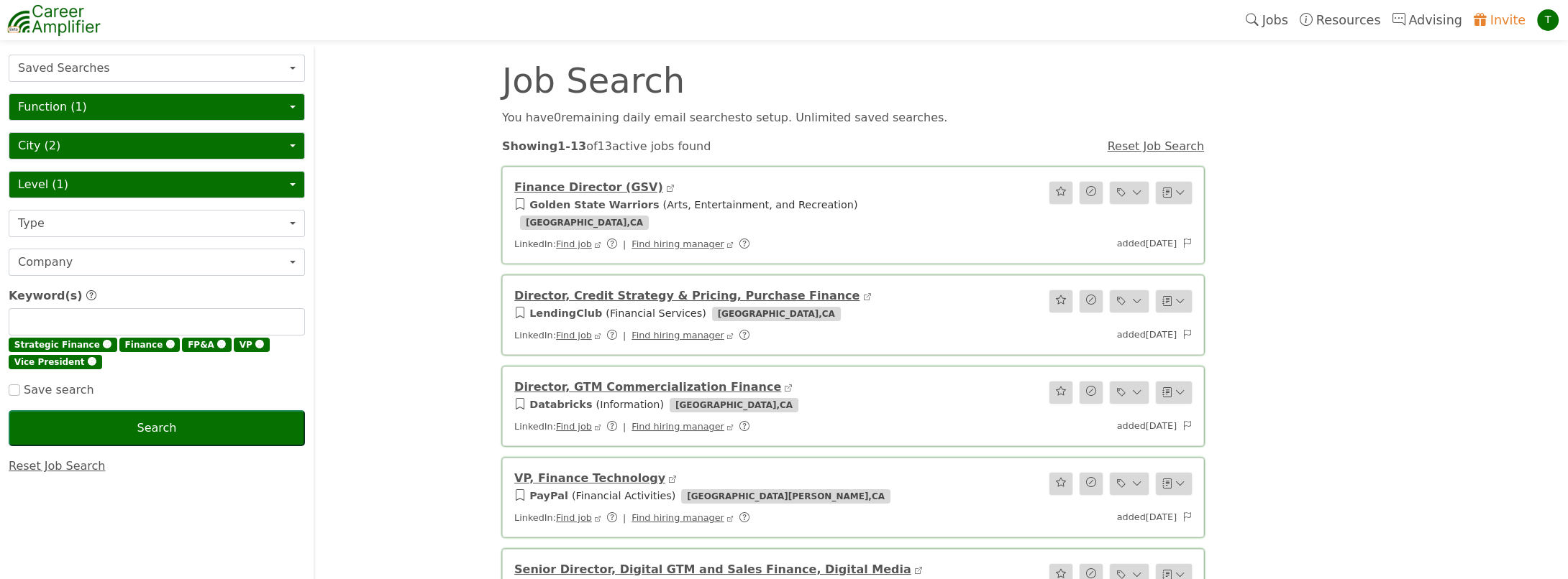
click at [65, 141] on button "City (2)" at bounding box center [157, 145] width 296 height 27
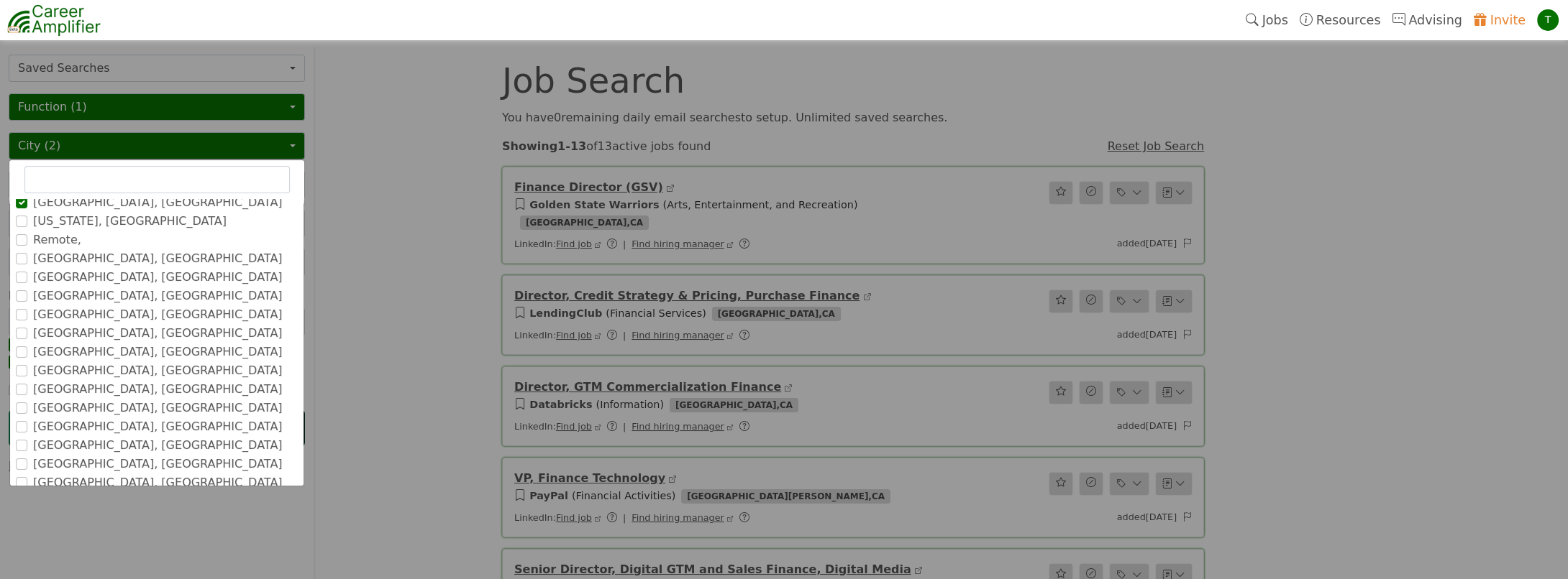
scroll to position [47, 0]
click at [48, 177] on input "text" at bounding box center [157, 179] width 265 height 27
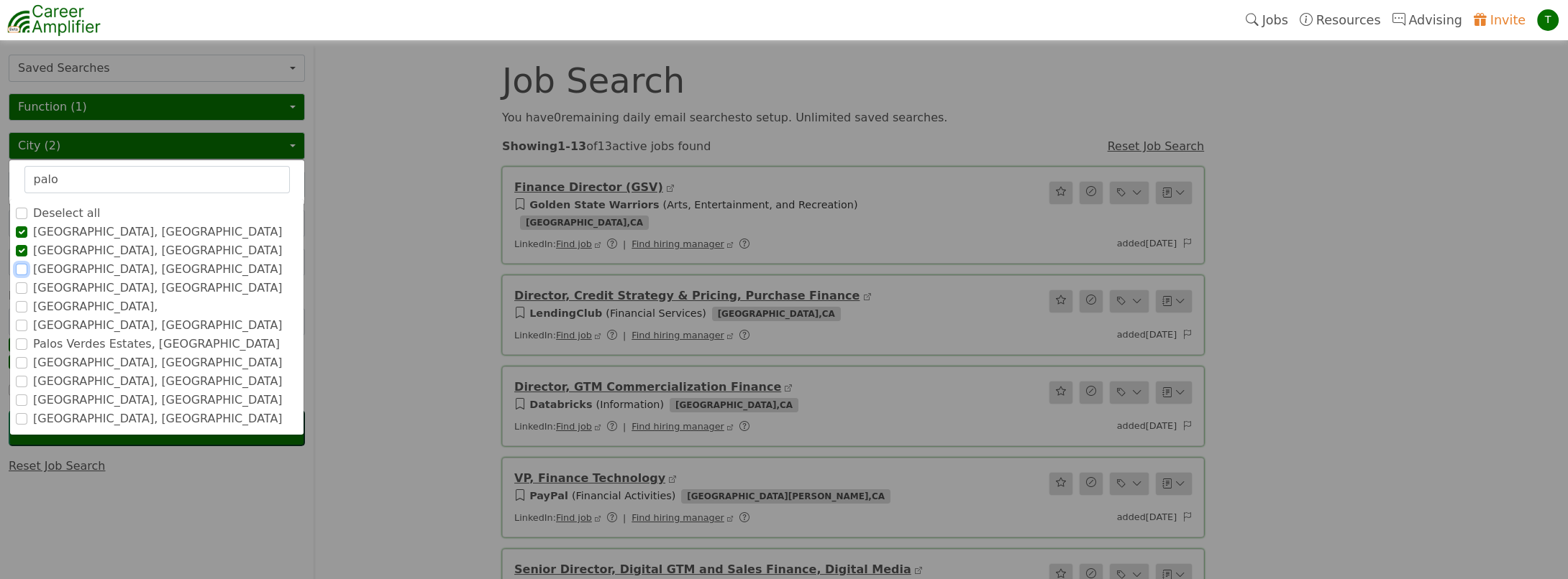
click at [21, 269] on input "[GEOGRAPHIC_DATA], [GEOGRAPHIC_DATA]" at bounding box center [22, 270] width 11 height 11
drag, startPoint x: 78, startPoint y: 175, endPoint x: 0, endPoint y: 172, distance: 78.1
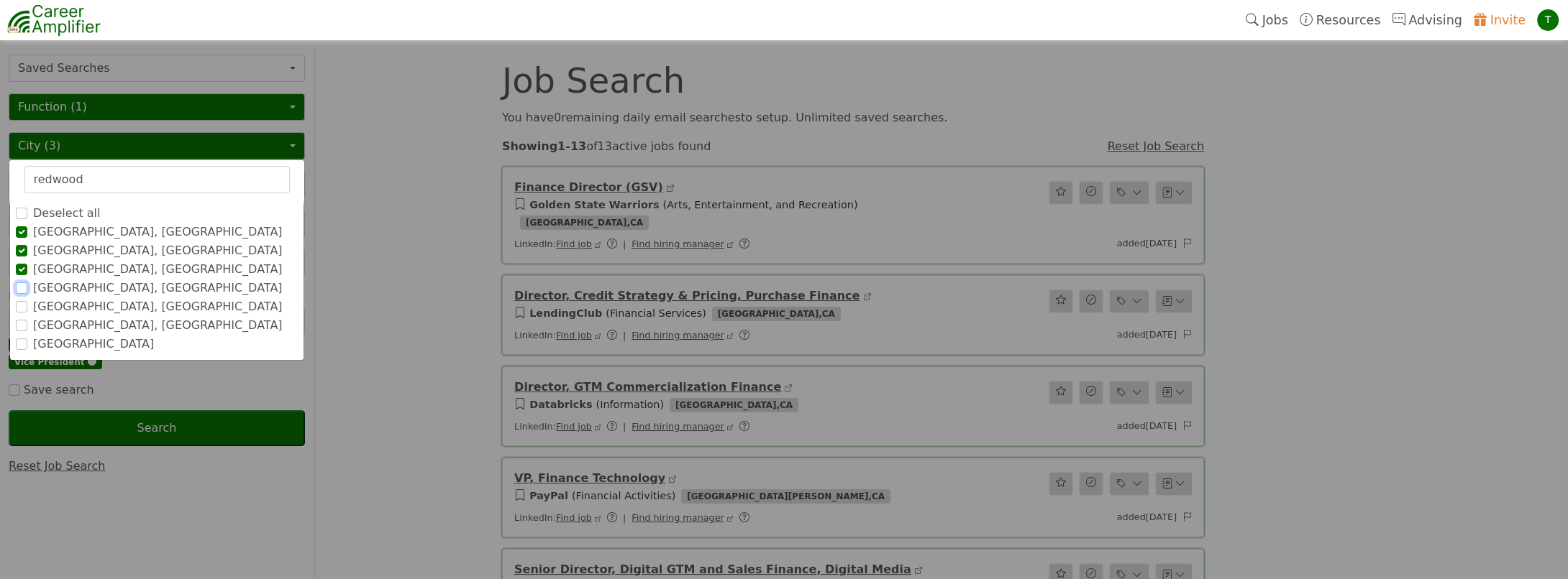
click at [22, 283] on input "[GEOGRAPHIC_DATA], [GEOGRAPHIC_DATA]" at bounding box center [22, 289] width 11 height 11
drag, startPoint x: 95, startPoint y: 177, endPoint x: -3, endPoint y: 159, distance: 99.6
click at [10, 306] on li "[GEOGRAPHIC_DATA], [GEOGRAPHIC_DATA]" at bounding box center [157, 306] width 293 height 17
click at [23, 306] on input "[GEOGRAPHIC_DATA], [GEOGRAPHIC_DATA]" at bounding box center [22, 306] width 11 height 11
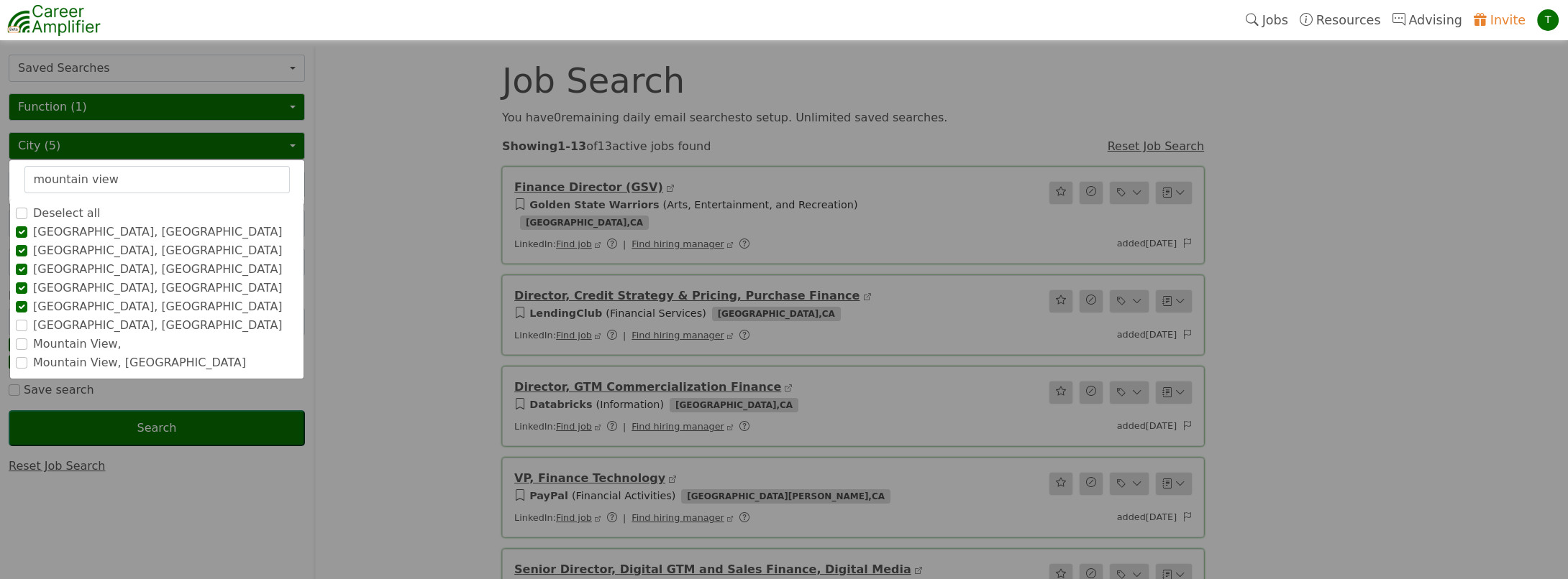
drag, startPoint x: 120, startPoint y: 182, endPoint x: 2, endPoint y: 164, distance: 119.4
click at [8, 159] on div "City (5) mountain view Deselect all San Francisco, CA San Jose, CA Mountain Vie…" at bounding box center [157, 145] width 296 height 27
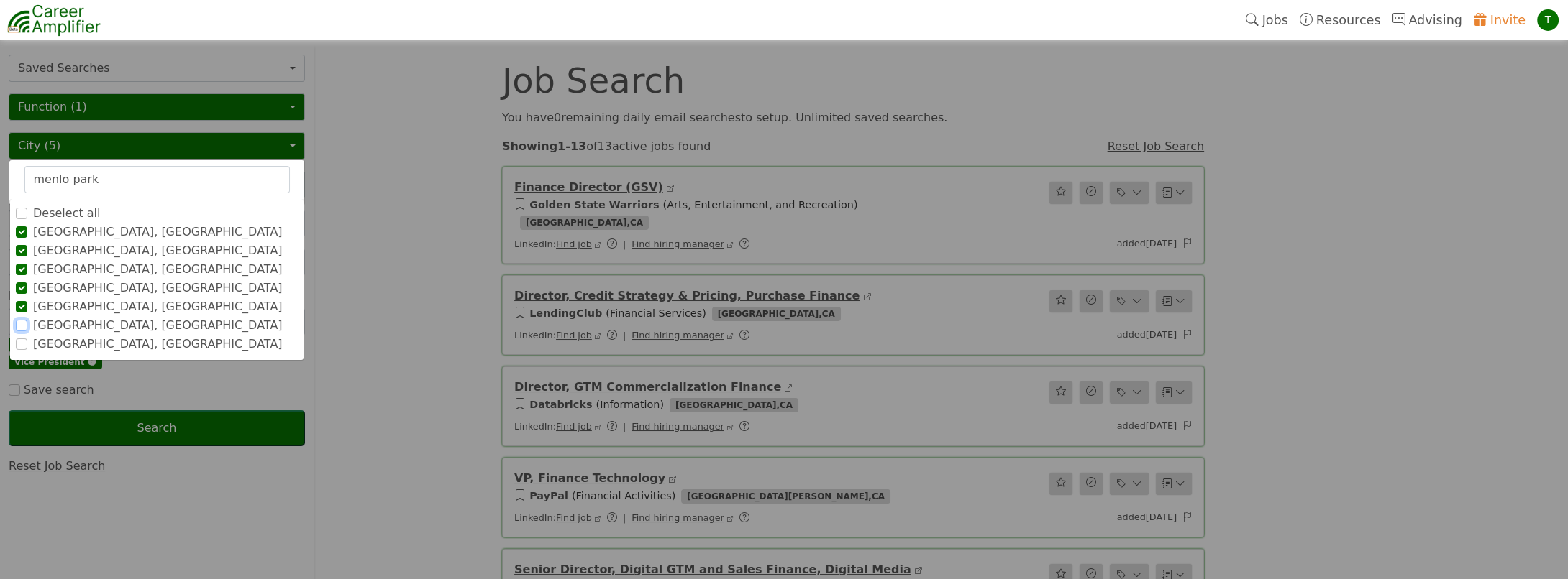
click at [21, 326] on input "[GEOGRAPHIC_DATA], [GEOGRAPHIC_DATA]" at bounding box center [22, 325] width 11 height 11
drag, startPoint x: 106, startPoint y: 177, endPoint x: 0, endPoint y: 158, distance: 107.7
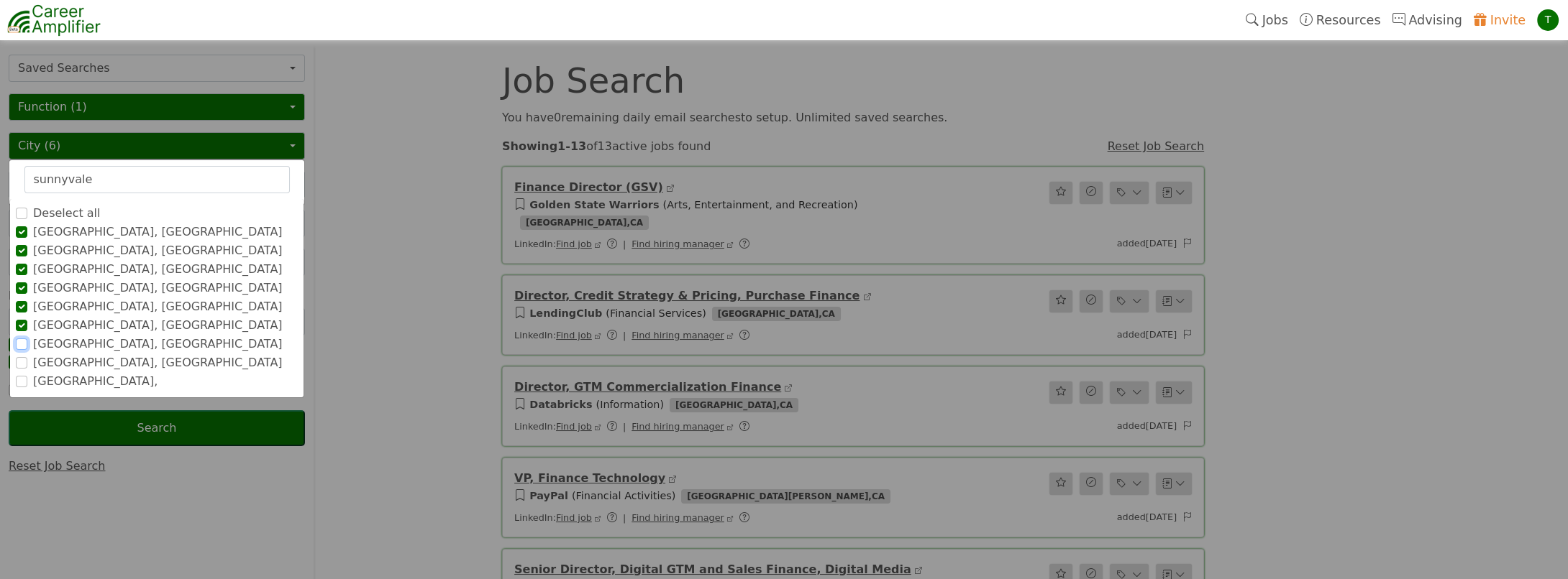
click at [22, 346] on input "[GEOGRAPHIC_DATA], [GEOGRAPHIC_DATA]" at bounding box center [22, 344] width 11 height 11
drag, startPoint x: 96, startPoint y: 175, endPoint x: 0, endPoint y: 135, distance: 104.0
click at [18, 361] on input "[GEOGRAPHIC_DATA], [GEOGRAPHIC_DATA]" at bounding box center [22, 363] width 11 height 11
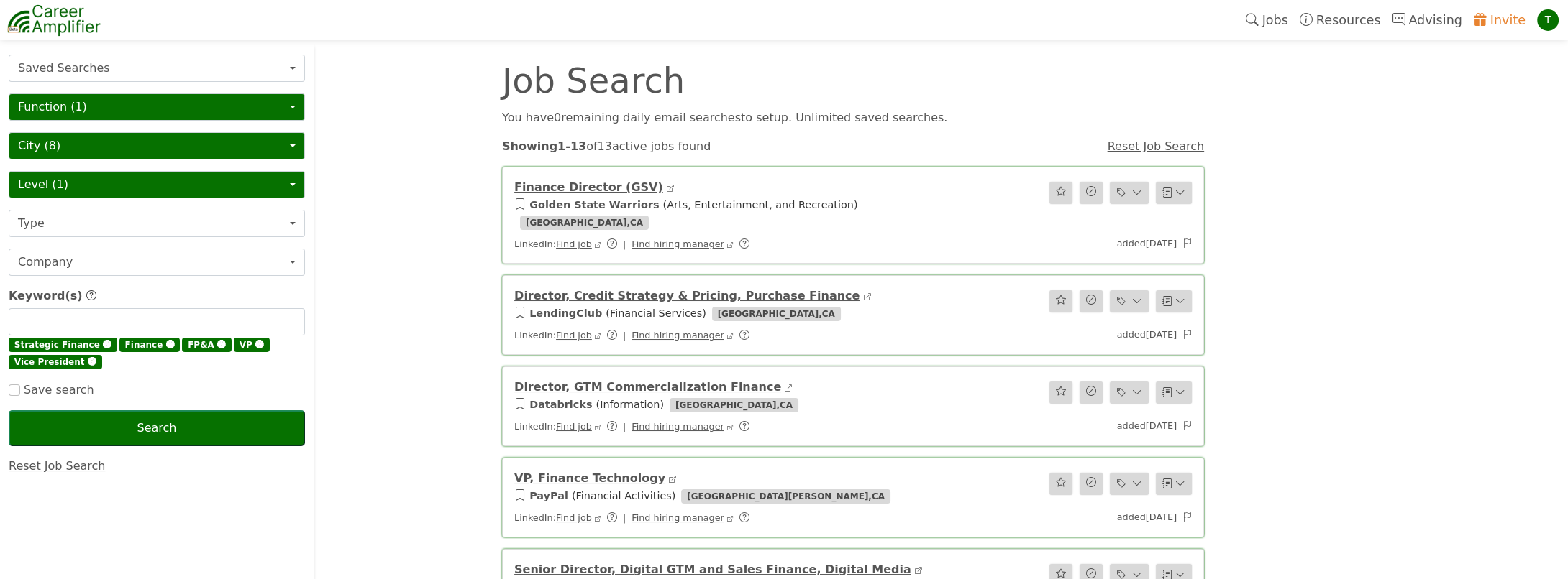
drag, startPoint x: 158, startPoint y: 429, endPoint x: -3, endPoint y: 361, distance: 174.8
click at [18, 390] on input "checkbox" at bounding box center [14, 390] width 11 height 11
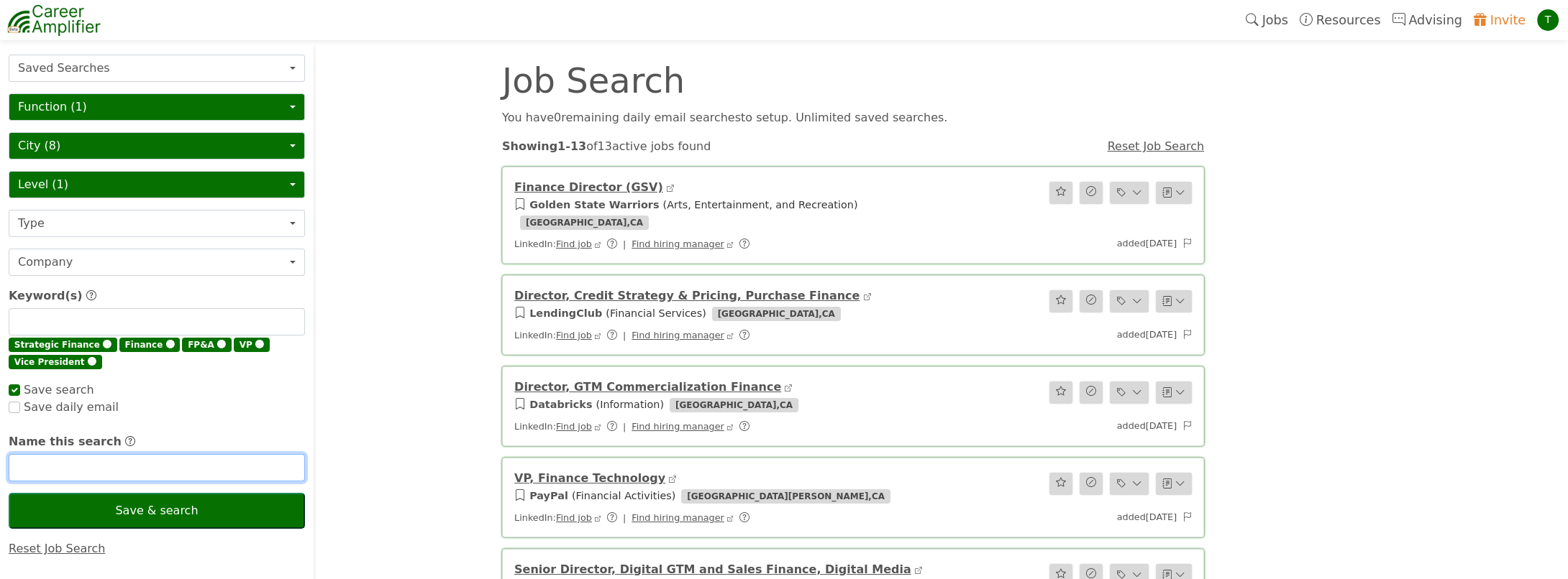
click at [58, 460] on input "text" at bounding box center [157, 468] width 296 height 27
checkbox input "true"
type input "VP Finance ([GEOGRAPHIC_DATA])"
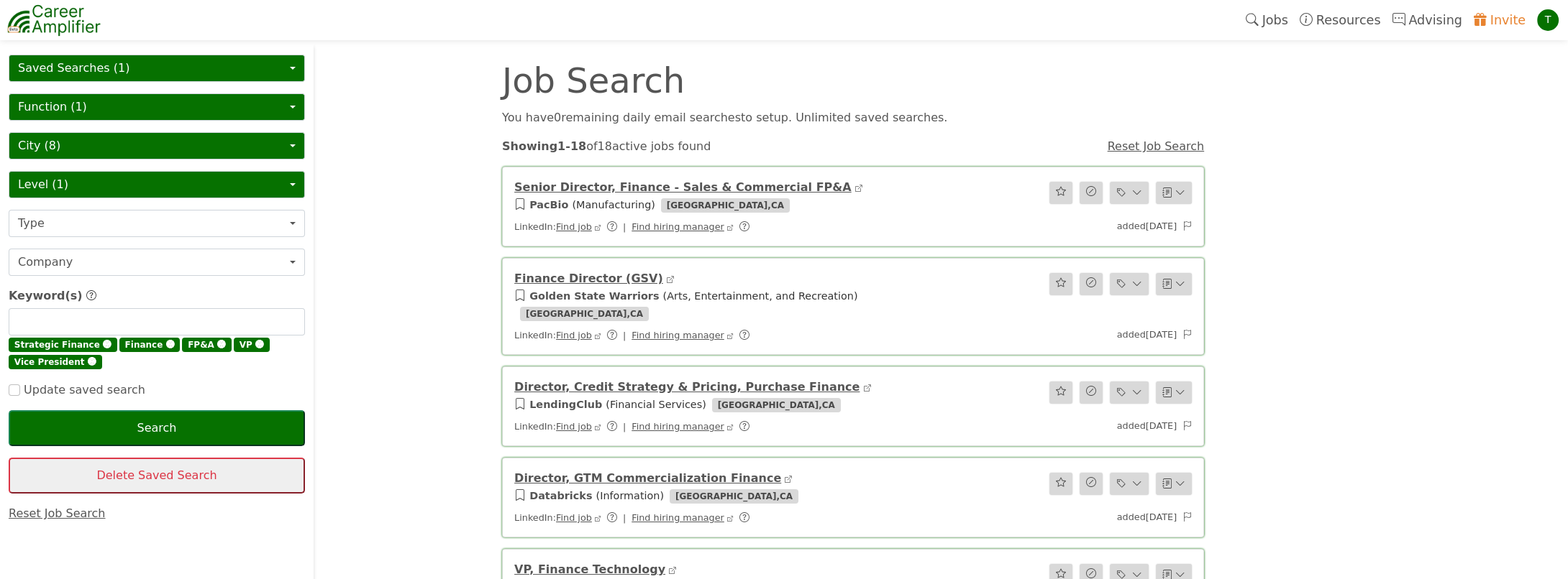
click at [88, 360] on span "🅧" at bounding box center [92, 362] width 8 height 10
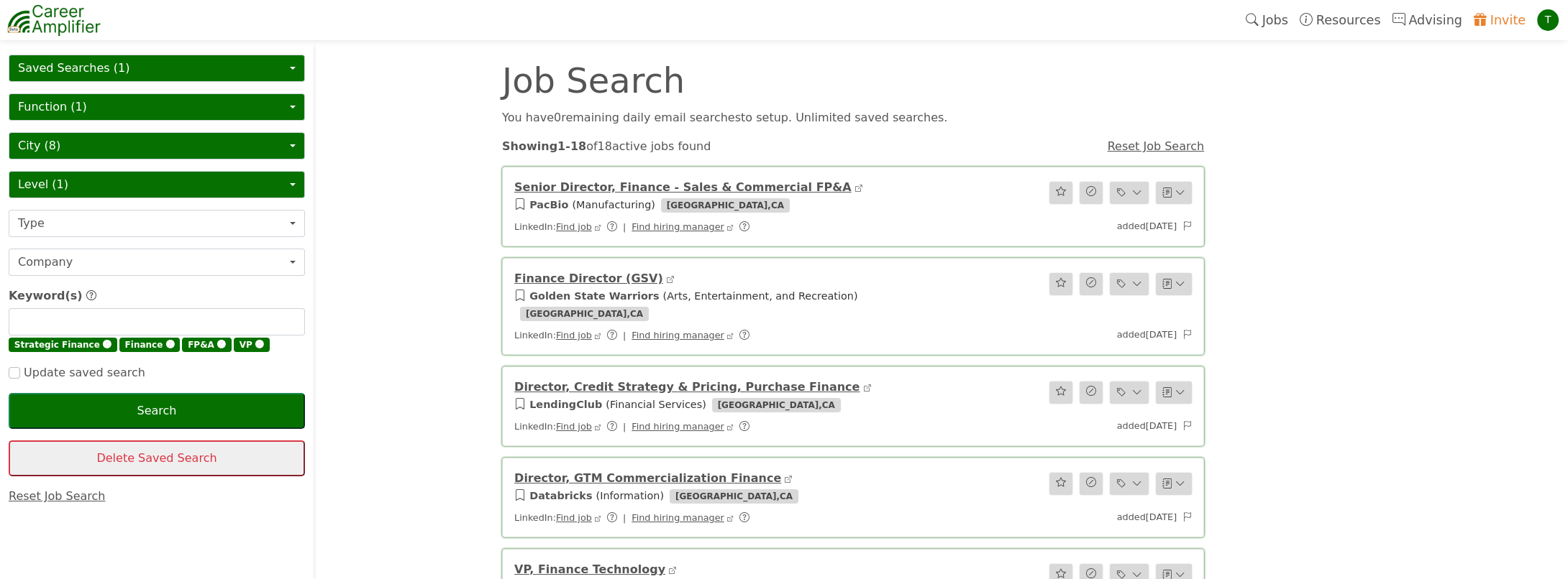
click at [256, 341] on span "🅧" at bounding box center [259, 345] width 8 height 10
click at [34, 323] on input "text" at bounding box center [157, 322] width 296 height 27
type input "Director"
click at [20, 368] on input "checkbox" at bounding box center [14, 373] width 11 height 11
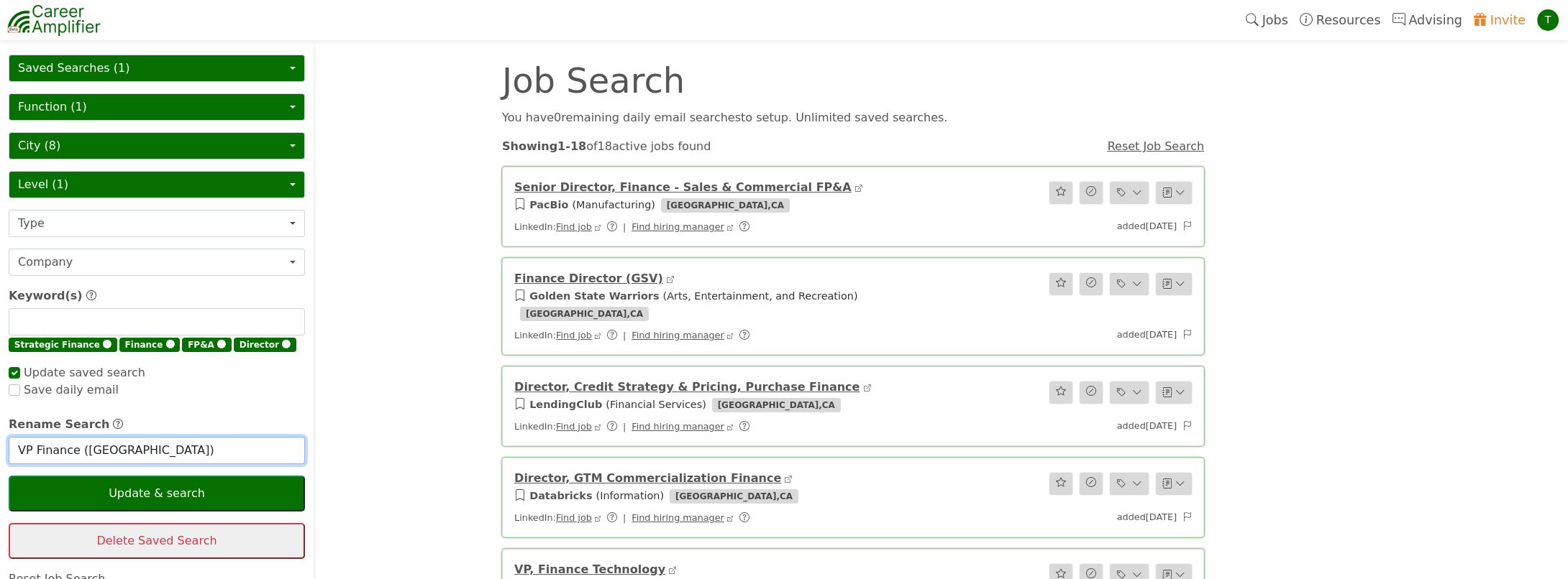
checkbox input "true"
drag, startPoint x: 30, startPoint y: 443, endPoint x: -3, endPoint y: 440, distance: 33.1
type input "Director Finance ([GEOGRAPHIC_DATA])"
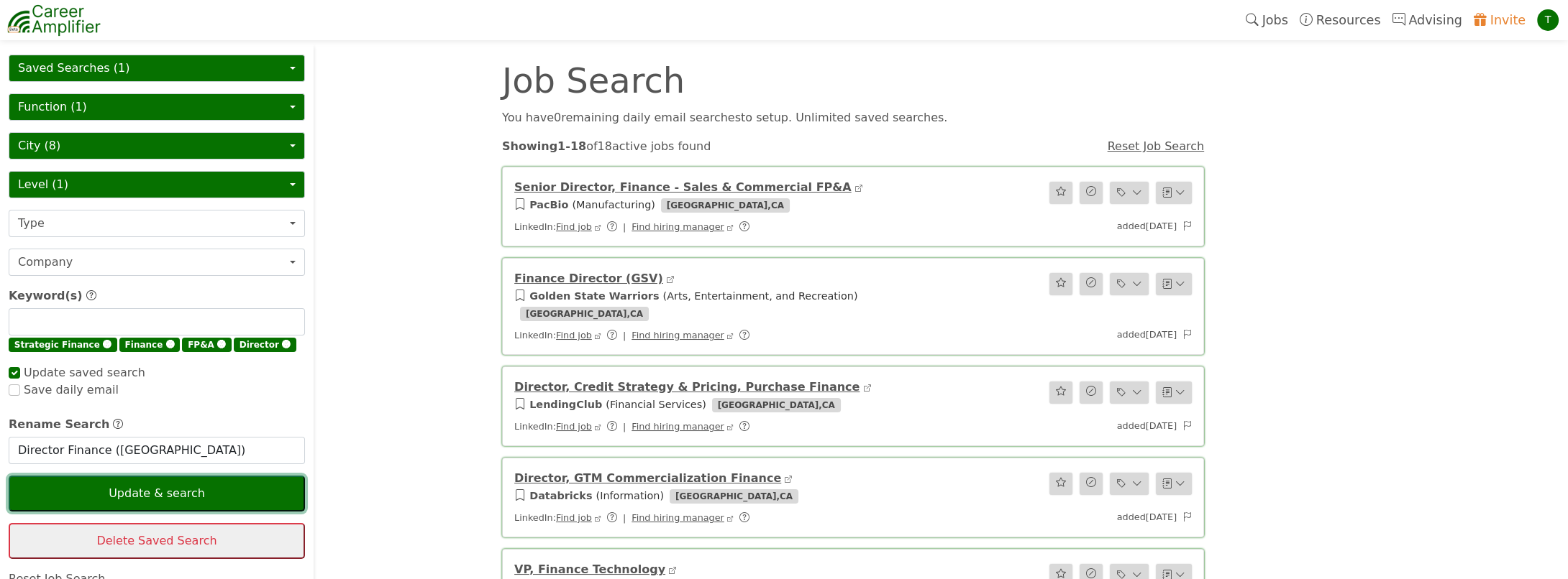
click at [150, 489] on button "Update & search" at bounding box center [157, 494] width 296 height 36
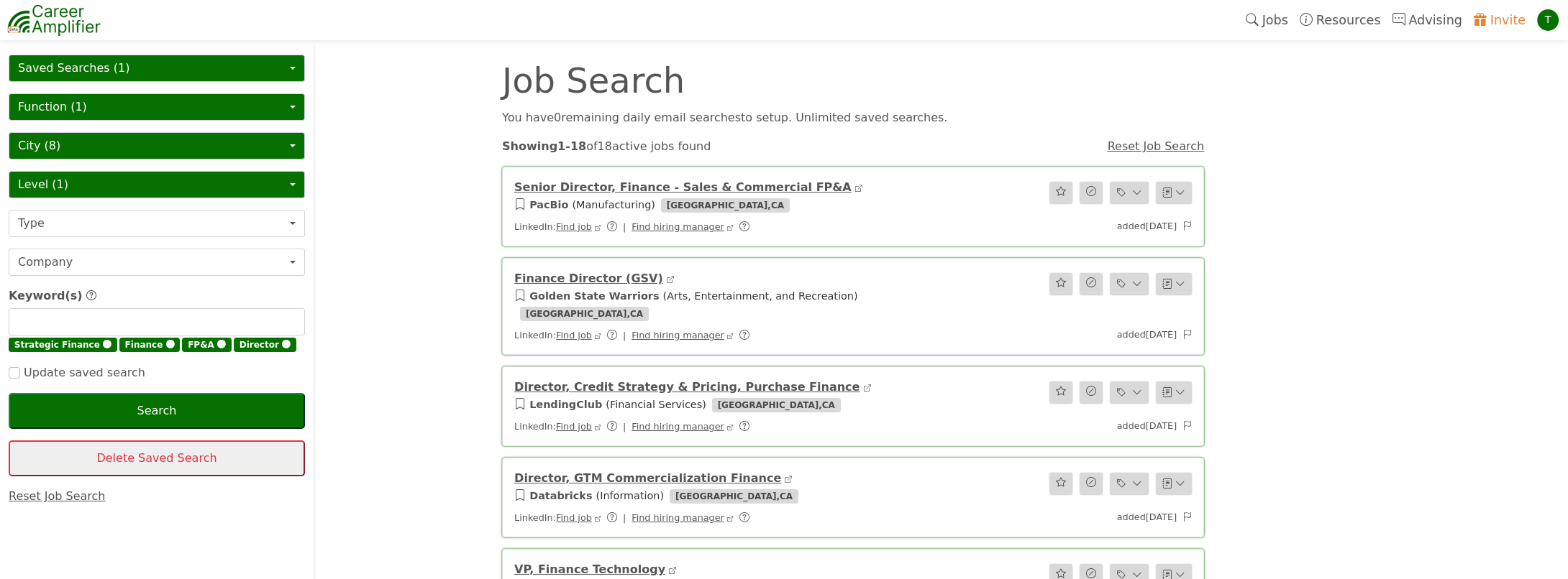
click at [62, 491] on link "Reset Job Search" at bounding box center [57, 496] width 97 height 13
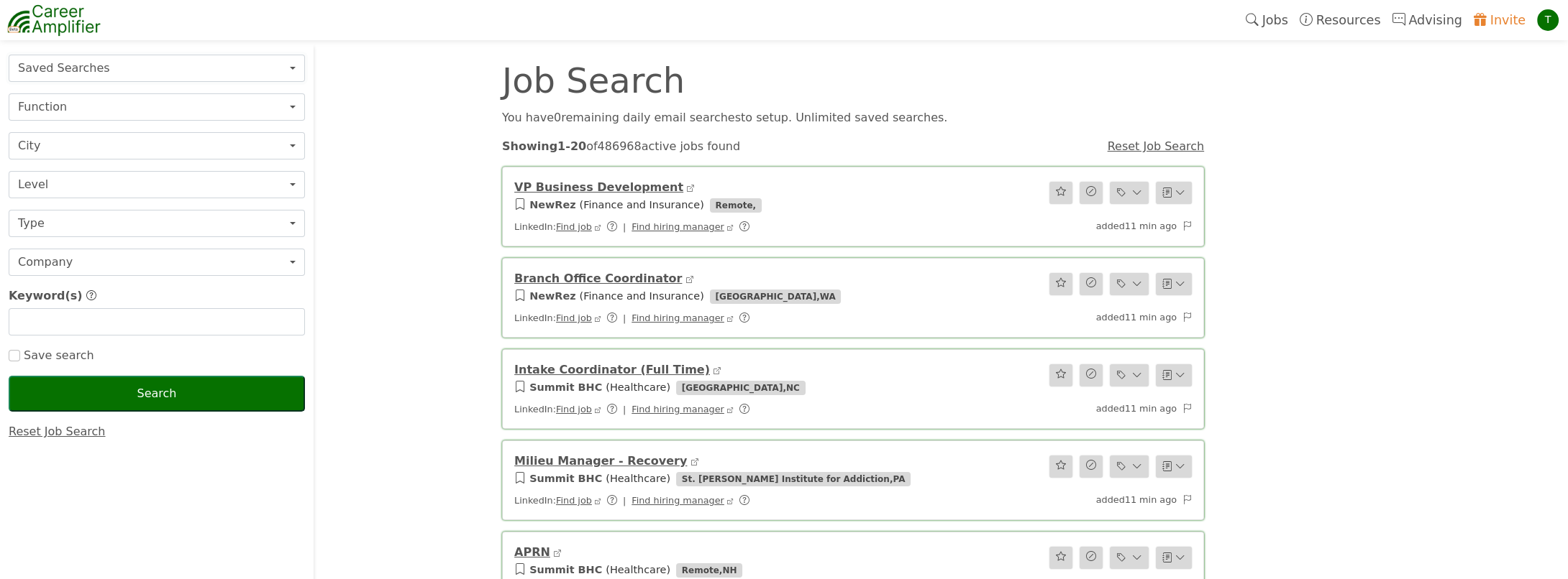
click at [88, 68] on button "Saved Searches" at bounding box center [157, 68] width 296 height 27
click at [72, 103] on button "Function" at bounding box center [157, 107] width 296 height 27
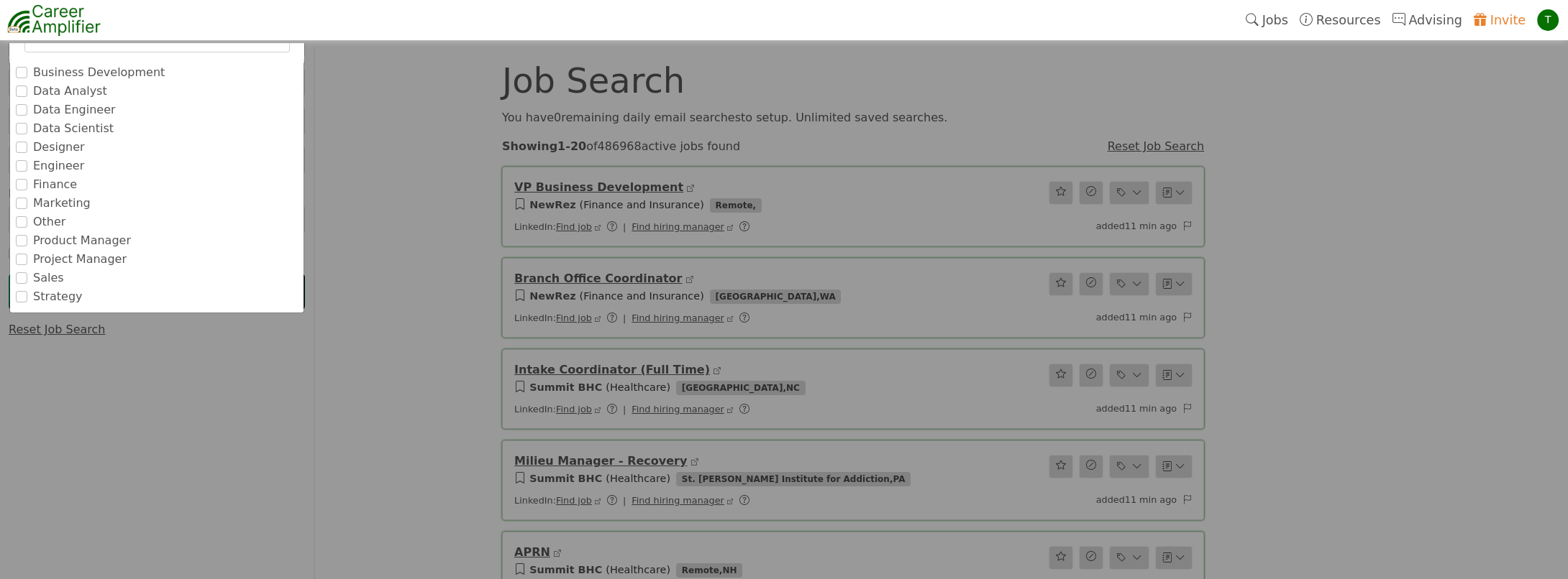
scroll to position [138, 0]
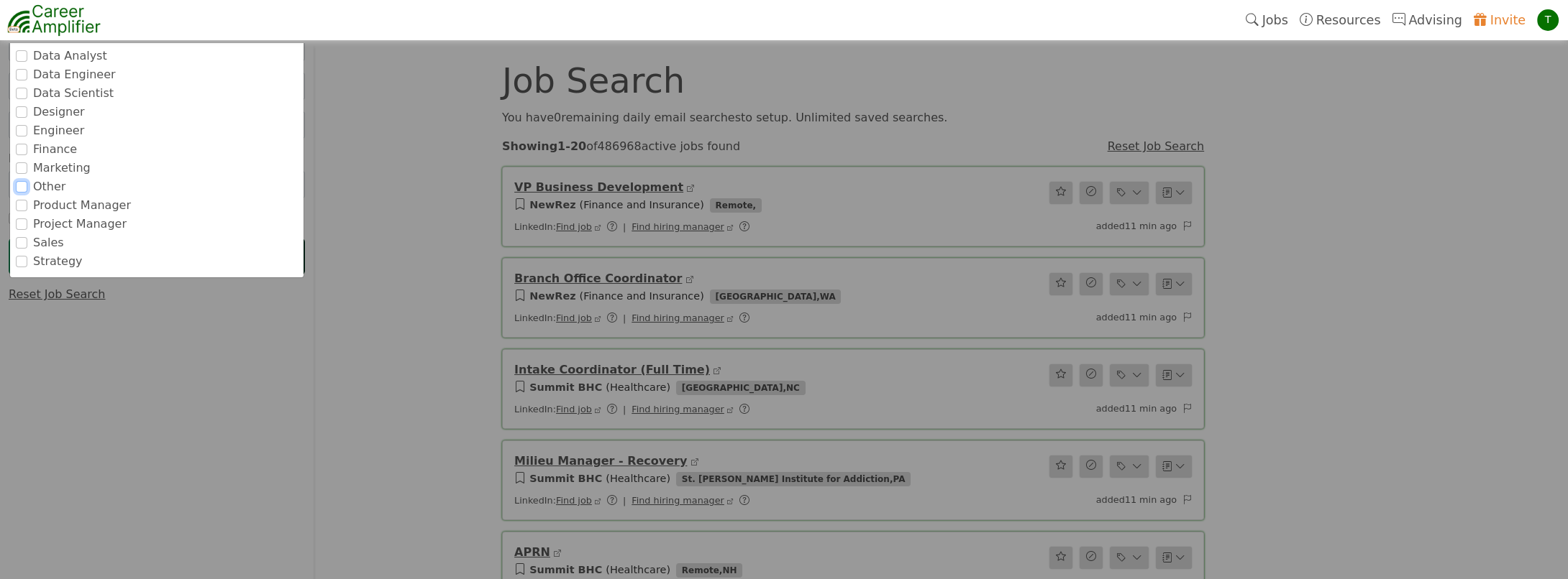
click at [17, 185] on input "Other" at bounding box center [22, 187] width 11 height 11
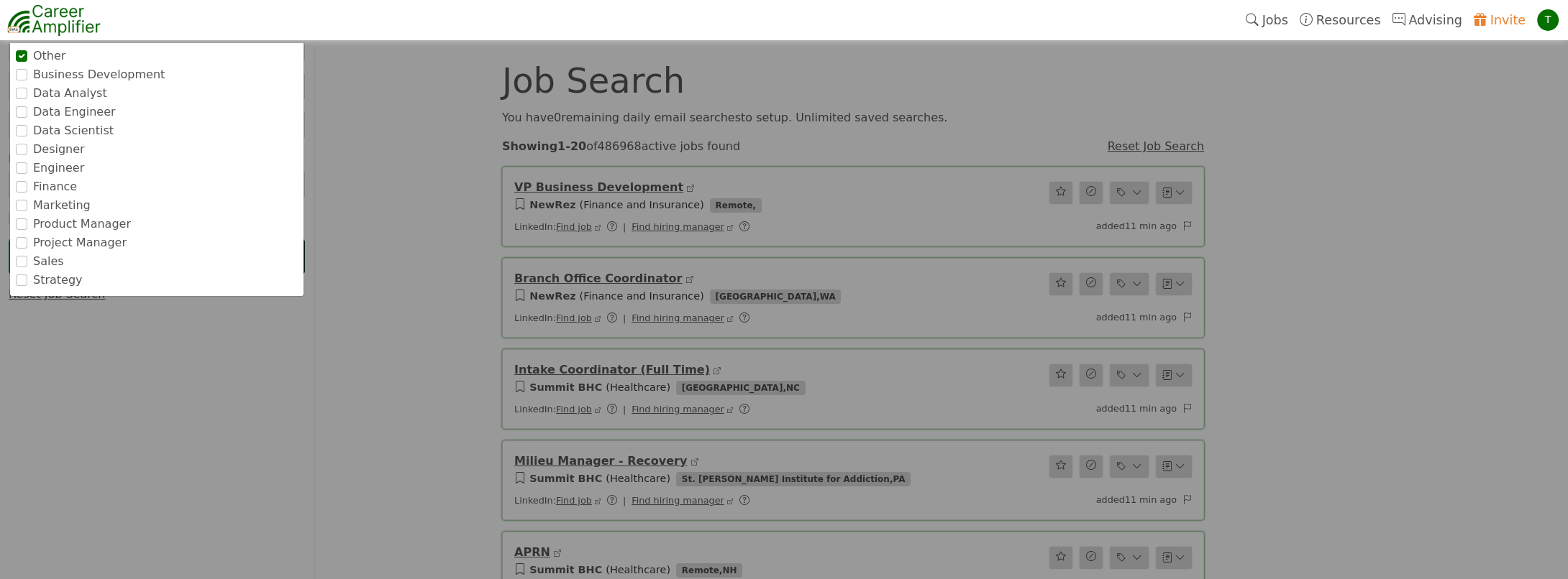
scroll to position [0, 0]
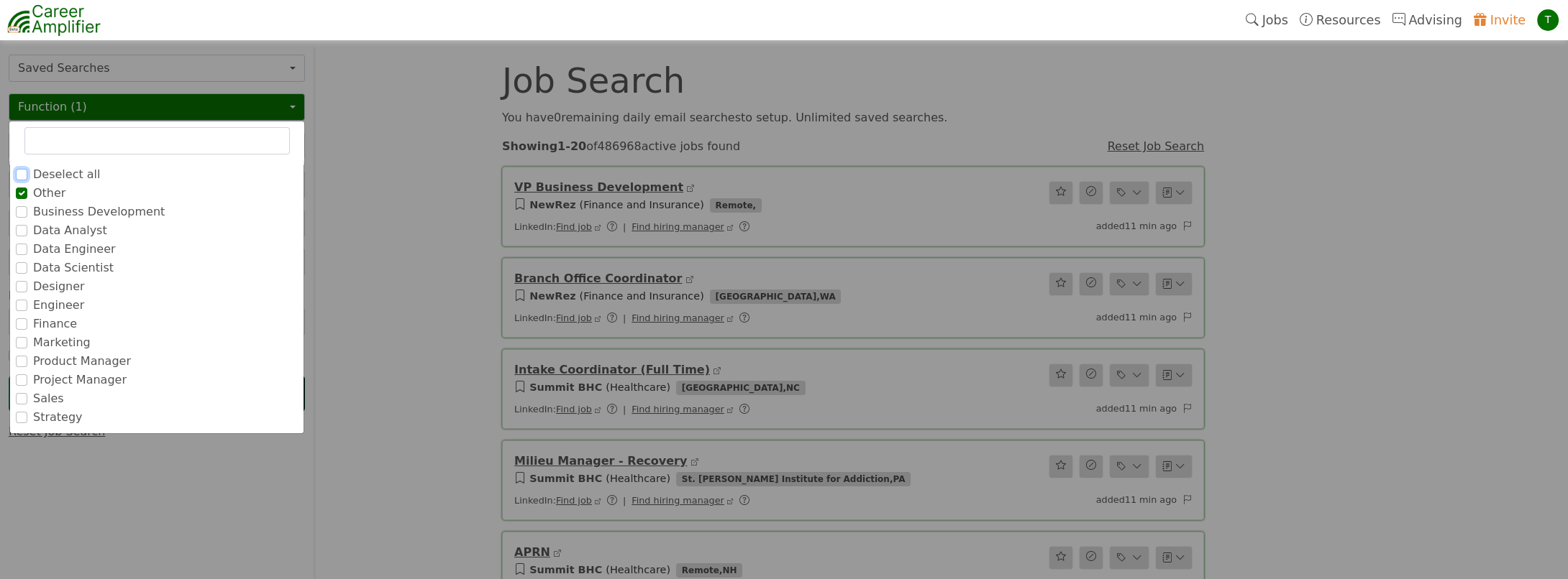
click at [16, 174] on input "Deselect all" at bounding box center [22, 174] width 11 height 11
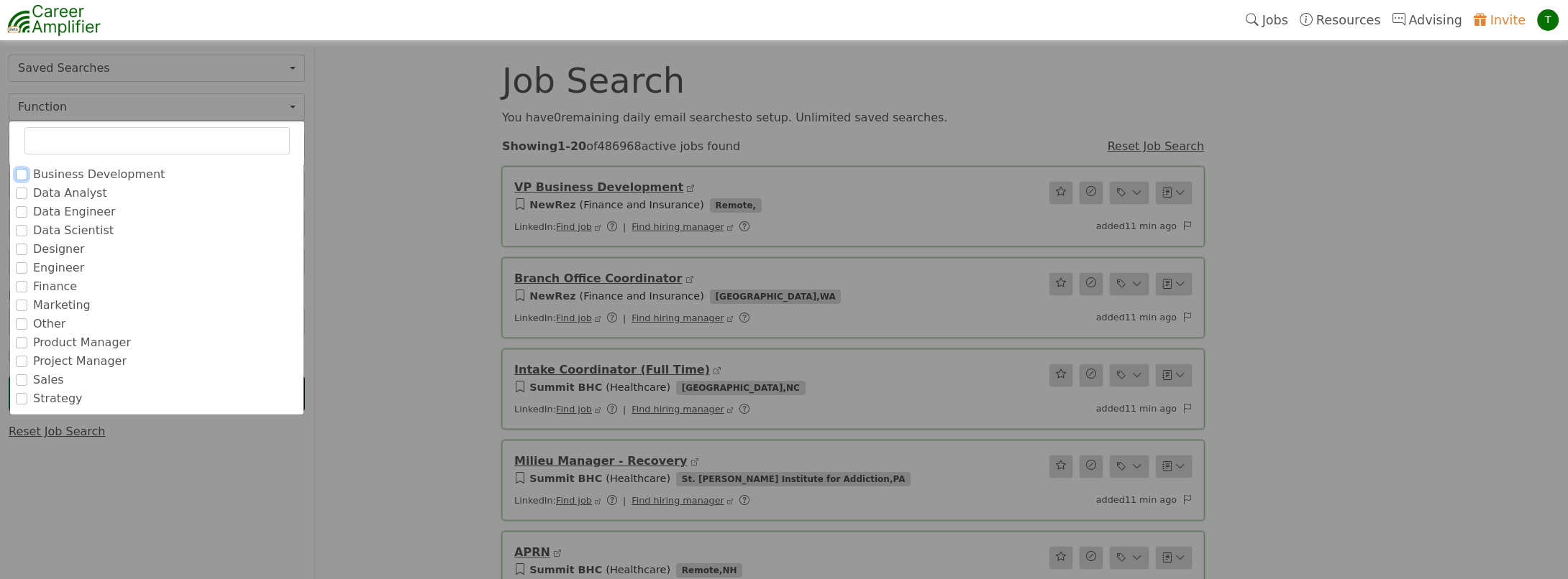
click at [20, 174] on input "Business Development" at bounding box center [22, 174] width 11 height 11
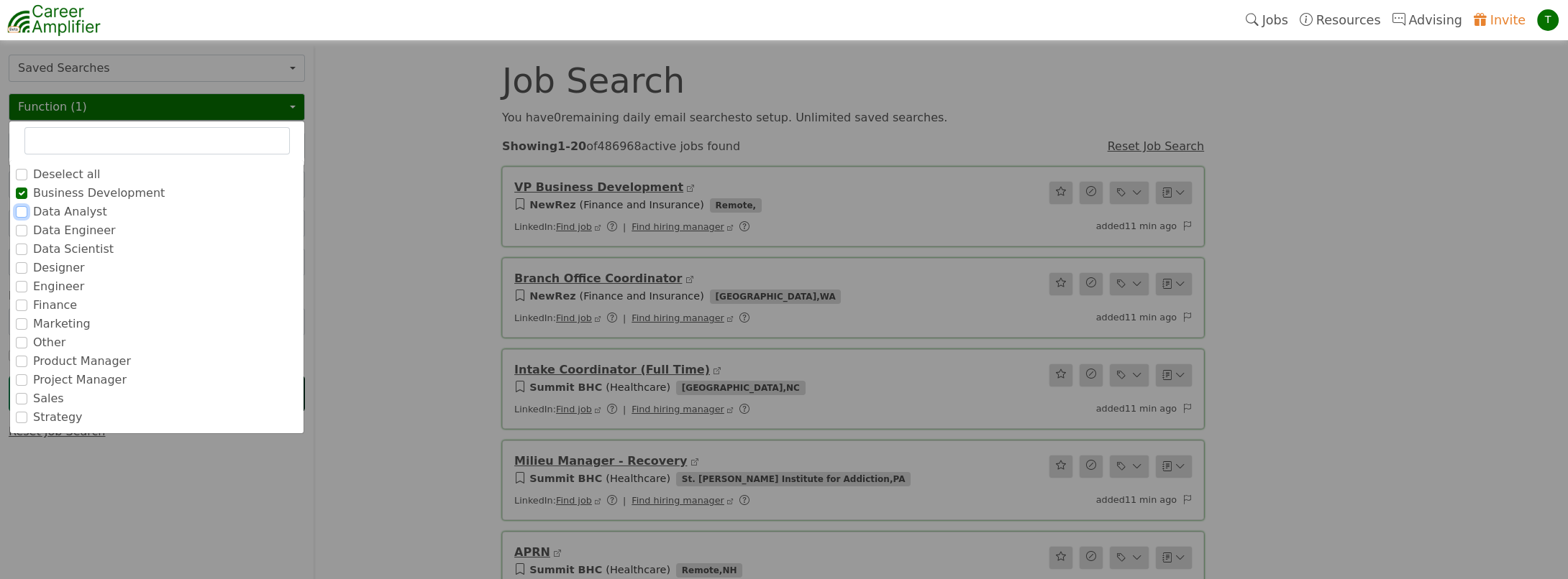
click at [24, 208] on input "Data Analyst" at bounding box center [22, 212] width 11 height 11
click at [23, 226] on input "Data Engineer" at bounding box center [22, 231] width 11 height 11
click at [17, 259] on div "Designer" at bounding box center [157, 268] width 282 height 17
click at [21, 268] on input "Designer" at bounding box center [22, 268] width 11 height 11
click at [21, 250] on input "Designer" at bounding box center [22, 249] width 11 height 11
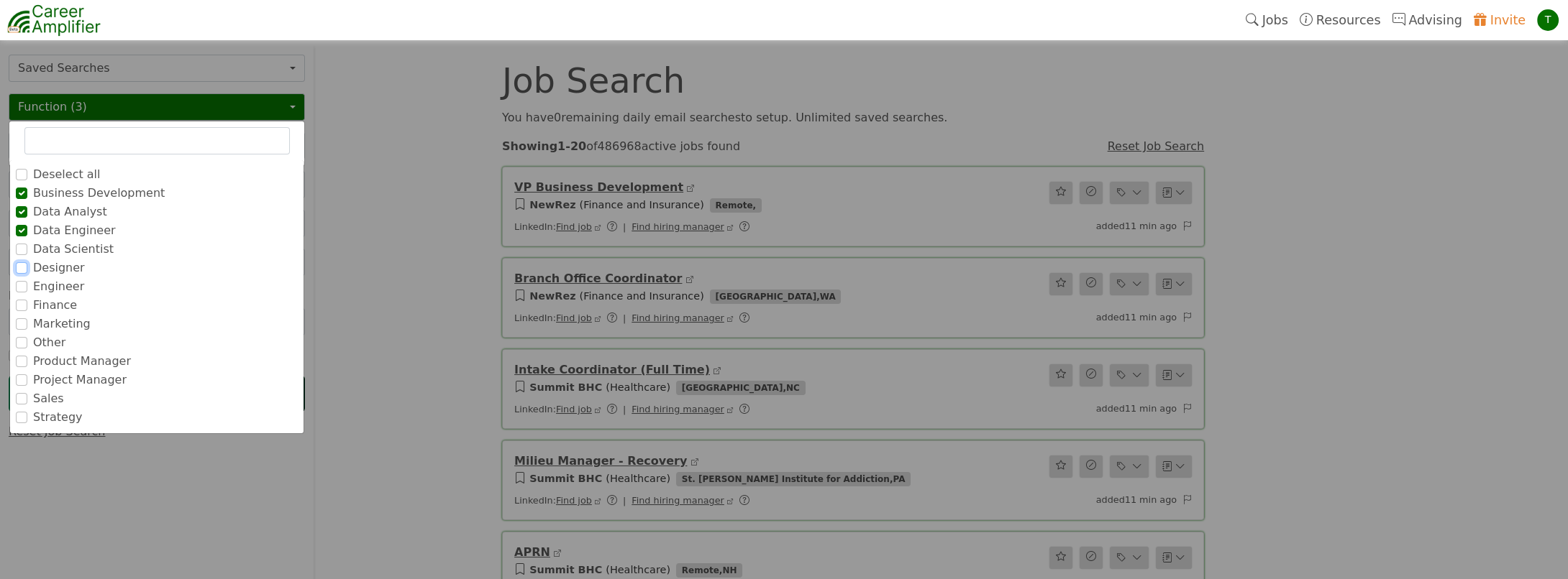
click at [21, 266] on input "Designer" at bounding box center [22, 268] width 11 height 11
click at [22, 246] on input "Designer" at bounding box center [22, 249] width 11 height 11
click at [27, 265] on div "Designer" at bounding box center [157, 268] width 282 height 17
click at [17, 251] on input "Data Scientist" at bounding box center [22, 249] width 11 height 11
click at [21, 272] on div "Designer" at bounding box center [157, 268] width 282 height 17
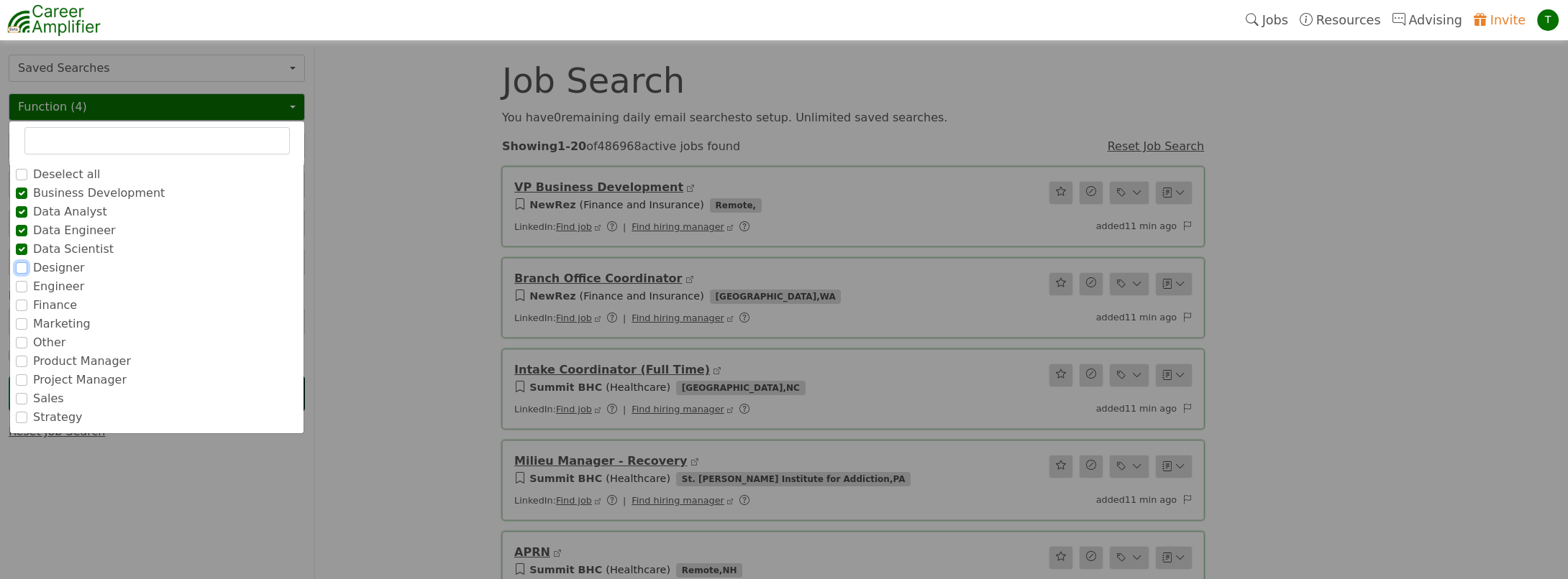
click at [20, 268] on input "Designer" at bounding box center [22, 268] width 11 height 11
click at [23, 288] on input "Engineer" at bounding box center [22, 287] width 11 height 11
click at [25, 304] on input "Finance" at bounding box center [22, 306] width 11 height 11
click at [23, 322] on input "Marketing" at bounding box center [22, 324] width 11 height 11
click at [21, 346] on div "Other" at bounding box center [157, 342] width 282 height 17
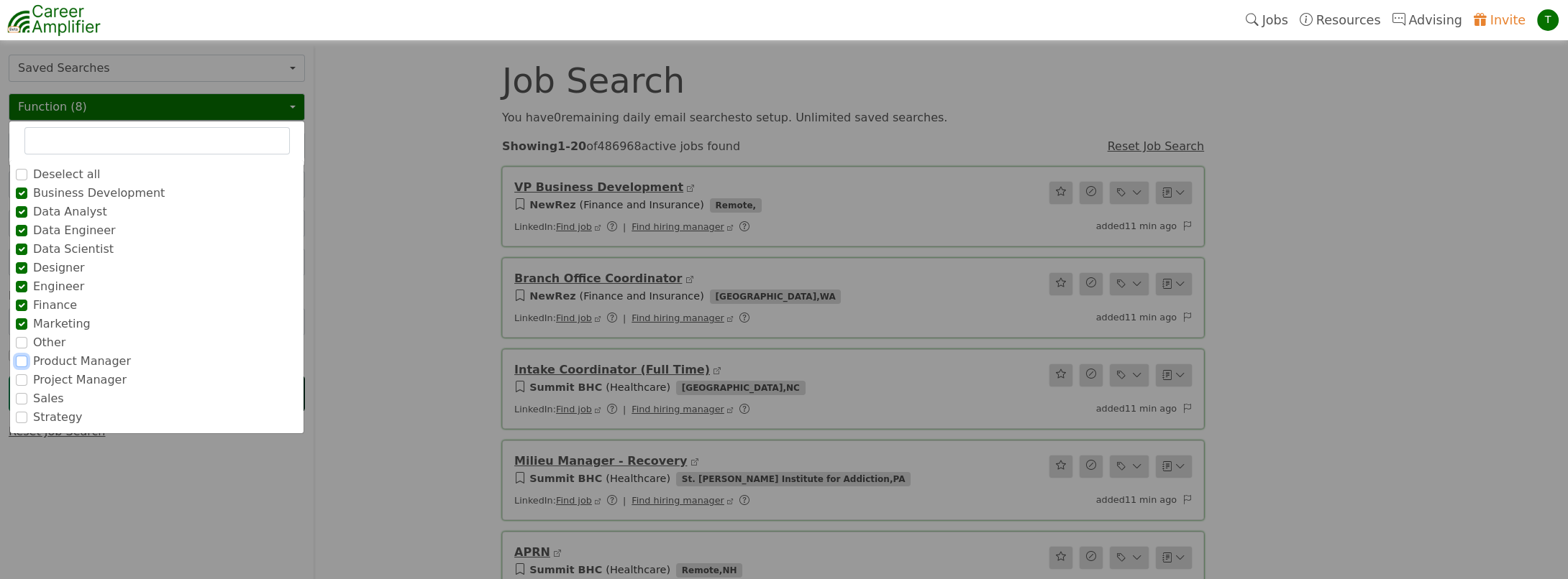
click at [21, 359] on input "Product Manager" at bounding box center [22, 361] width 11 height 11
click at [17, 358] on input "Other" at bounding box center [22, 361] width 11 height 11
click at [23, 385] on div "Project Manager" at bounding box center [157, 380] width 282 height 17
click at [23, 396] on input "Sales" at bounding box center [22, 399] width 11 height 11
click at [24, 401] on input "Project Manager" at bounding box center [22, 399] width 11 height 11
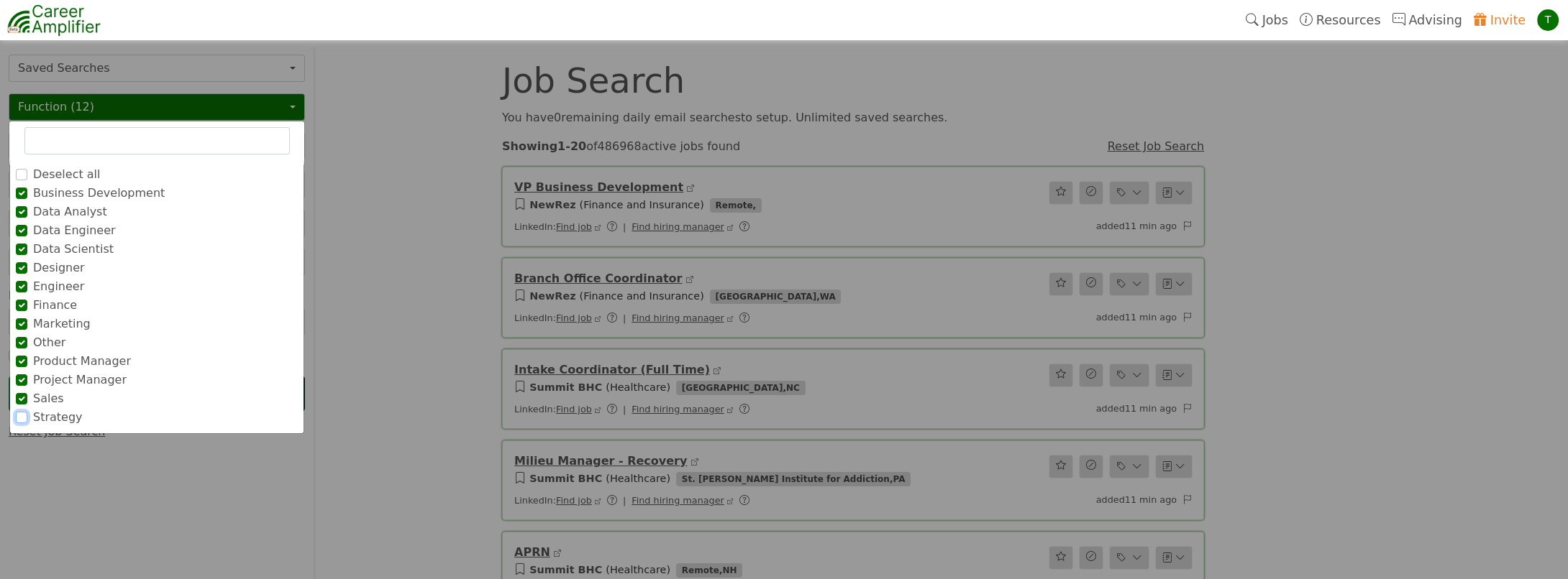
click at [24, 414] on input "Strategy" at bounding box center [22, 418] width 11 height 11
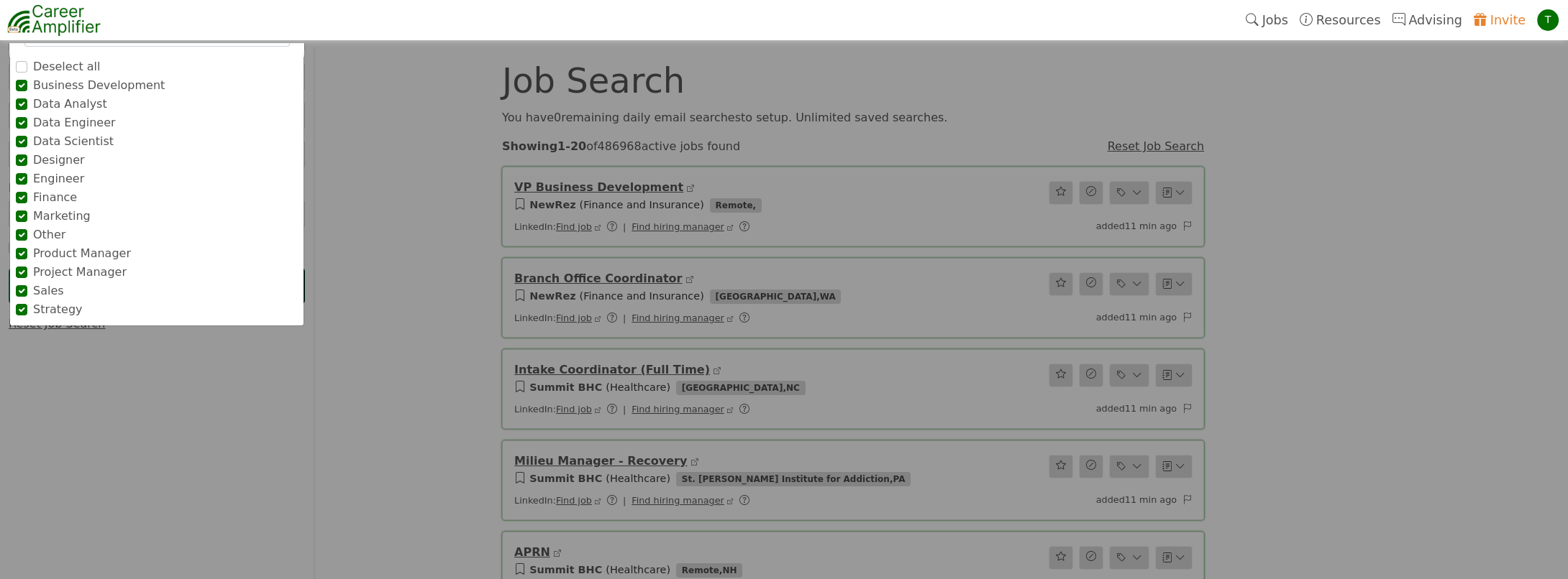
scroll to position [138, 0]
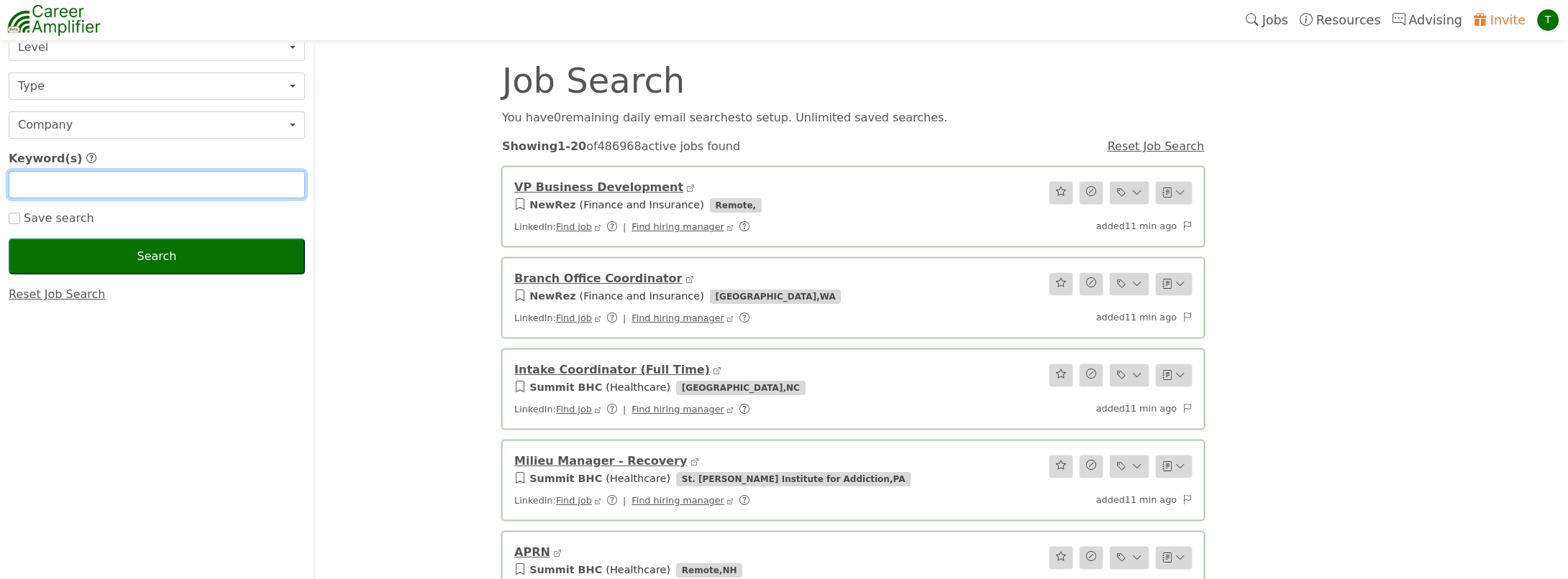
click at [76, 192] on input "text" at bounding box center [157, 184] width 296 height 27
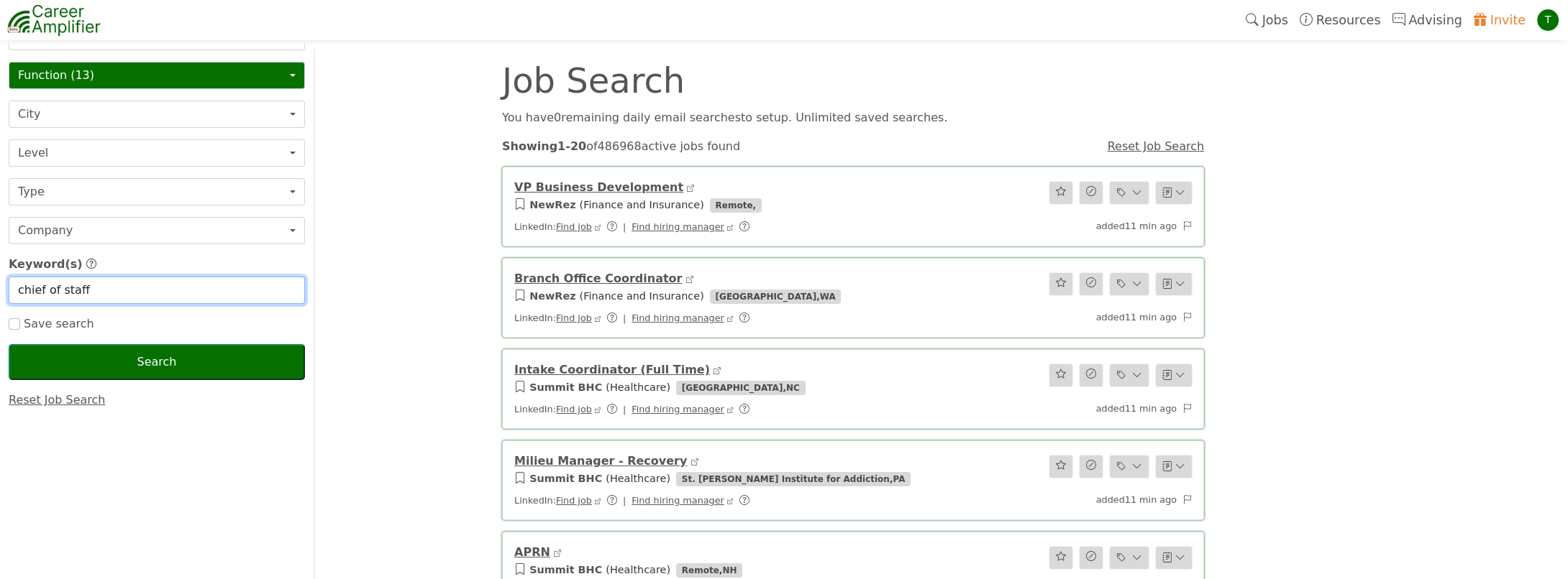
scroll to position [0, 0]
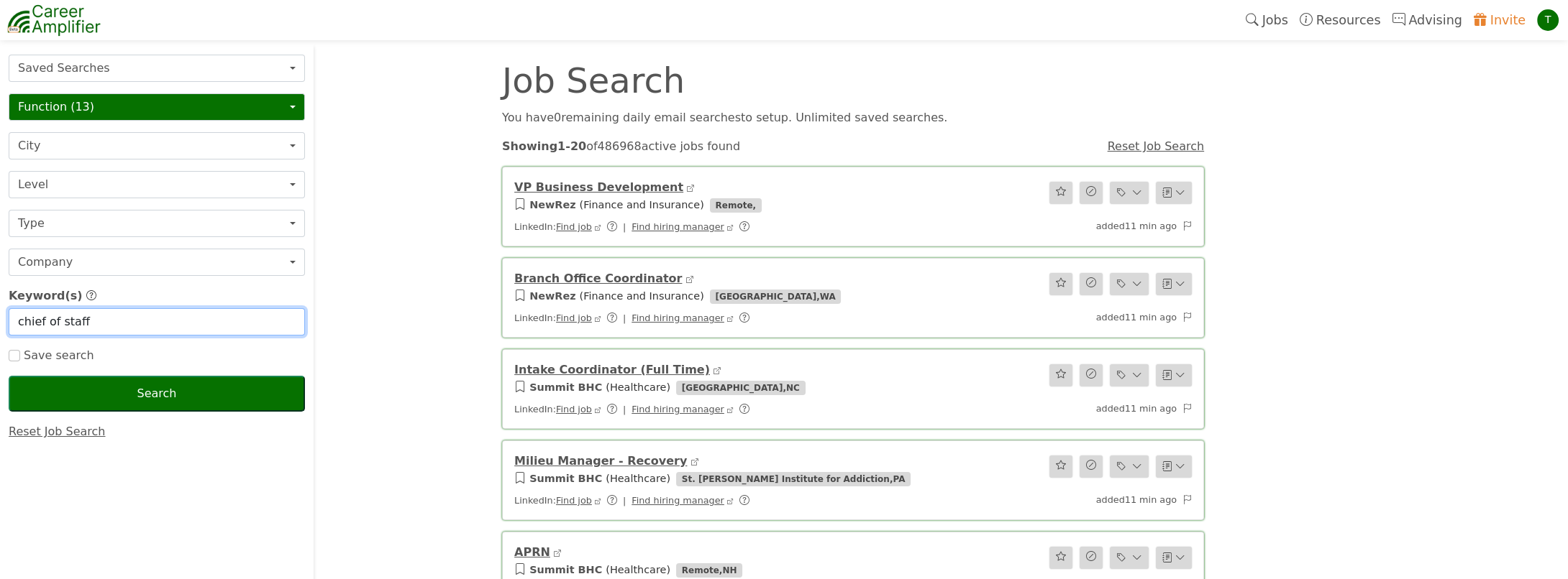
type input "chief of staff"
click at [59, 187] on button "Level" at bounding box center [157, 184] width 296 height 27
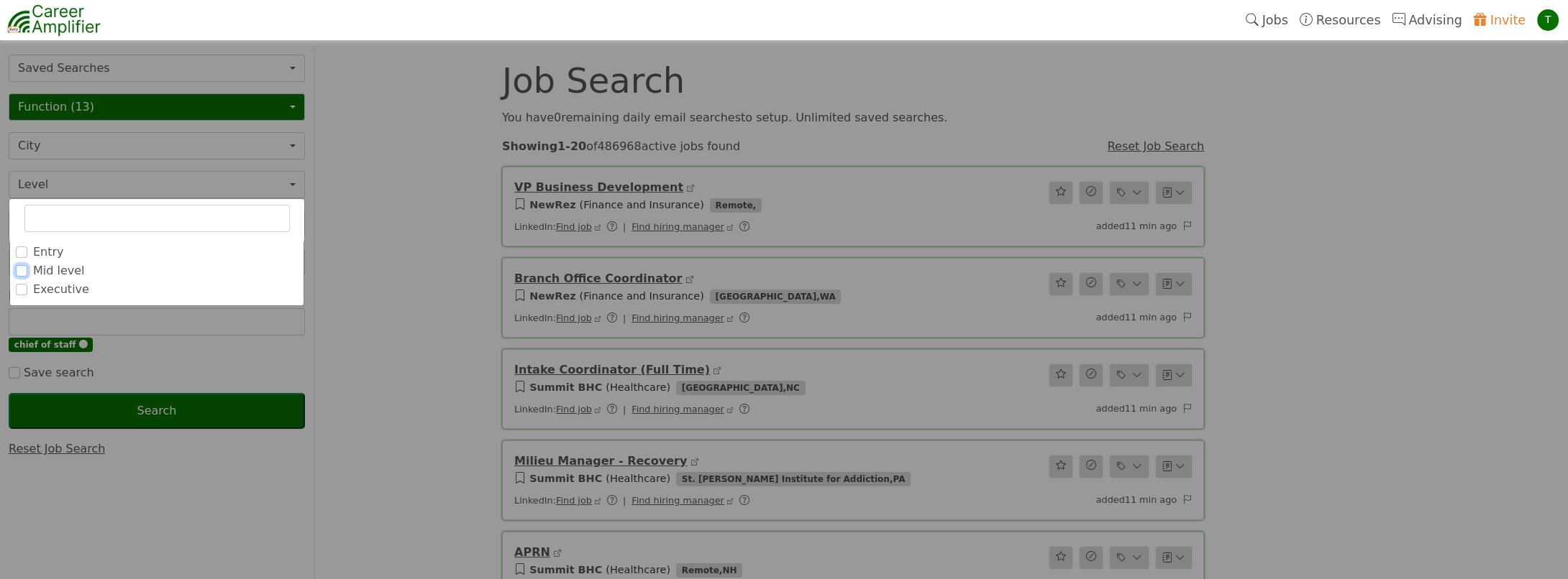
click at [25, 270] on input "Mid level" at bounding box center [22, 271] width 11 height 11
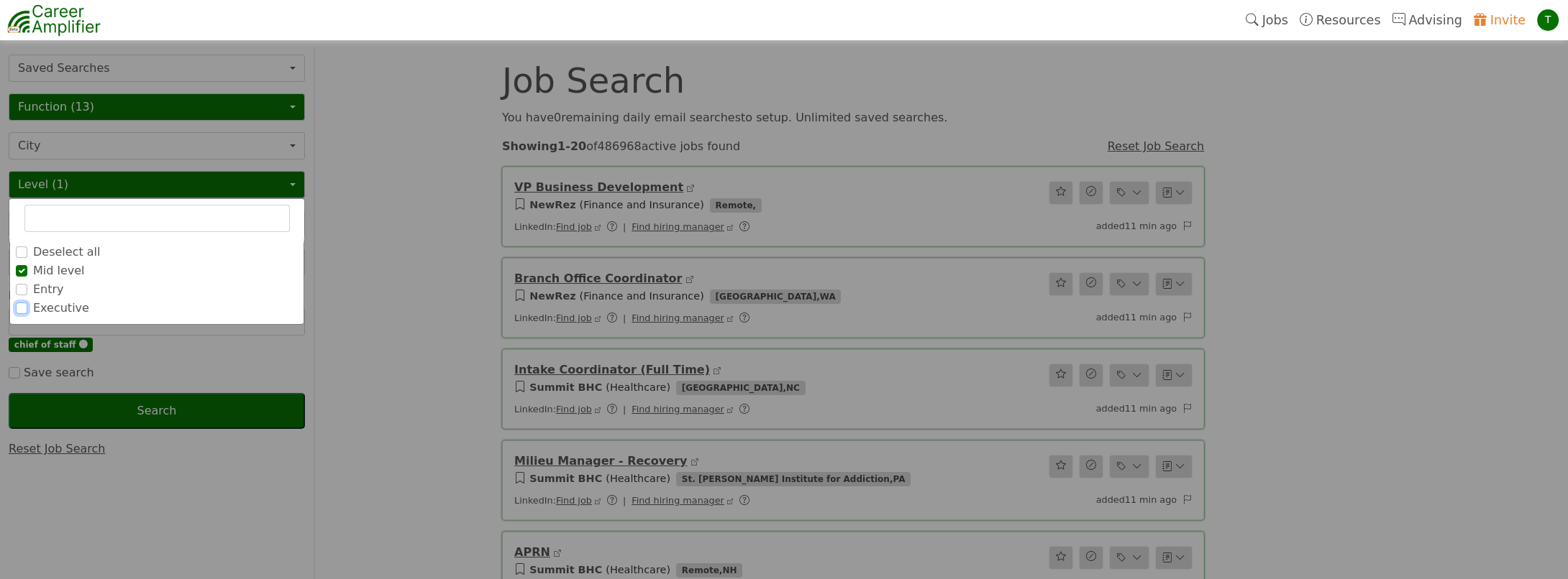
click at [23, 303] on input "Executive" at bounding box center [22, 308] width 11 height 11
click at [21, 308] on input "Entry" at bounding box center [22, 308] width 11 height 11
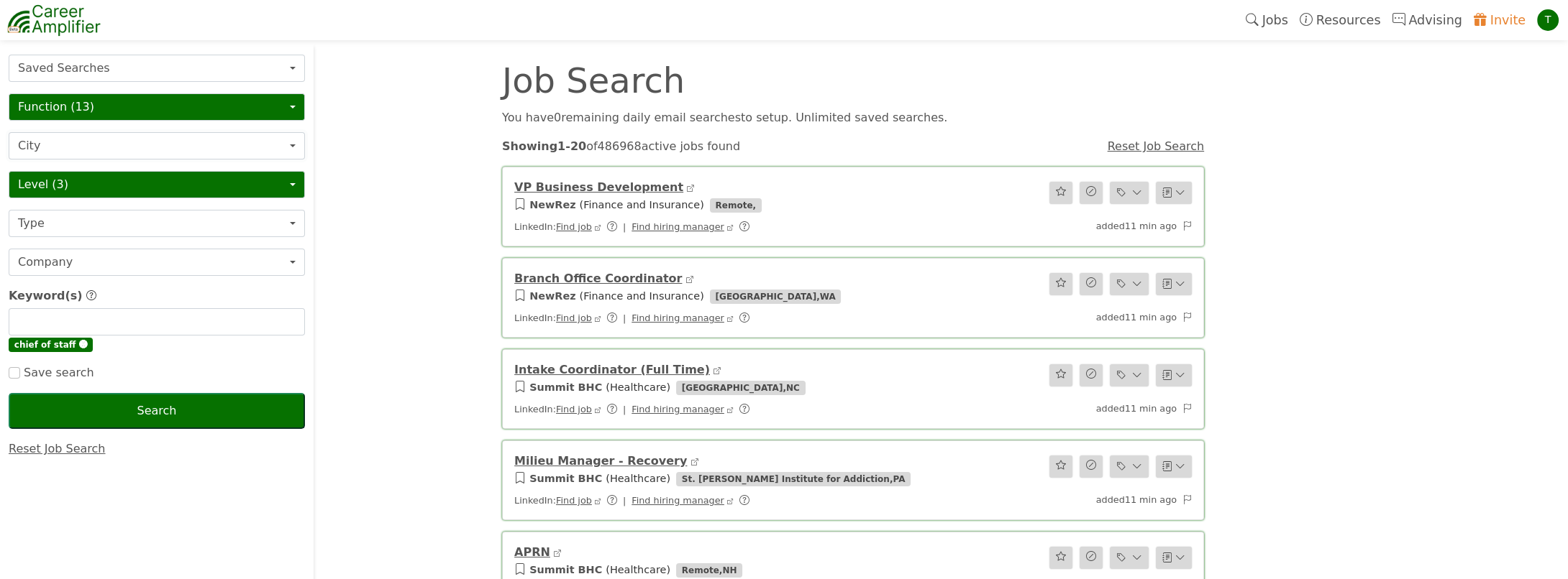
click at [63, 136] on button "City" at bounding box center [157, 145] width 296 height 27
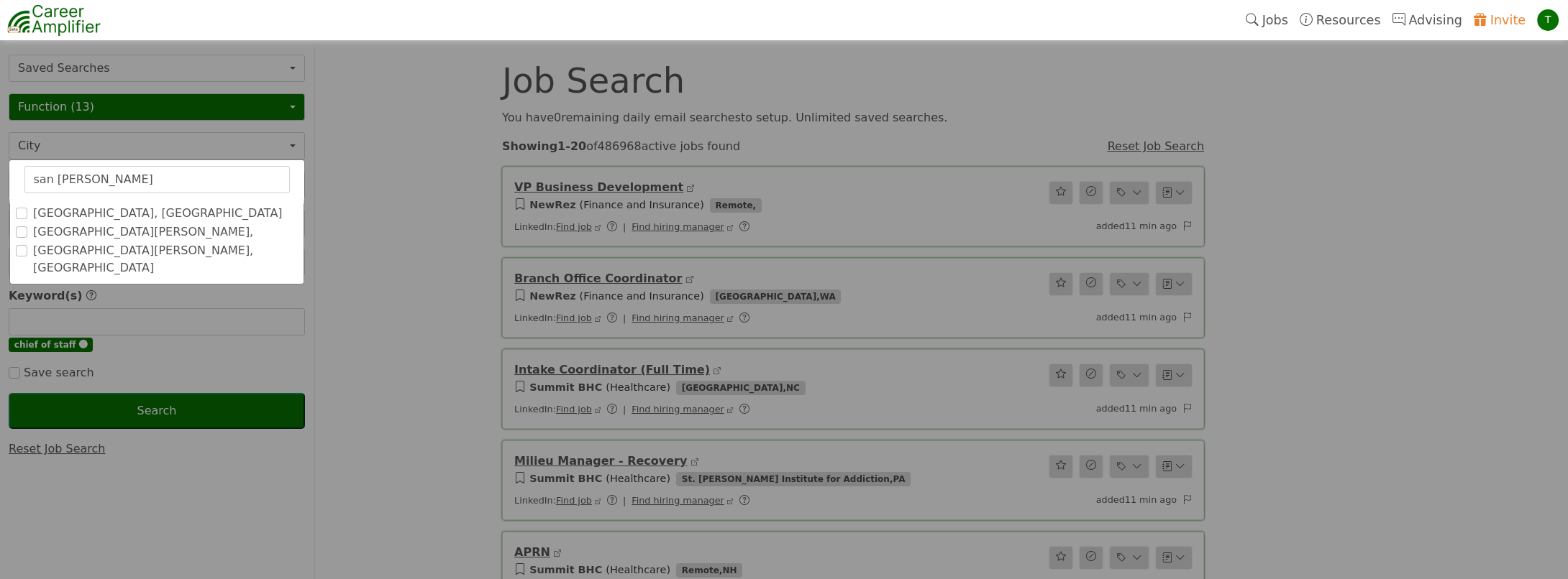
click at [57, 205] on label "[GEOGRAPHIC_DATA], [GEOGRAPHIC_DATA]" at bounding box center [158, 213] width 250 height 17
click at [0, 0] on input "[GEOGRAPHIC_DATA], [GEOGRAPHIC_DATA]" at bounding box center [0, 0] width 0 height 0
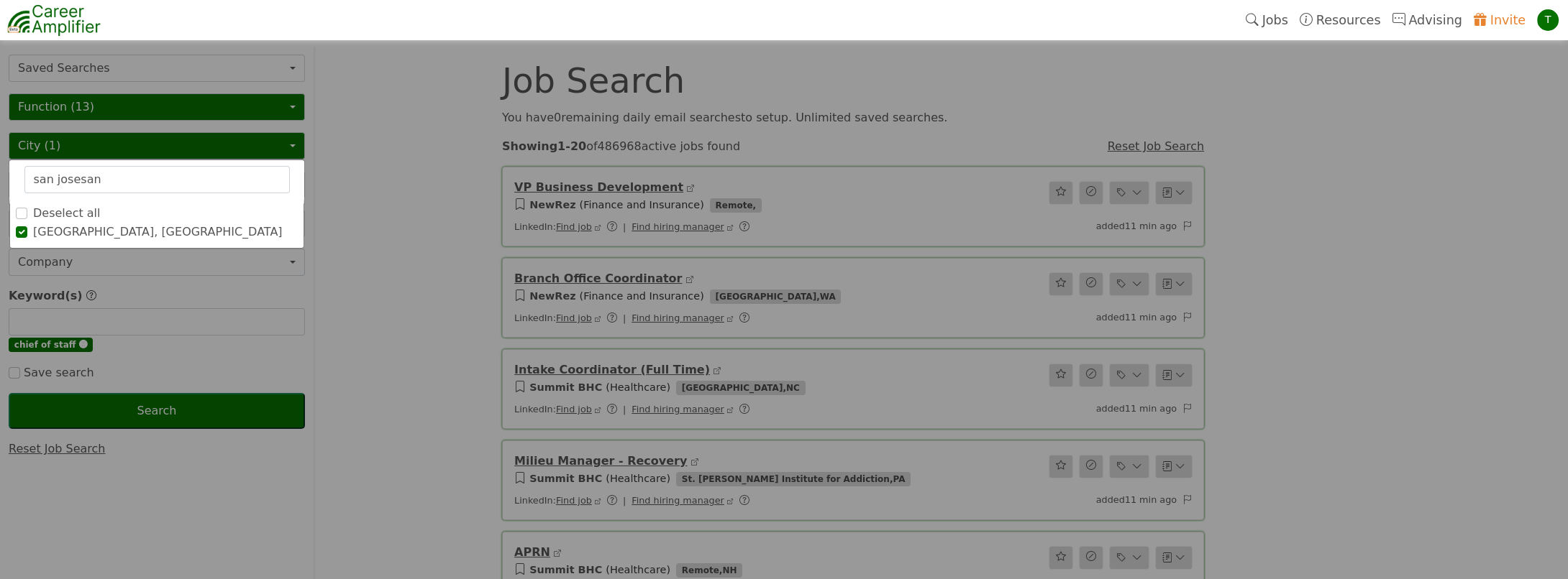
drag, startPoint x: 109, startPoint y: 179, endPoint x: -3, endPoint y: 165, distance: 112.9
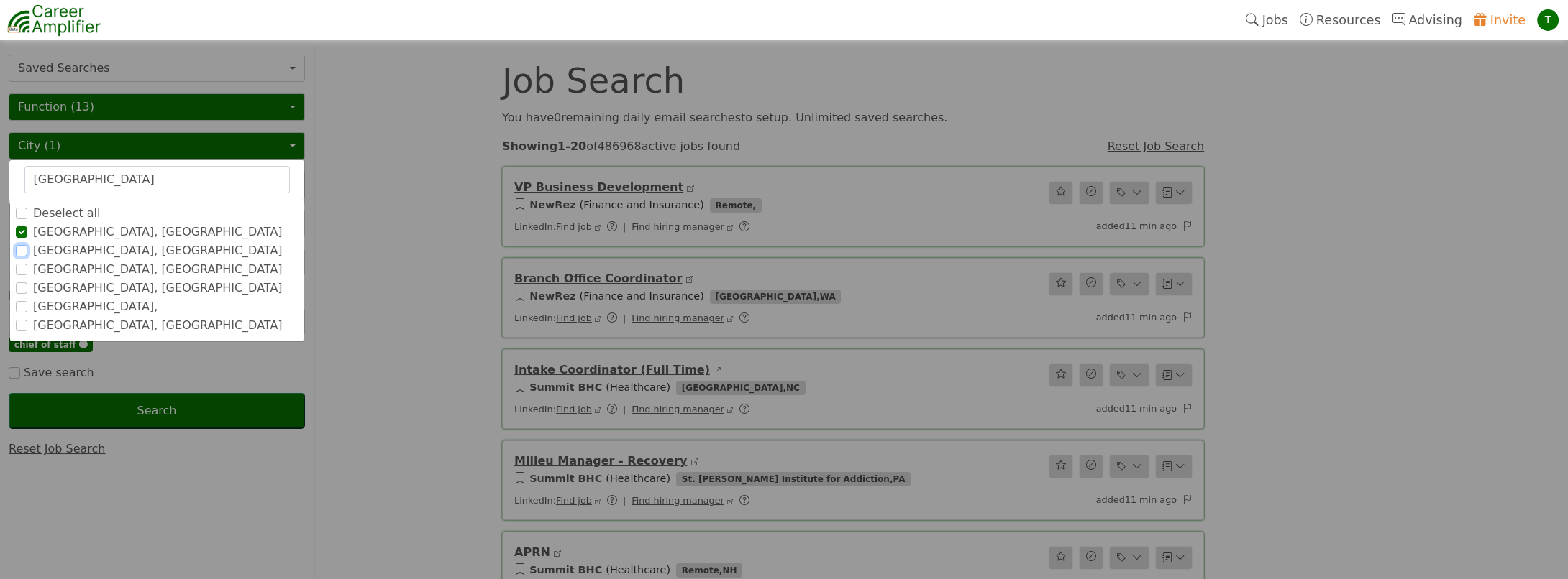
click at [17, 245] on input "[GEOGRAPHIC_DATA], [GEOGRAPHIC_DATA]" at bounding box center [22, 251] width 11 height 11
click at [20, 268] on input "South San Francisco, CA" at bounding box center [22, 270] width 11 height 11
click at [20, 288] on input "San Francisco Bay Area, CA" at bounding box center [22, 289] width 11 height 11
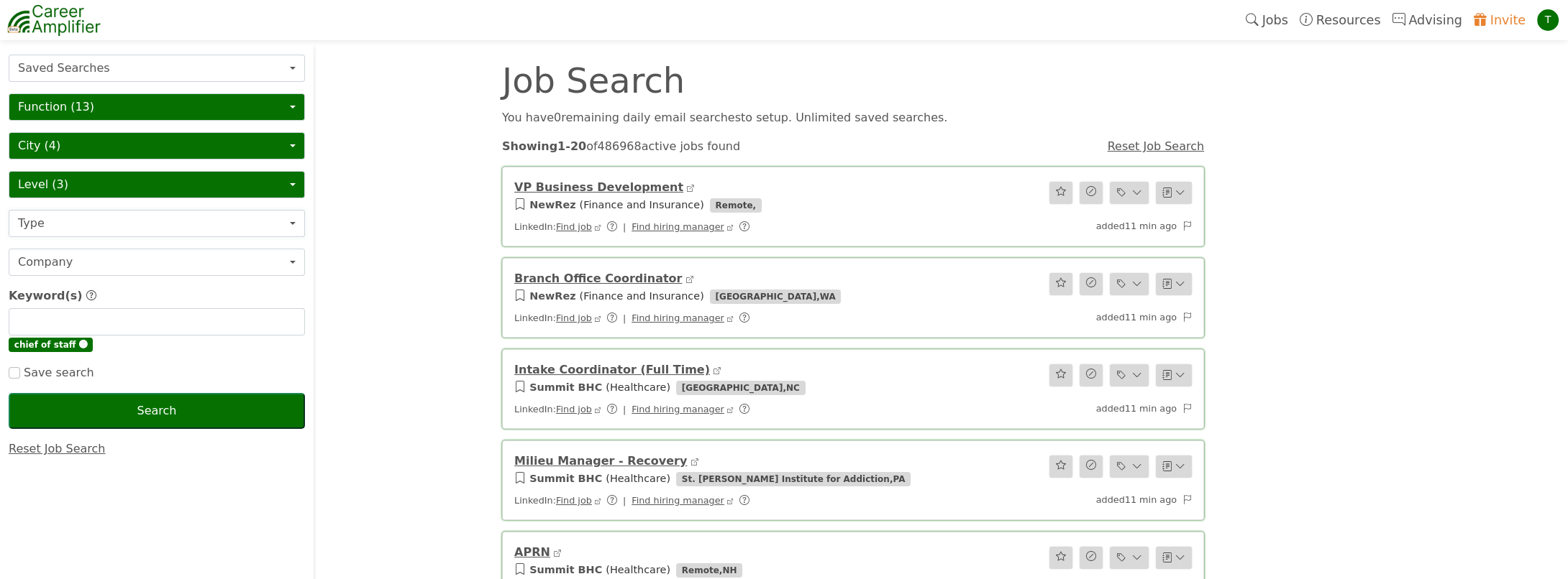
click at [61, 226] on button "Type" at bounding box center [157, 223] width 296 height 27
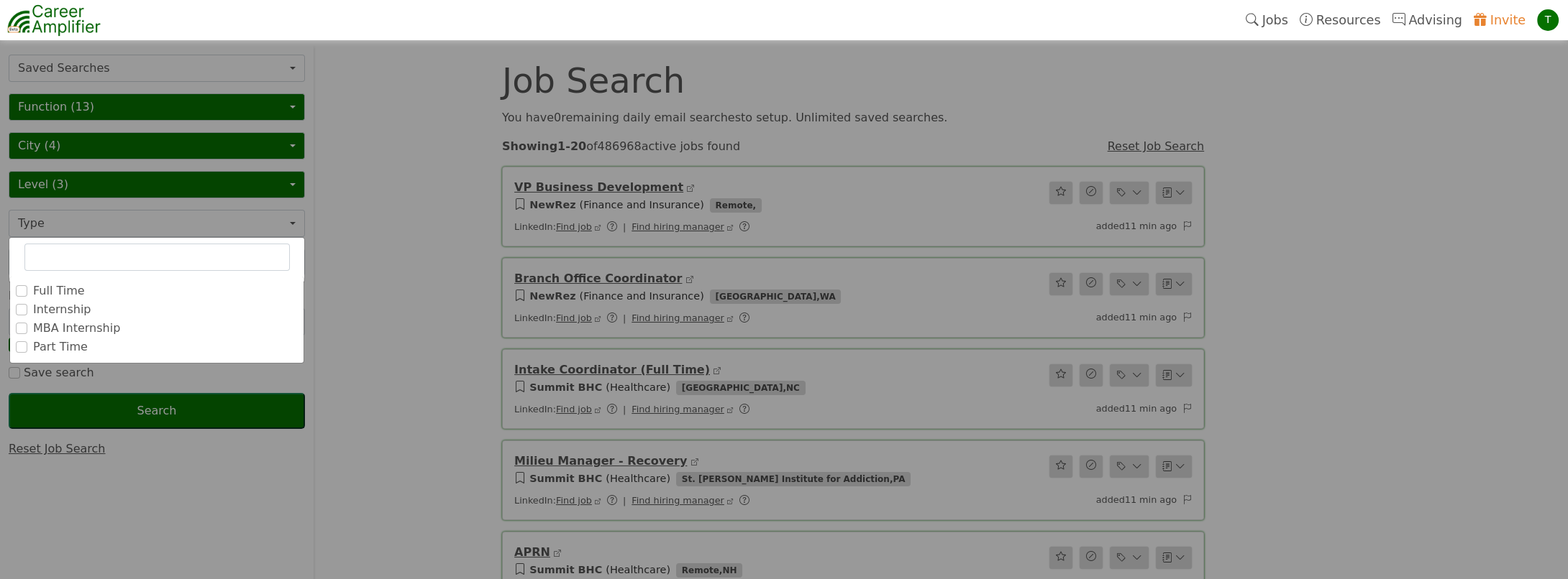
click at [26, 289] on div "Full Time" at bounding box center [157, 291] width 282 height 17
click at [21, 286] on input "Full Time" at bounding box center [22, 291] width 11 height 11
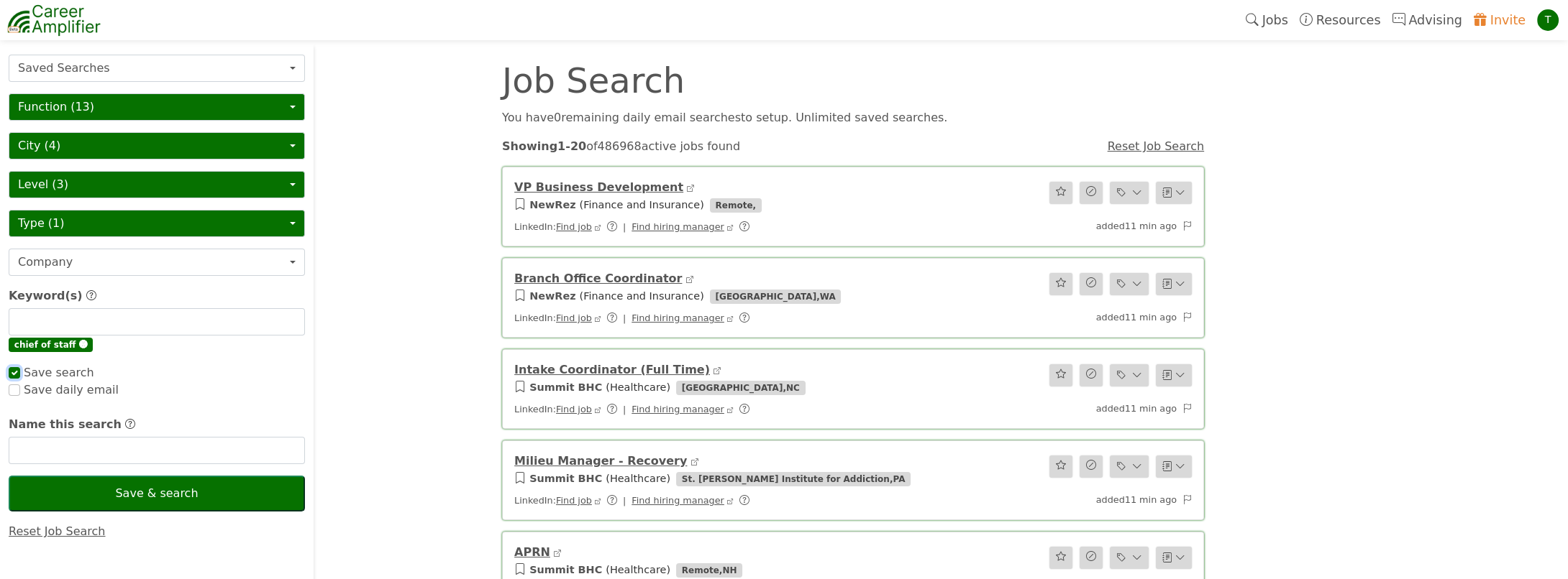
click at [9, 368] on input "checkbox" at bounding box center [14, 373] width 11 height 11
drag, startPoint x: 59, startPoint y: 446, endPoint x: 67, endPoint y: 445, distance: 8.1
click at [59, 446] on input "text" at bounding box center [157, 450] width 296 height 27
checkbox input "true"
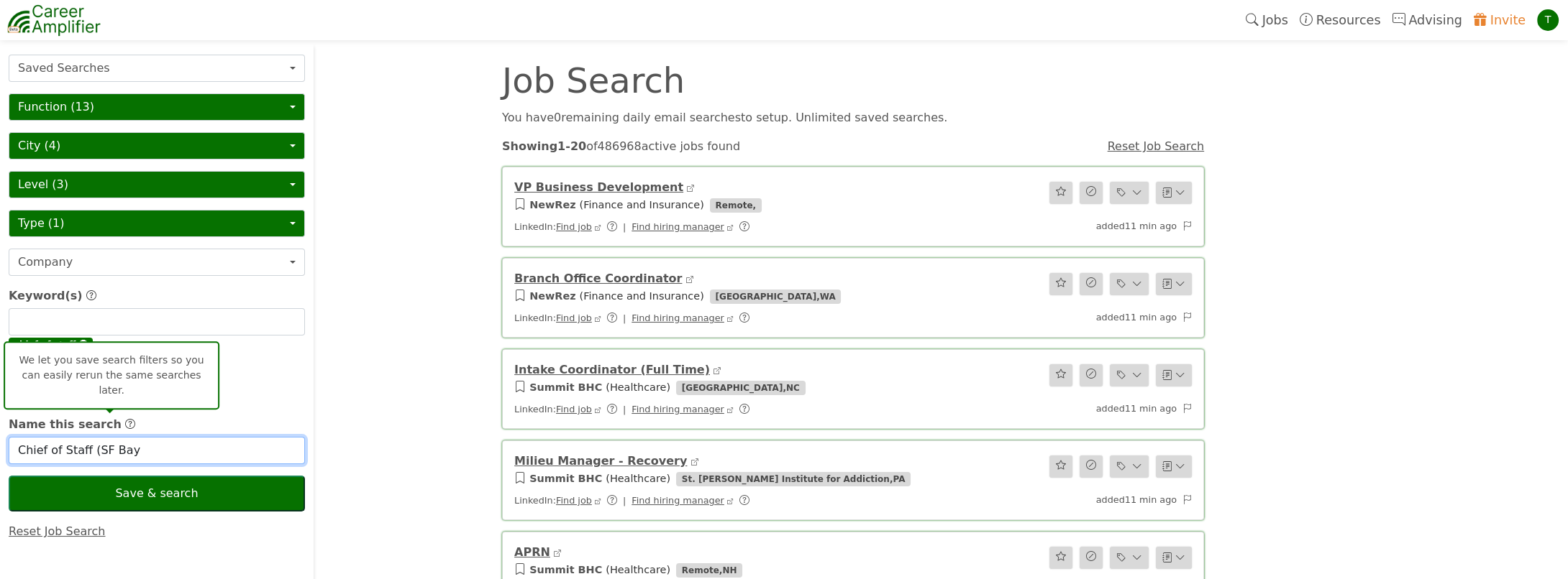
type input "Chief of Staff (SF Bay)"
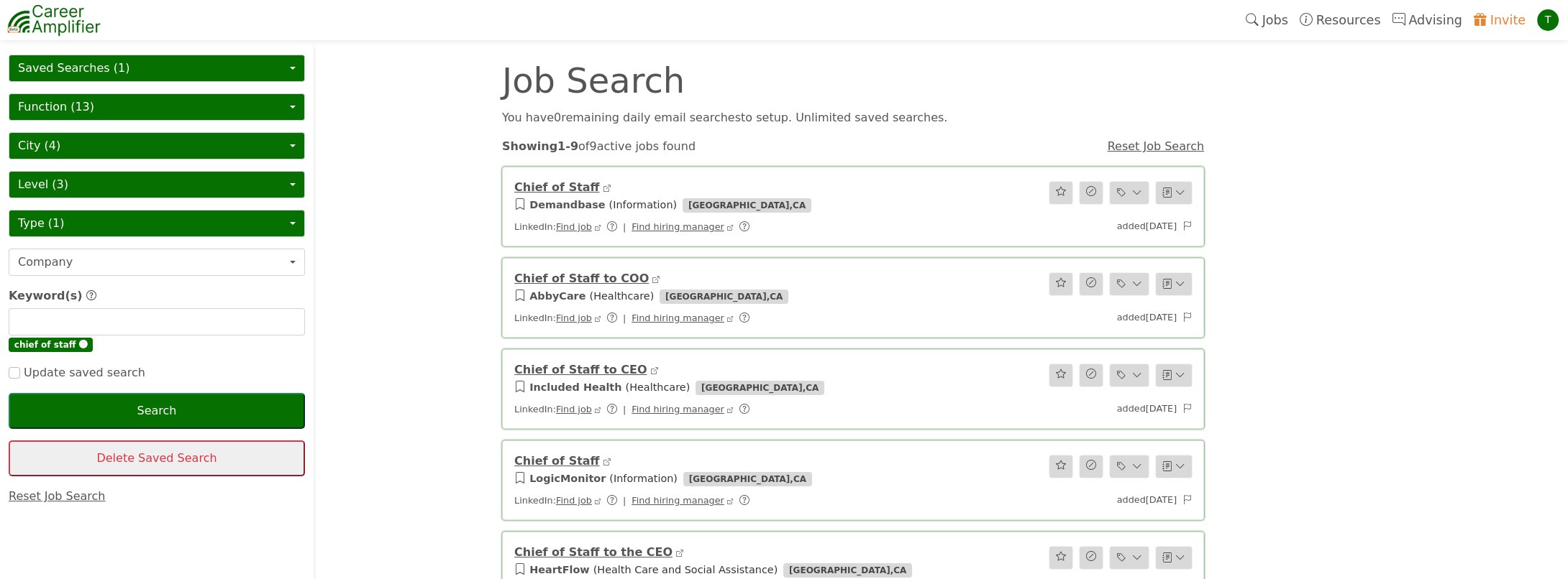
click at [1505, 23] on link "Invite" at bounding box center [1499, 20] width 63 height 33
click at [59, 310] on input "text" at bounding box center [157, 322] width 296 height 27
type input "executive assistant"
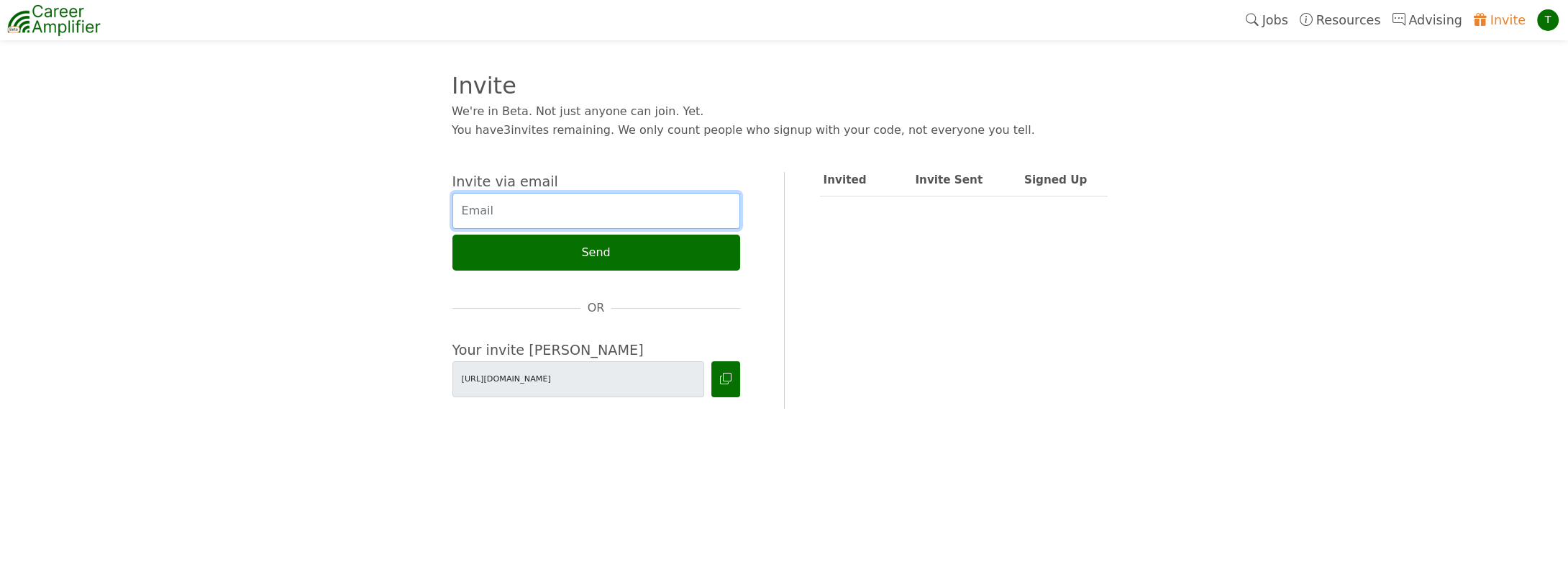
click at [523, 206] on input "email" at bounding box center [595, 210] width 288 height 36
type input "c"
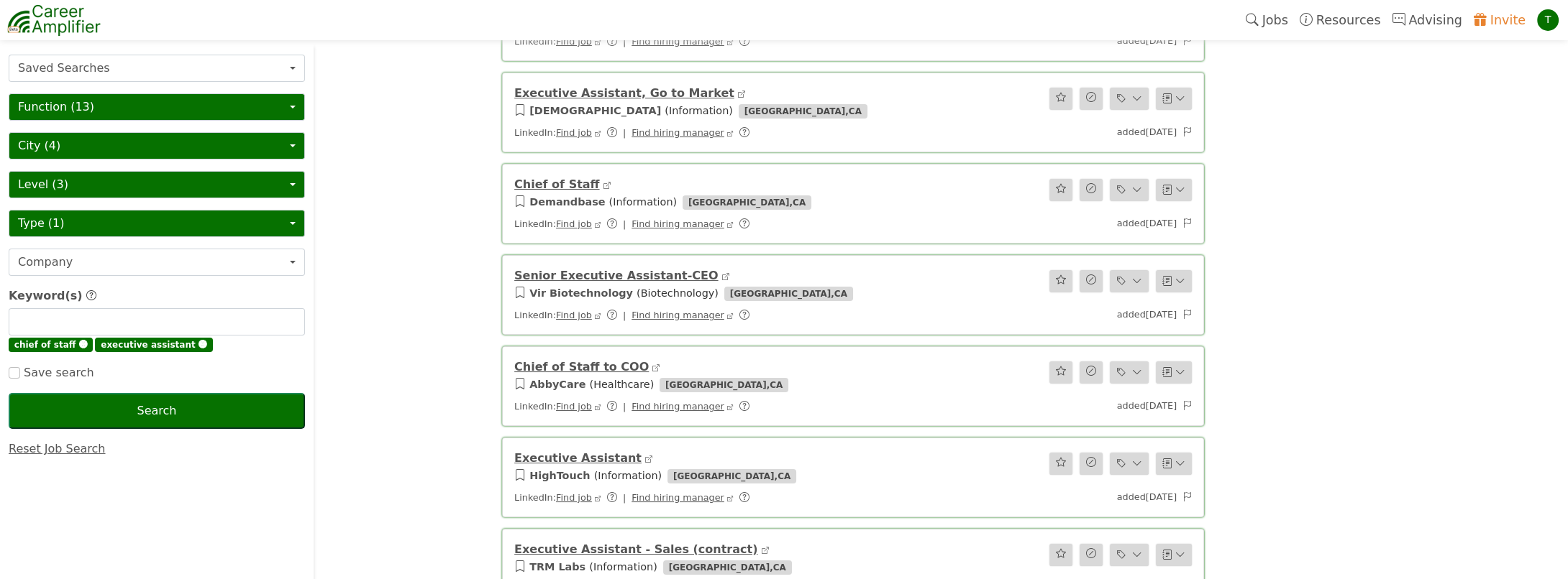
scroll to position [335, 0]
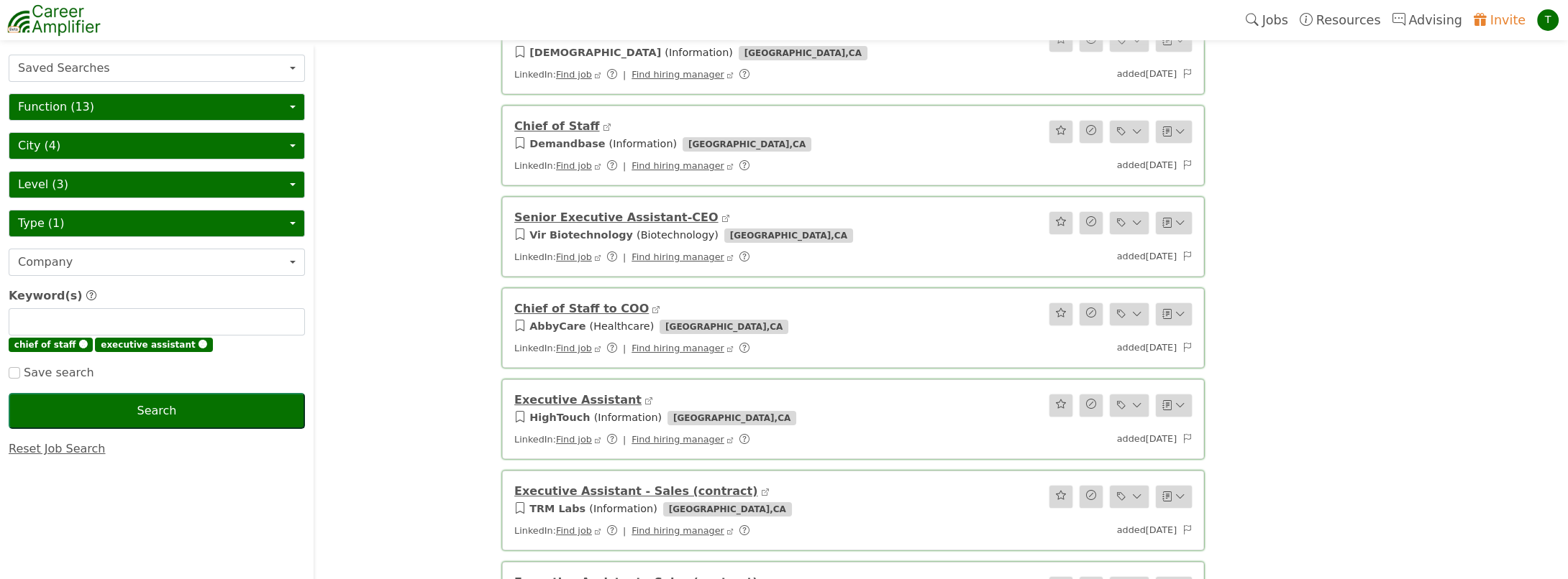
click at [561, 393] on link "Executive Assistant" at bounding box center [577, 400] width 127 height 13
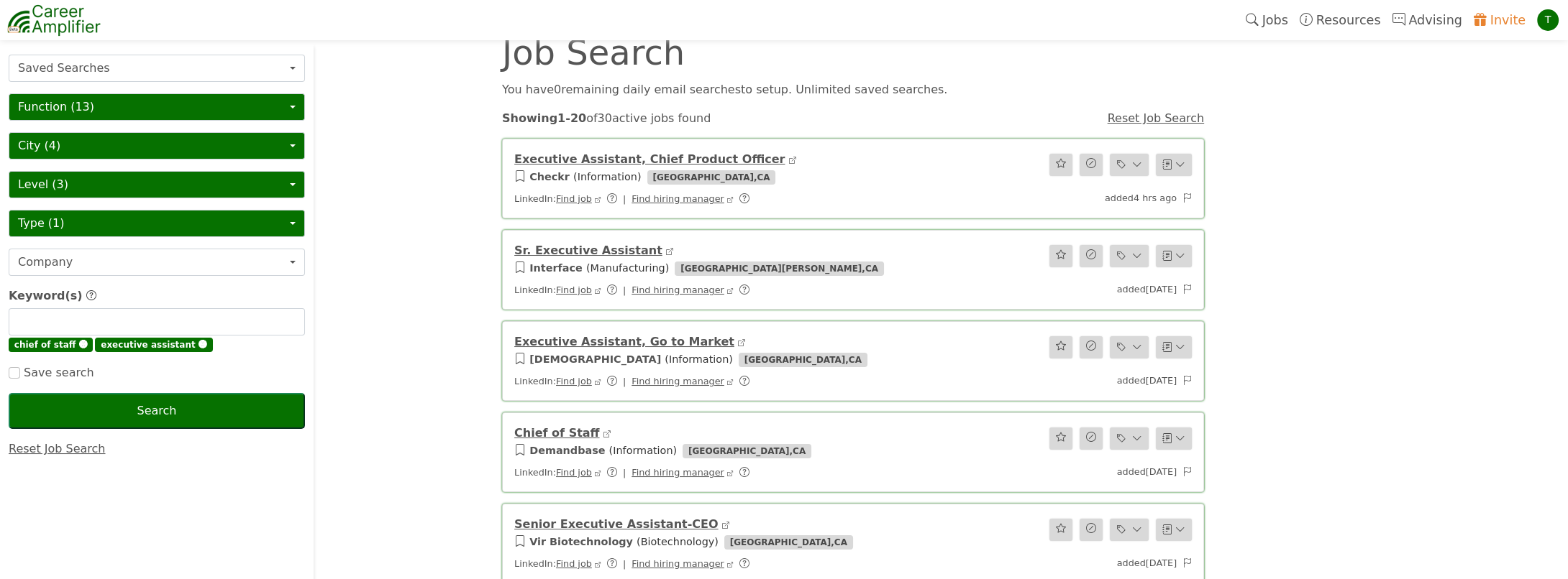
scroll to position [0, 0]
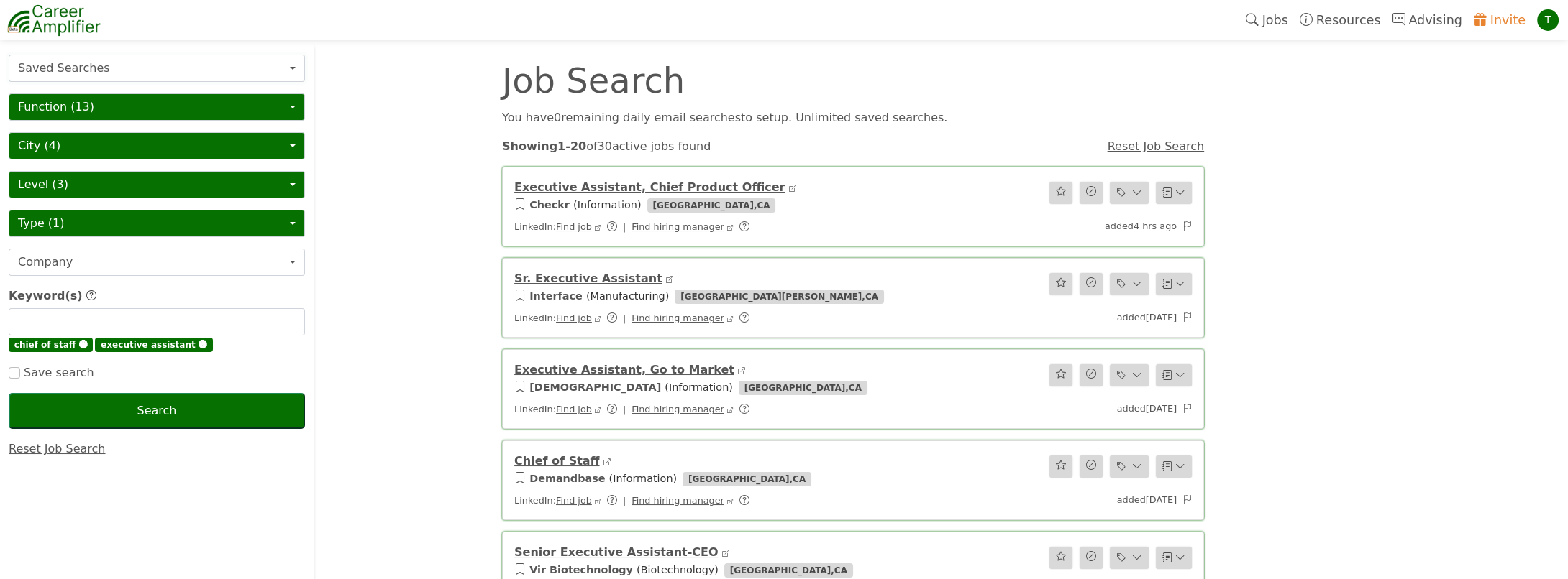
click at [64, 67] on button "Saved Searches" at bounding box center [157, 68] width 296 height 27
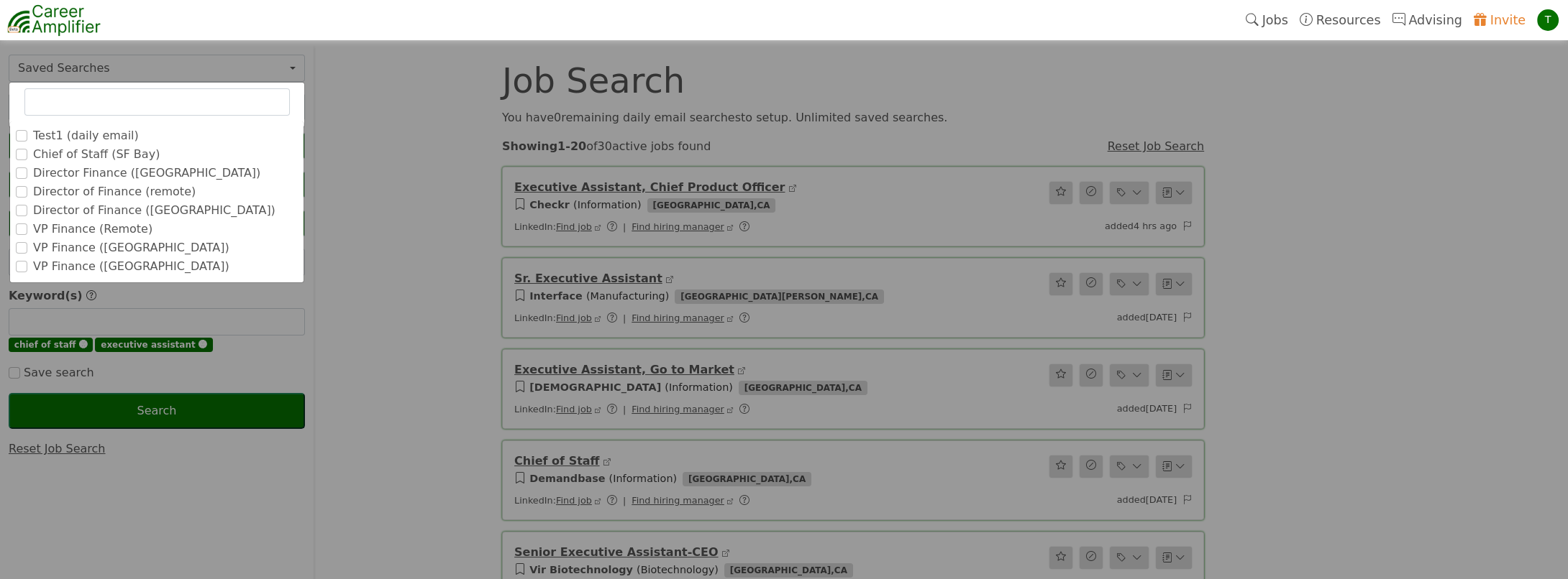
click at [69, 174] on label "Director Finance ([GEOGRAPHIC_DATA])" at bounding box center [146, 174] width 227 height 17
click at [0, 0] on input "Director Finance ([GEOGRAPHIC_DATA])" at bounding box center [0, 0] width 0 height 0
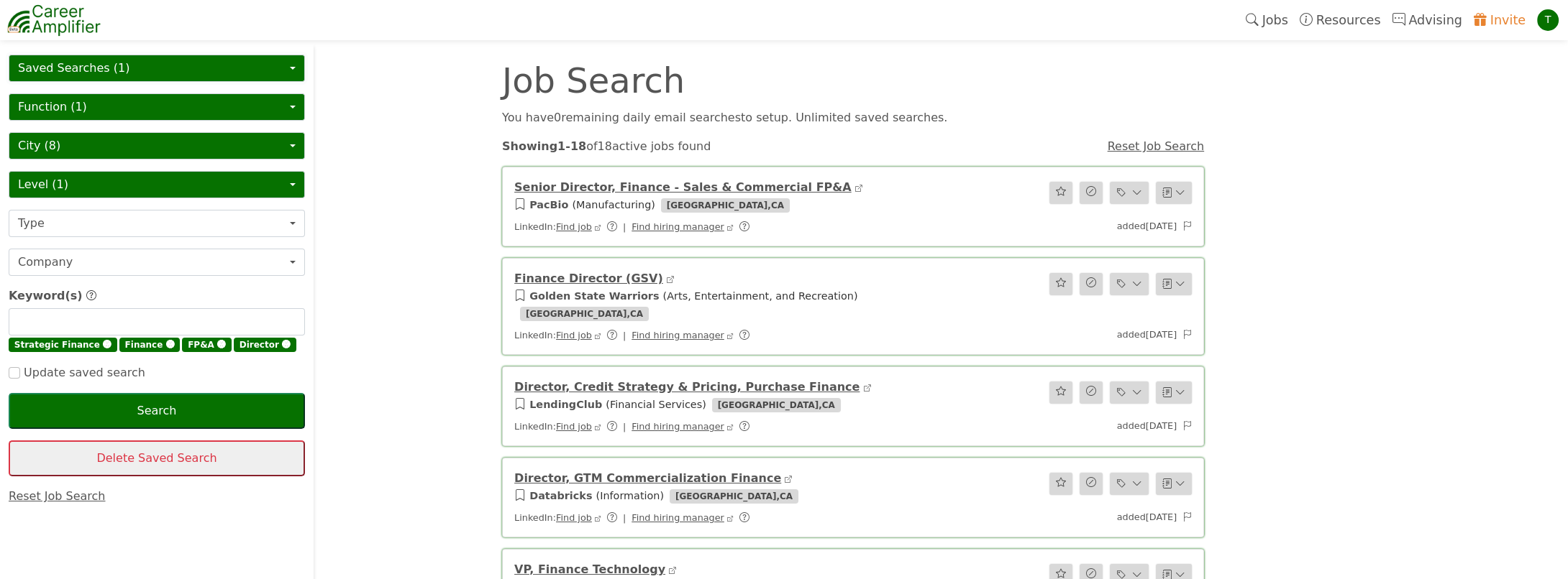
click at [126, 58] on button "Saved Searches (1)" at bounding box center [157, 68] width 296 height 27
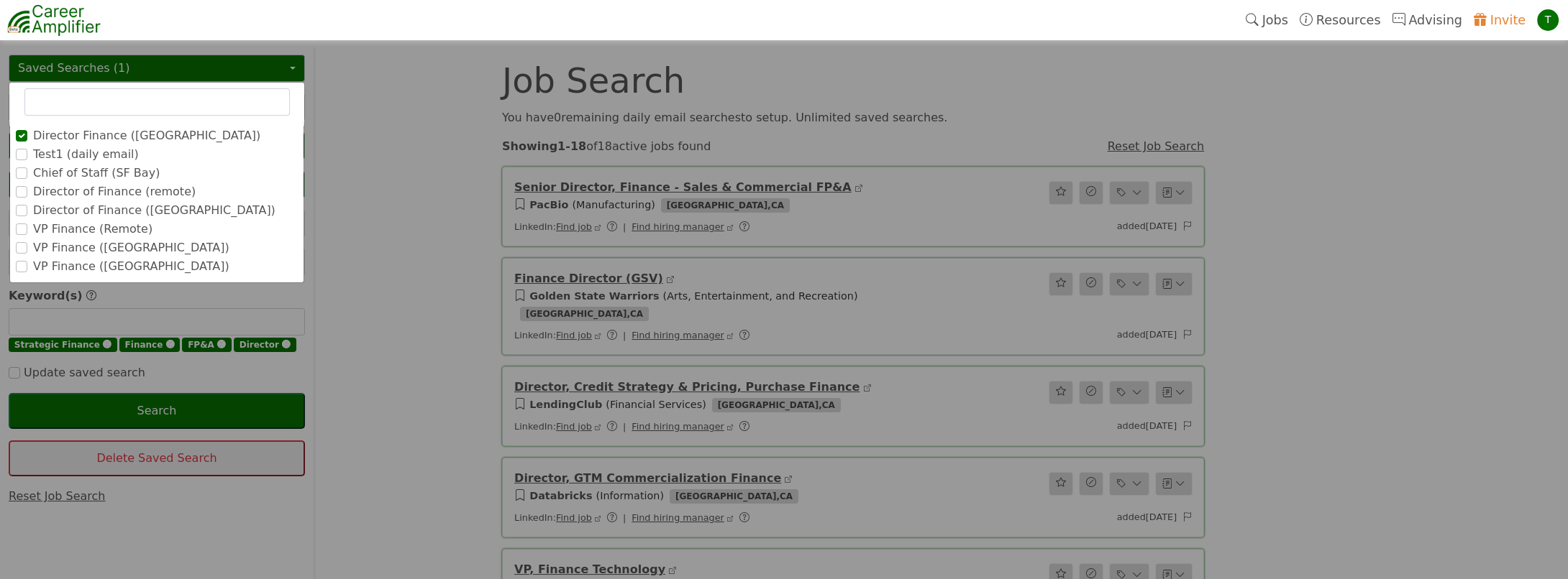
click at [48, 193] on label "Director of Finance (remote)" at bounding box center [114, 191] width 162 height 17
click at [0, 0] on input "Director of Finance (remote)" at bounding box center [0, 0] width 0 height 0
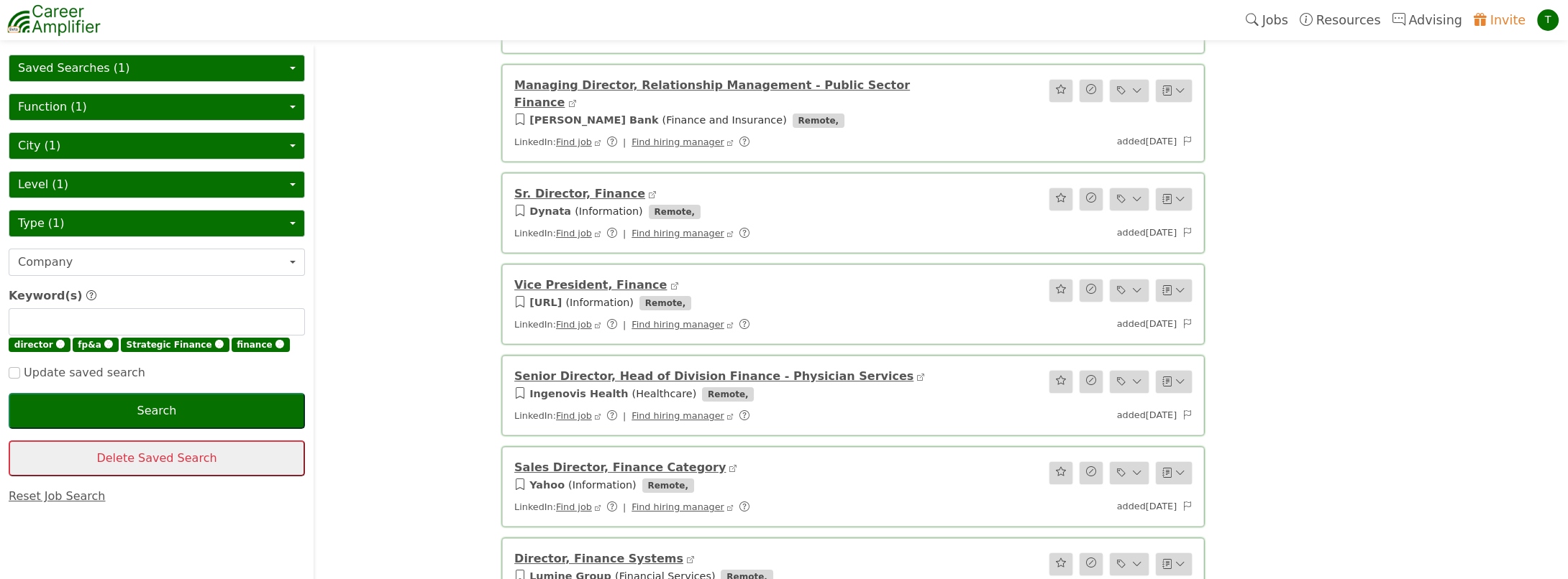
scroll to position [335, 0]
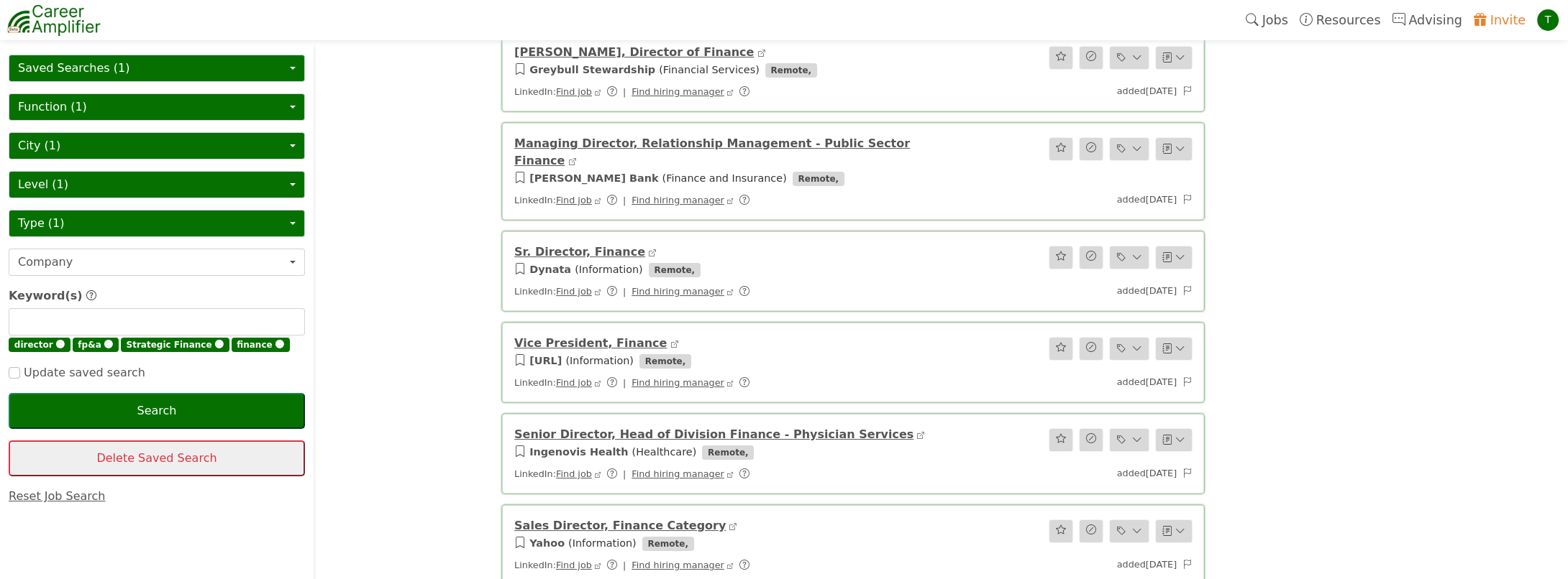
click at [141, 65] on button "Saved Searches (1)" at bounding box center [157, 68] width 296 height 27
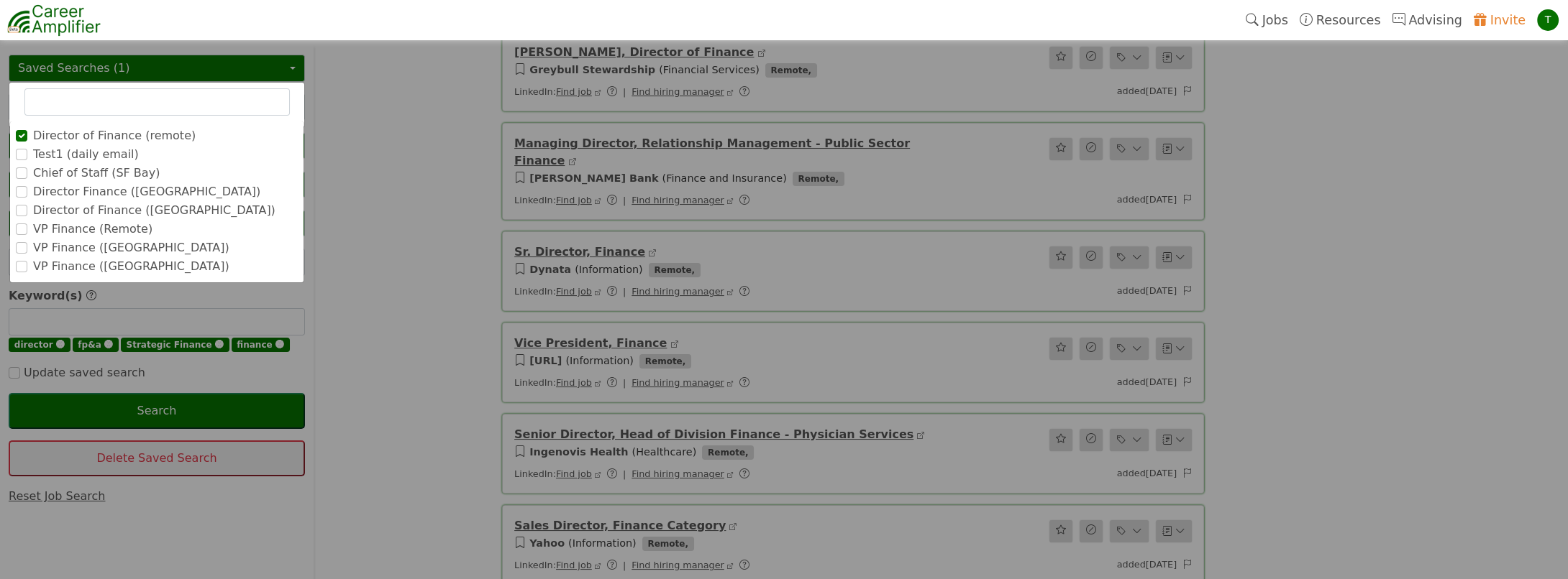
click at [90, 189] on label "Director Finance ([GEOGRAPHIC_DATA])" at bounding box center [146, 191] width 227 height 17
click at [0, 0] on input "Director Finance ([GEOGRAPHIC_DATA])" at bounding box center [0, 0] width 0 height 0
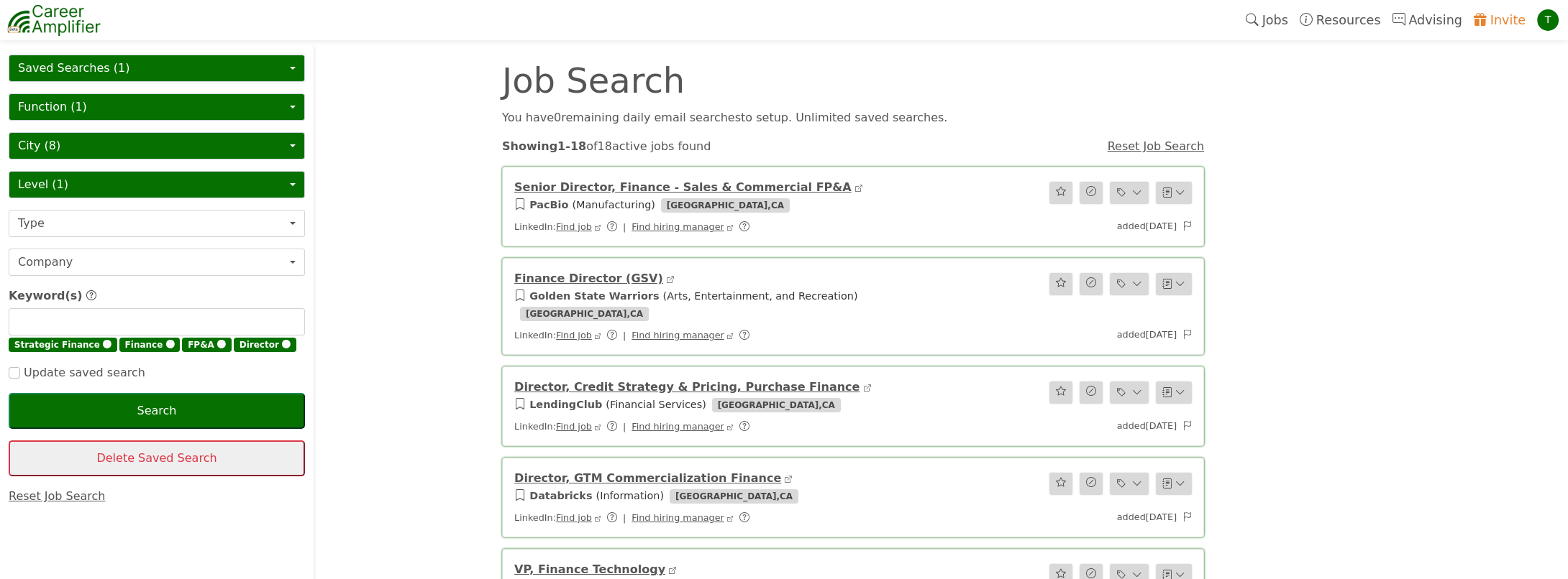
click at [127, 68] on button "Saved Searches (1)" at bounding box center [157, 68] width 296 height 27
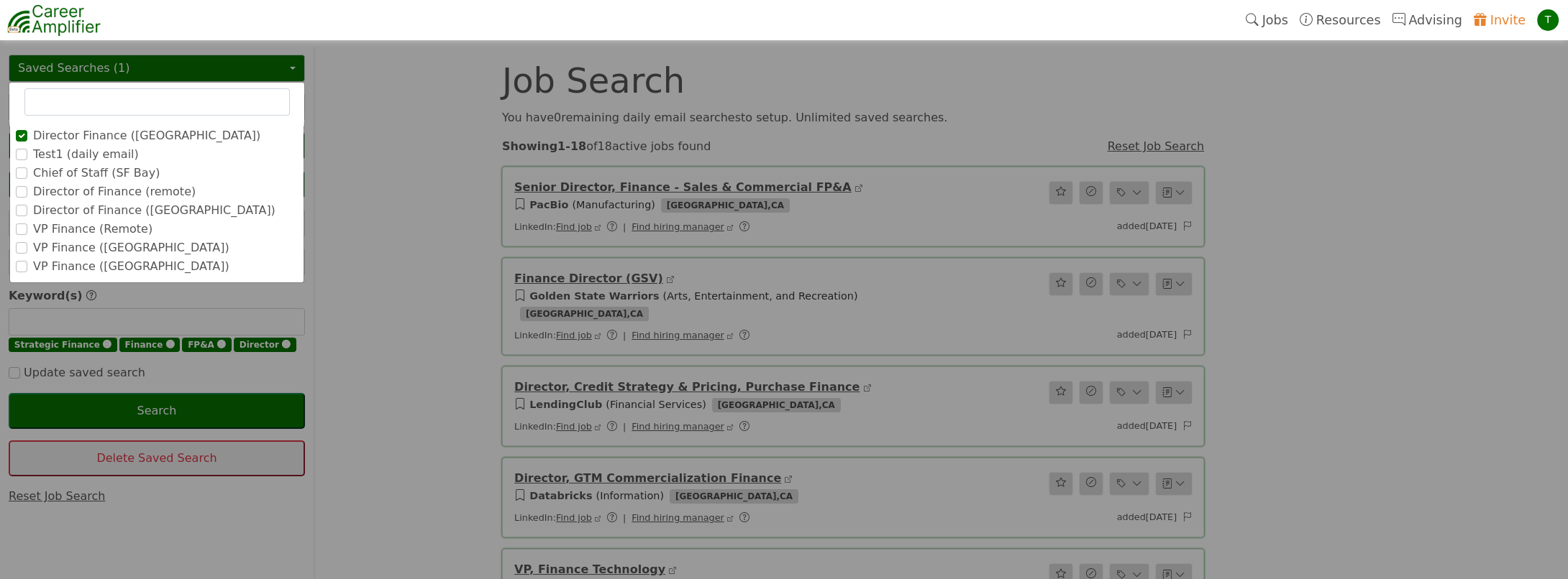
click at [78, 231] on label "VP Finance (Remote)" at bounding box center [92, 229] width 120 height 17
click at [0, 0] on input "VP Finance (Remote)" at bounding box center [0, 0] width 0 height 0
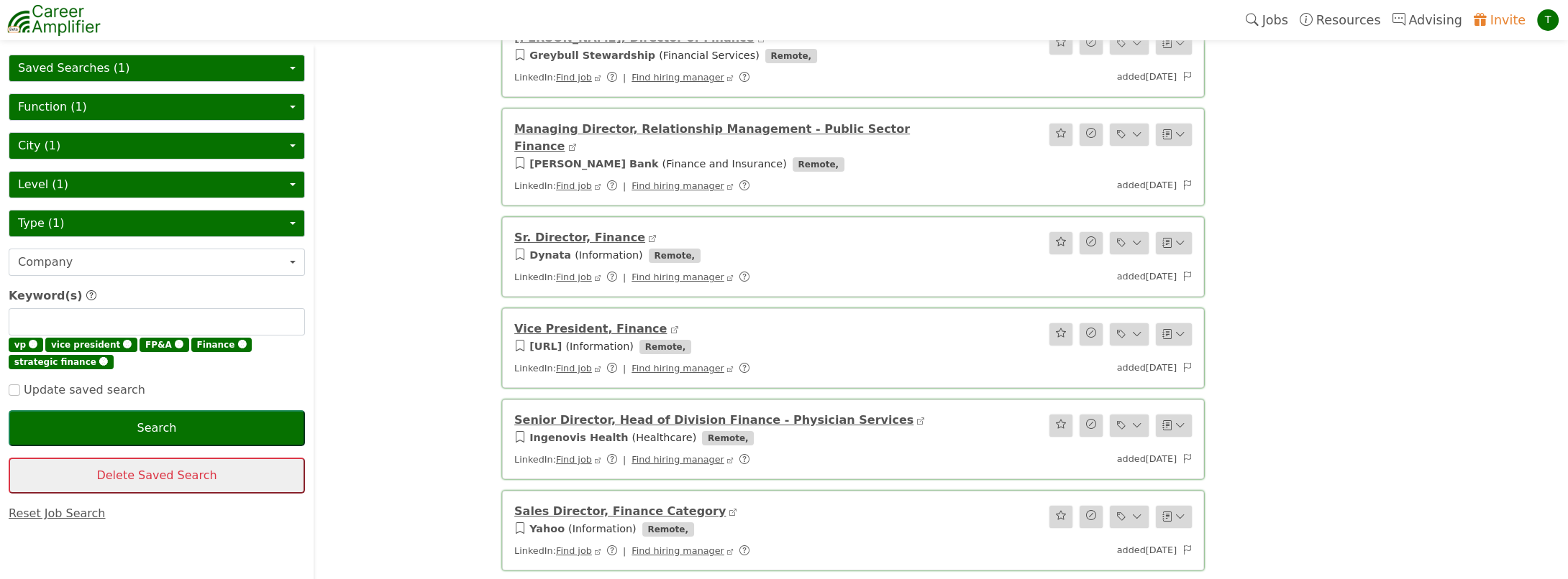
scroll to position [358, 0]
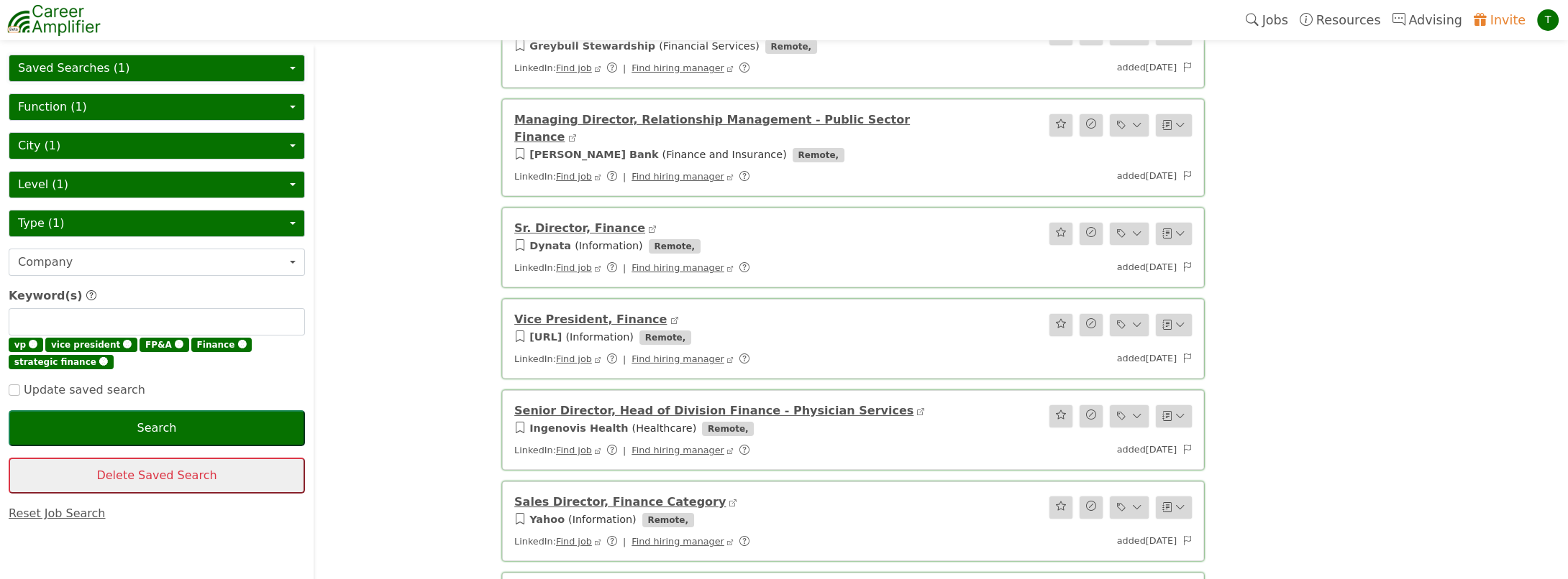
click at [96, 69] on button "Saved Searches (1)" at bounding box center [157, 68] width 296 height 27
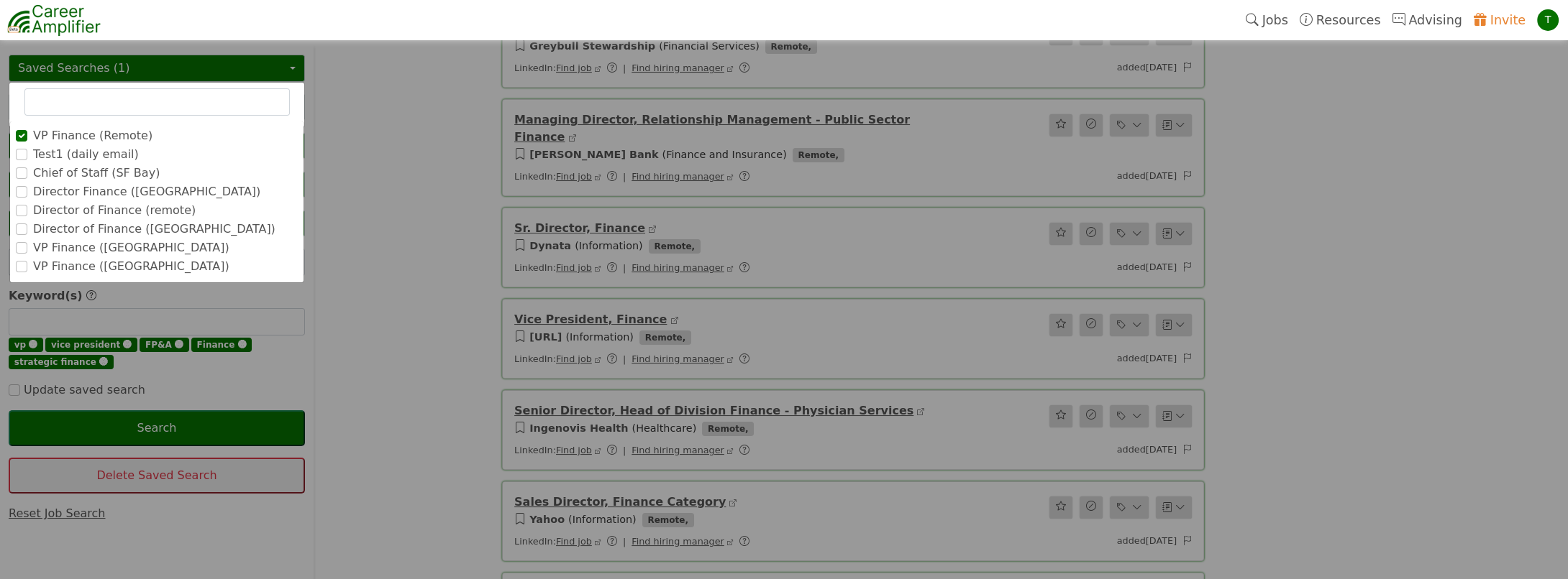
click at [125, 225] on label "Director of Finance ([GEOGRAPHIC_DATA])" at bounding box center [154, 229] width 242 height 17
click at [0, 0] on input "Director of Finance ([GEOGRAPHIC_DATA])" at bounding box center [0, 0] width 0 height 0
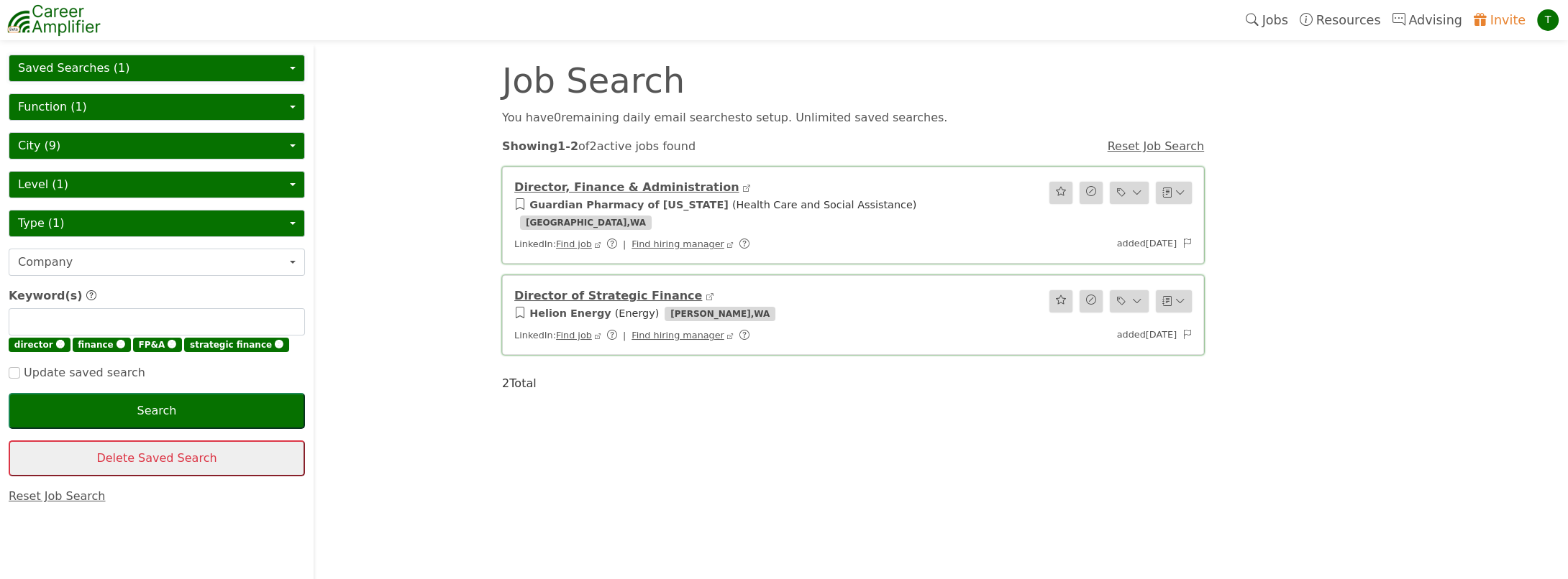
click at [91, 66] on button "Saved Searches (1)" at bounding box center [157, 68] width 296 height 27
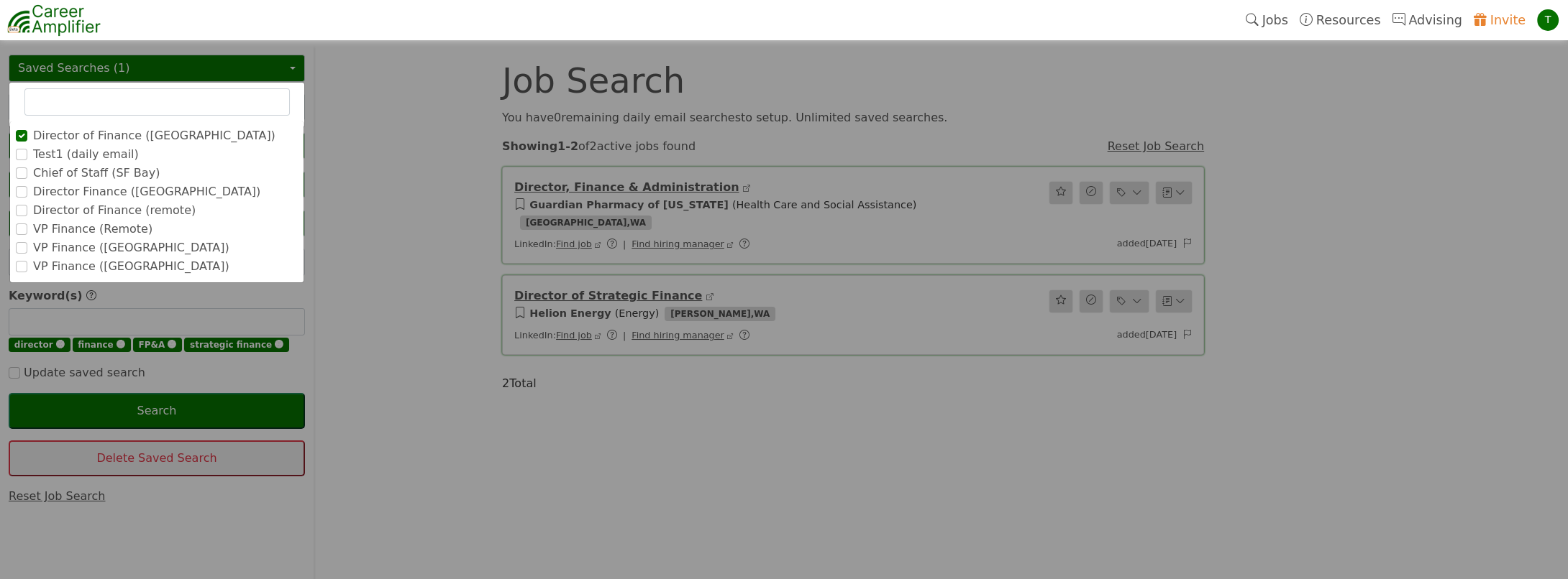
click at [62, 250] on label "VP Finance ([GEOGRAPHIC_DATA])" at bounding box center [131, 248] width 196 height 17
click at [0, 0] on input "VP Finance ([GEOGRAPHIC_DATA])" at bounding box center [0, 0] width 0 height 0
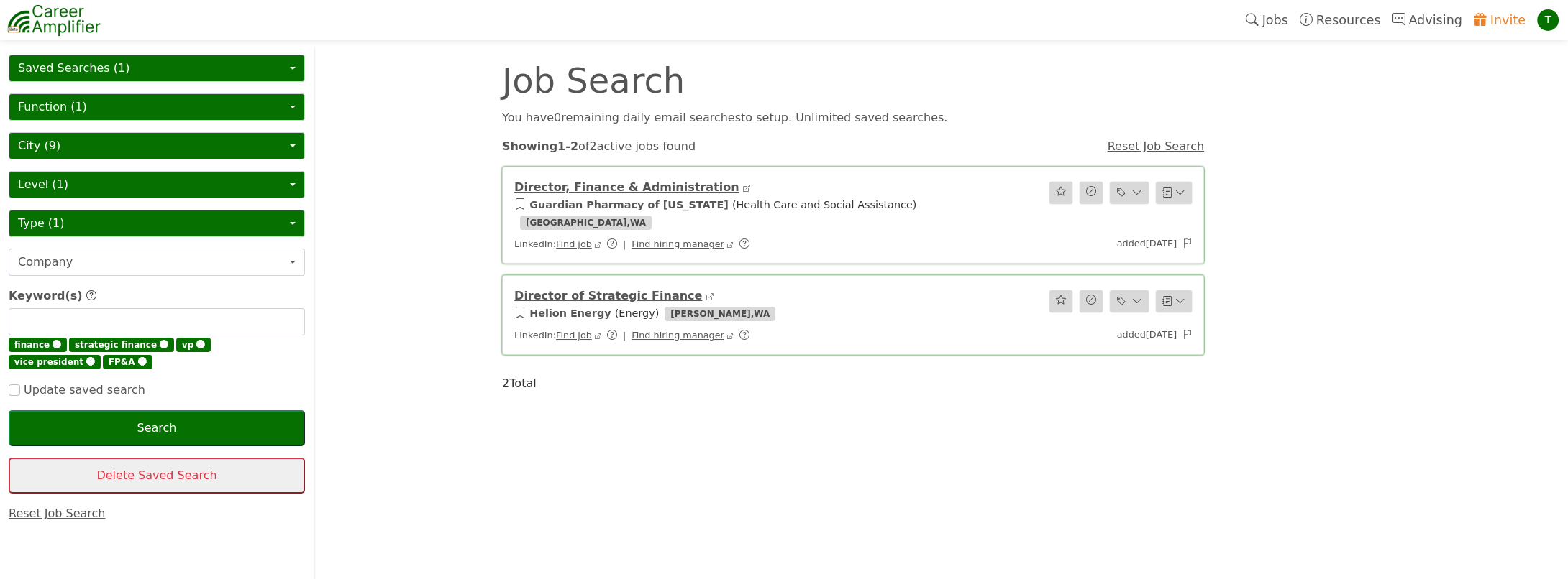
click at [61, 71] on button "Saved Searches (1)" at bounding box center [157, 68] width 296 height 27
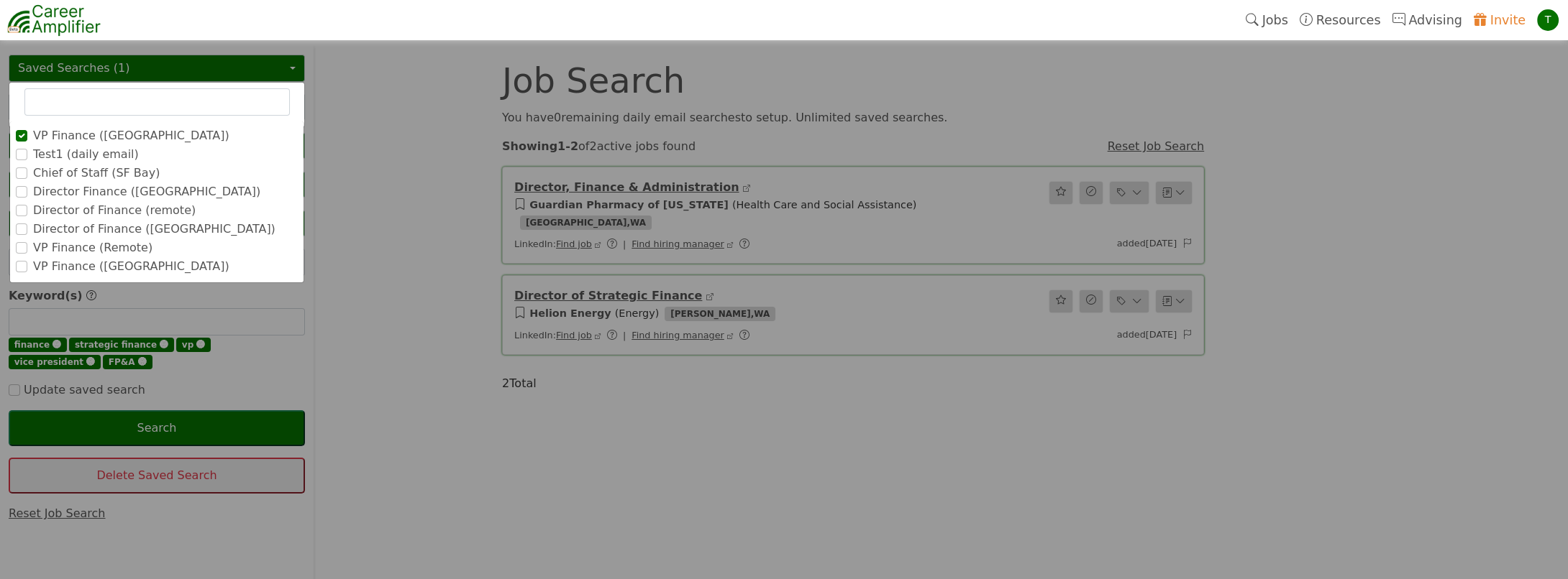
click at [81, 263] on label "VP Finance ([GEOGRAPHIC_DATA])" at bounding box center [131, 267] width 196 height 17
click at [0, 0] on input "VP Finance ([GEOGRAPHIC_DATA])" at bounding box center [0, 0] width 0 height 0
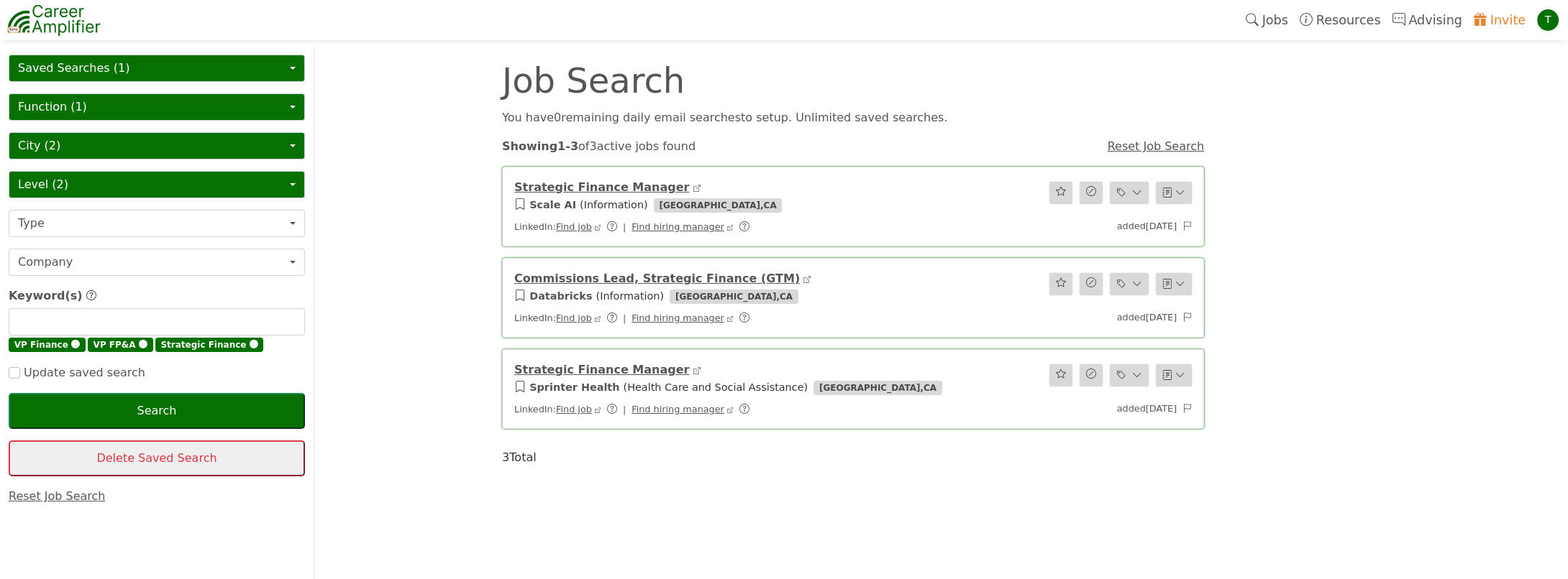
click at [43, 173] on button "Level (2)" at bounding box center [157, 184] width 296 height 27
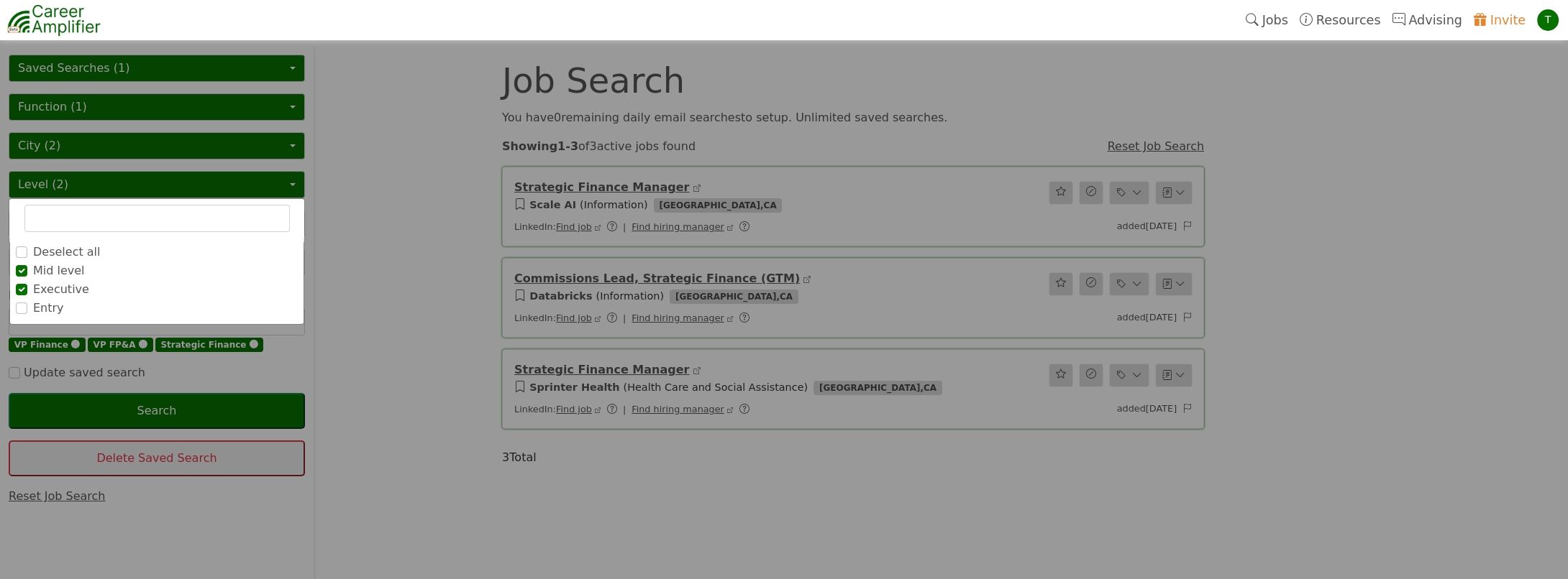
click at [26, 266] on div "Mid level" at bounding box center [157, 271] width 282 height 17
click at [23, 272] on input "Mid level" at bounding box center [22, 271] width 11 height 11
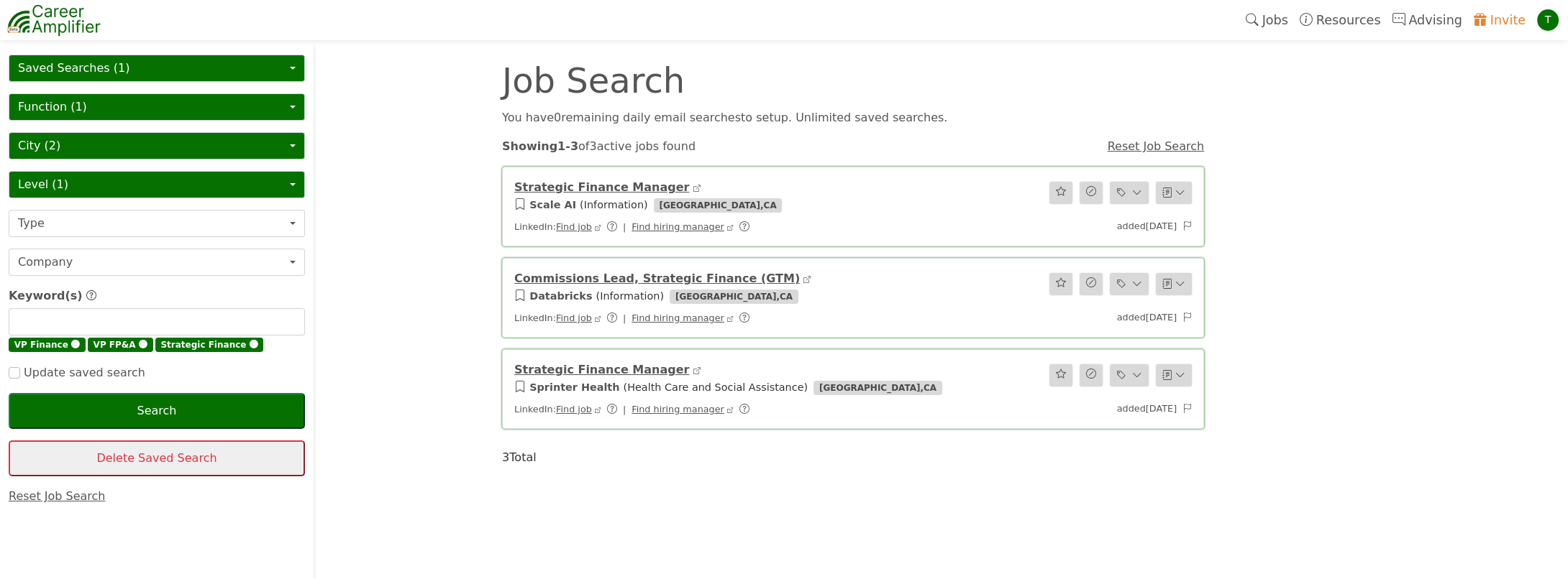
click at [139, 340] on span "🅧" at bounding box center [142, 345] width 8 height 10
click at [71, 342] on span "🅧" at bounding box center [75, 345] width 8 height 10
click at [50, 319] on input "text" at bounding box center [157, 322] width 296 height 27
type input "vp"
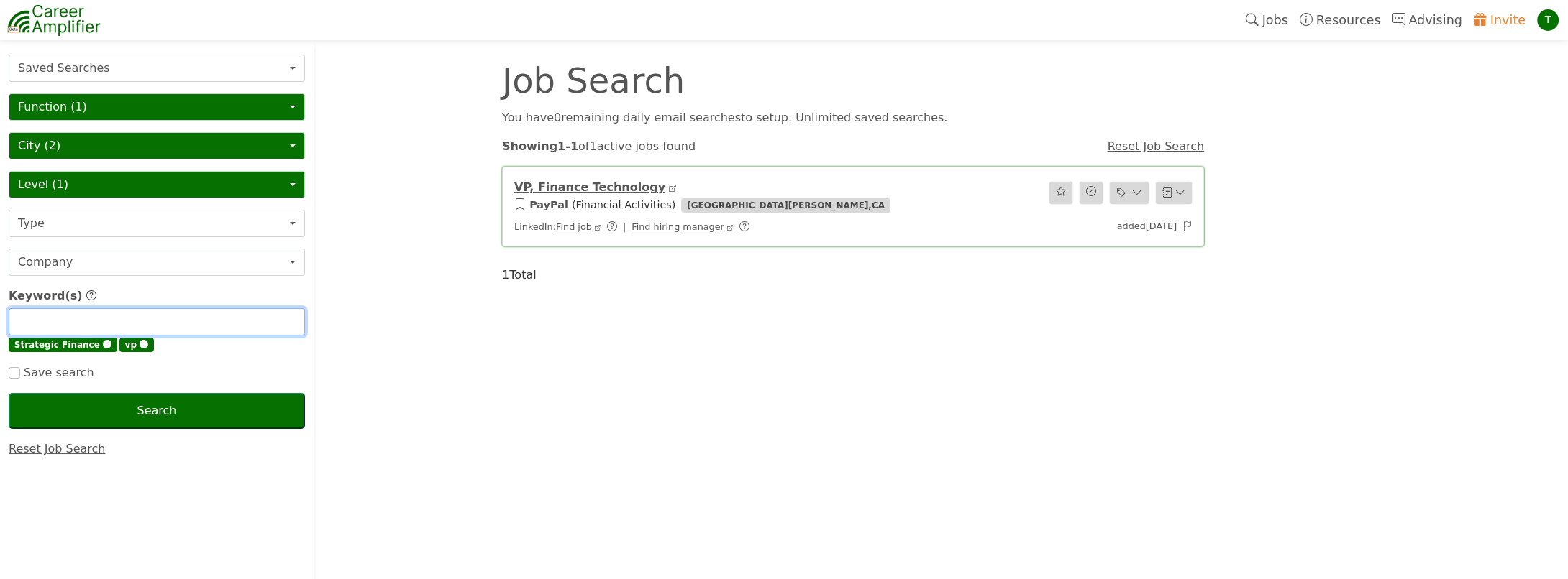
click at [33, 317] on input "text" at bounding box center [157, 322] width 296 height 27
type input "vice president"
click at [58, 321] on input "text" at bounding box center [157, 322] width 296 height 27
type input "finance"
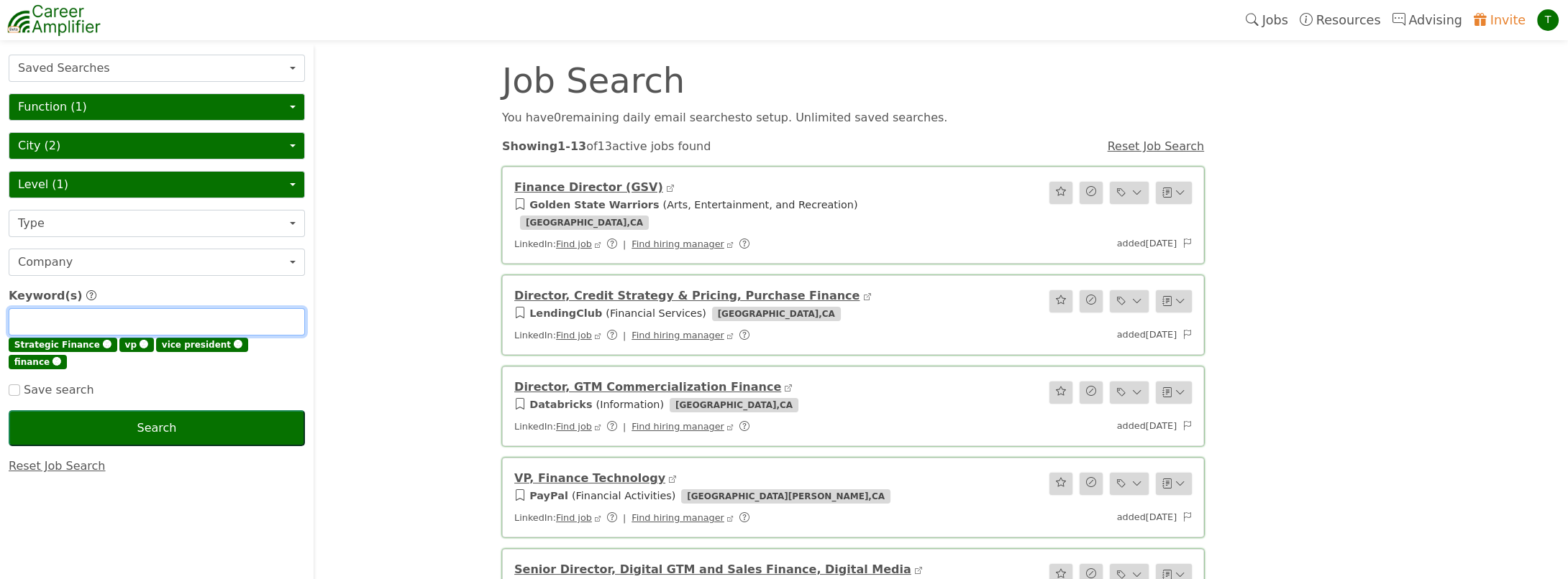
click at [58, 321] on input "text" at bounding box center [157, 322] width 296 height 27
type input "FP&A"
click at [53, 145] on button "City (2)" at bounding box center [157, 145] width 296 height 27
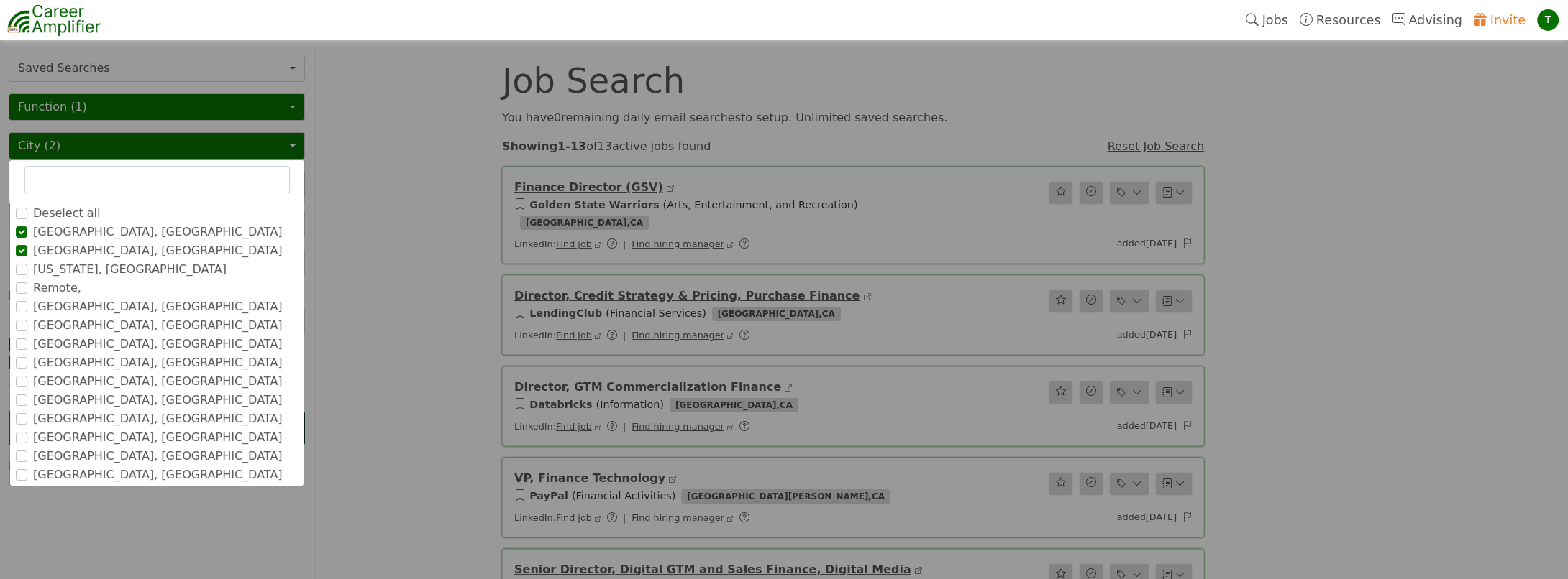
click at [67, 175] on input "text" at bounding box center [157, 179] width 265 height 27
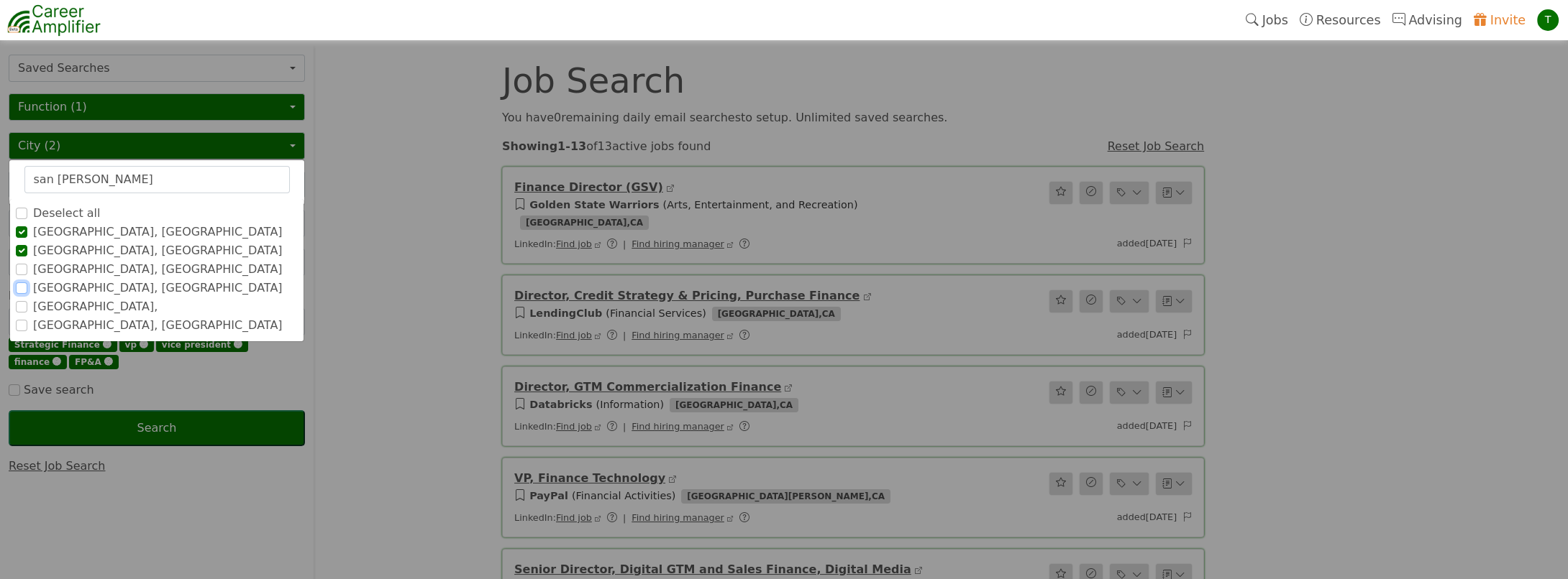
click at [21, 286] on input "[GEOGRAPHIC_DATA], [GEOGRAPHIC_DATA]" at bounding box center [22, 289] width 11 height 11
drag, startPoint x: 105, startPoint y: 179, endPoint x: 0, endPoint y: 161, distance: 106.5
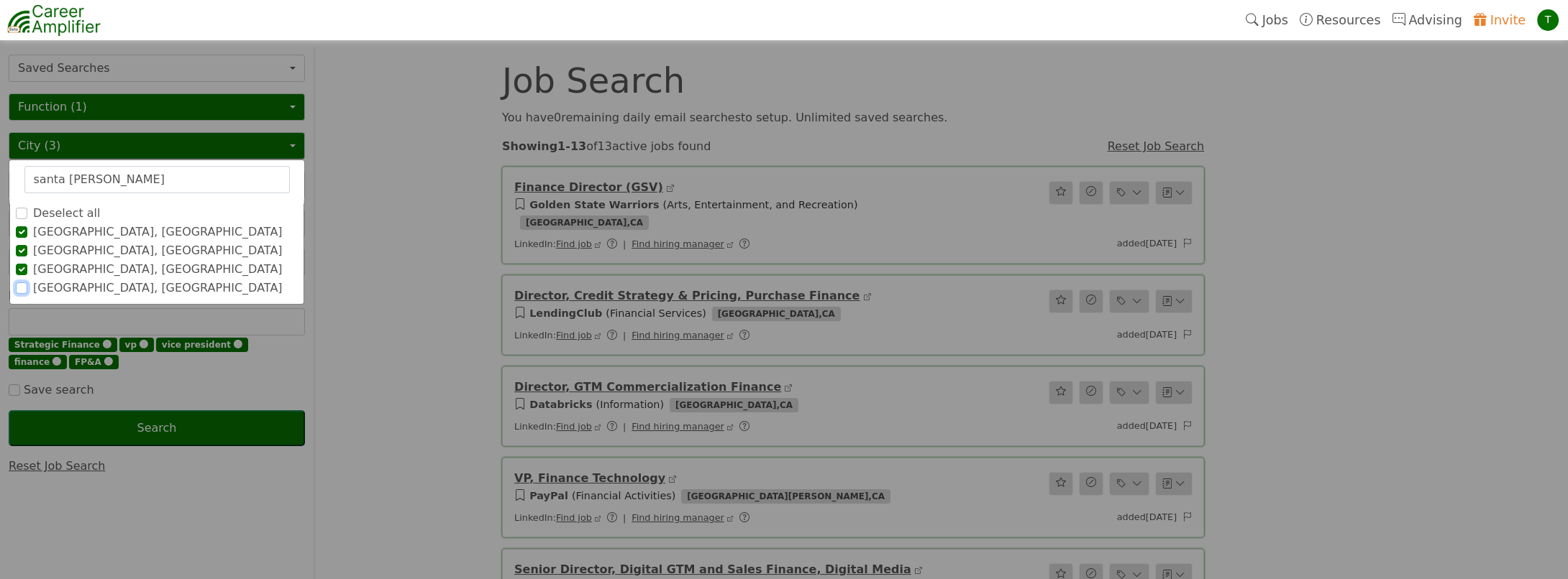
click at [20, 289] on input "[GEOGRAPHIC_DATA], [GEOGRAPHIC_DATA]" at bounding box center [22, 289] width 11 height 11
drag, startPoint x: 107, startPoint y: 176, endPoint x: 0, endPoint y: 161, distance: 108.0
click at [21, 309] on input "[GEOGRAPHIC_DATA], [GEOGRAPHIC_DATA]" at bounding box center [22, 306] width 11 height 11
drag, startPoint x: 125, startPoint y: 179, endPoint x: 0, endPoint y: 154, distance: 127.5
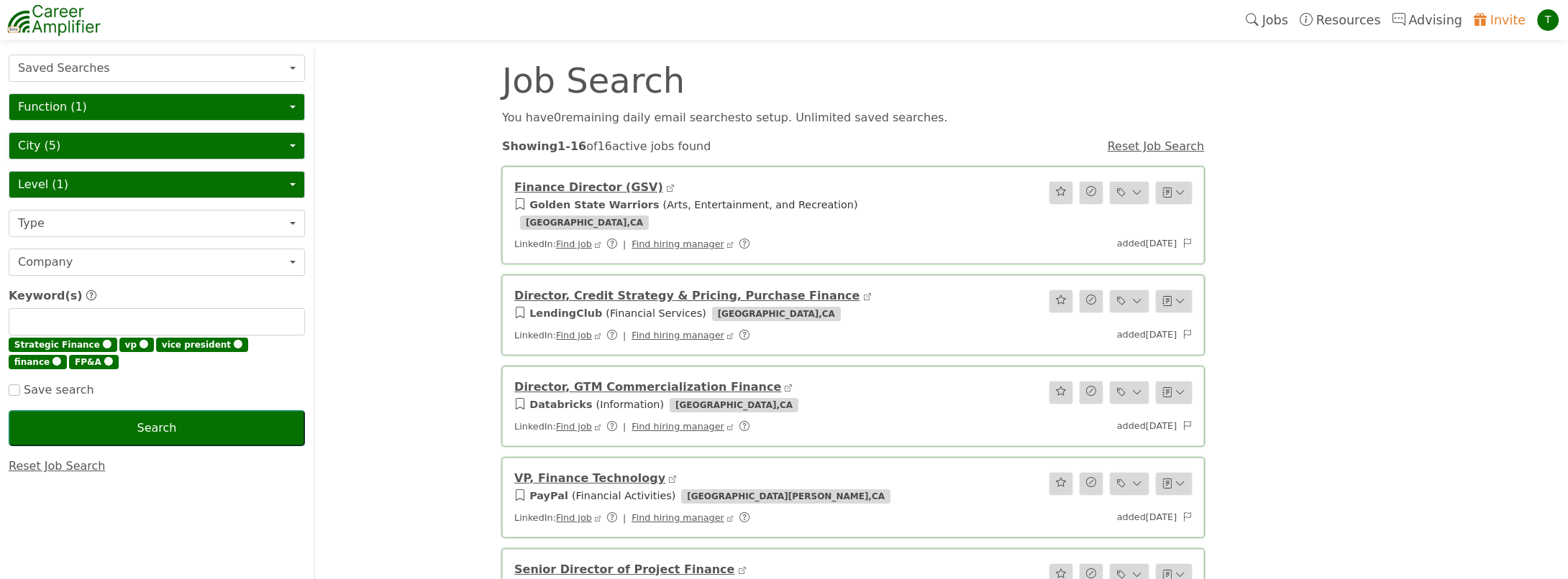
click at [58, 141] on button "City (5)" at bounding box center [157, 145] width 296 height 27
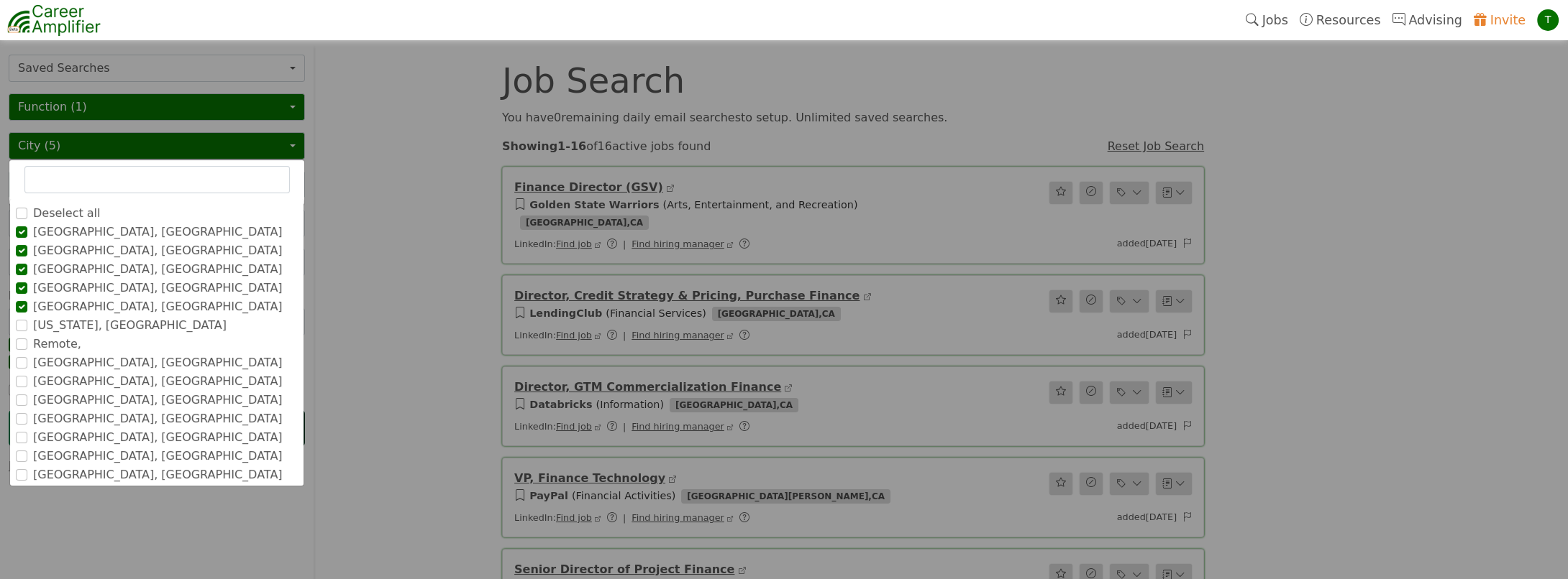
click at [58, 174] on input "text" at bounding box center [157, 179] width 265 height 27
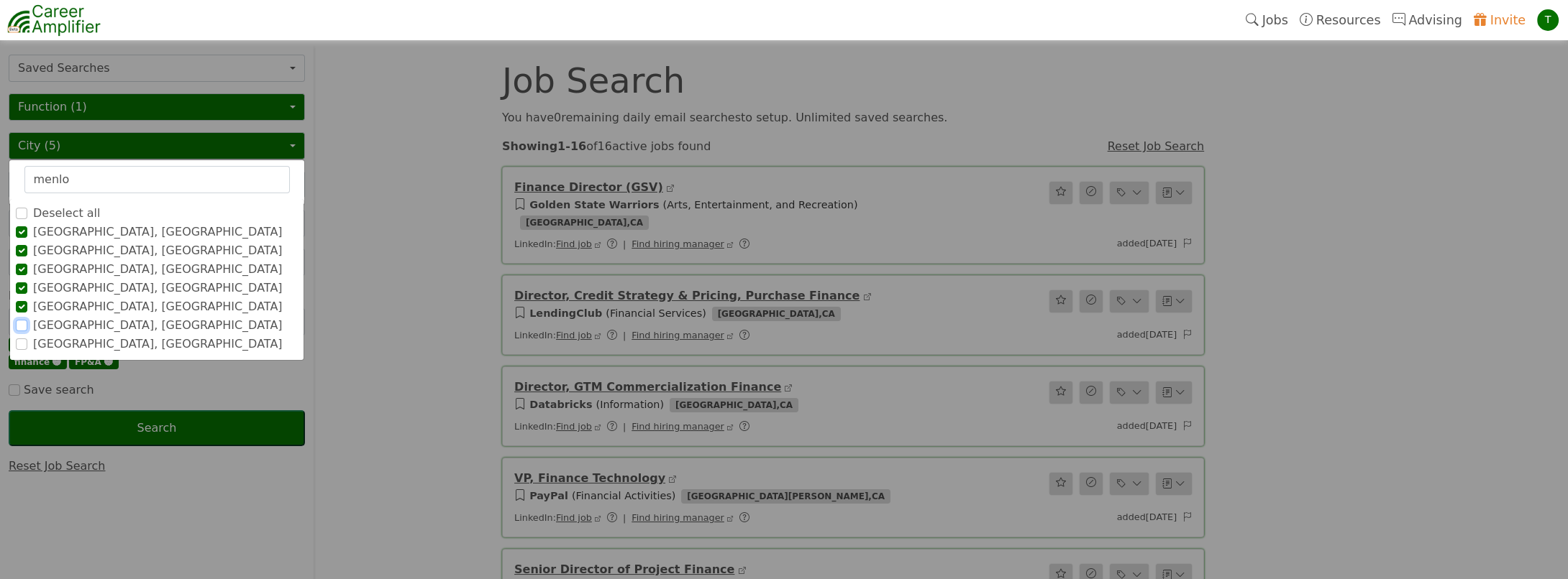
click at [20, 321] on input "[GEOGRAPHIC_DATA], [GEOGRAPHIC_DATA]" at bounding box center [22, 325] width 11 height 11
drag, startPoint x: 83, startPoint y: 175, endPoint x: -3, endPoint y: 171, distance: 86.1
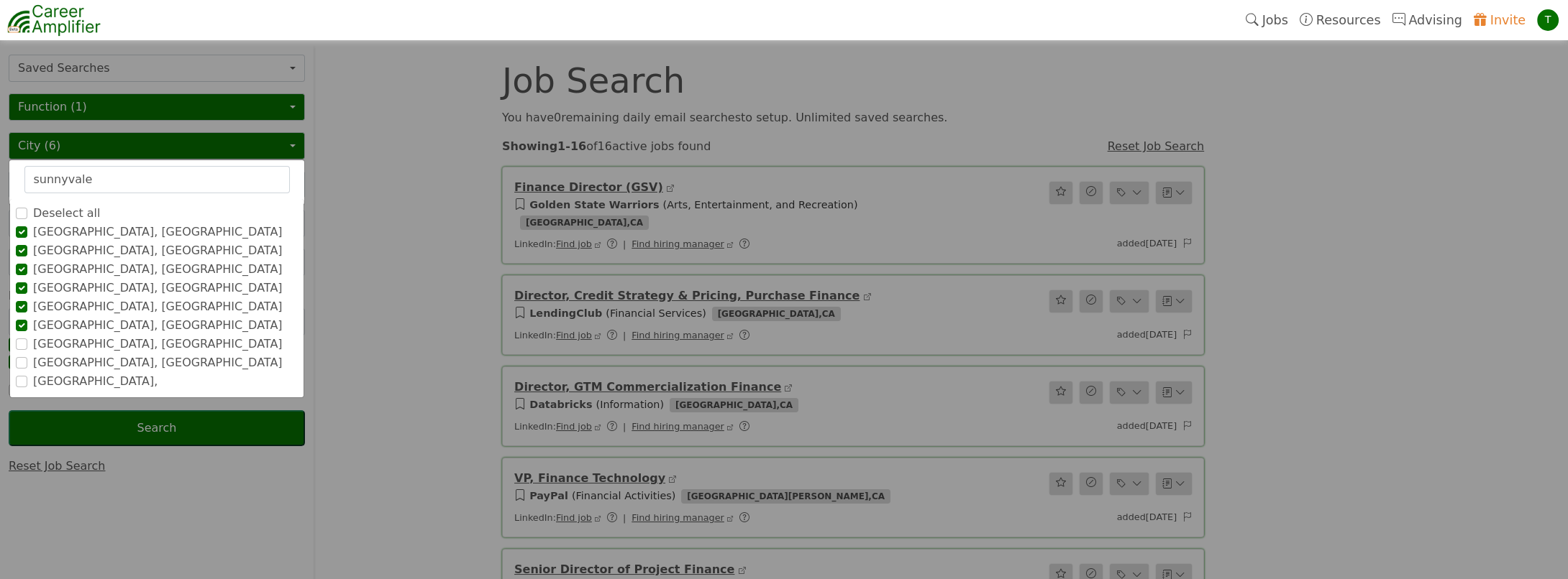
click at [28, 342] on div "[GEOGRAPHIC_DATA], [GEOGRAPHIC_DATA]" at bounding box center [157, 344] width 282 height 17
click at [16, 341] on input "[GEOGRAPHIC_DATA], [GEOGRAPHIC_DATA]" at bounding box center [22, 344] width 11 height 11
drag, startPoint x: 105, startPoint y: 172, endPoint x: 0, endPoint y: 142, distance: 109.2
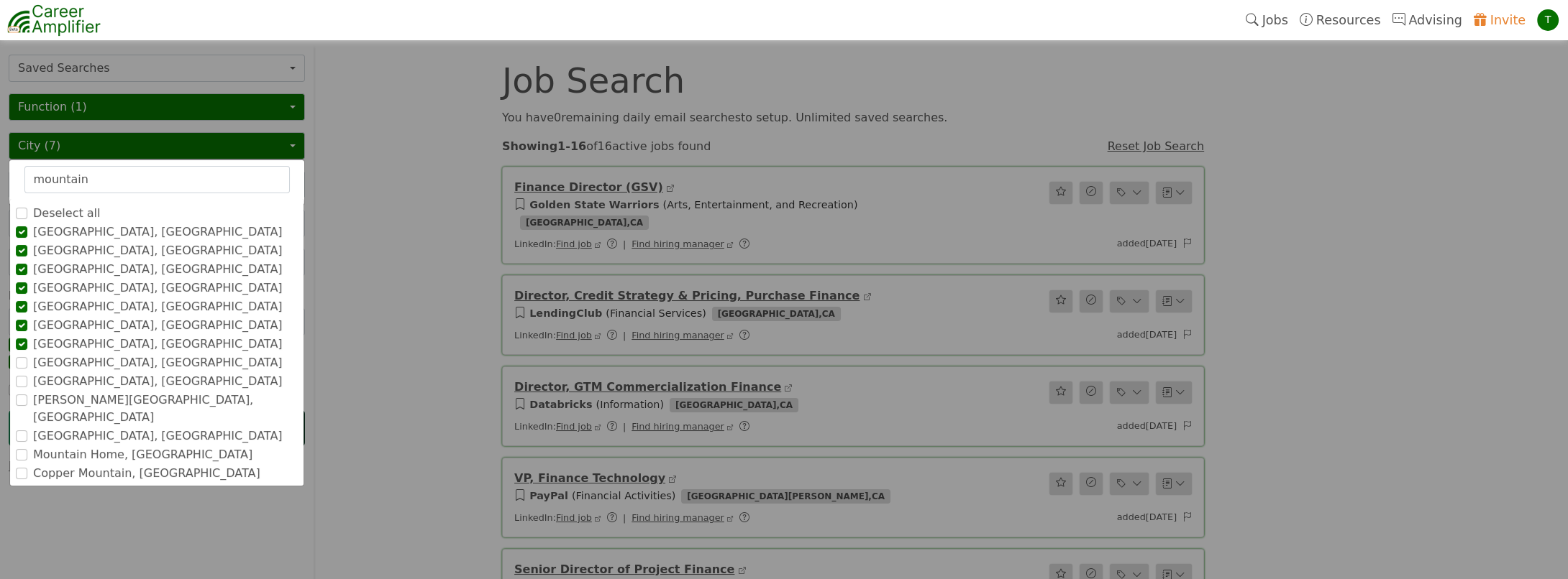
click at [26, 361] on div "[GEOGRAPHIC_DATA], [GEOGRAPHIC_DATA]" at bounding box center [157, 363] width 282 height 17
click at [21, 361] on input "[GEOGRAPHIC_DATA], [GEOGRAPHIC_DATA]" at bounding box center [22, 363] width 11 height 11
drag, startPoint x: 101, startPoint y: 177, endPoint x: -3, endPoint y: 156, distance: 106.1
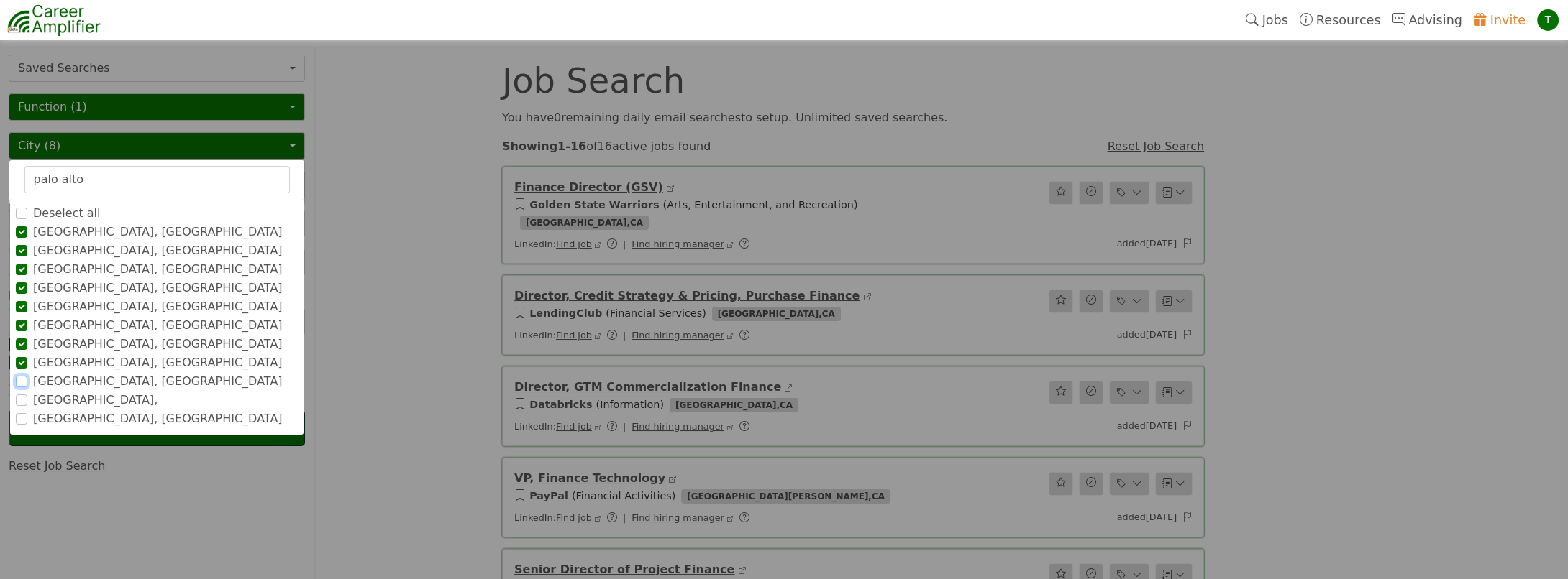
click at [20, 377] on input "[GEOGRAPHIC_DATA], [GEOGRAPHIC_DATA]" at bounding box center [22, 382] width 11 height 11
drag, startPoint x: 99, startPoint y: 174, endPoint x: -3, endPoint y: 161, distance: 102.8
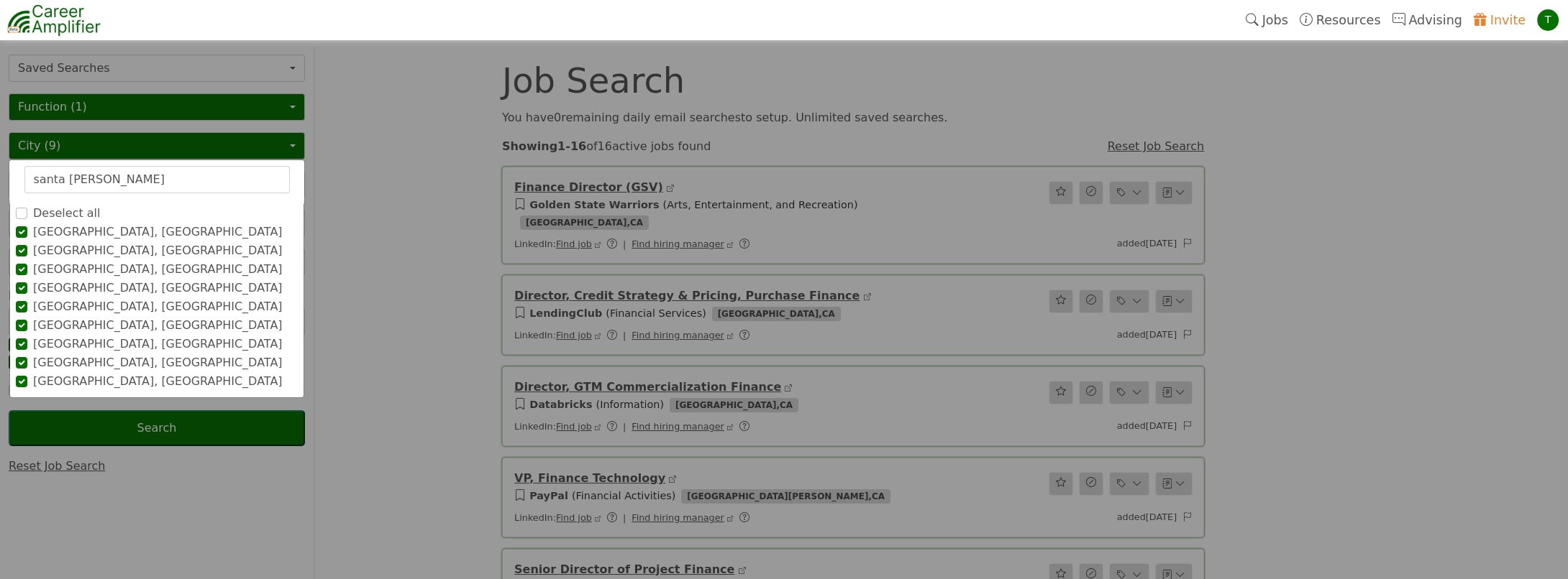
drag, startPoint x: 110, startPoint y: 178, endPoint x: 0, endPoint y: 143, distance: 115.4
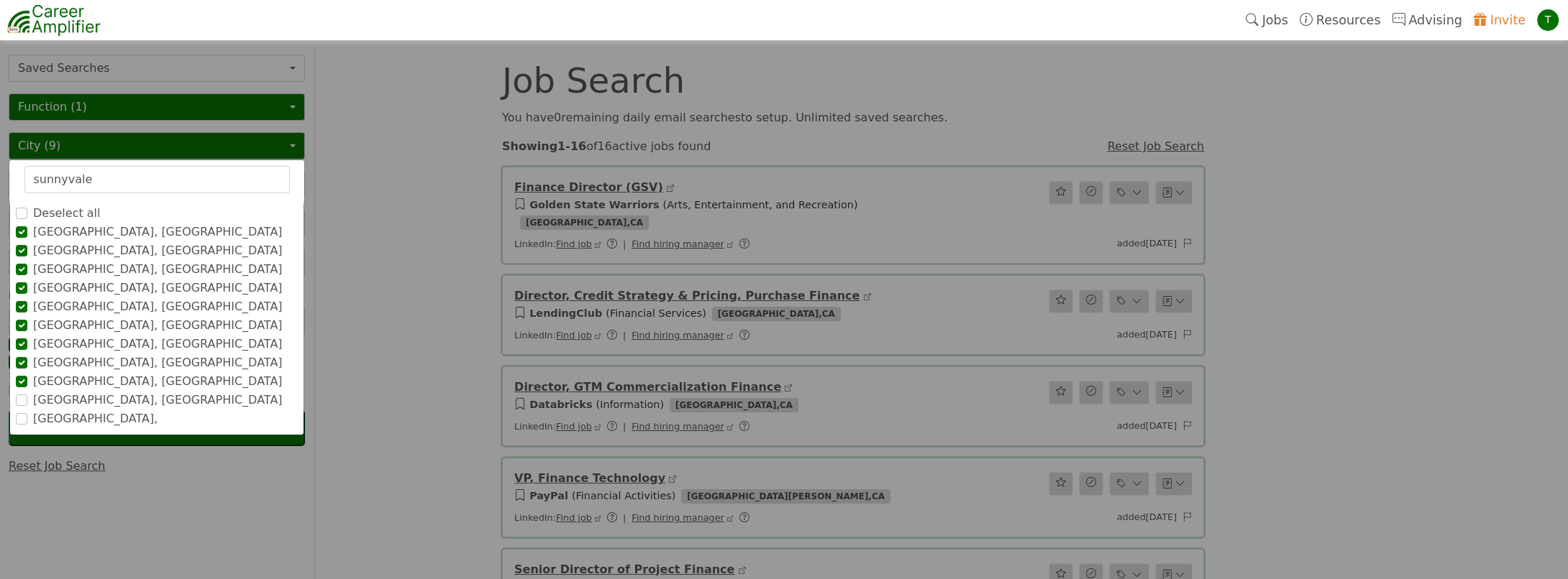
drag, startPoint x: 106, startPoint y: 177, endPoint x: 0, endPoint y: 162, distance: 107.1
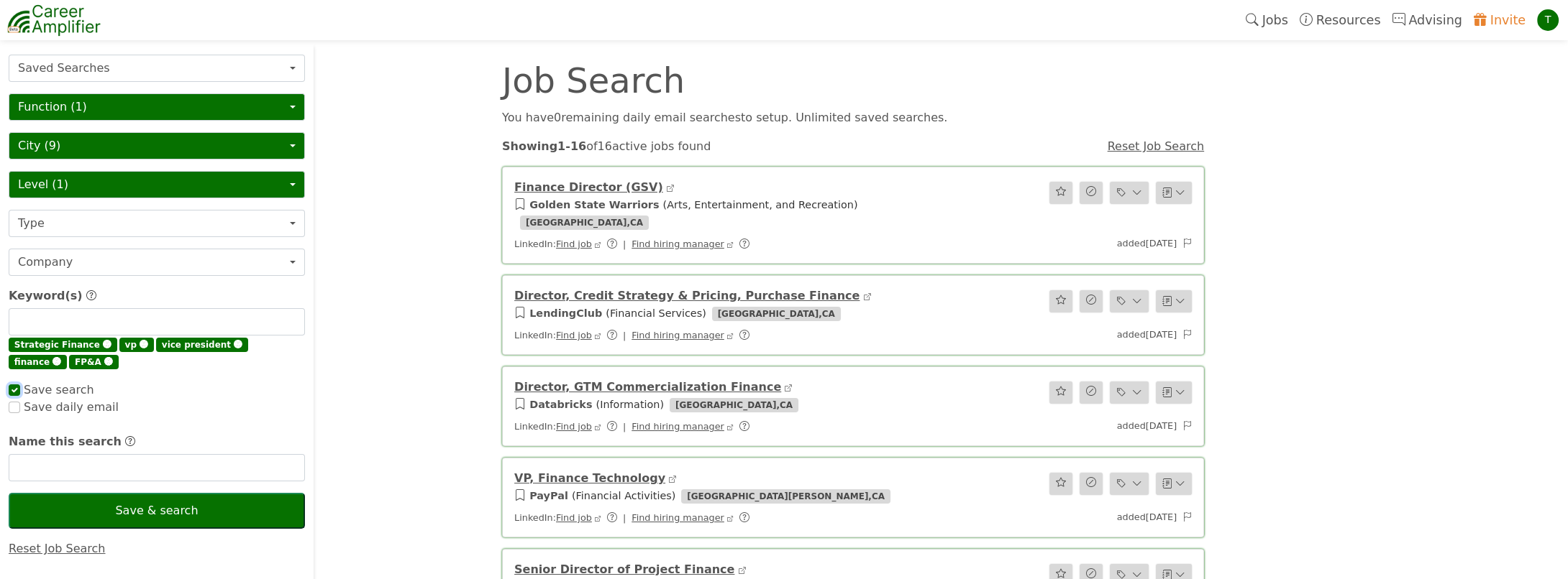
click at [17, 388] on input "checkbox" at bounding box center [14, 390] width 11 height 11
click at [51, 461] on input "text" at bounding box center [157, 468] width 296 height 27
checkbox input "true"
type input "VP Finance ([GEOGRAPHIC_DATA])"
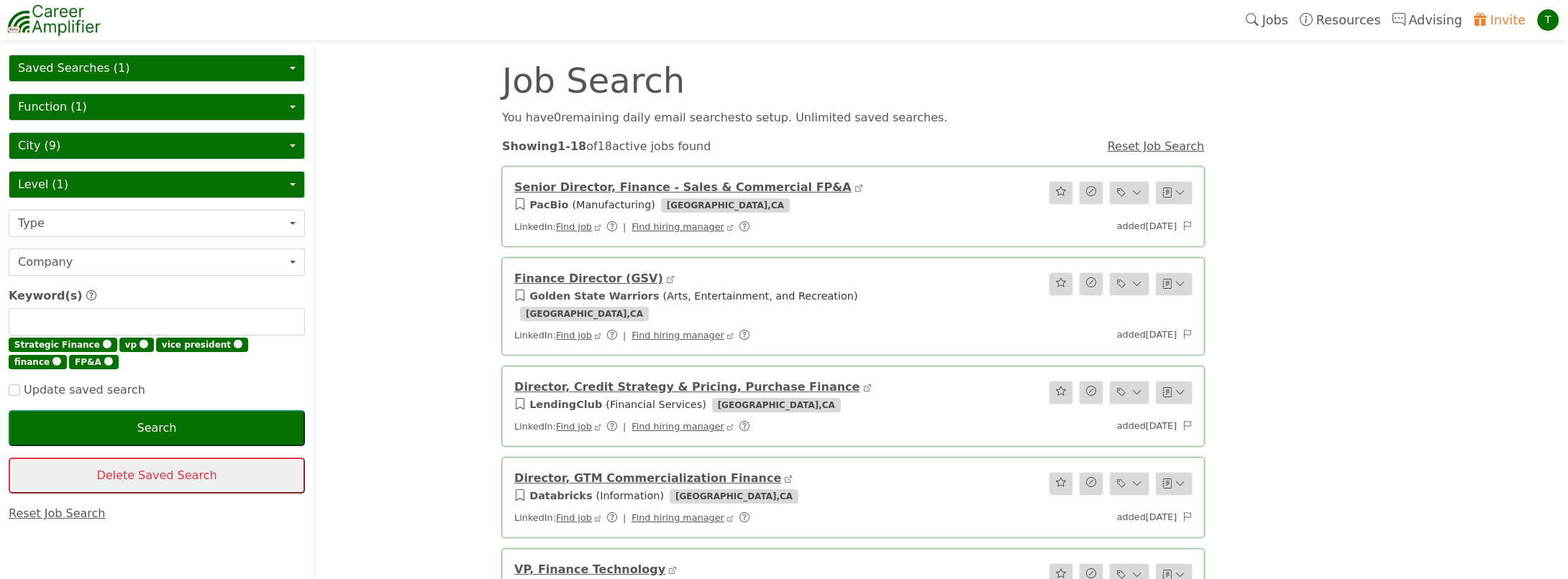
click at [96, 67] on button "Saved Searches (1)" at bounding box center [157, 68] width 296 height 27
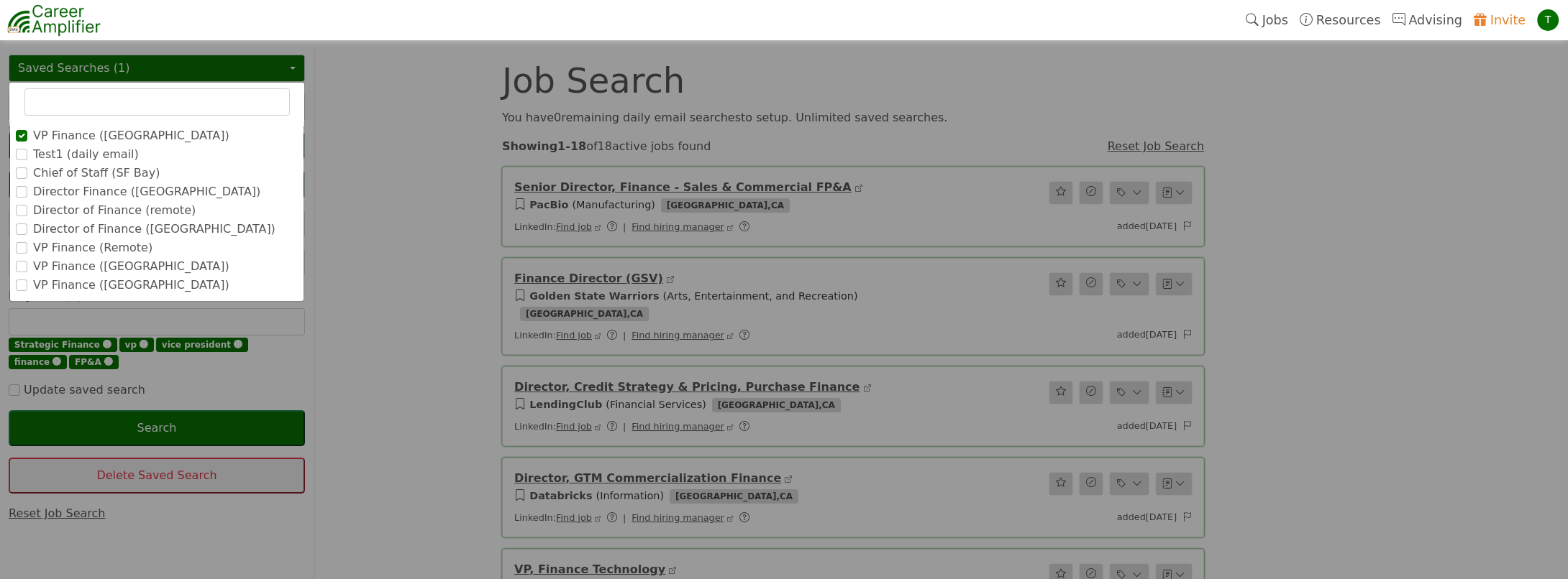
click at [41, 265] on label "VP Finance ([GEOGRAPHIC_DATA])" at bounding box center [131, 267] width 196 height 17
click at [0, 0] on input "VP Finance ([GEOGRAPHIC_DATA])" at bounding box center [0, 0] width 0 height 0
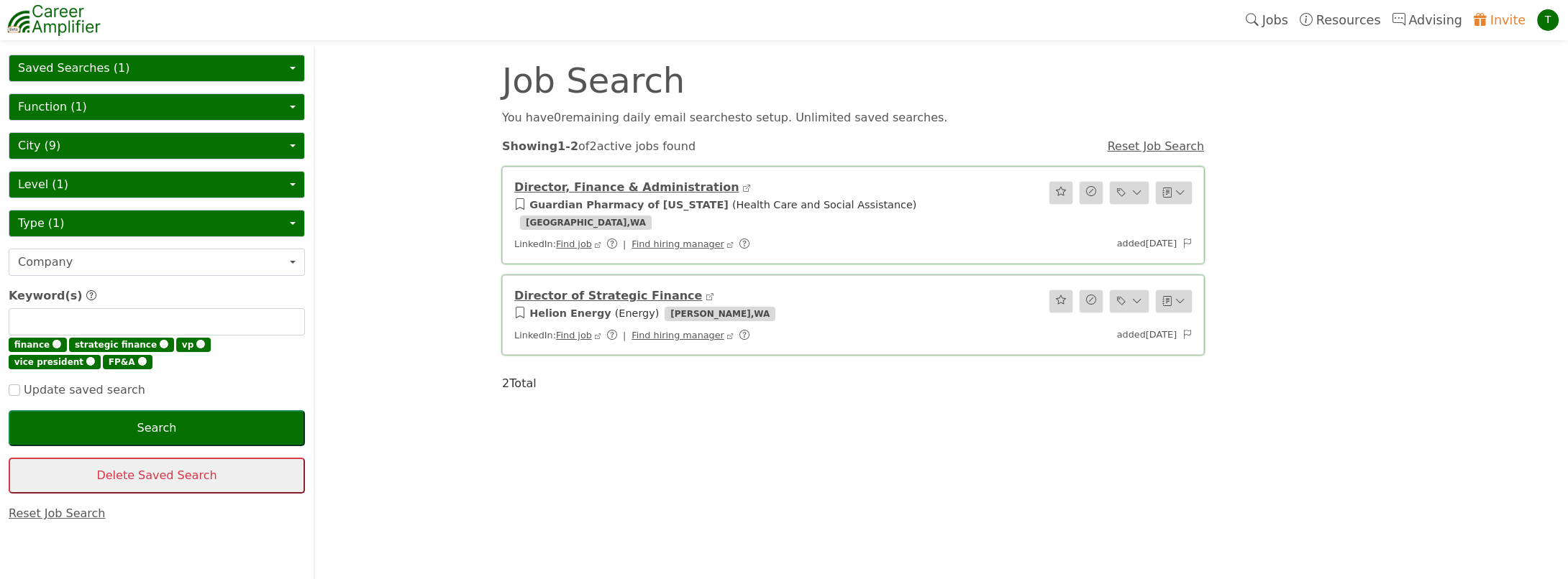
click at [121, 65] on button "Saved Searches (1)" at bounding box center [157, 68] width 296 height 27
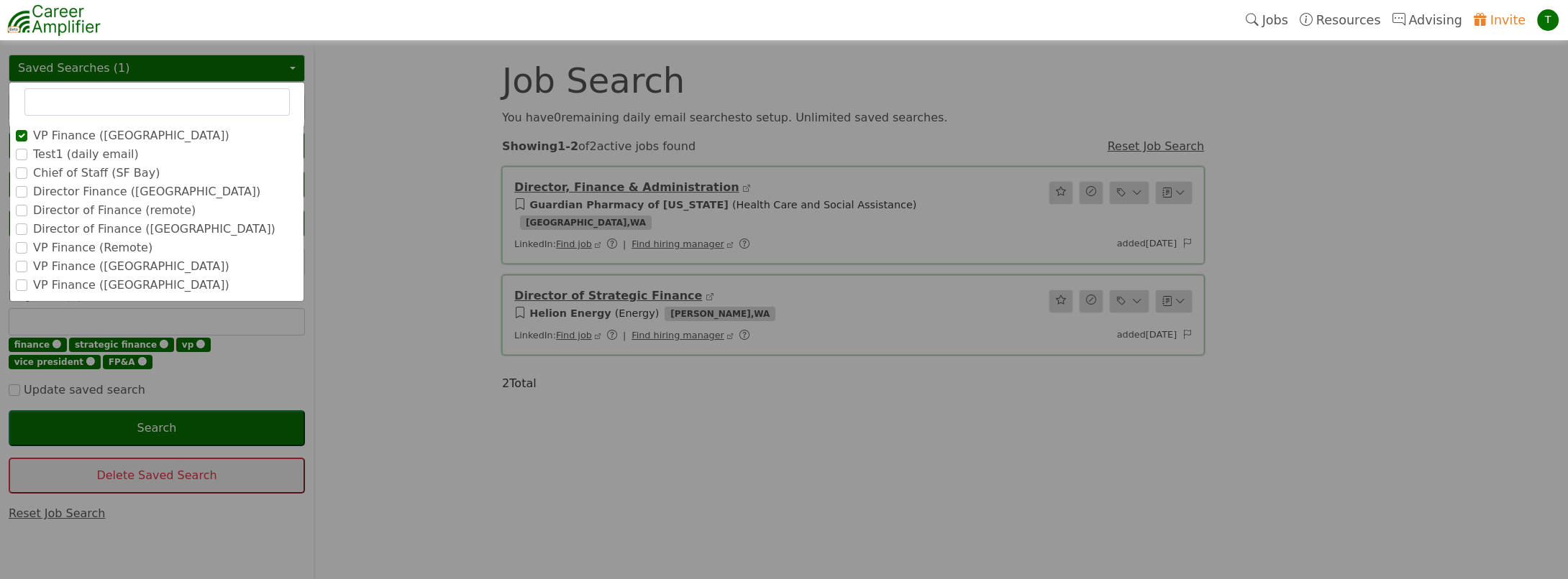
click at [75, 228] on label "Director of Finance ([GEOGRAPHIC_DATA])" at bounding box center [154, 229] width 242 height 17
click at [0, 0] on input "Director of Finance ([GEOGRAPHIC_DATA])" at bounding box center [0, 0] width 0 height 0
